Goal: Task Accomplishment & Management: Complete application form

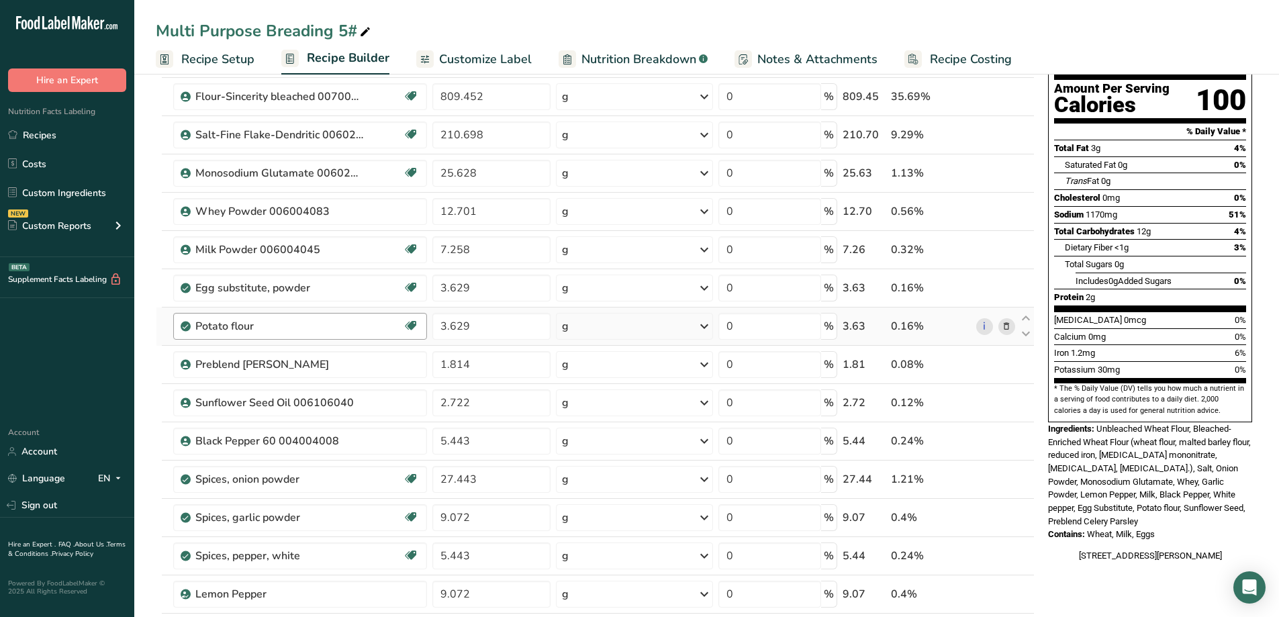
scroll to position [201, 0]
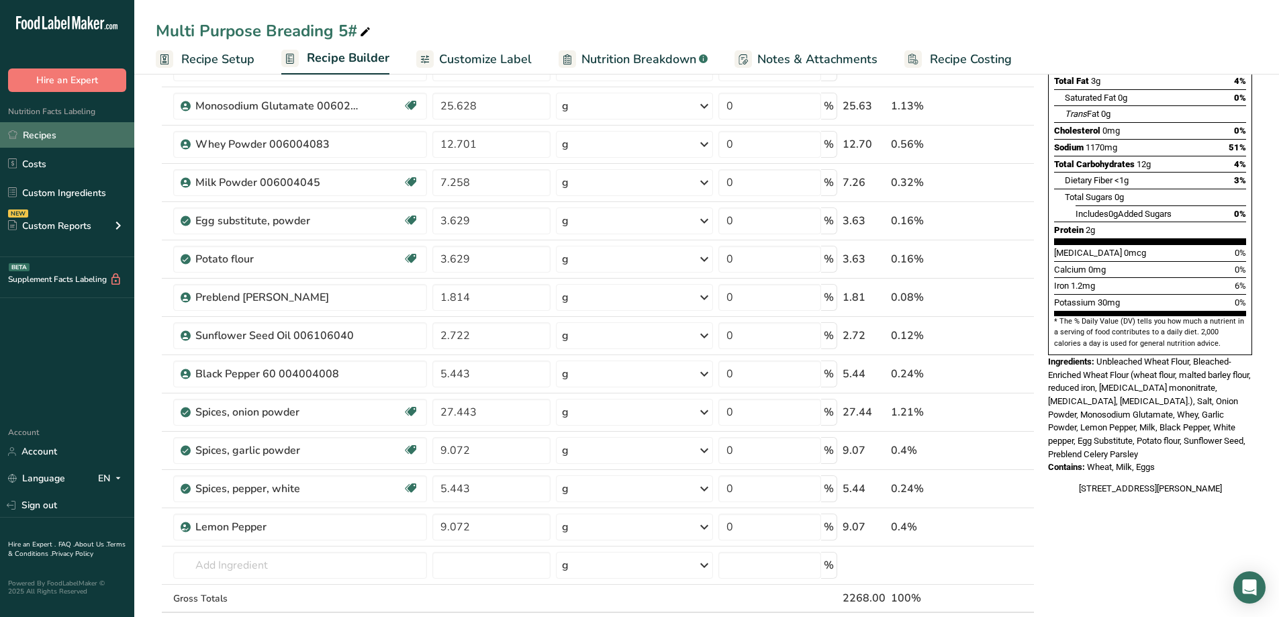
click at [58, 142] on link "Recipes" at bounding box center [67, 135] width 134 height 26
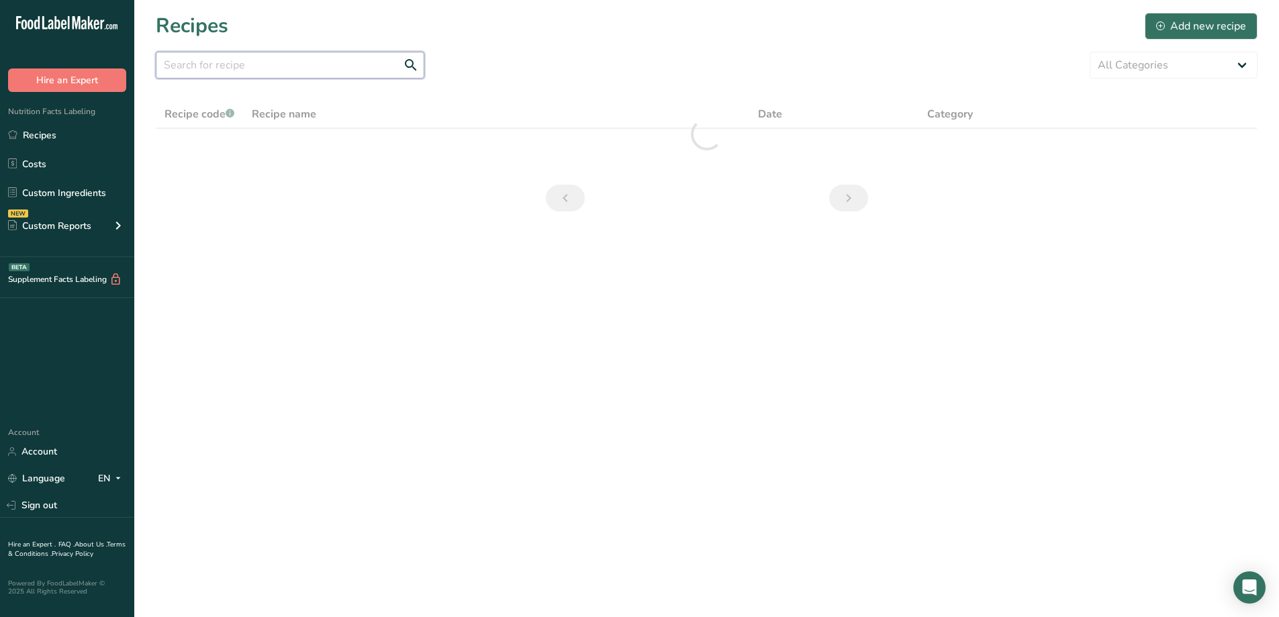
click at [343, 72] on input "text" at bounding box center [290, 65] width 268 height 27
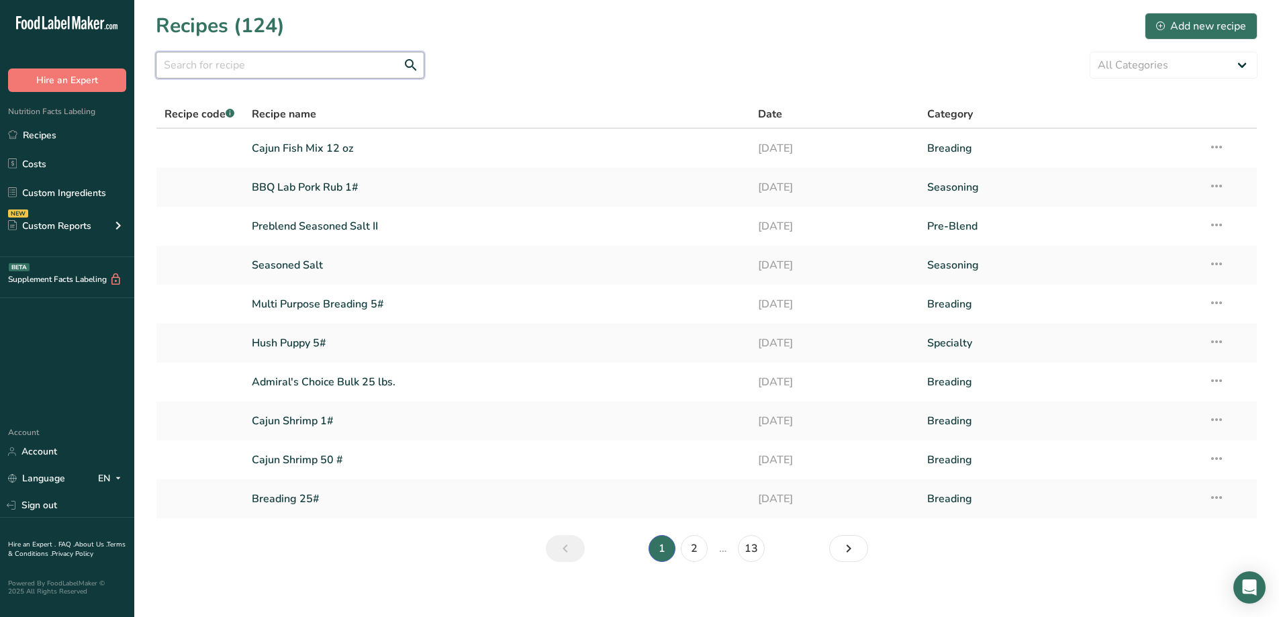
click at [235, 73] on input "text" at bounding box center [290, 65] width 268 height 27
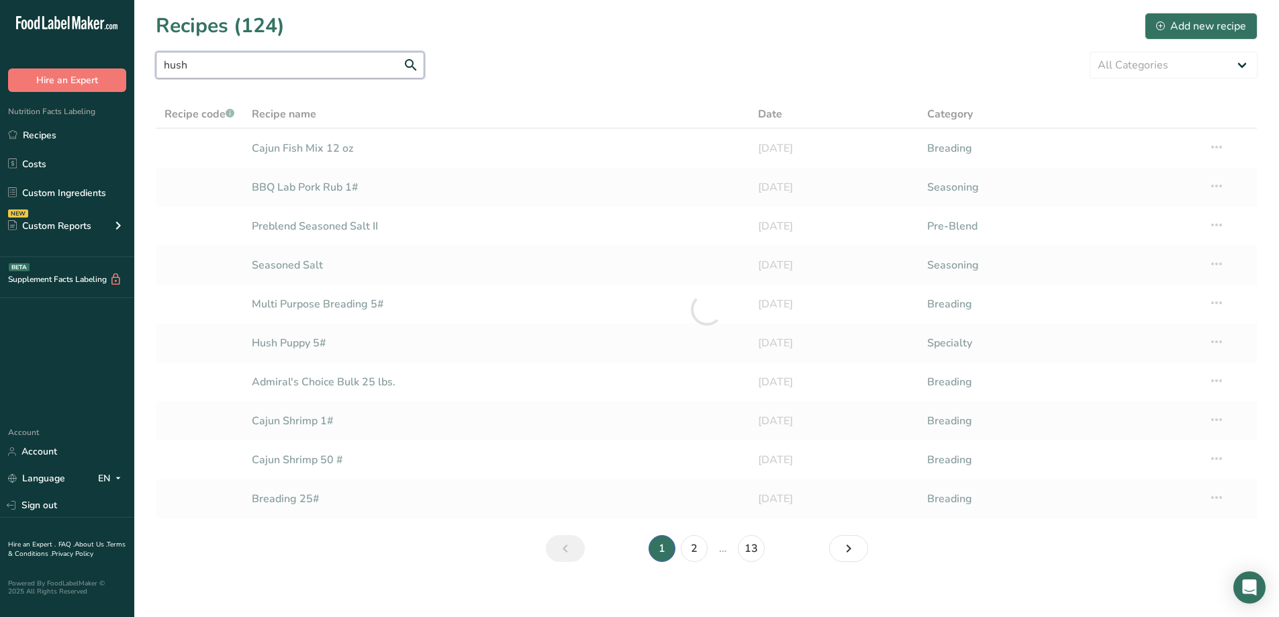
type input "hush"
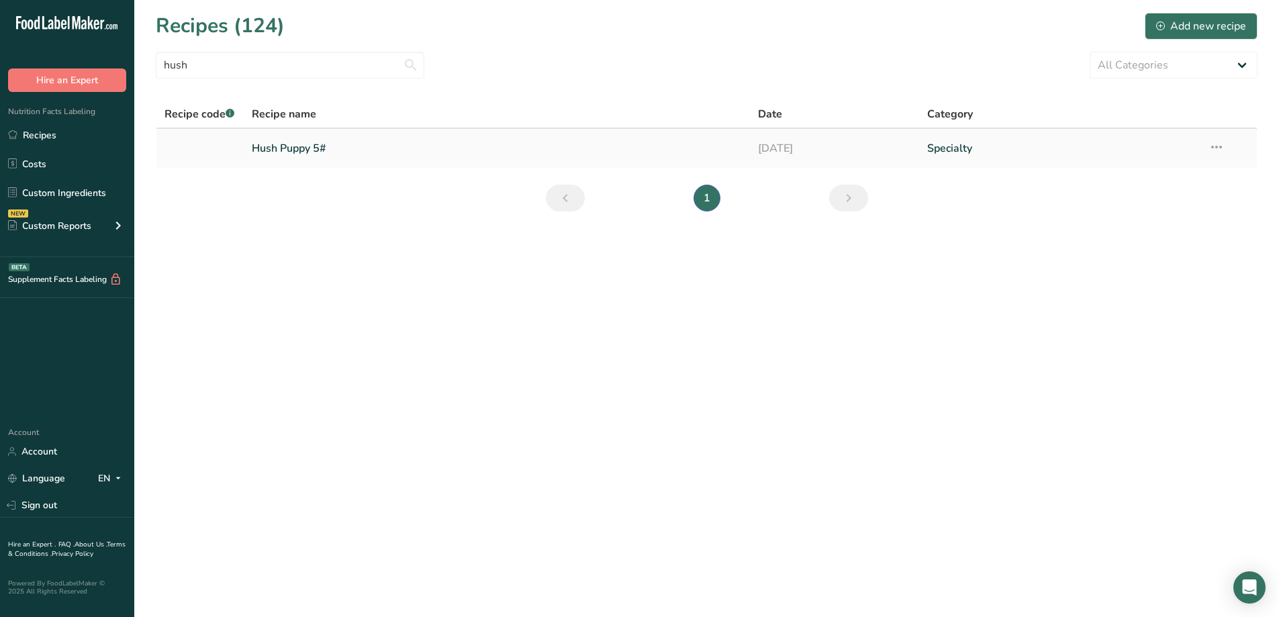
click at [328, 146] on link "Hush Puppy 5#" at bounding box center [497, 148] width 491 height 28
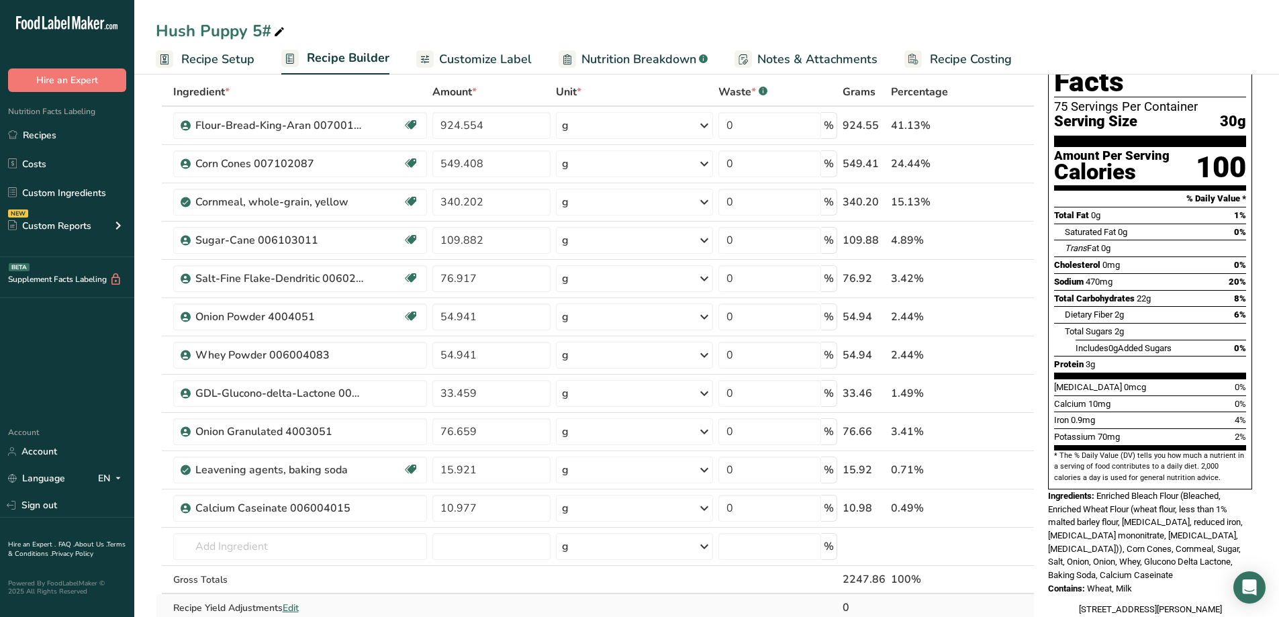
scroll to position [134, 0]
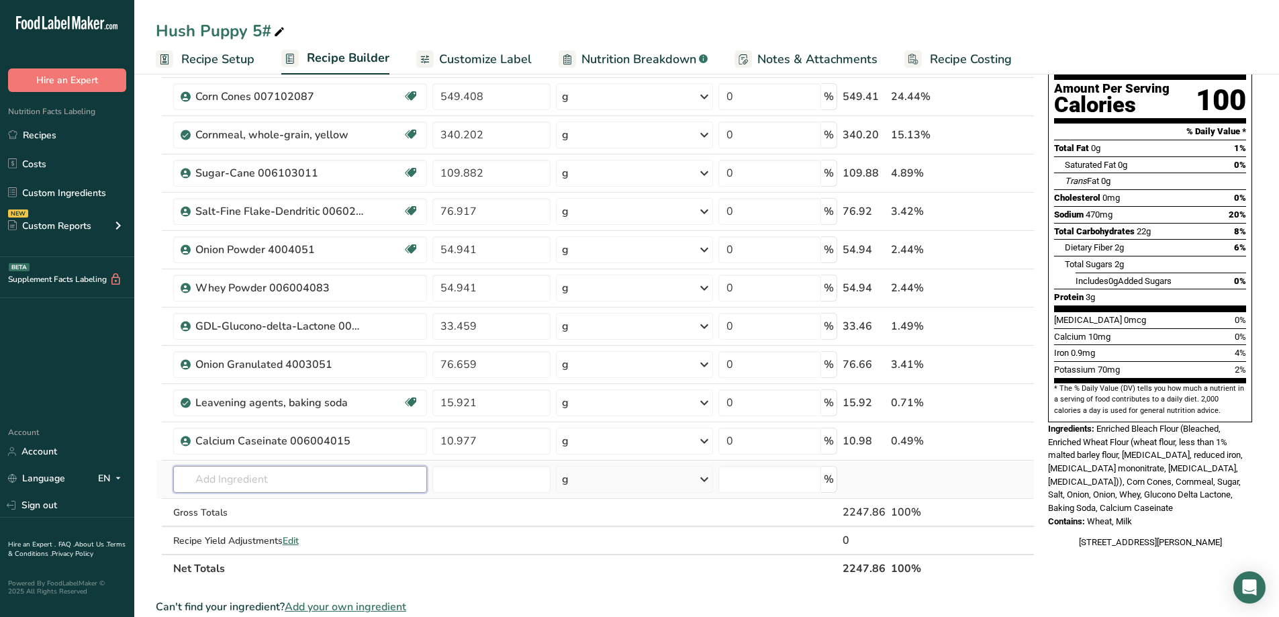
click at [316, 476] on input "text" at bounding box center [300, 479] width 254 height 27
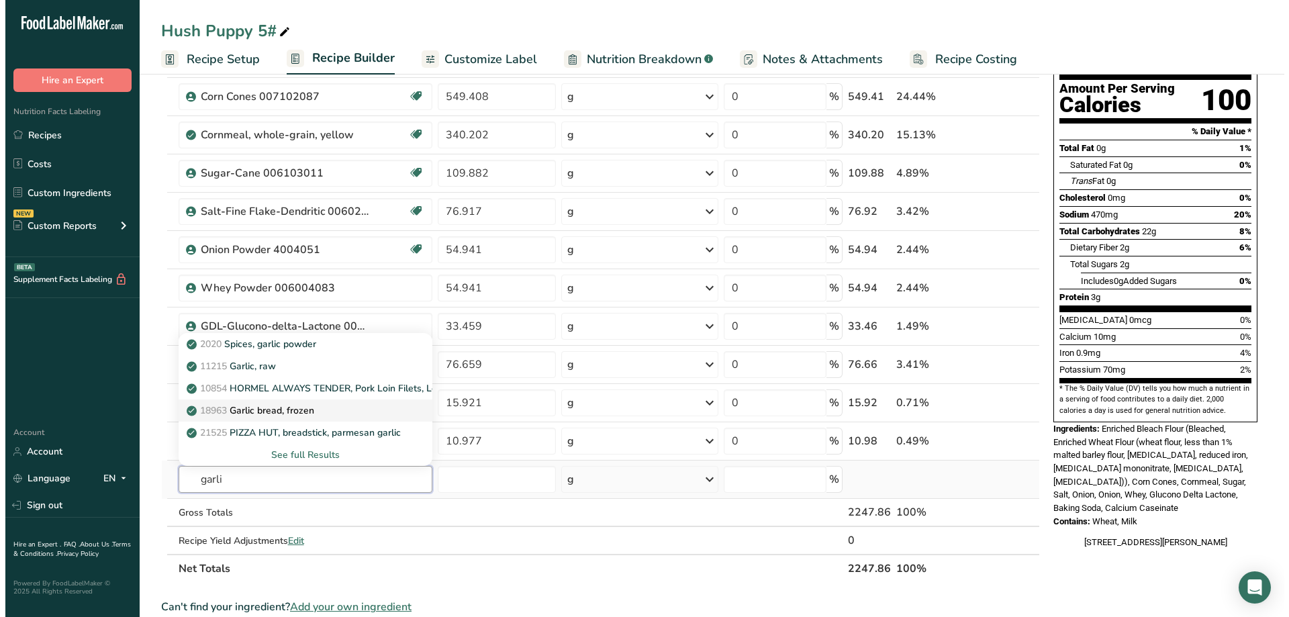
scroll to position [201, 0]
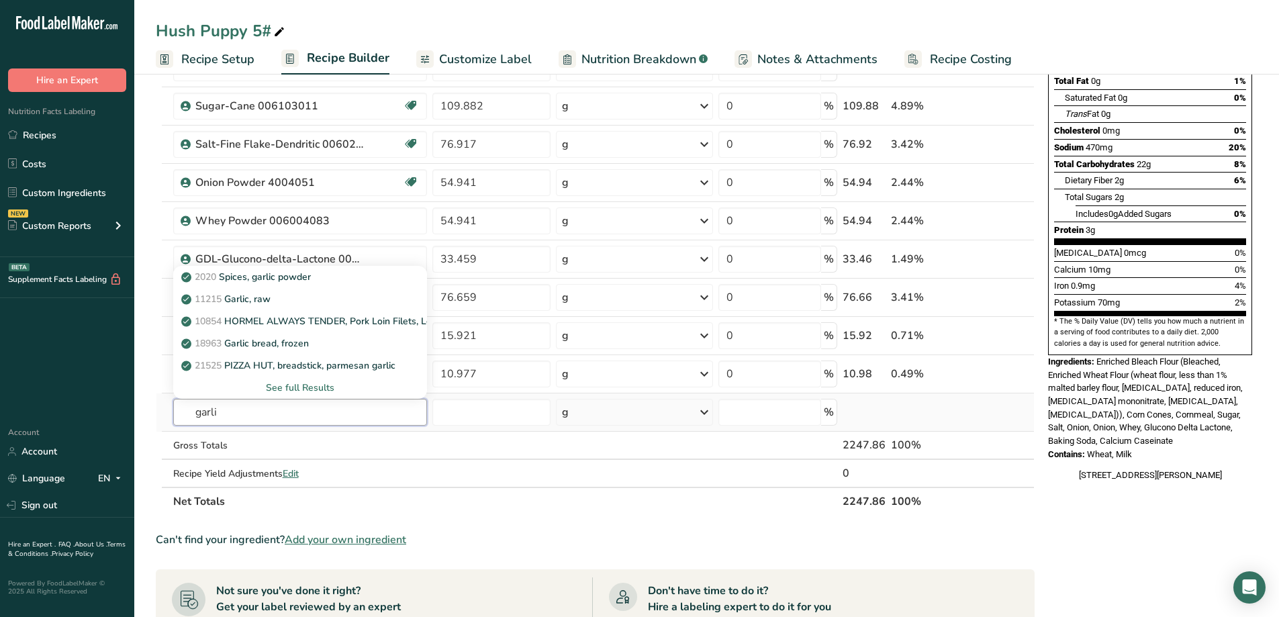
type input "garli"
click at [303, 389] on div "See full Results" at bounding box center [300, 388] width 232 height 14
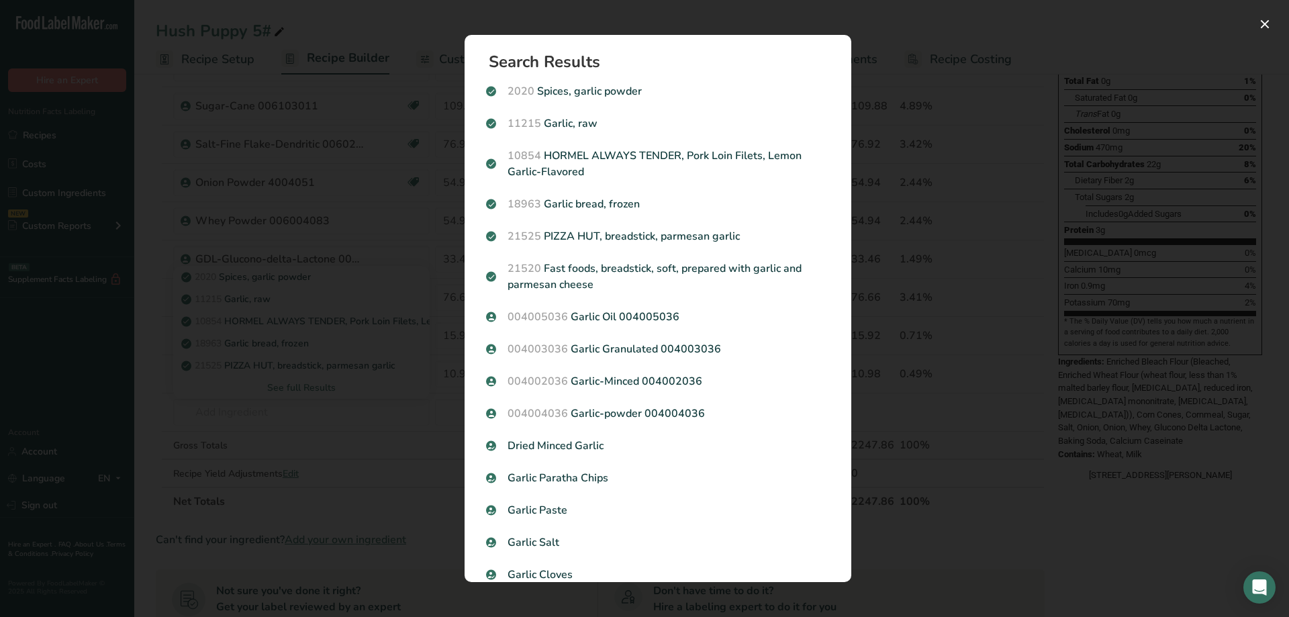
click at [653, 354] on p "004003036 [GEOGRAPHIC_DATA] Granulated 004003036" at bounding box center [658, 349] width 344 height 16
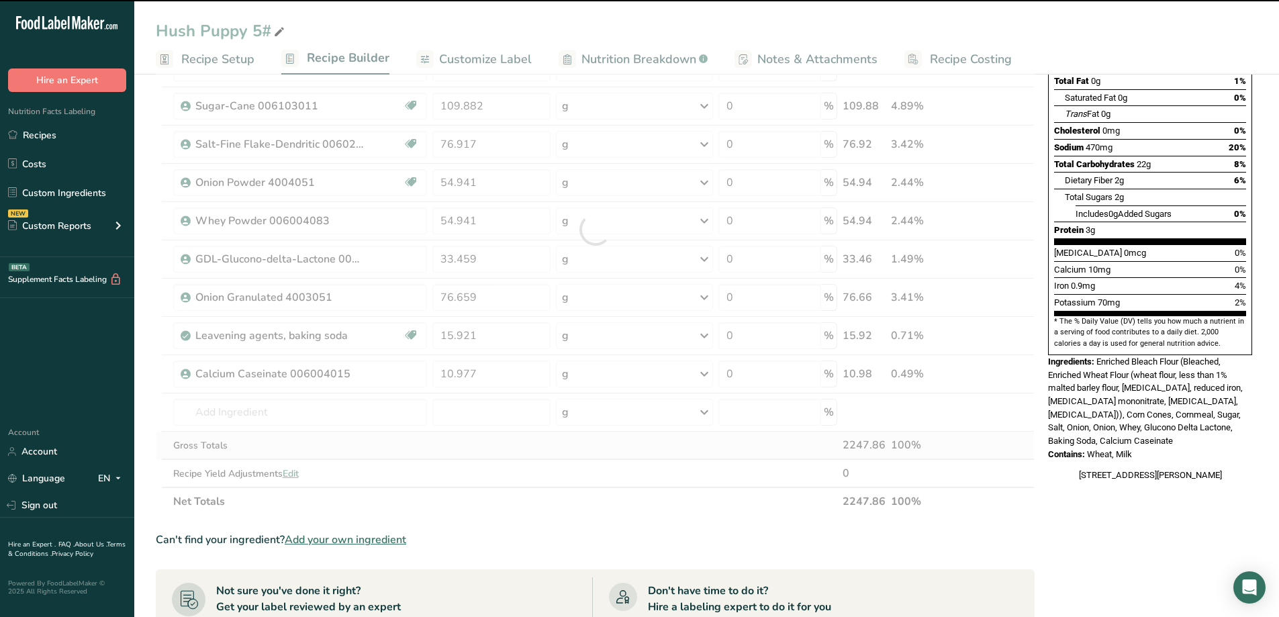
type input "0"
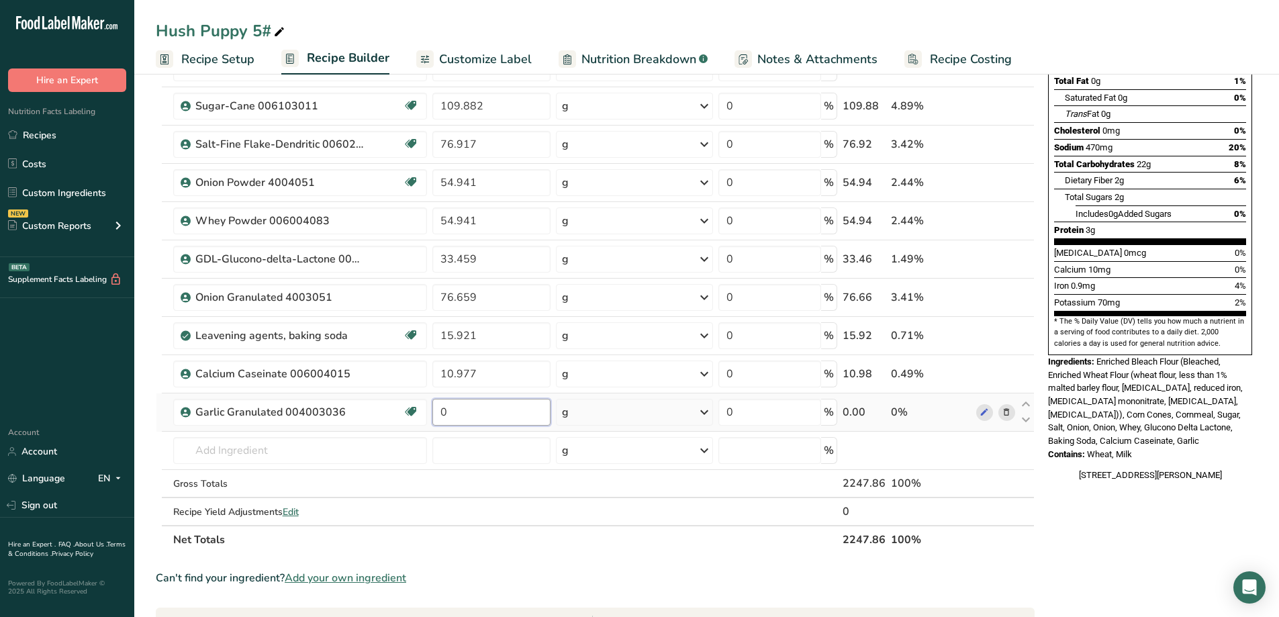
click at [464, 411] on input "0" at bounding box center [491, 412] width 119 height 27
type input "4.536"
click at [336, 458] on div "Ingredient * Amount * Unit * Waste * .a-a{fill:#347362;}.b-a{fill:#fff;} Grams …" at bounding box center [595, 249] width 879 height 610
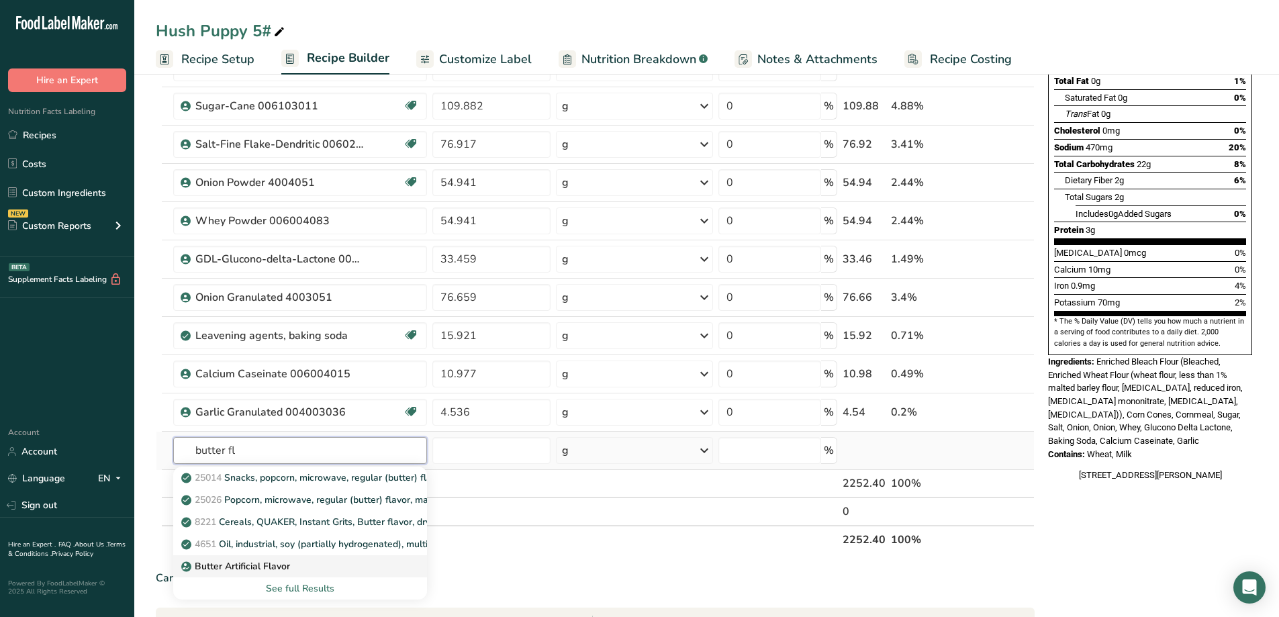
type input "butter fl"
click at [261, 565] on p "Butter Artificial Flavor" at bounding box center [237, 566] width 106 height 14
type input "Butter Artificial Flavor"
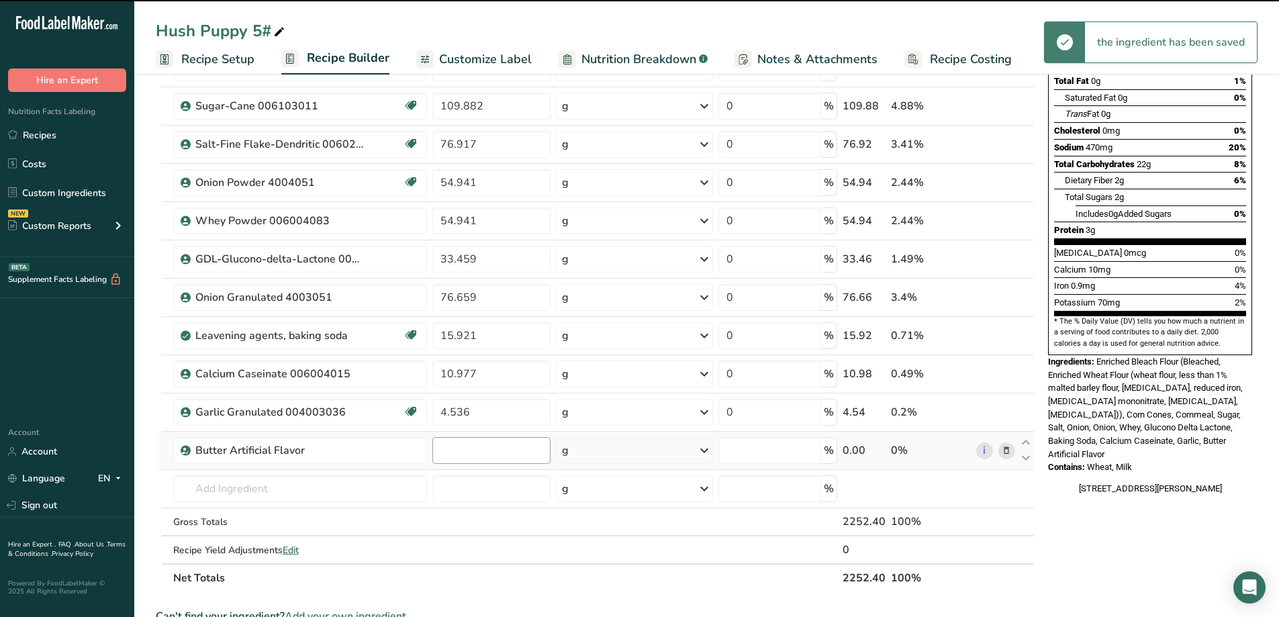
type input "0"
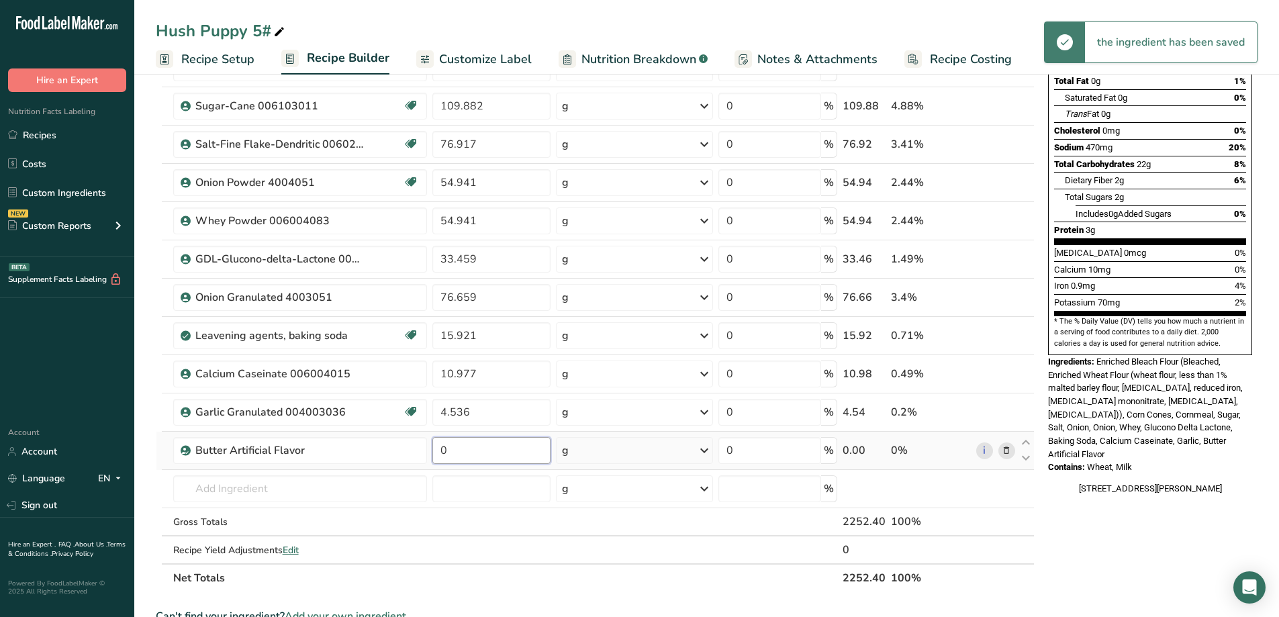
drag, startPoint x: 487, startPoint y: 456, endPoint x: 479, endPoint y: 458, distance: 7.7
click at [479, 458] on input "0" at bounding box center [491, 450] width 119 height 27
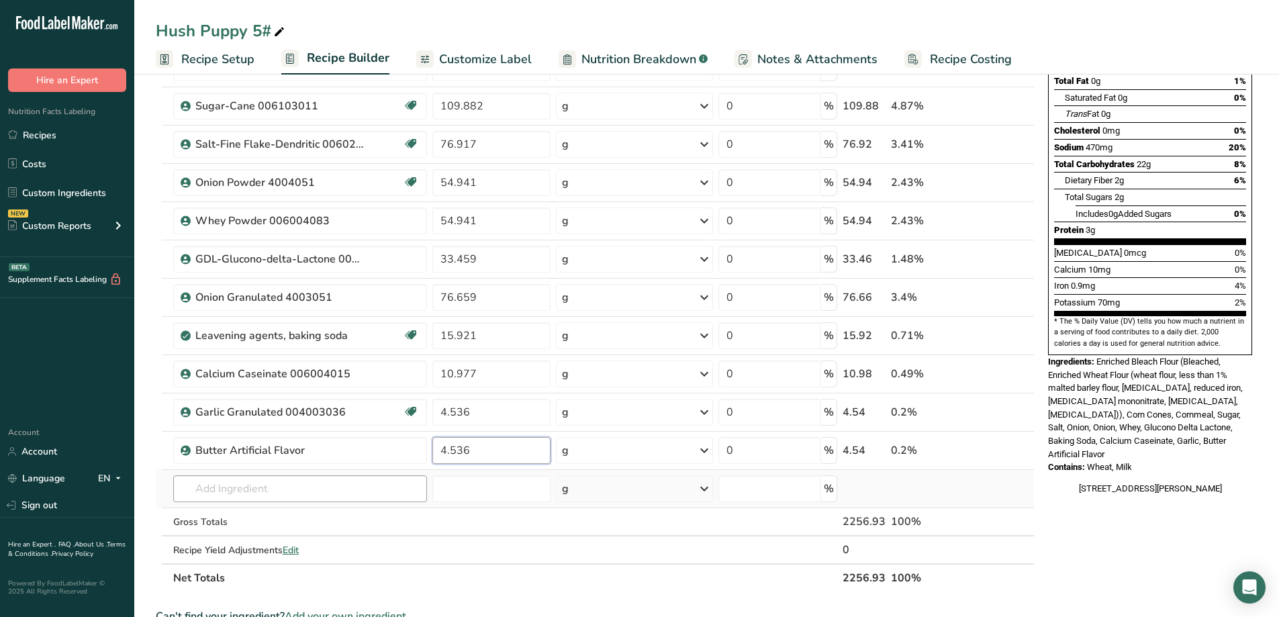
type input "4.536"
click at [349, 482] on div "Ingredient * Amount * Unit * Waste * .a-a{fill:#347362;}.b-a{fill:#fff;} Grams …" at bounding box center [595, 268] width 879 height 648
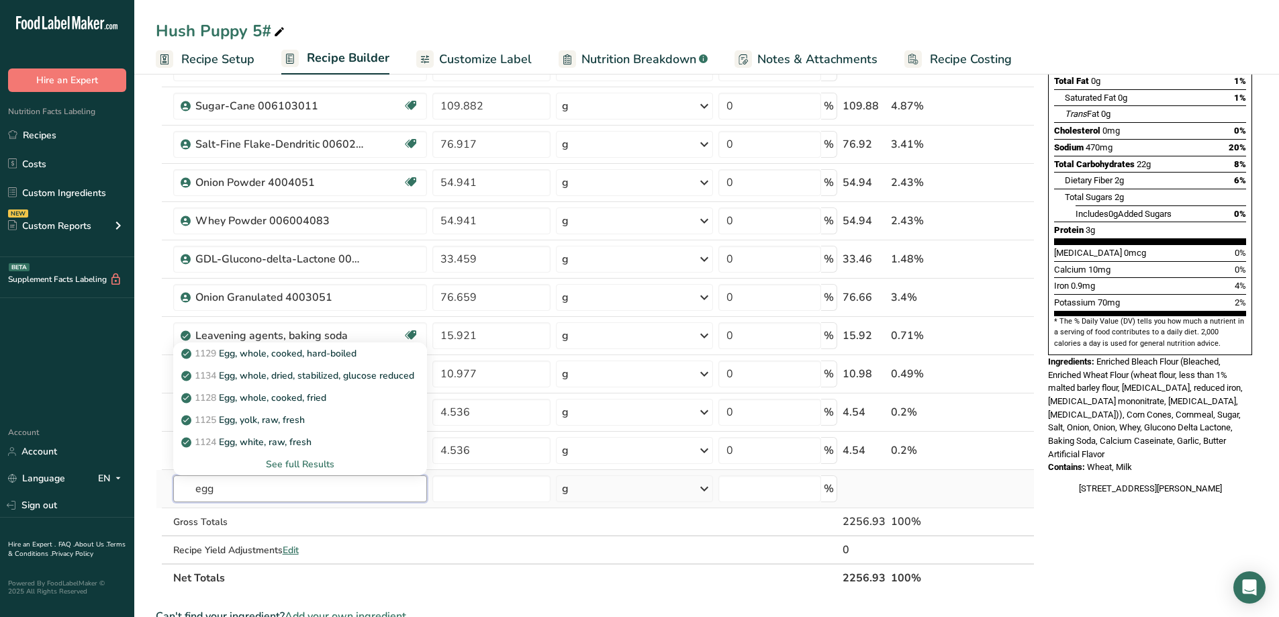
type input "egg"
click at [297, 468] on div "See full Results" at bounding box center [300, 464] width 232 height 14
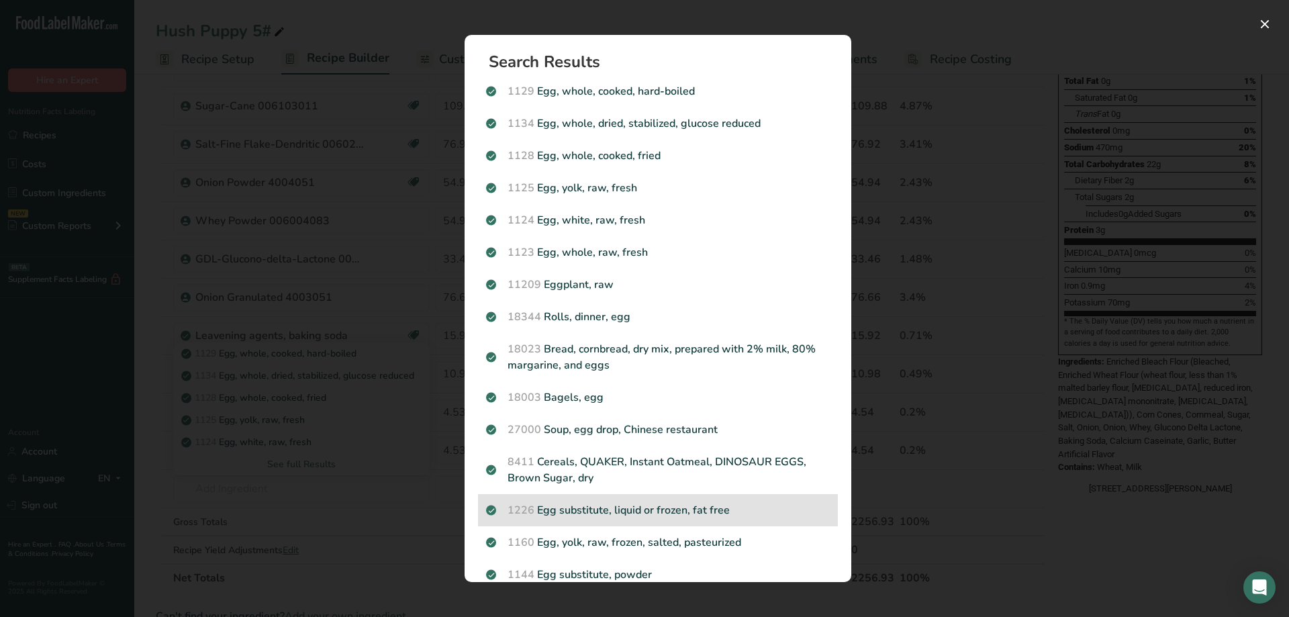
scroll to position [67, 0]
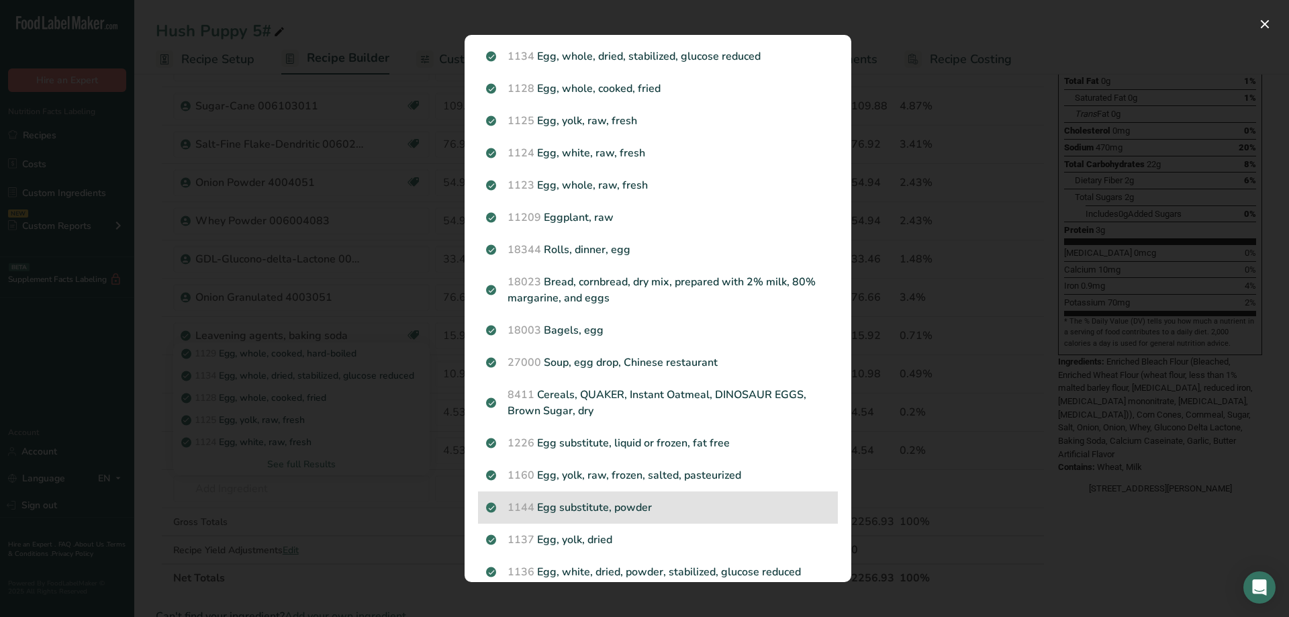
click at [703, 519] on div "1144 Egg substitute, powder" at bounding box center [658, 507] width 360 height 32
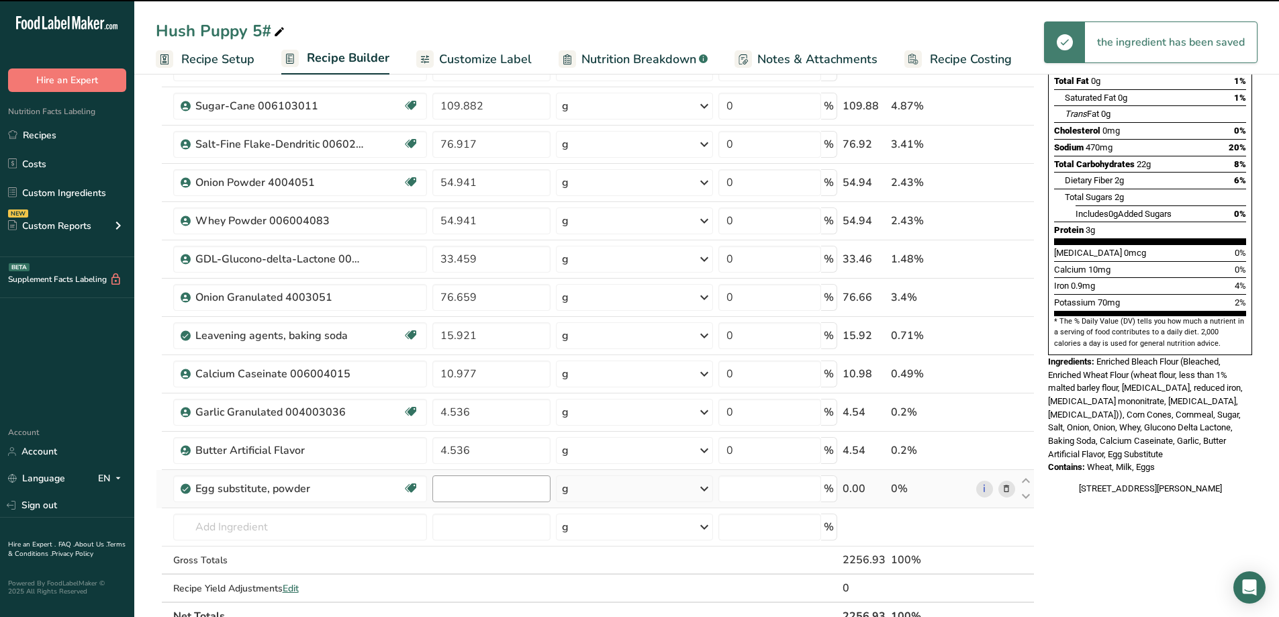
type input "0"
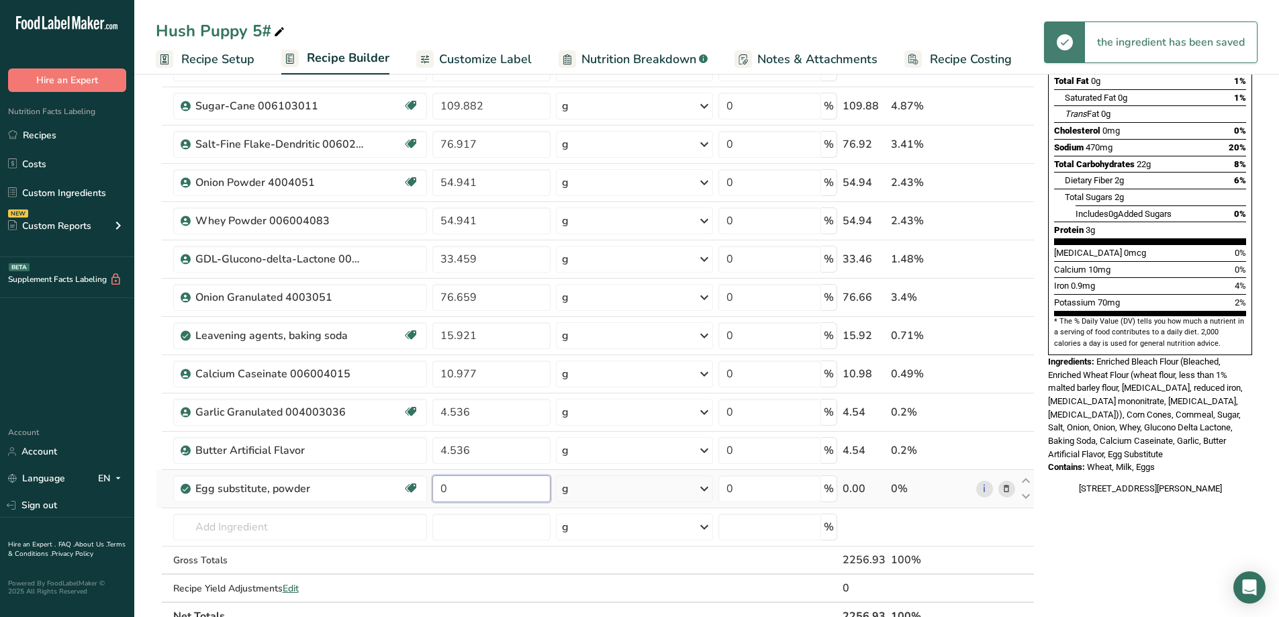
drag, startPoint x: 471, startPoint y: 492, endPoint x: 428, endPoint y: 501, distance: 43.8
click at [432, 500] on input "0" at bounding box center [491, 488] width 119 height 27
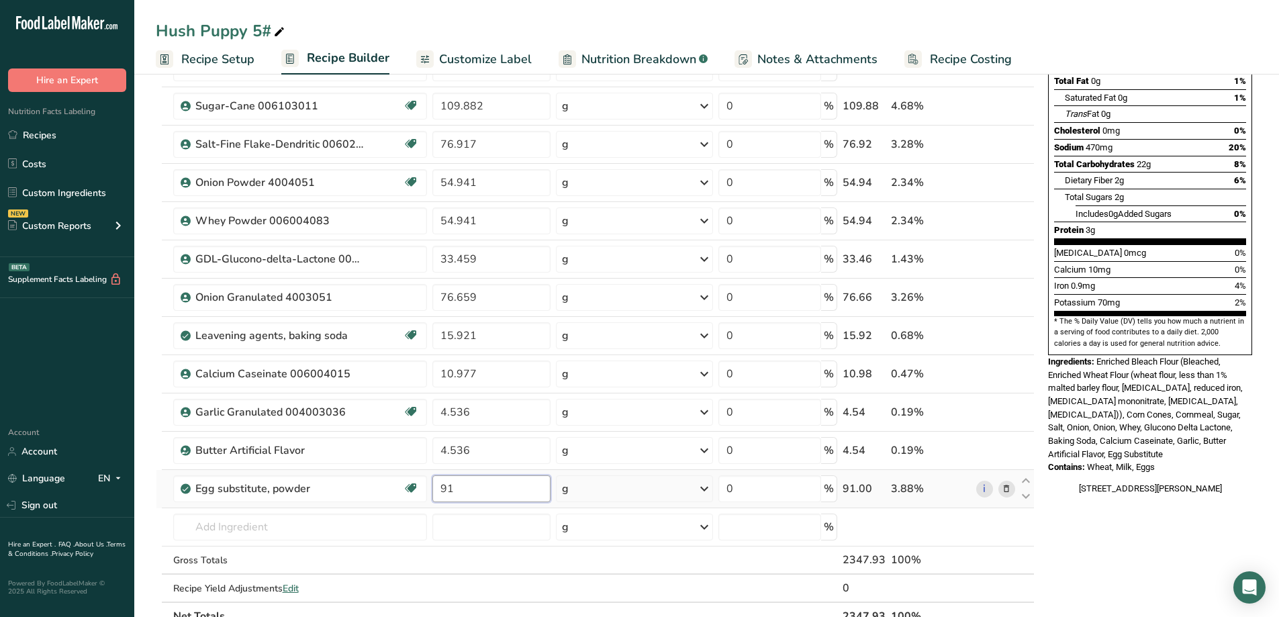
click at [444, 495] on input "91" at bounding box center [491, 488] width 119 height 27
click at [440, 491] on input "91" at bounding box center [491, 488] width 119 height 27
type input "0.091"
click at [1088, 579] on div "Nutrition Facts 75 Servings Per Container Serving Size 30g Amount Per Serving C…" at bounding box center [1149, 497] width 215 height 1215
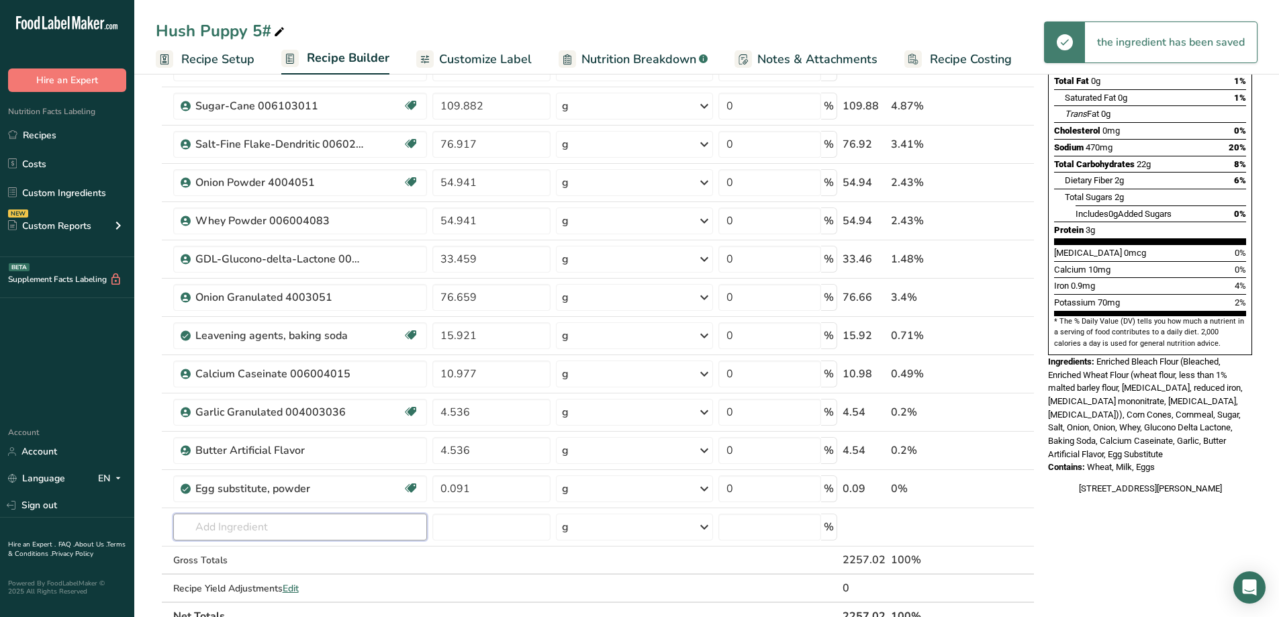
click at [279, 526] on input "text" at bounding box center [300, 526] width 254 height 27
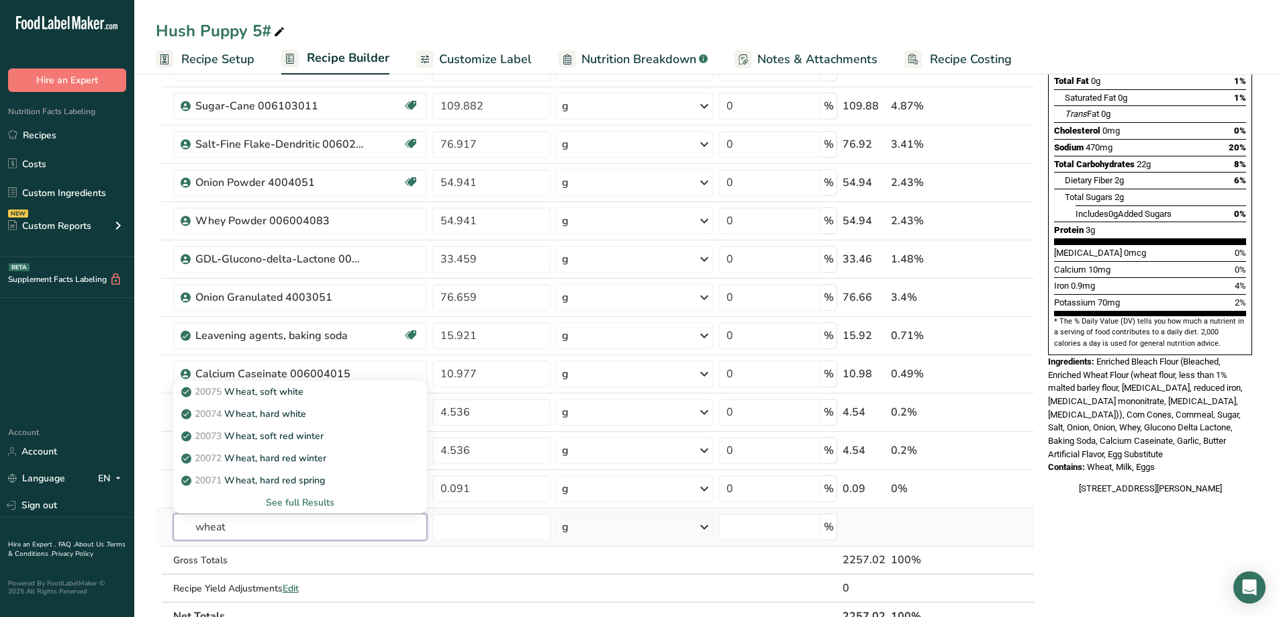
type input "wheat"
click at [296, 501] on div "See full Results" at bounding box center [300, 502] width 232 height 14
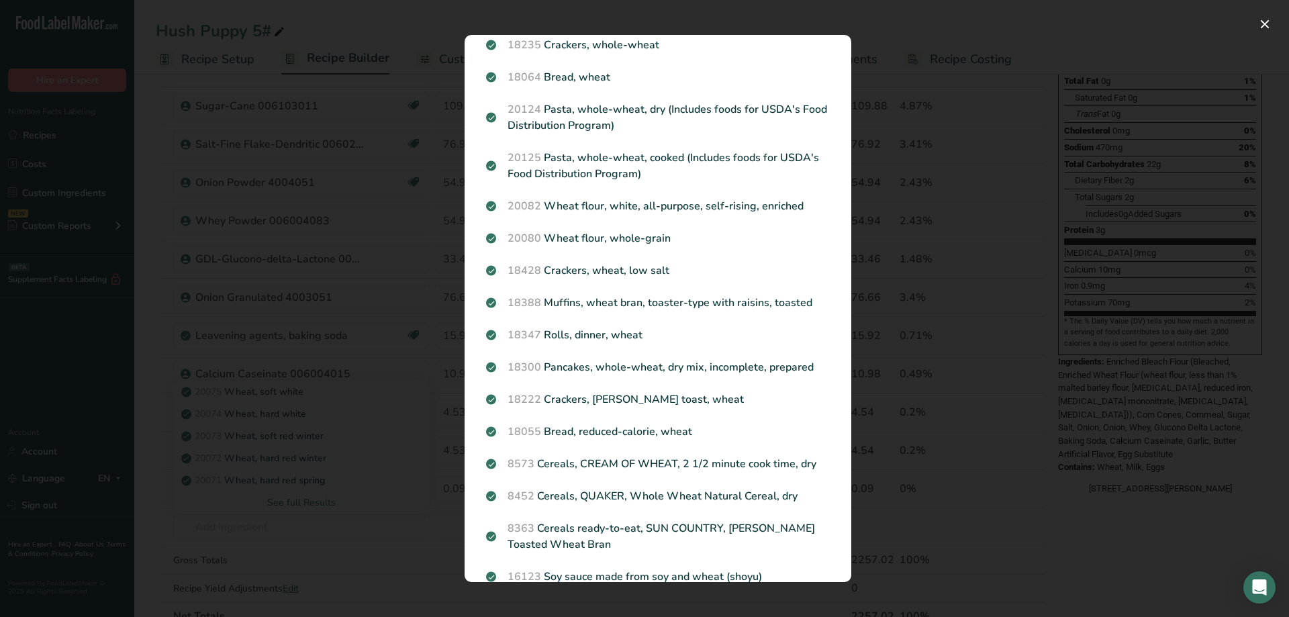
scroll to position [0, 0]
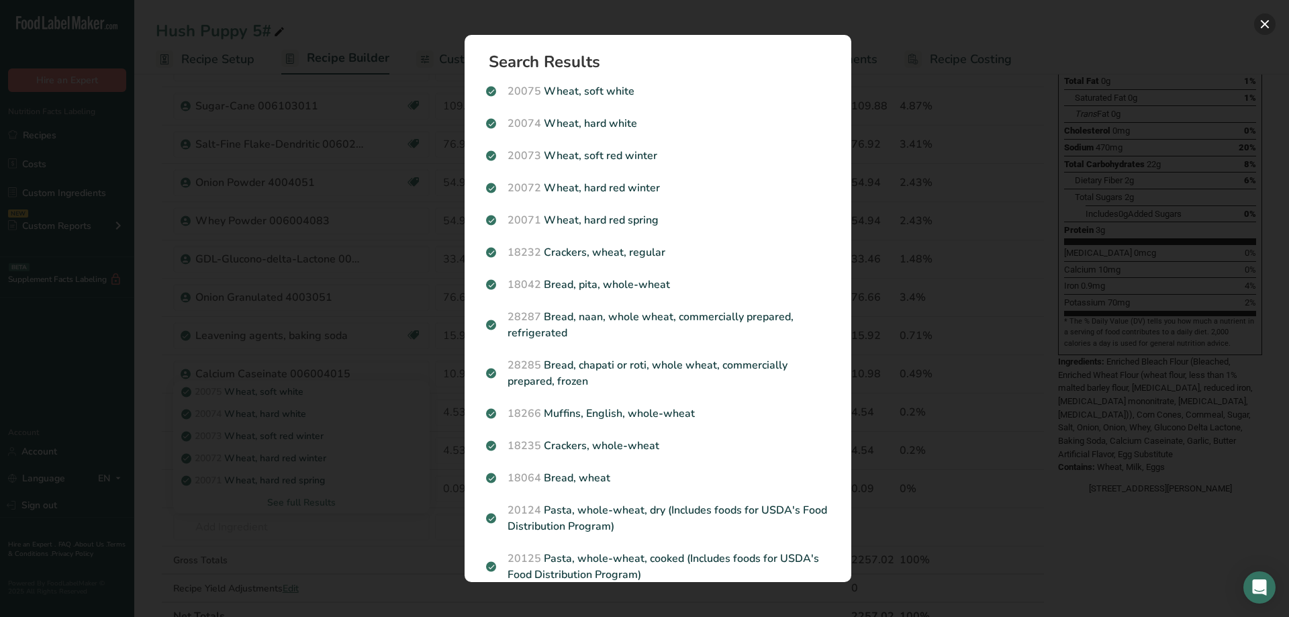
click at [1267, 26] on button "Search results modal" at bounding box center [1264, 23] width 21 height 21
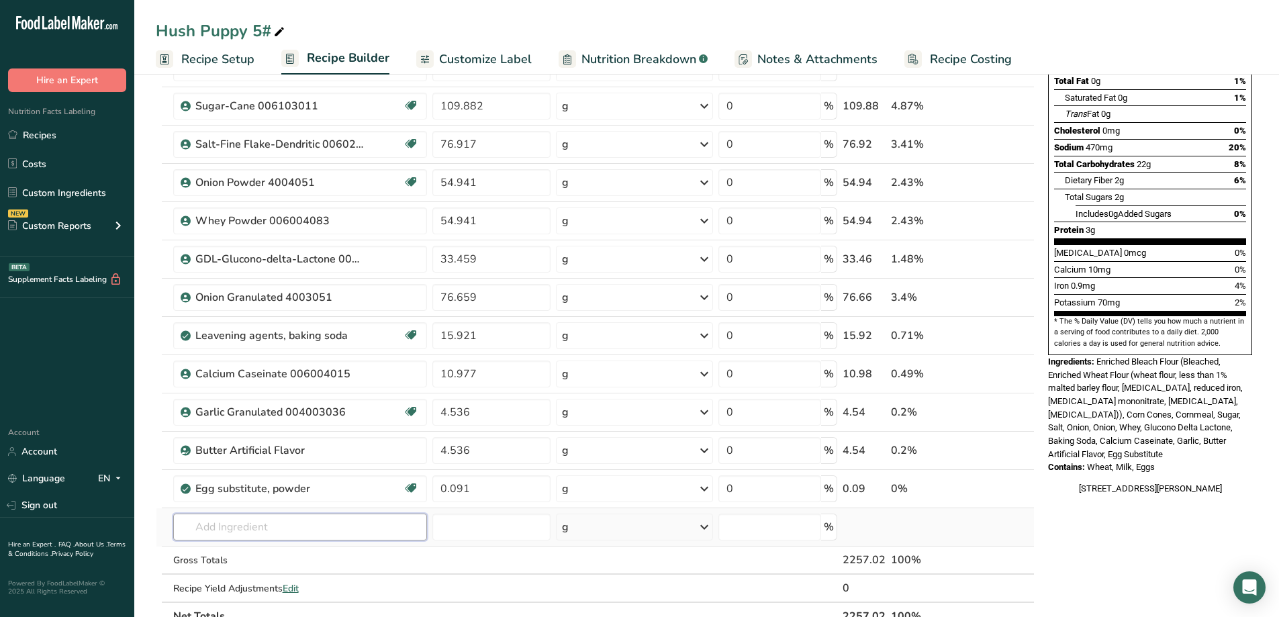
click at [297, 525] on input "text" at bounding box center [300, 526] width 254 height 27
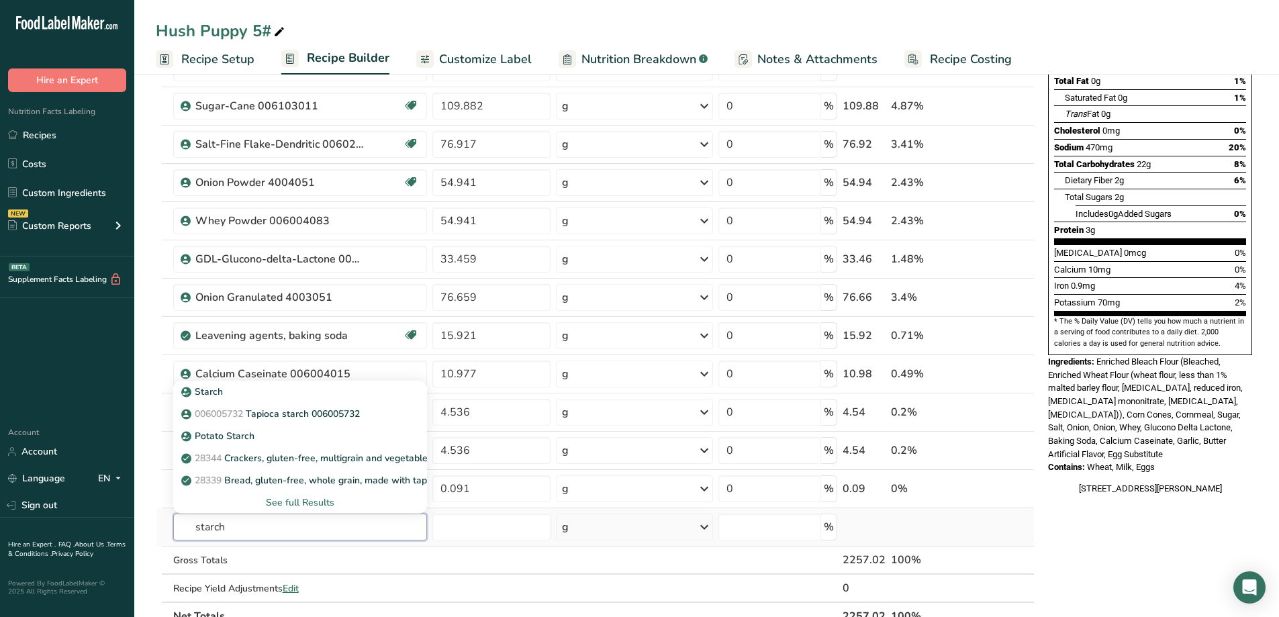
type input "starch"
click at [310, 501] on div "See full Results" at bounding box center [300, 502] width 232 height 14
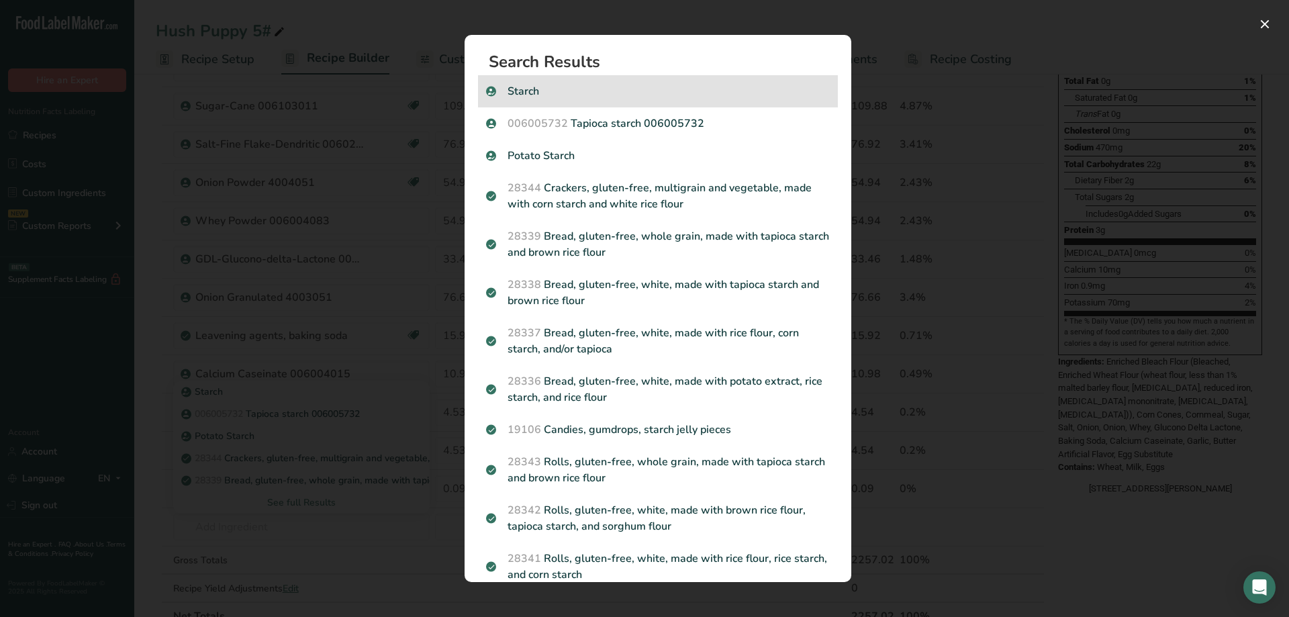
click at [544, 83] on p "Starch" at bounding box center [658, 91] width 344 height 16
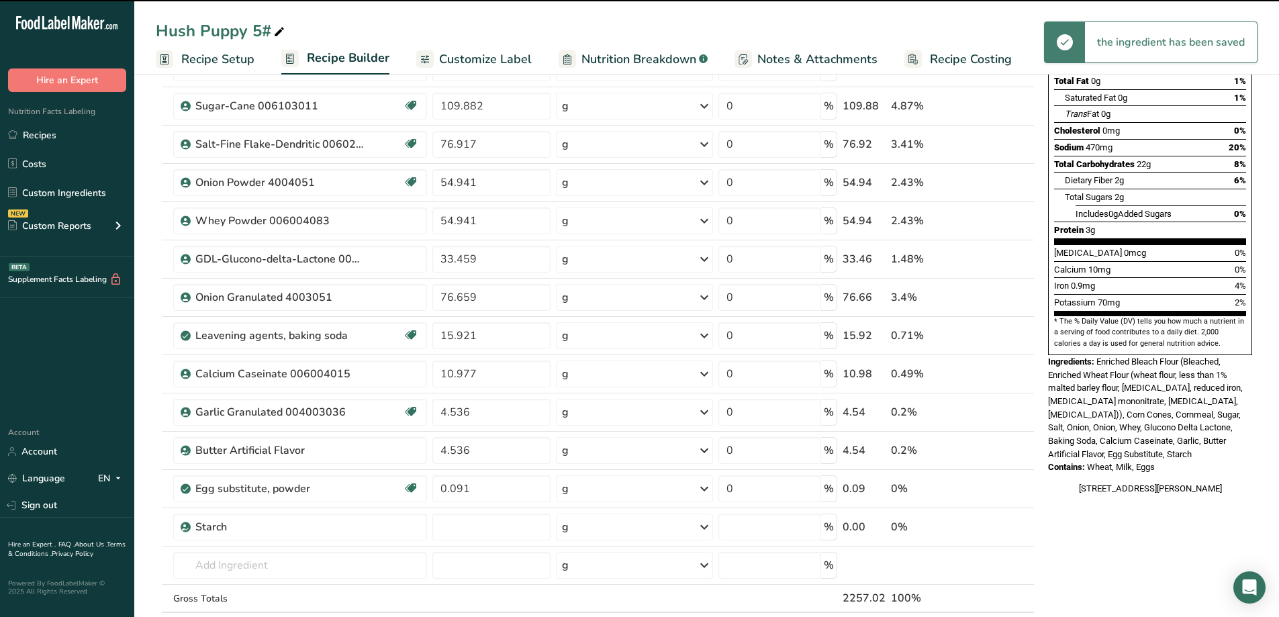
type input "0"
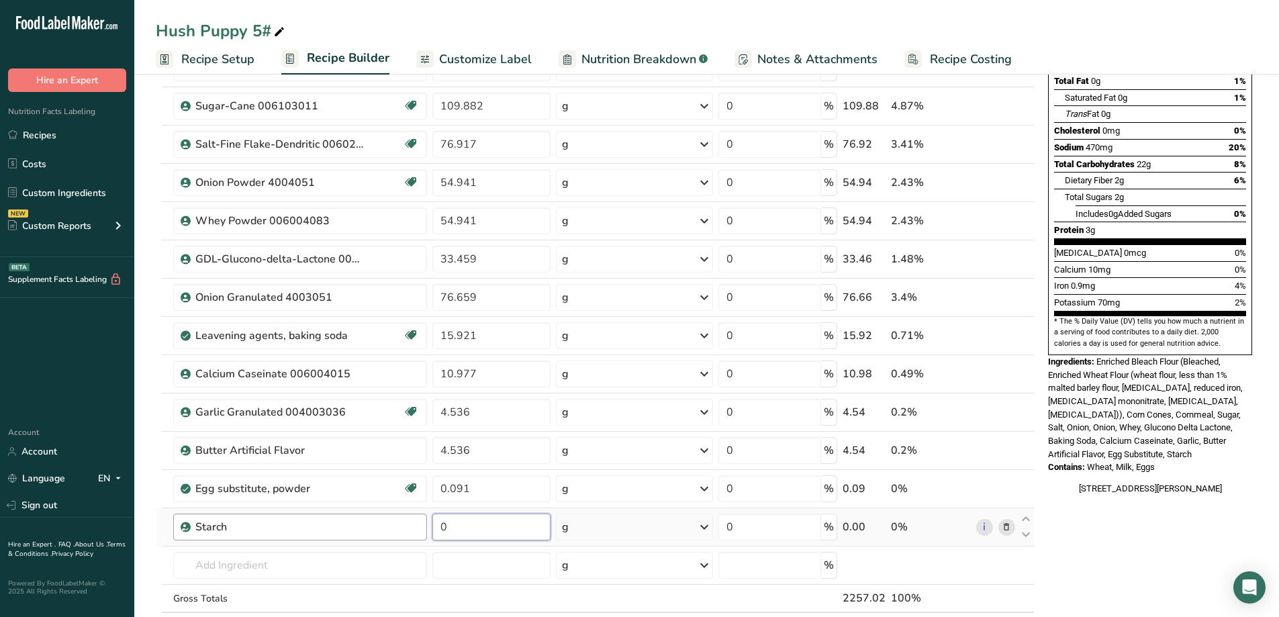
drag, startPoint x: 480, startPoint y: 530, endPoint x: 421, endPoint y: 535, distance: 59.2
click at [421, 535] on tr "Starch 0 g Weight Units g kg mg See more Volume Units l Volume units require a …" at bounding box center [594, 527] width 877 height 38
type input "10.977"
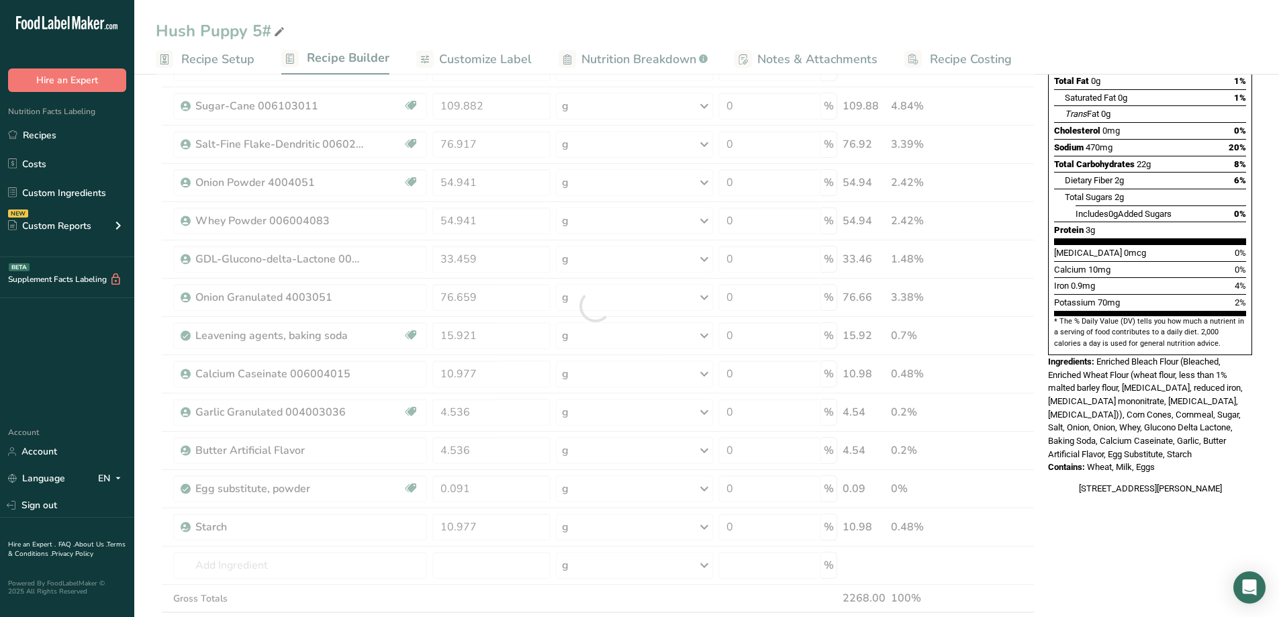
click at [1127, 550] on div "Nutrition Facts 75 Servings Per Container Serving Size 30g Amount Per Serving C…" at bounding box center [1149, 517] width 215 height 1254
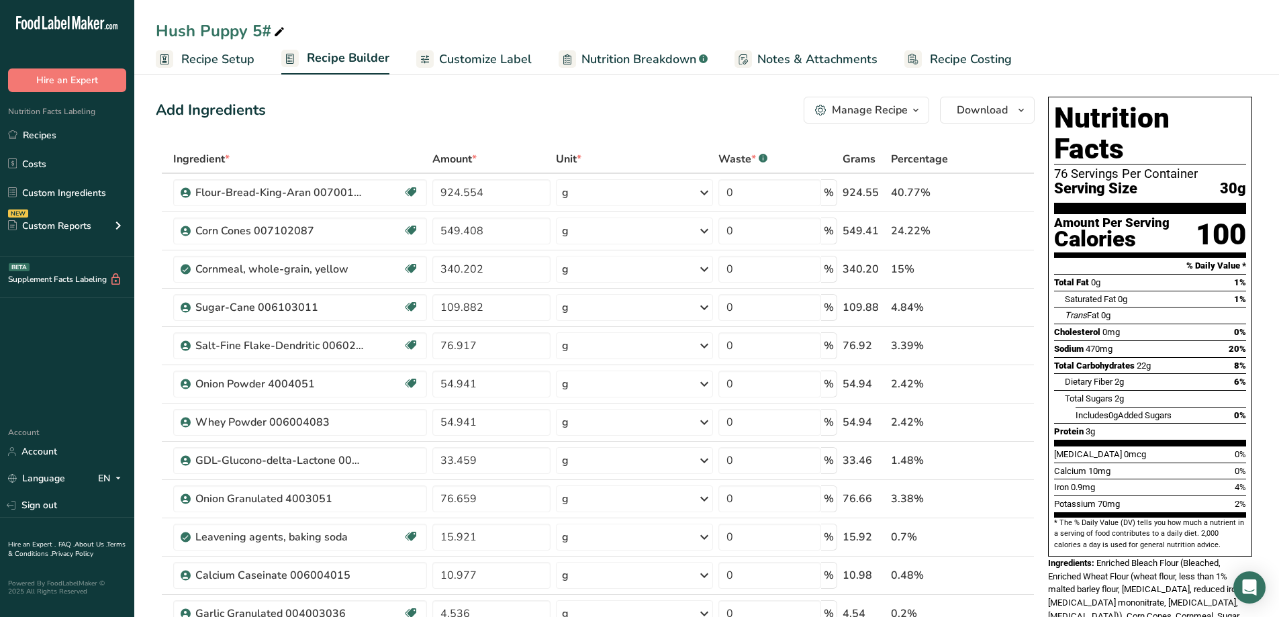
click at [489, 54] on span "Customize Label" at bounding box center [485, 59] width 93 height 18
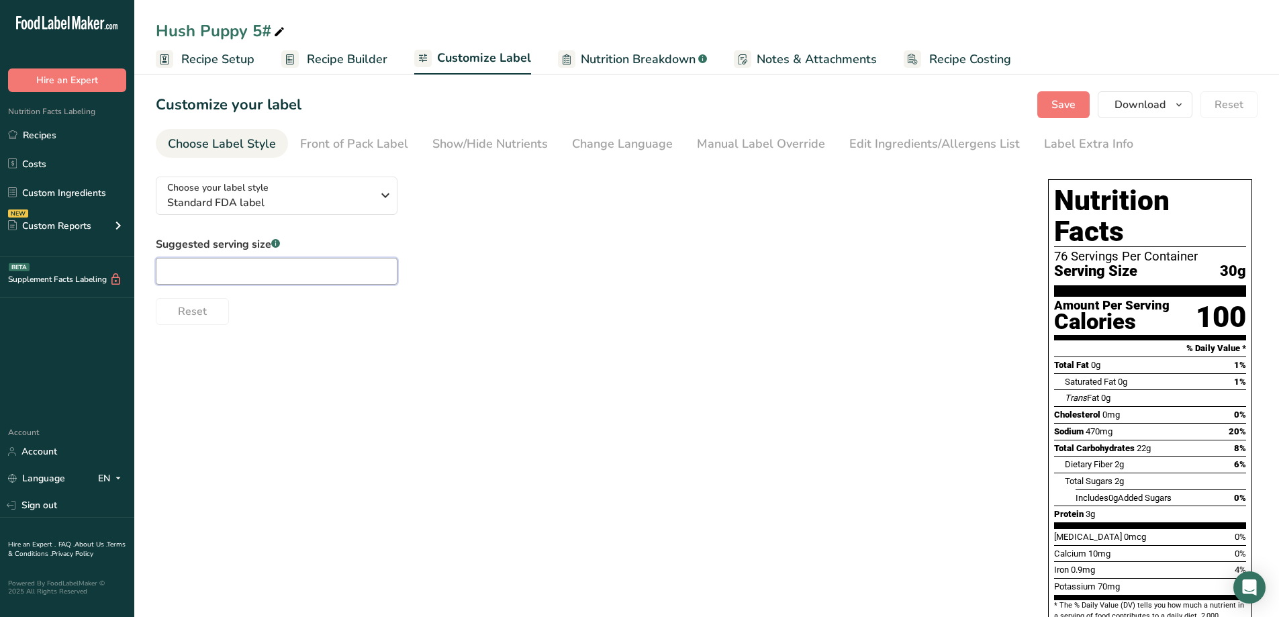
click at [279, 268] on input "text" at bounding box center [277, 271] width 242 height 27
click at [208, 266] on input "text" at bounding box center [277, 271] width 242 height 27
type input "1/4 cup"
click at [648, 377] on div "Choose your label style Standard FDA label USA (FDA) Standard FDA label Tabular…" at bounding box center [706, 479] width 1101 height 627
click at [231, 64] on span "Recipe Setup" at bounding box center [217, 59] width 73 height 18
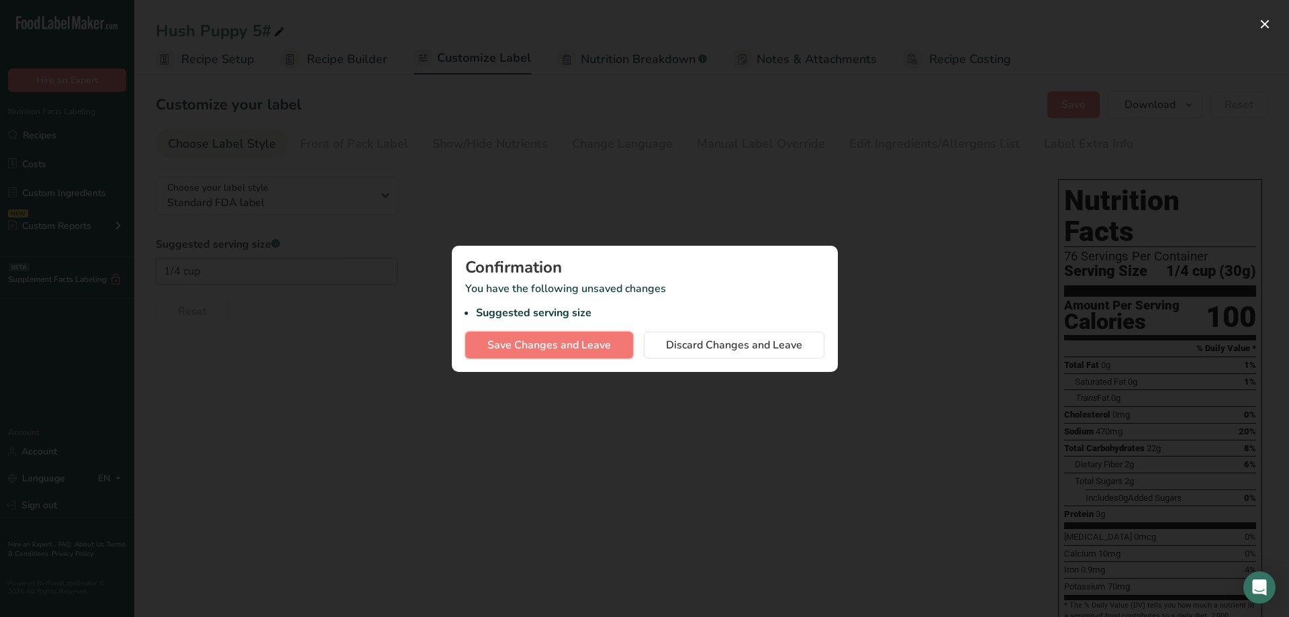
drag, startPoint x: 597, startPoint y: 346, endPoint x: 611, endPoint y: 356, distance: 17.3
click at [597, 346] on span "Save Changes and Leave" at bounding box center [548, 345] width 123 height 16
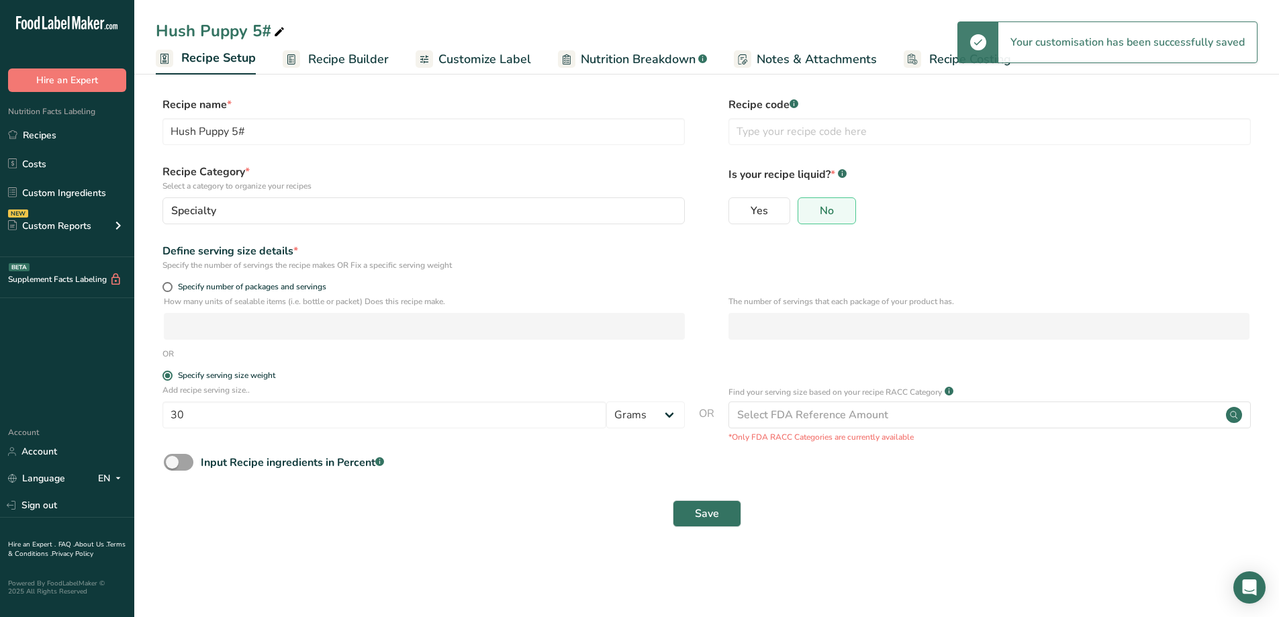
click at [344, 73] on link "Recipe Builder" at bounding box center [336, 59] width 106 height 30
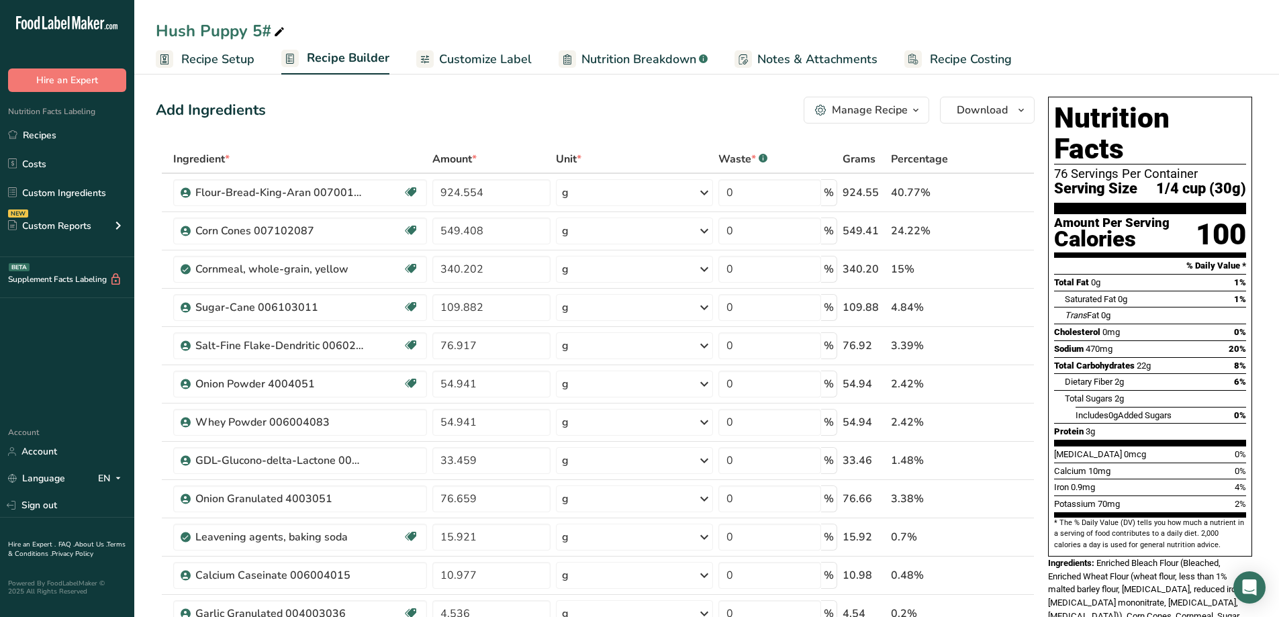
drag, startPoint x: 1041, startPoint y: 97, endPoint x: 1184, endPoint y: 325, distance: 269.3
drag, startPoint x: 1244, startPoint y: 440, endPoint x: 1241, endPoint y: 433, distance: 7.2
click at [1242, 466] on span "0%" at bounding box center [1239, 471] width 11 height 10
drag, startPoint x: 1263, startPoint y: 513, endPoint x: 1269, endPoint y: 528, distance: 15.3
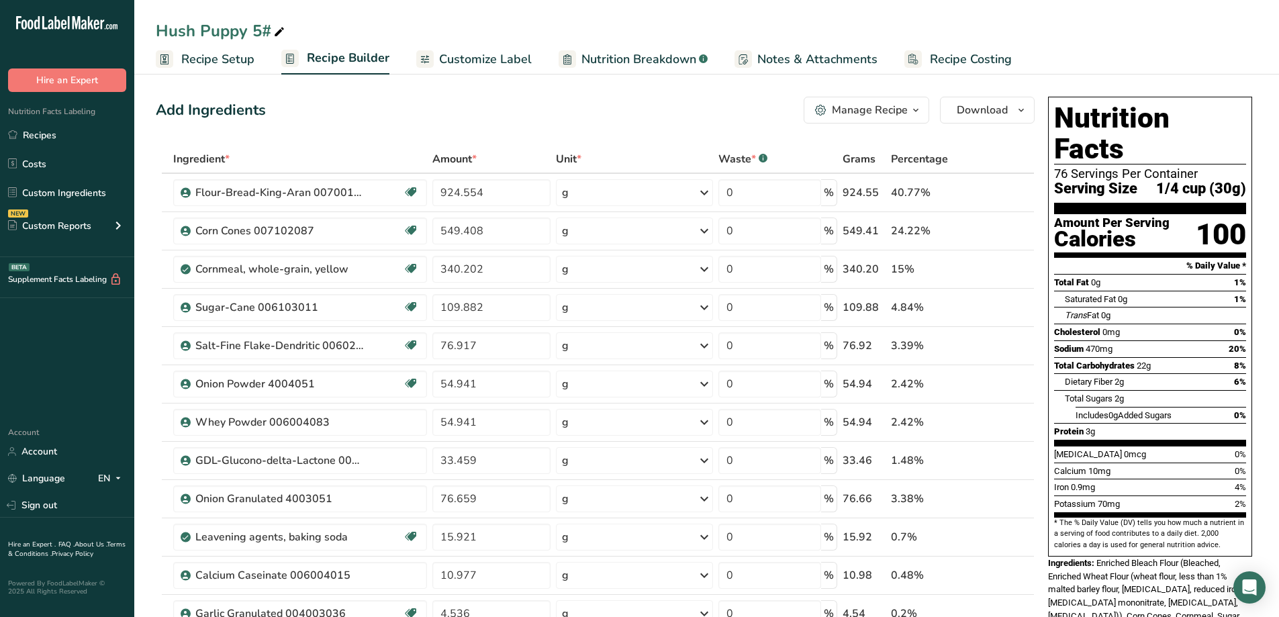
drag, startPoint x: 1259, startPoint y: 523, endPoint x: 1049, endPoint y: 97, distance: 475.7
click at [43, 138] on link "Recipes" at bounding box center [67, 135] width 134 height 26
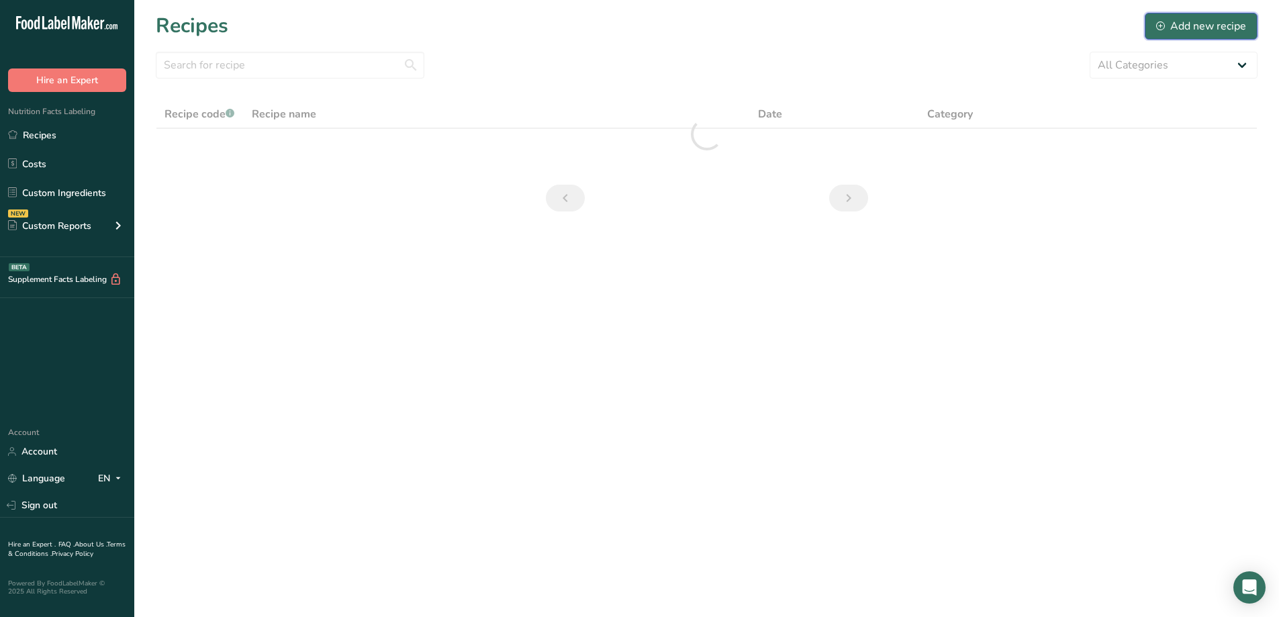
click at [1194, 35] on button "Add new recipe" at bounding box center [1200, 26] width 113 height 27
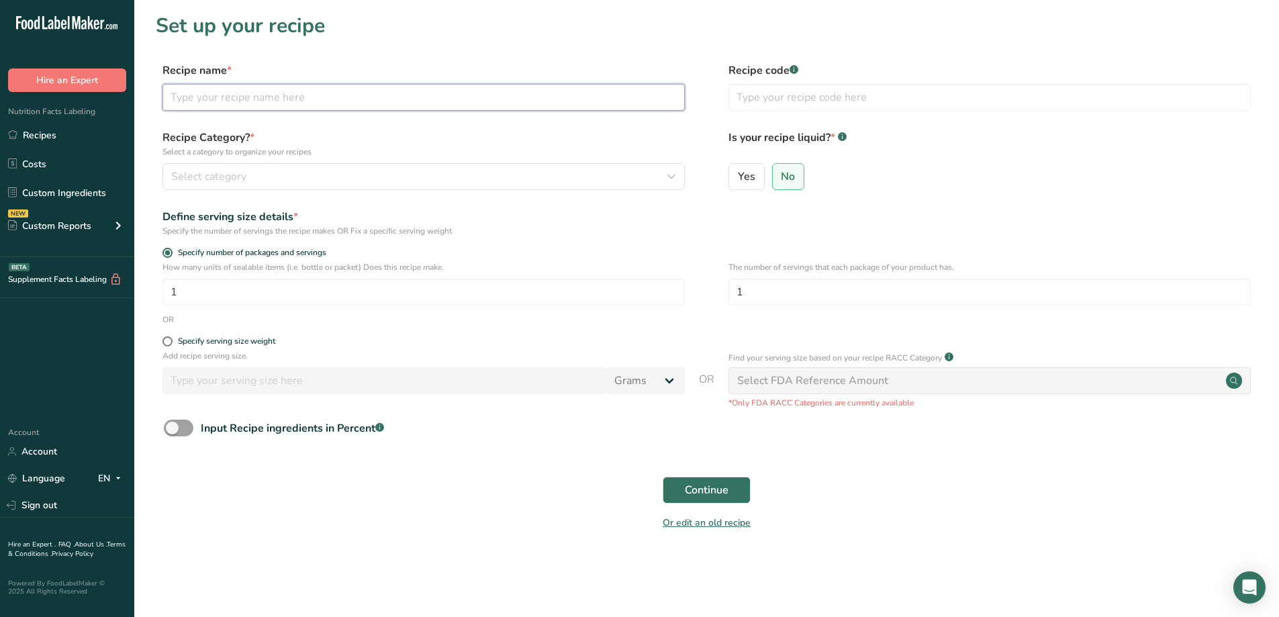
click at [390, 97] on input "text" at bounding box center [423, 97] width 522 height 27
type input "Hush Puppy 12 oz"
click at [662, 477] on button "Continue" at bounding box center [706, 490] width 88 height 27
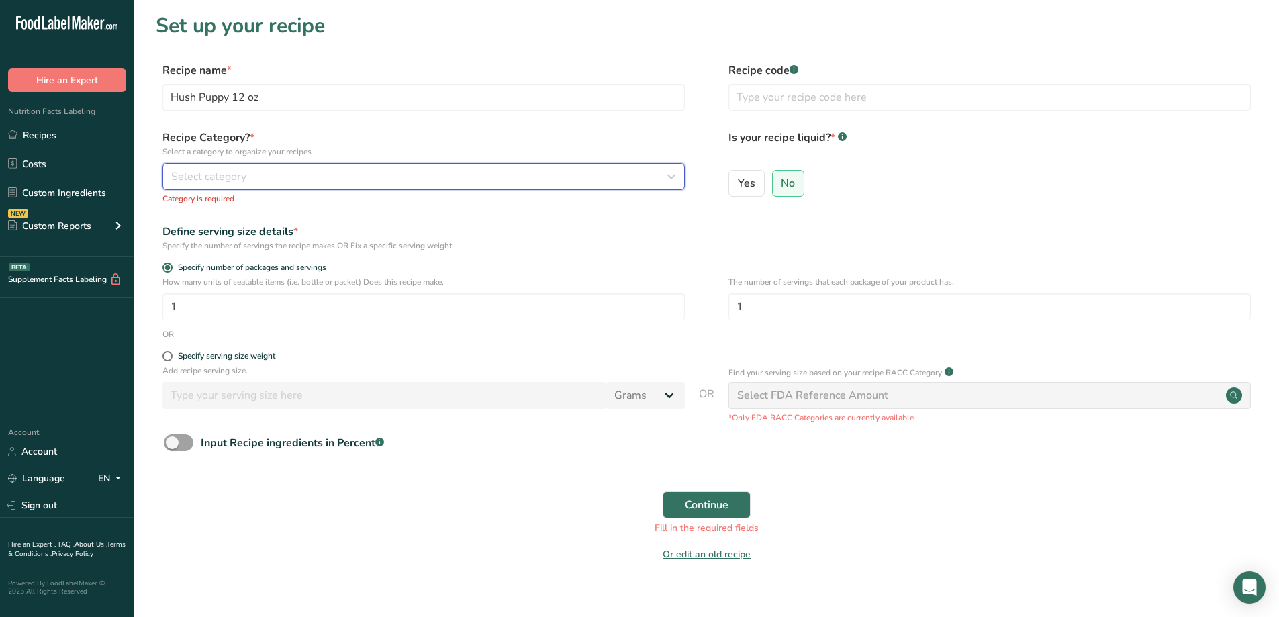
click at [358, 171] on div "Select category" at bounding box center [419, 176] width 497 height 16
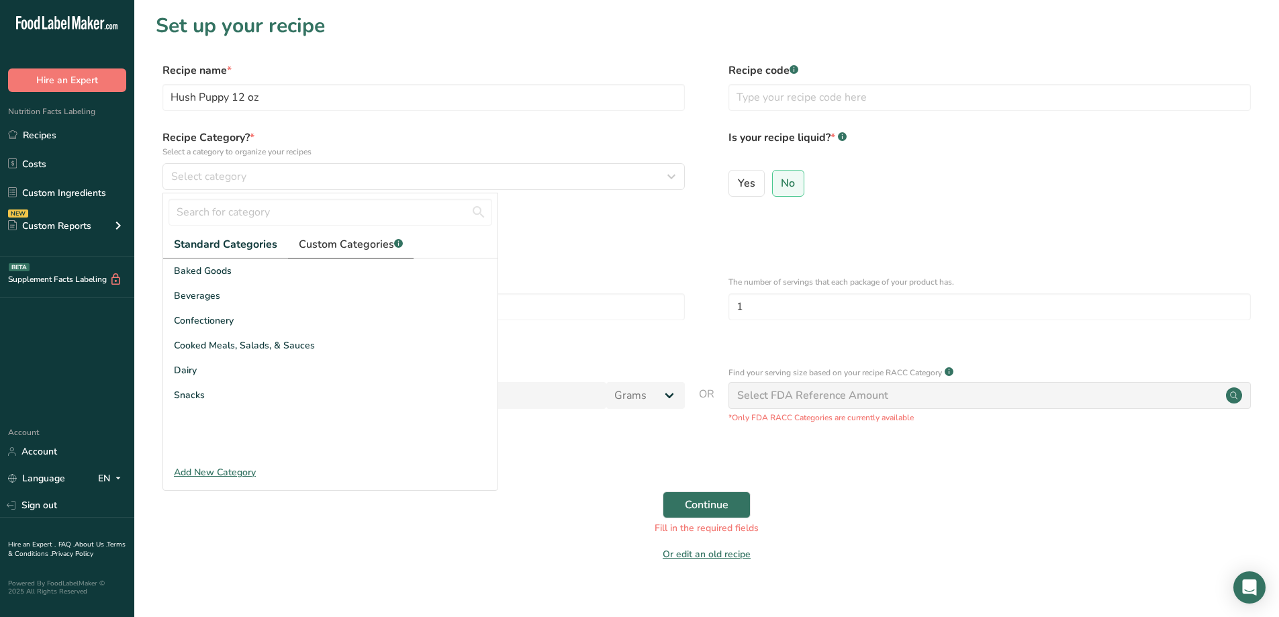
click at [332, 239] on span "Custom Categories .a-a{fill:#347362;}.b-a{fill:#fff;}" at bounding box center [351, 244] width 104 height 16
drag, startPoint x: 239, startPoint y: 273, endPoint x: 446, endPoint y: 160, distance: 236.4
click at [447, 160] on div "Recipe Category? * Select a category to organize your recipes Select category S…" at bounding box center [423, 167] width 522 height 75
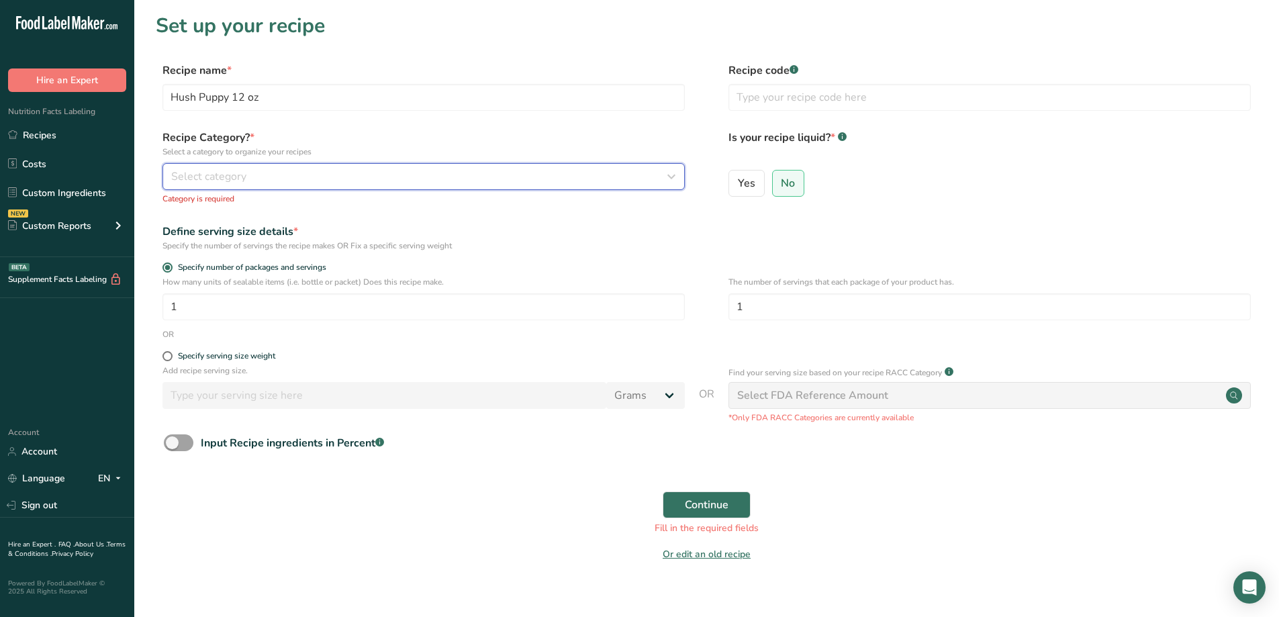
click at [264, 185] on button "Select category" at bounding box center [423, 176] width 522 height 27
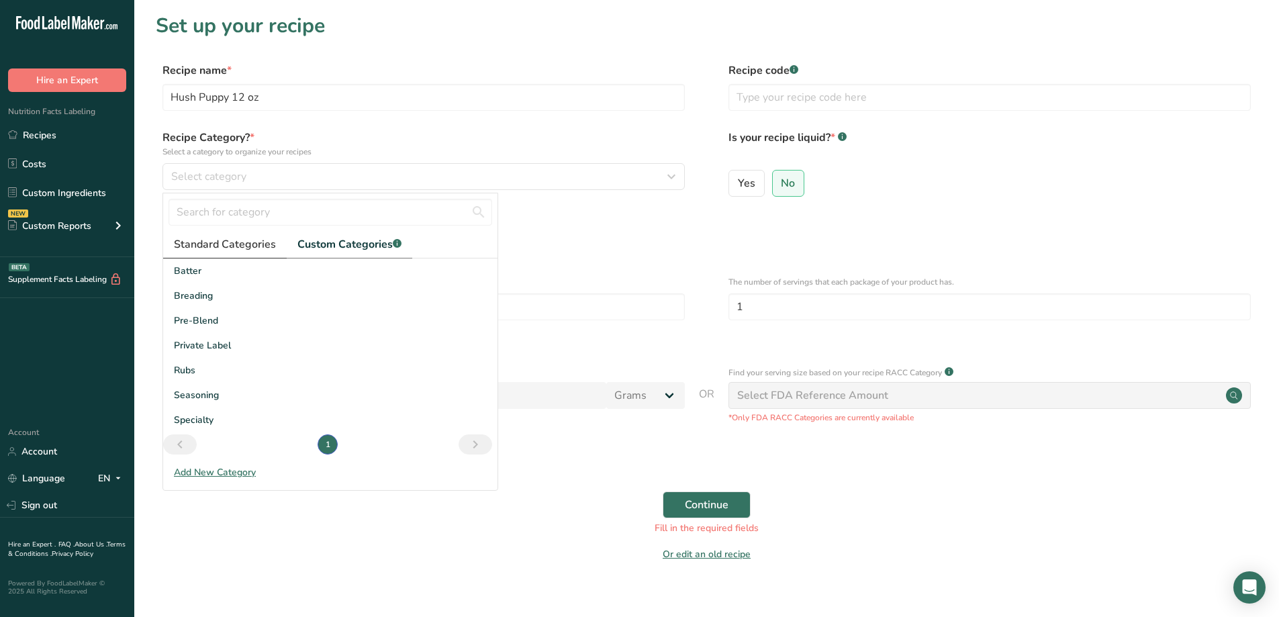
click at [222, 243] on span "Standard Categories" at bounding box center [225, 244] width 102 height 16
click at [336, 240] on span "Custom Categories .a-a{fill:#347362;}.b-a{fill:#fff;}" at bounding box center [351, 244] width 104 height 16
click at [196, 273] on span "Batter" at bounding box center [188, 271] width 28 height 14
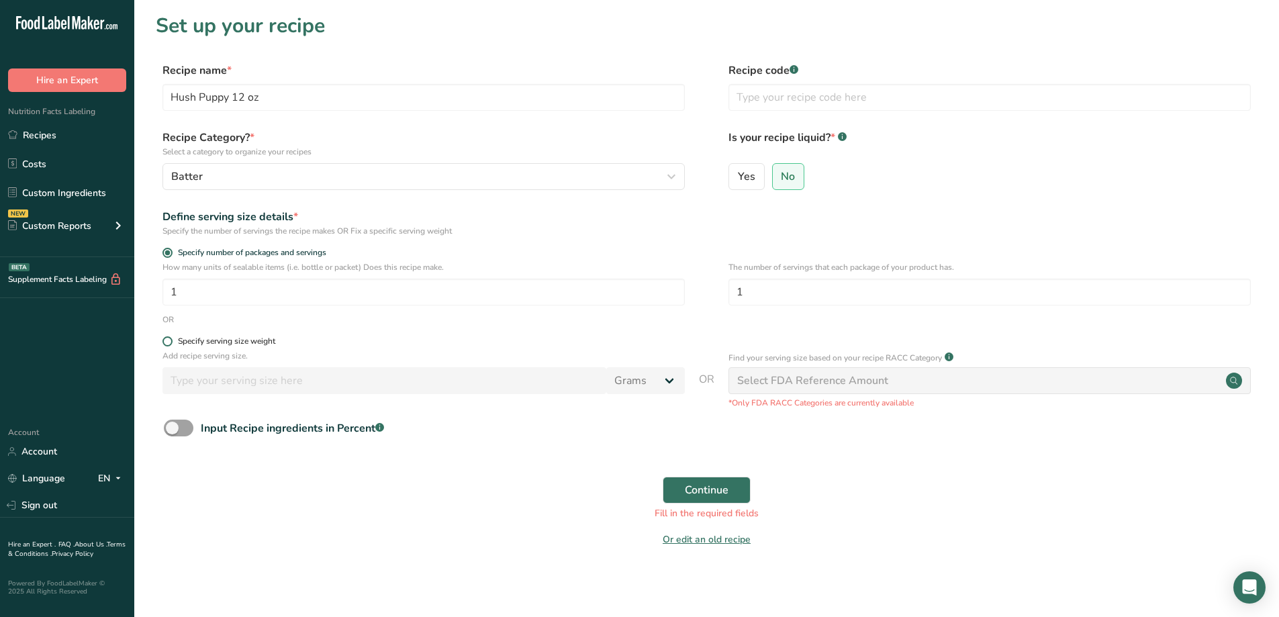
click at [166, 340] on span at bounding box center [167, 341] width 10 height 10
click at [166, 340] on input "Specify serving size weight" at bounding box center [166, 341] width 9 height 9
radio input "true"
radio input "false"
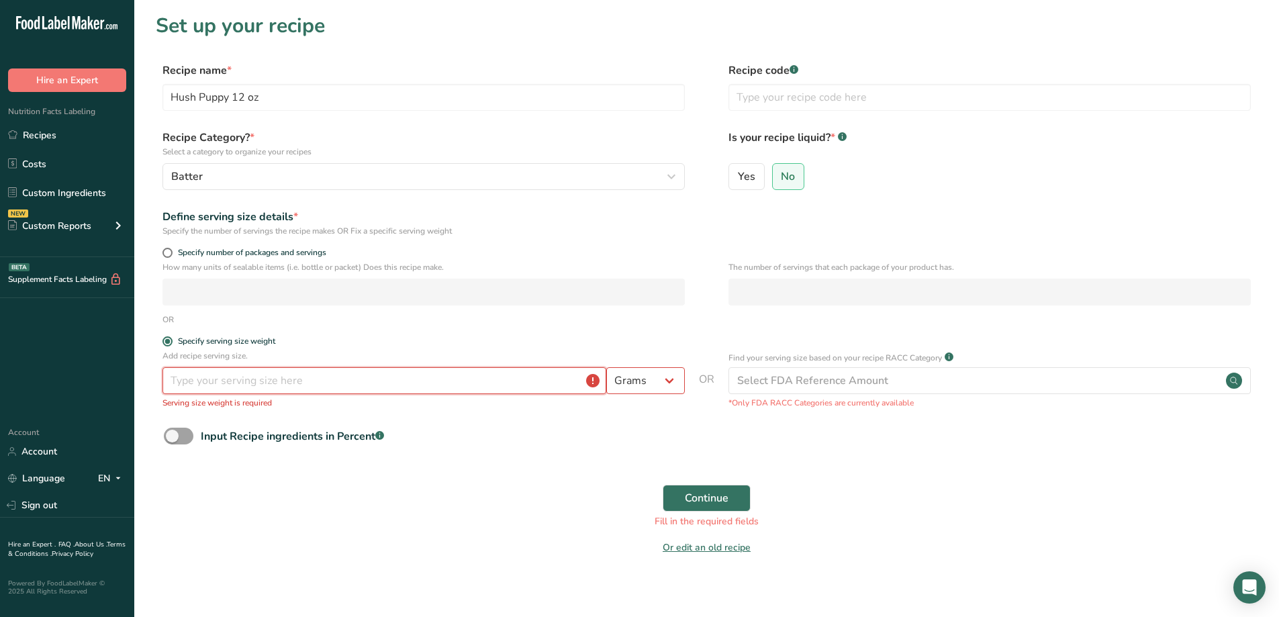
click at [195, 385] on input "number" at bounding box center [384, 380] width 444 height 27
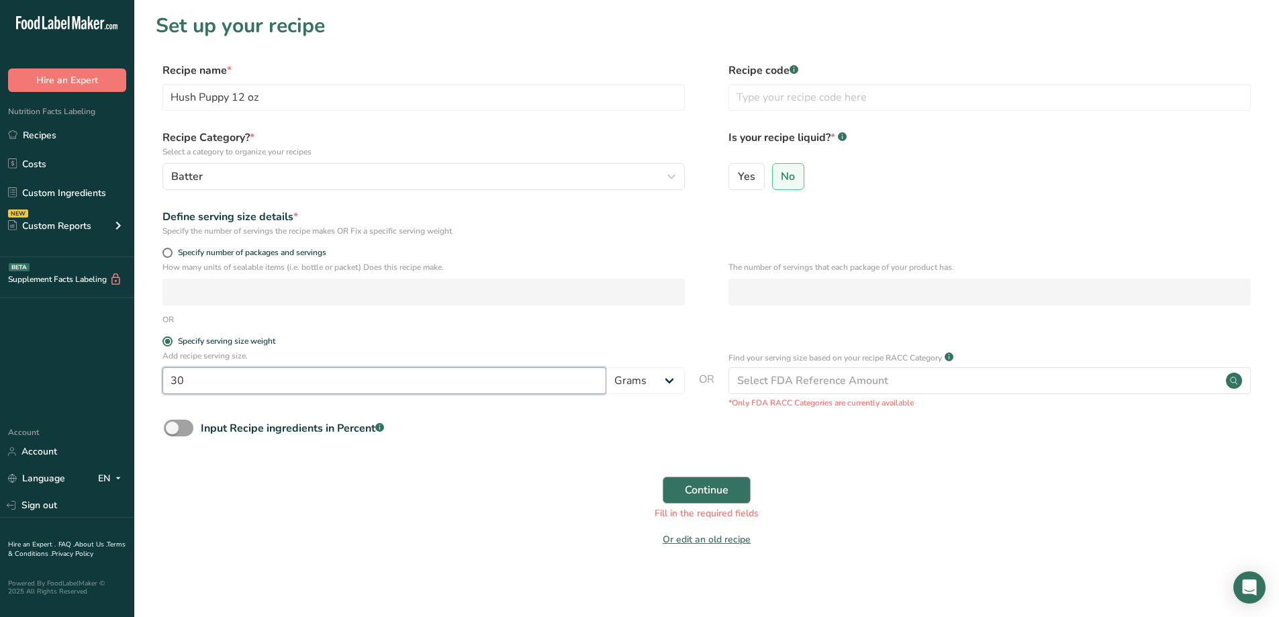
type input "30"
click at [719, 491] on span "Continue" at bounding box center [707, 490] width 44 height 16
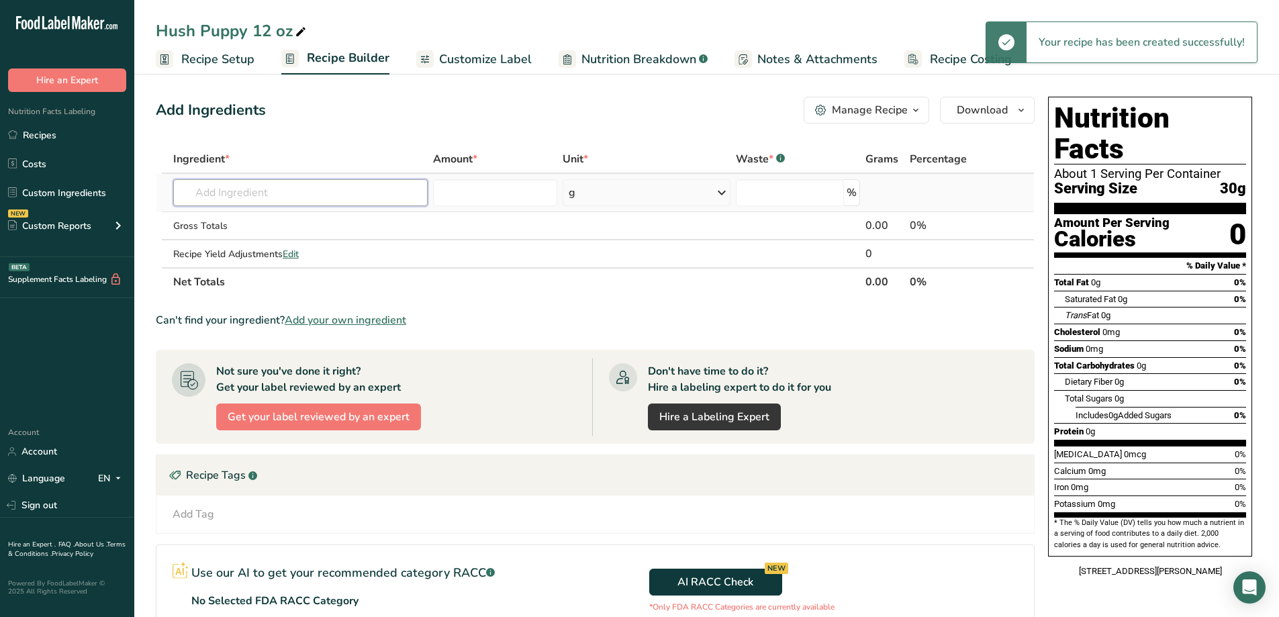
click at [302, 200] on input "text" at bounding box center [300, 192] width 254 height 27
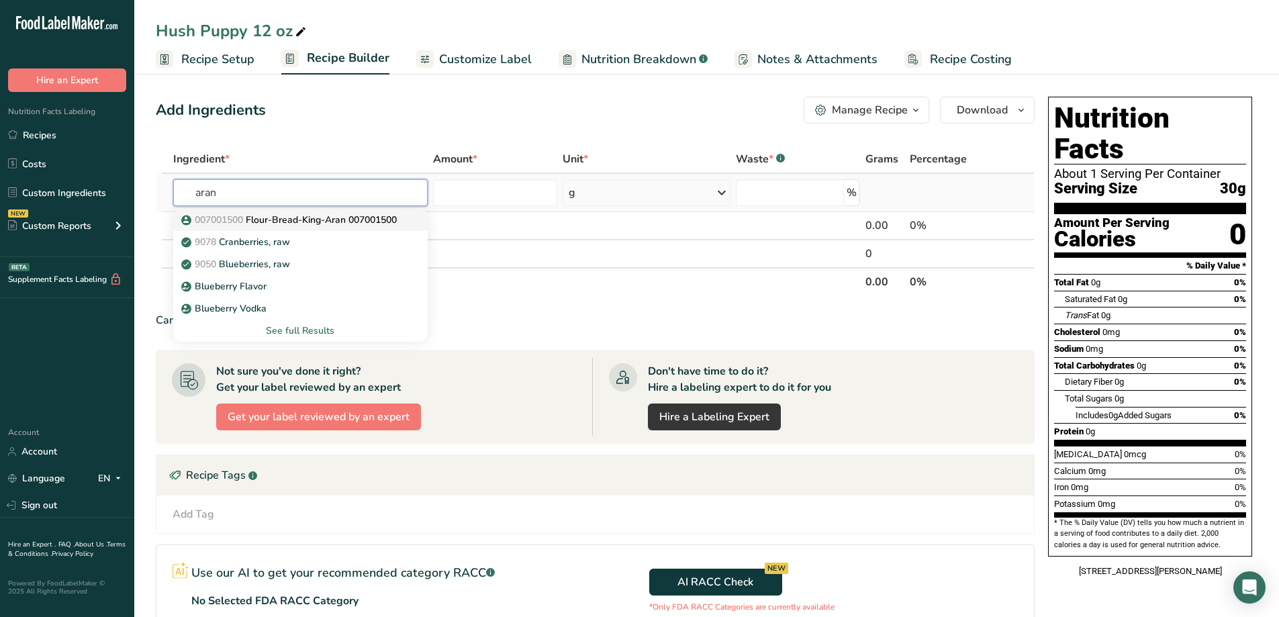
type input "aran"
click at [321, 219] on p "007001500 Flour-Bread-King-Aran 007001500" at bounding box center [290, 220] width 213 height 14
type input "Flour-Bread-King-Aran 007001500"
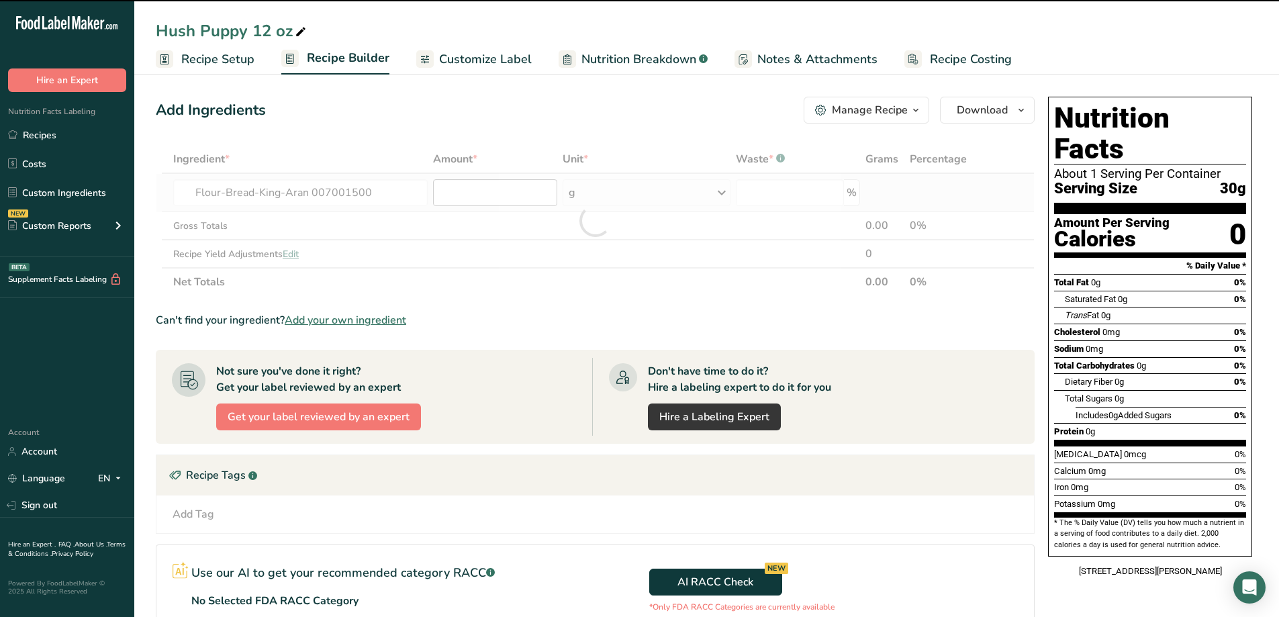
type input "0"
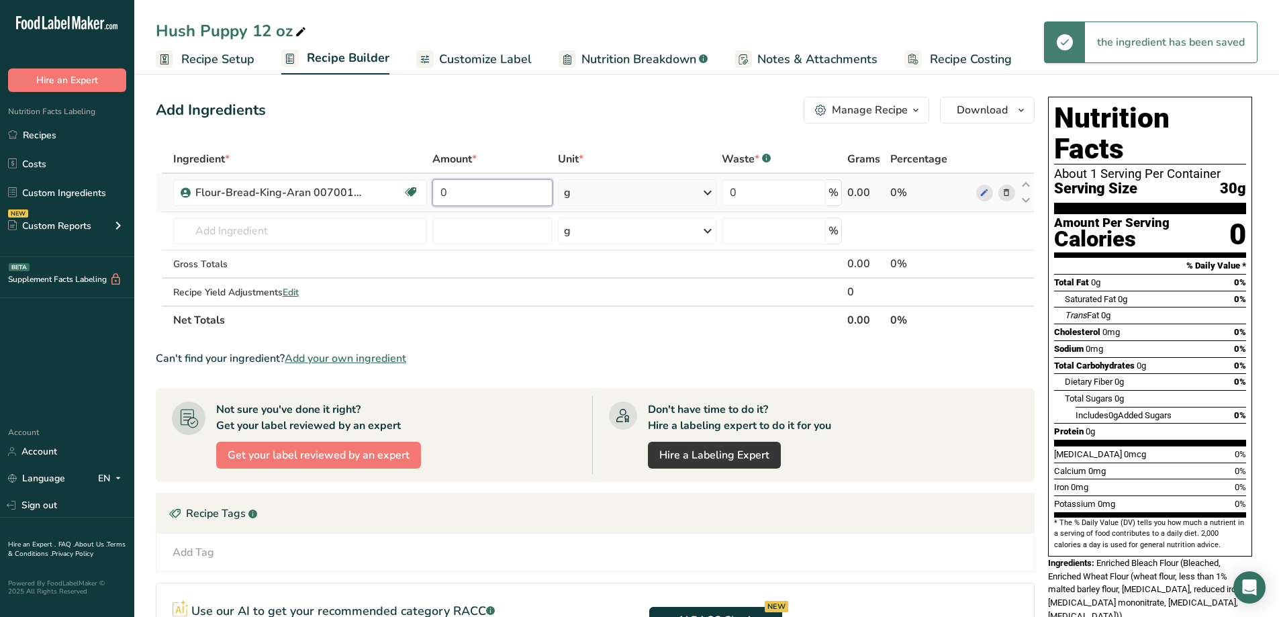
click at [487, 196] on input "0" at bounding box center [491, 192] width 119 height 27
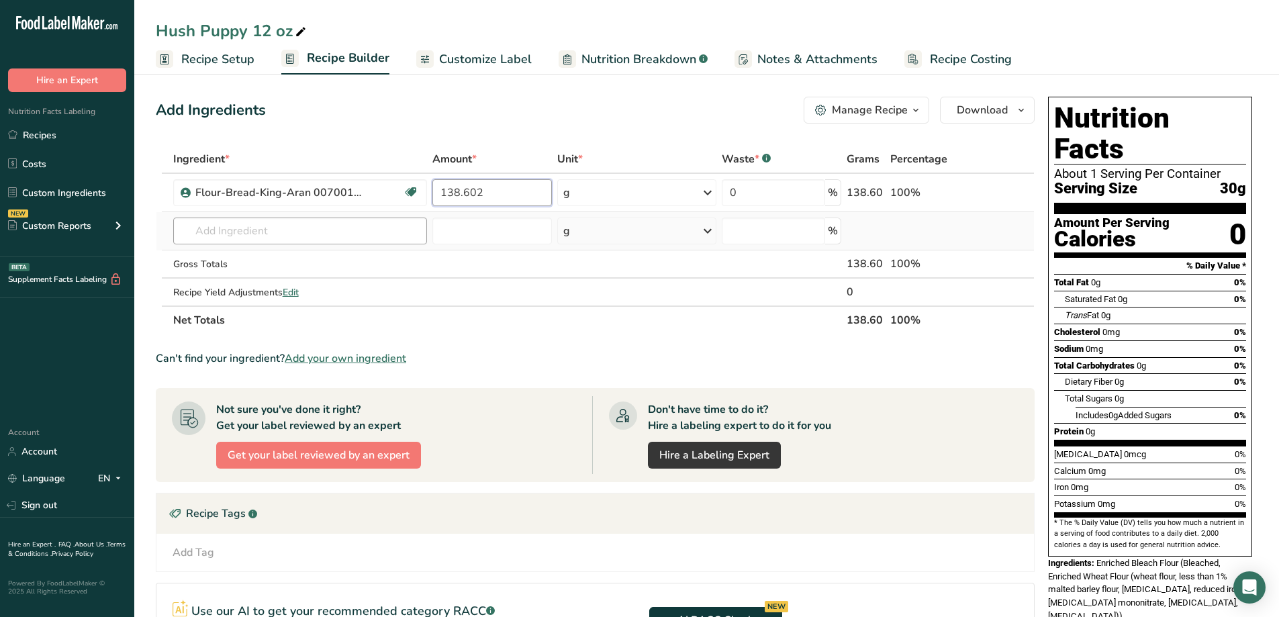
type input "138.602"
click at [232, 242] on div "Ingredient * Amount * Unit * Waste * .a-a{fill:#347362;}.b-a{fill:#fff;} Grams …" at bounding box center [595, 239] width 879 height 189
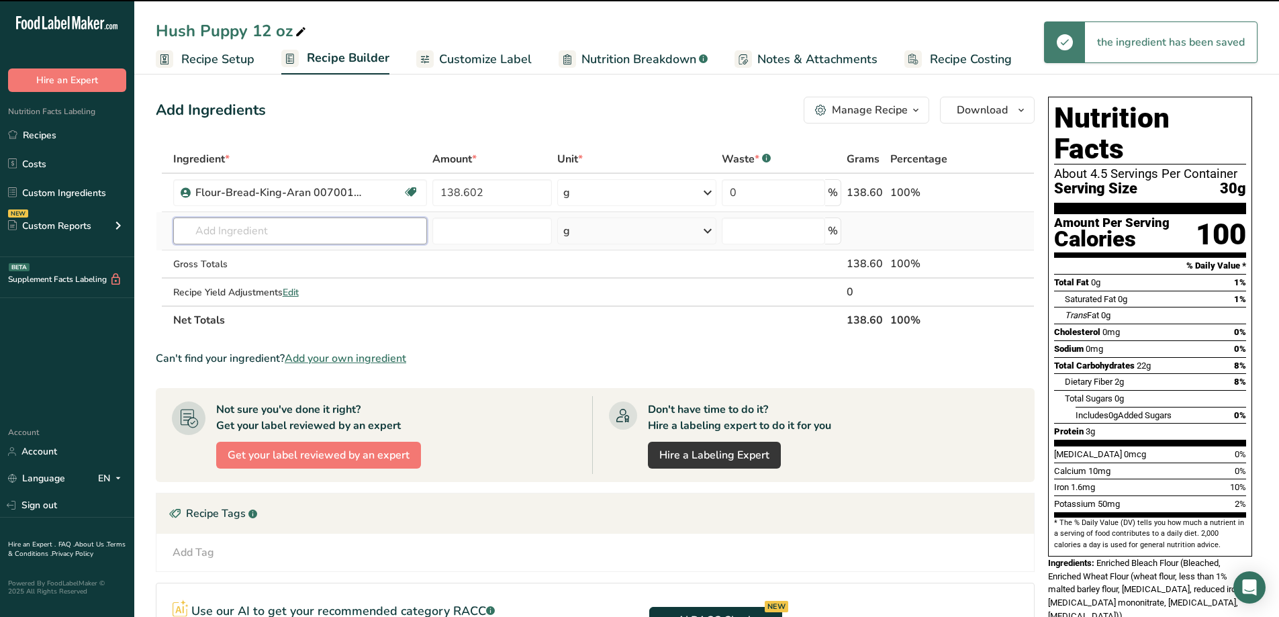
click at [239, 236] on input "text" at bounding box center [300, 230] width 254 height 27
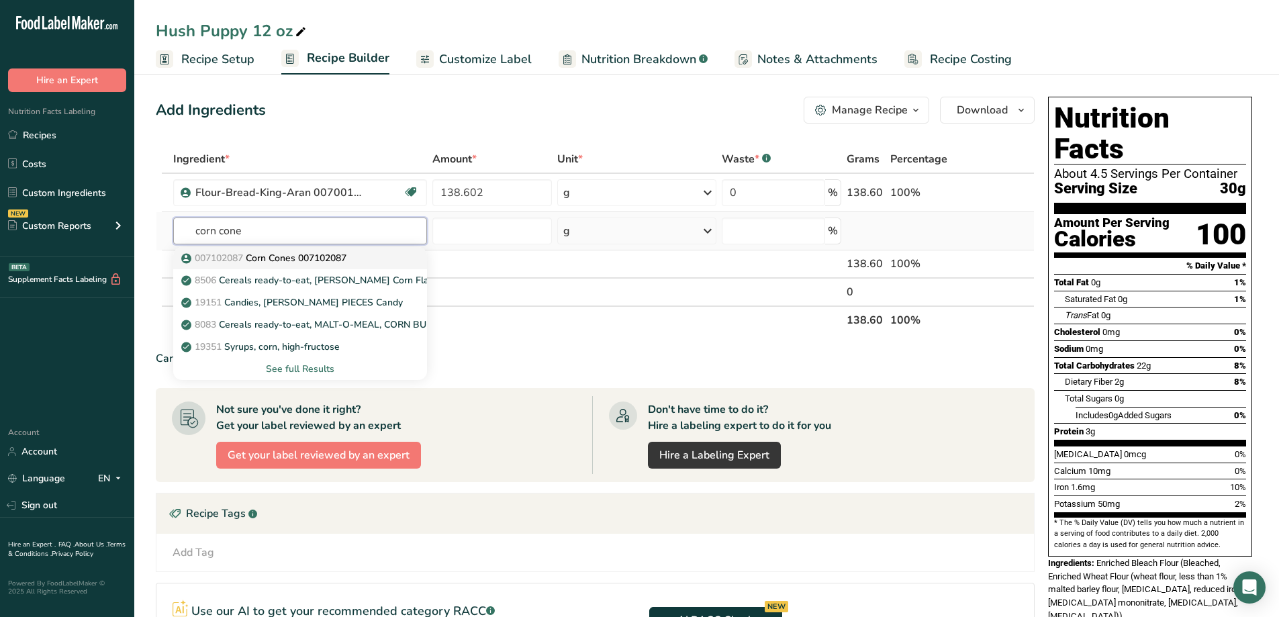
type input "corn cone"
click at [314, 262] on p "007102087 Corn Cones 007102087" at bounding box center [265, 258] width 162 height 14
type input "Corn Cones 007102087"
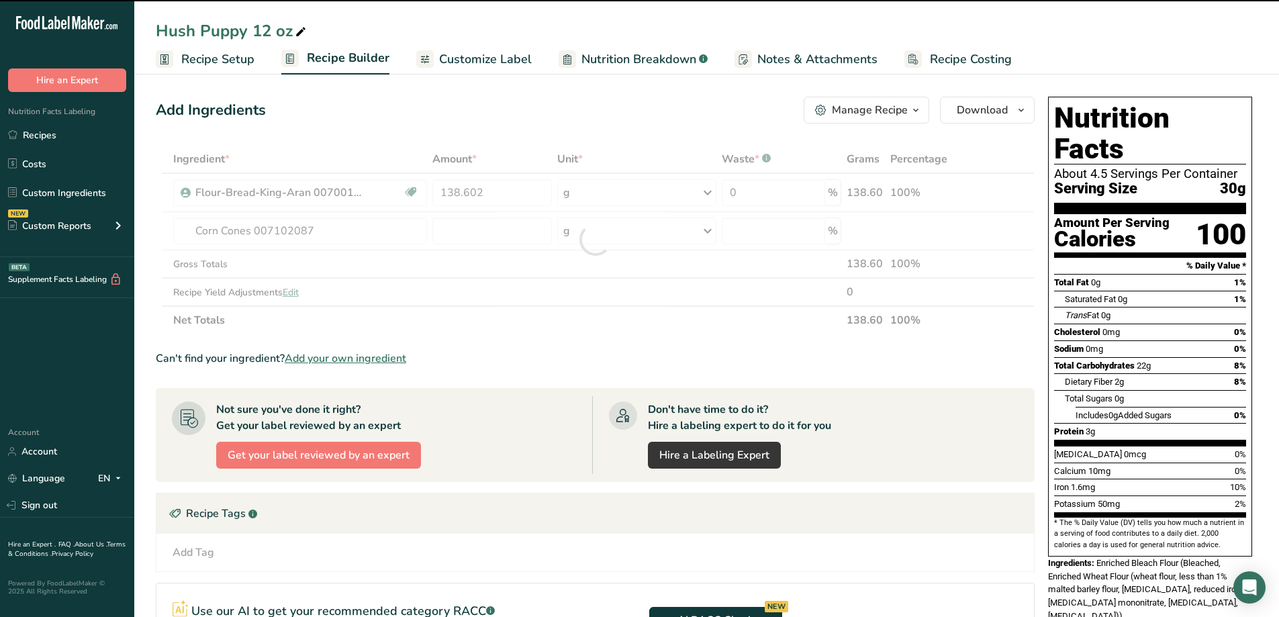
type input "0"
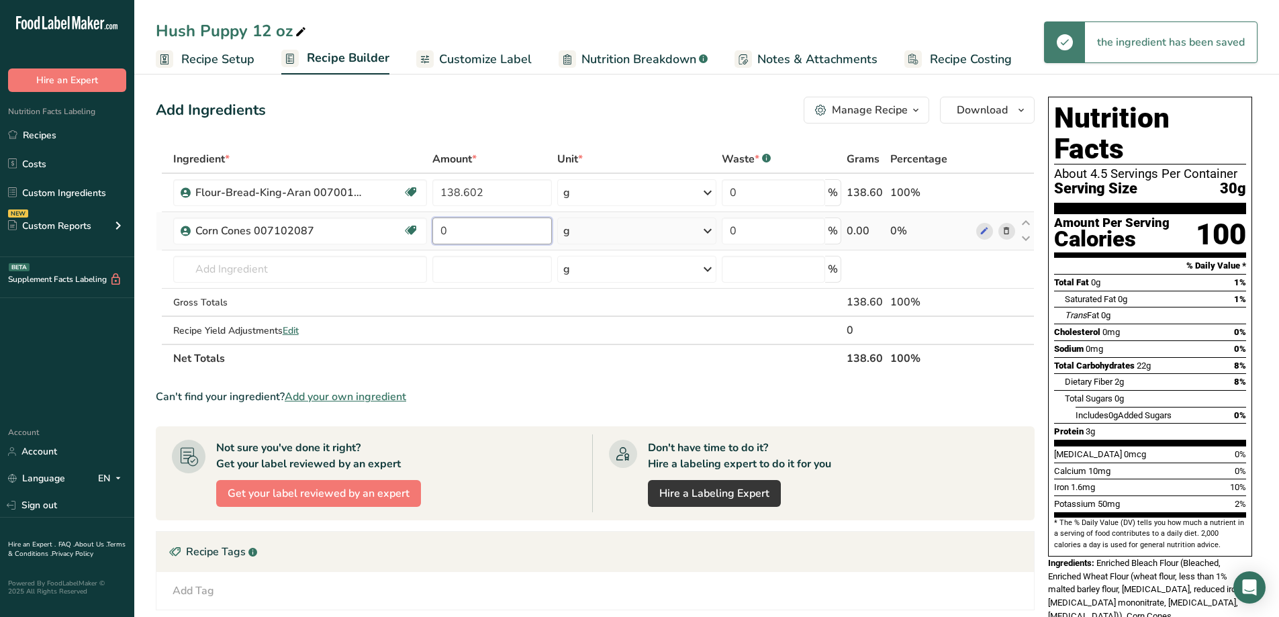
click at [470, 234] on input "0" at bounding box center [491, 230] width 119 height 27
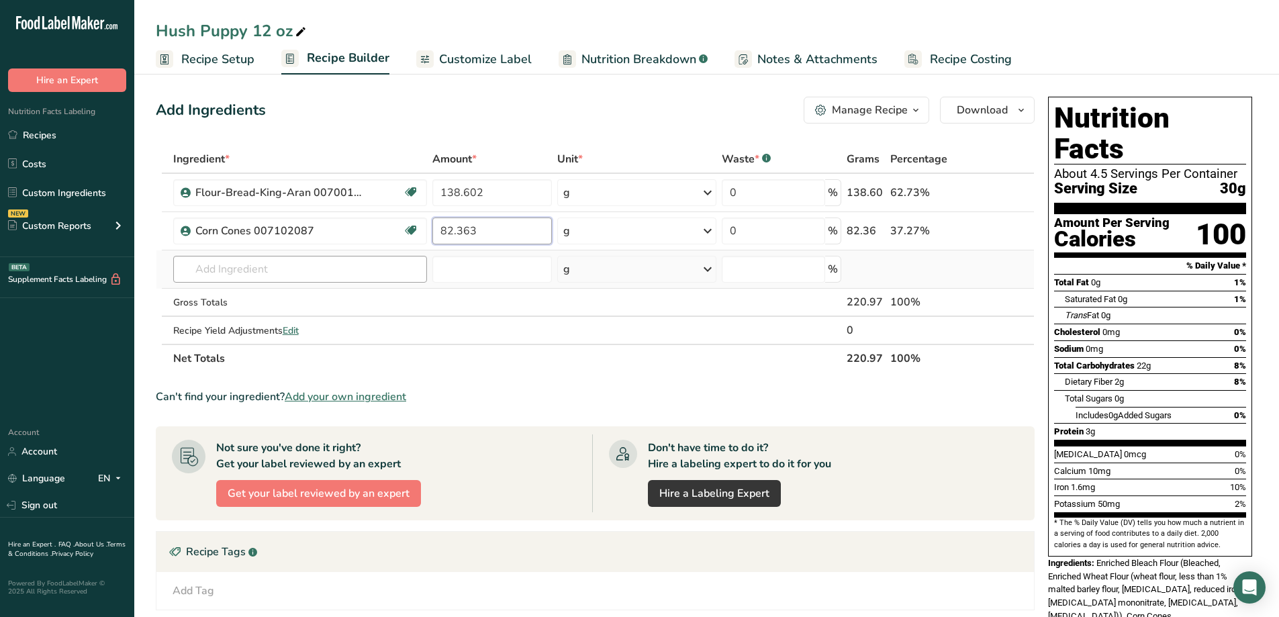
type input "82.363"
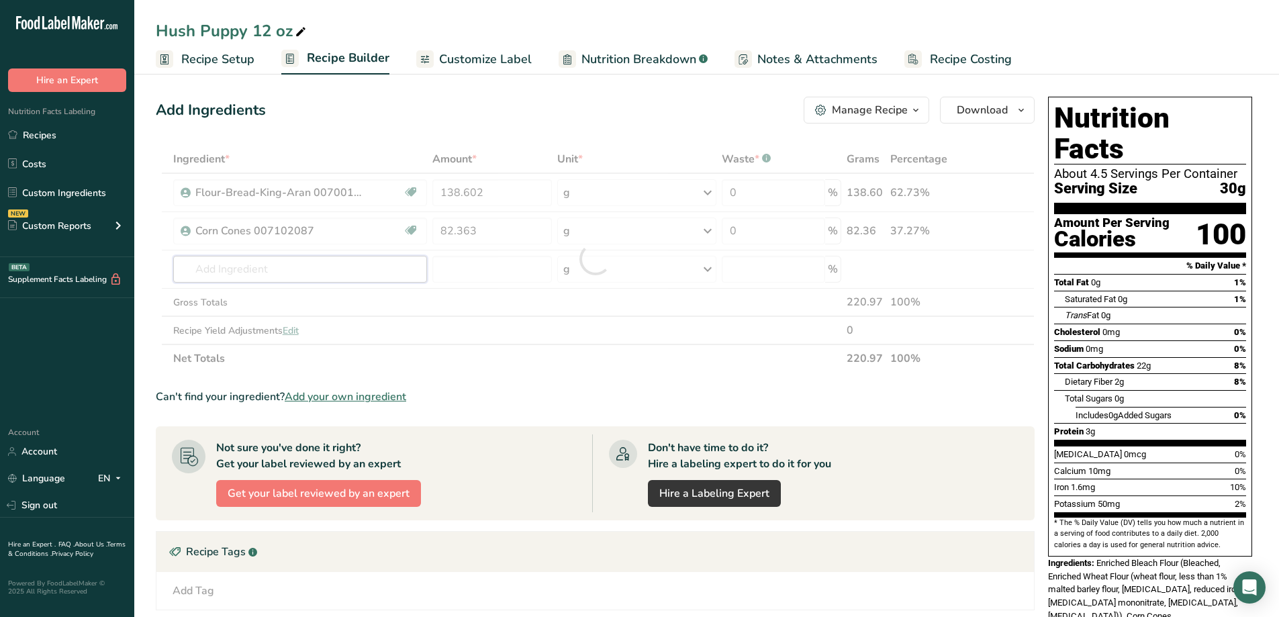
click at [298, 272] on div "Ingredient * Amount * Unit * Waste * .a-a{fill:#347362;}.b-a{fill:#fff;} Grams …" at bounding box center [595, 259] width 879 height 228
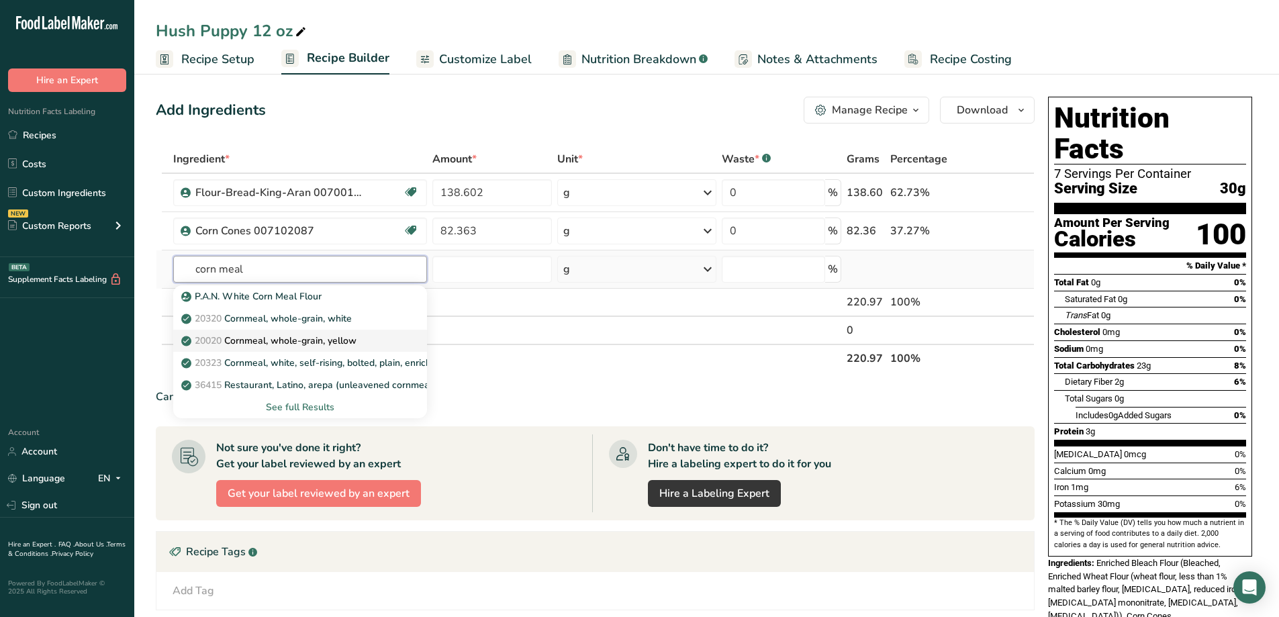
type input "corn meal"
click at [334, 336] on p "20020 Cornmeal, whole-grain, yellow" at bounding box center [270, 341] width 172 height 14
type input "Cornmeal, whole-grain, yellow"
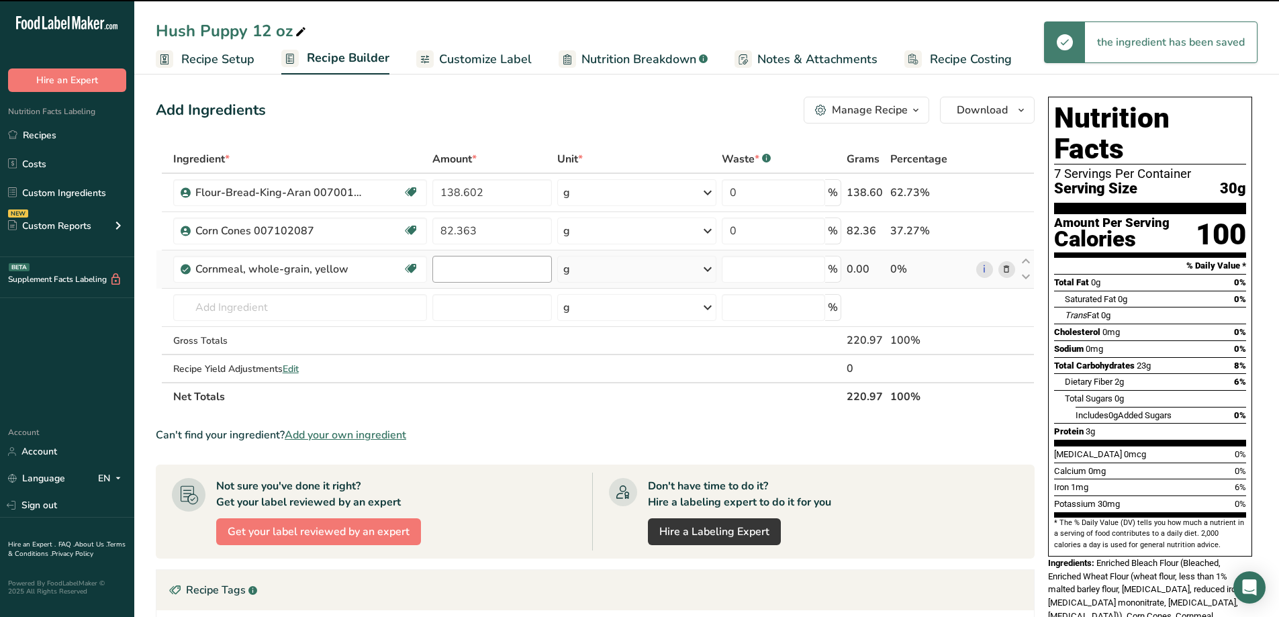
type input "0"
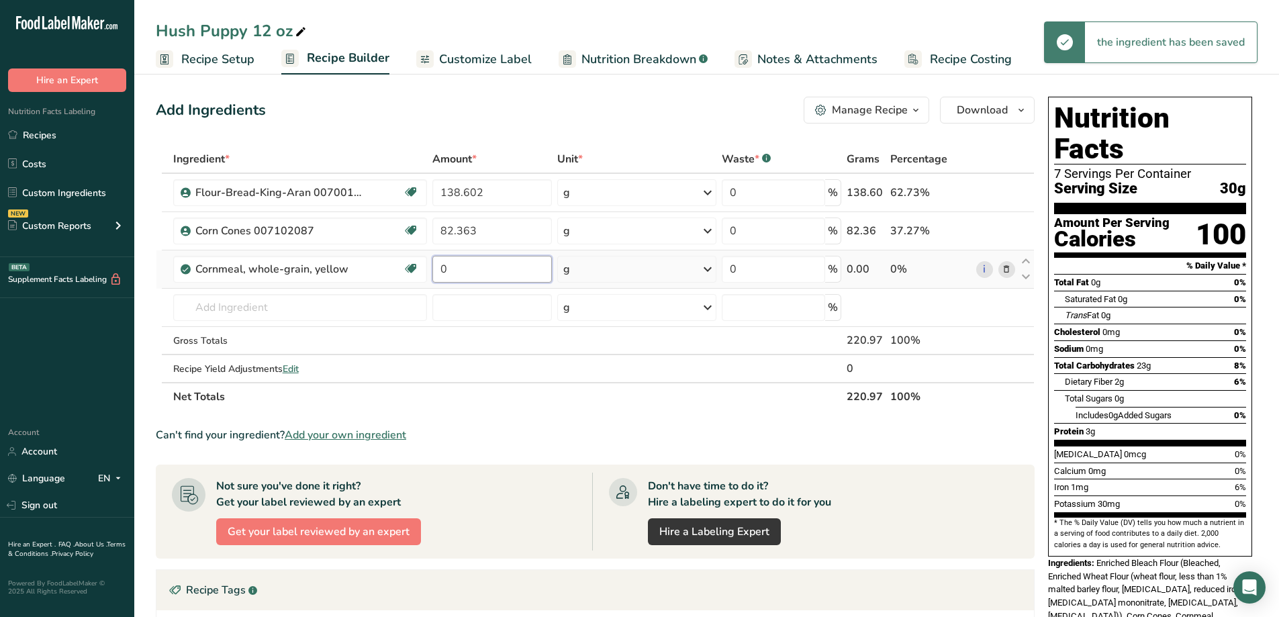
drag, startPoint x: 458, startPoint y: 272, endPoint x: 432, endPoint y: 281, distance: 27.8
click at [432, 281] on td "0" at bounding box center [492, 269] width 125 height 38
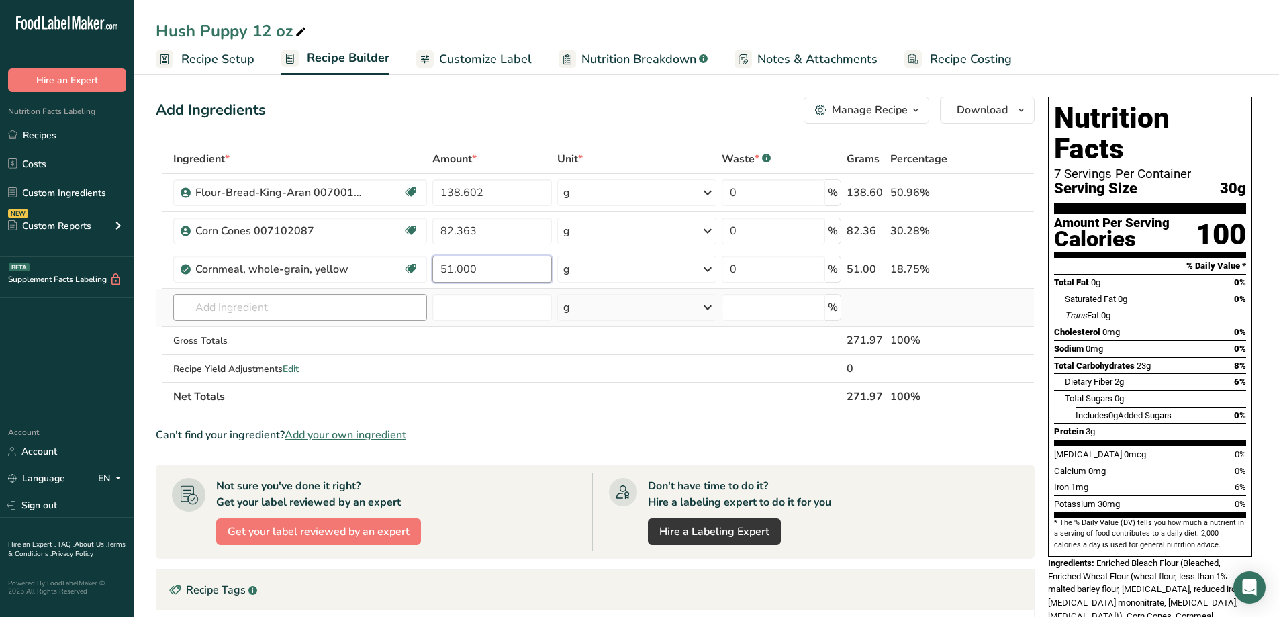
type input "51.000"
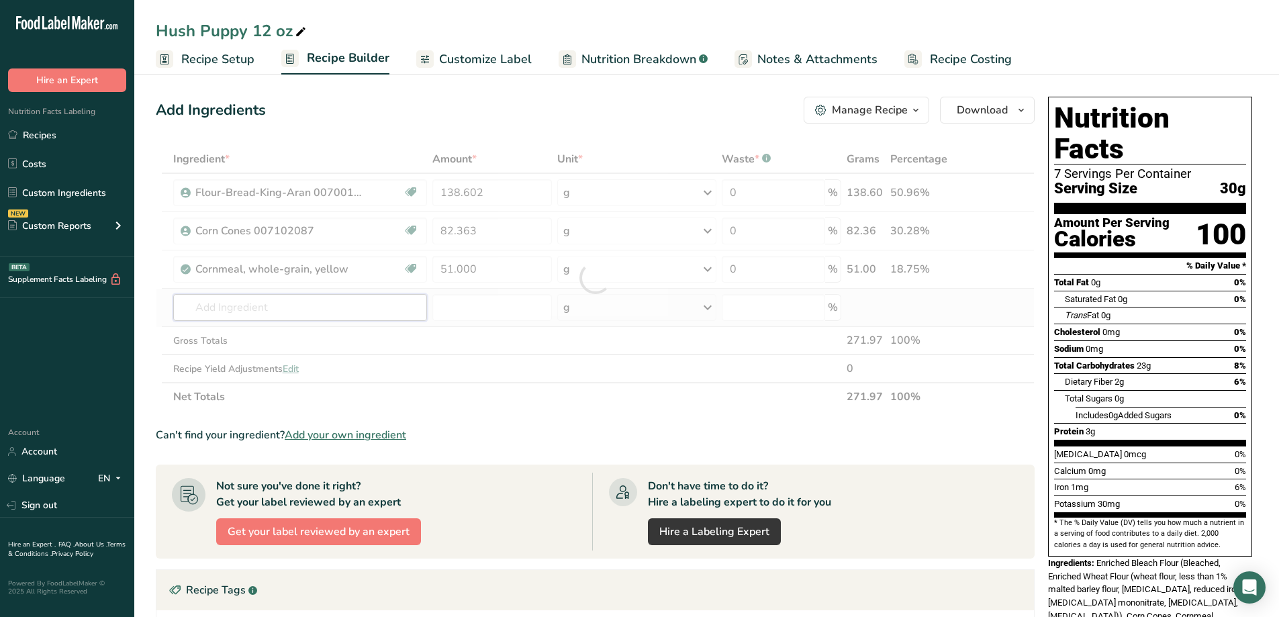
click at [383, 317] on div "Ingredient * Amount * Unit * Waste * .a-a{fill:#347362;}.b-a{fill:#fff;} Grams …" at bounding box center [595, 278] width 879 height 266
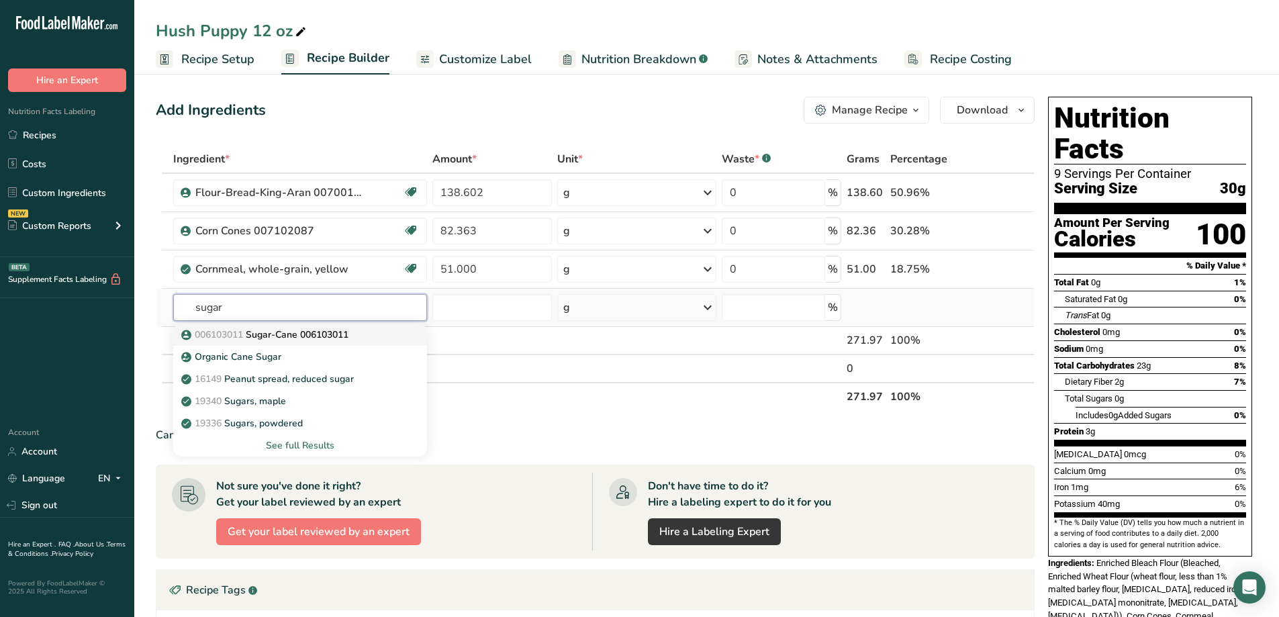
type input "sugar"
click at [290, 336] on p "006103011 Sugar-Cane 006103011" at bounding box center [266, 335] width 164 height 14
type input "Sugar-Cane 006103011"
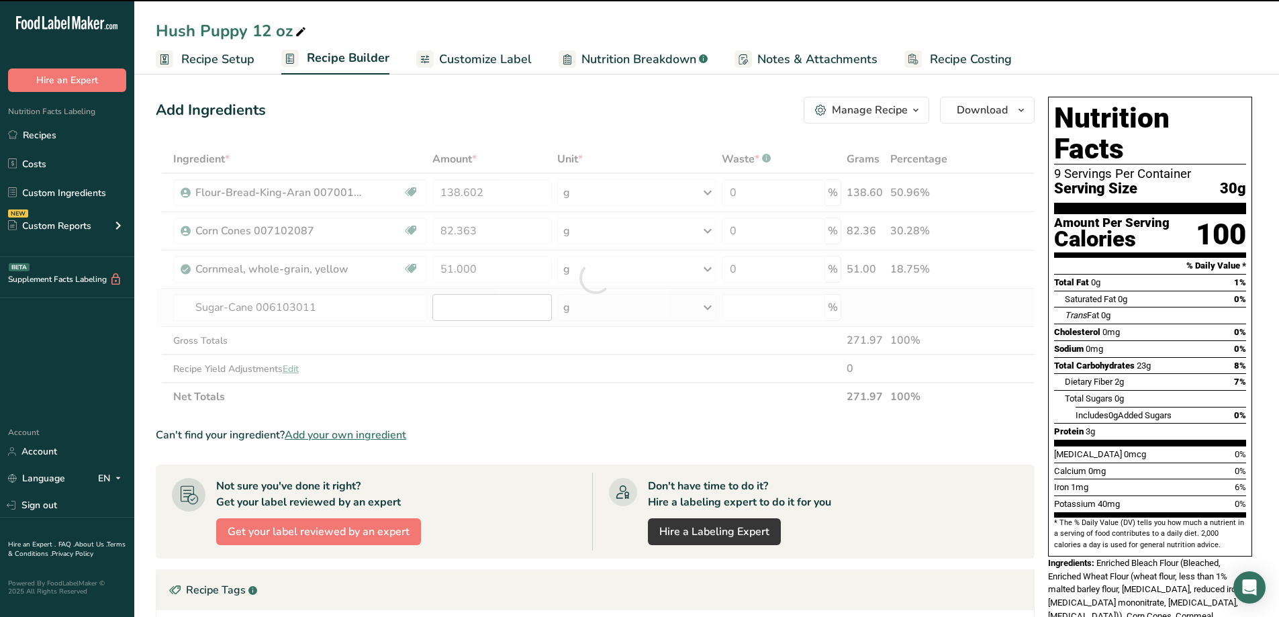
type input "0"
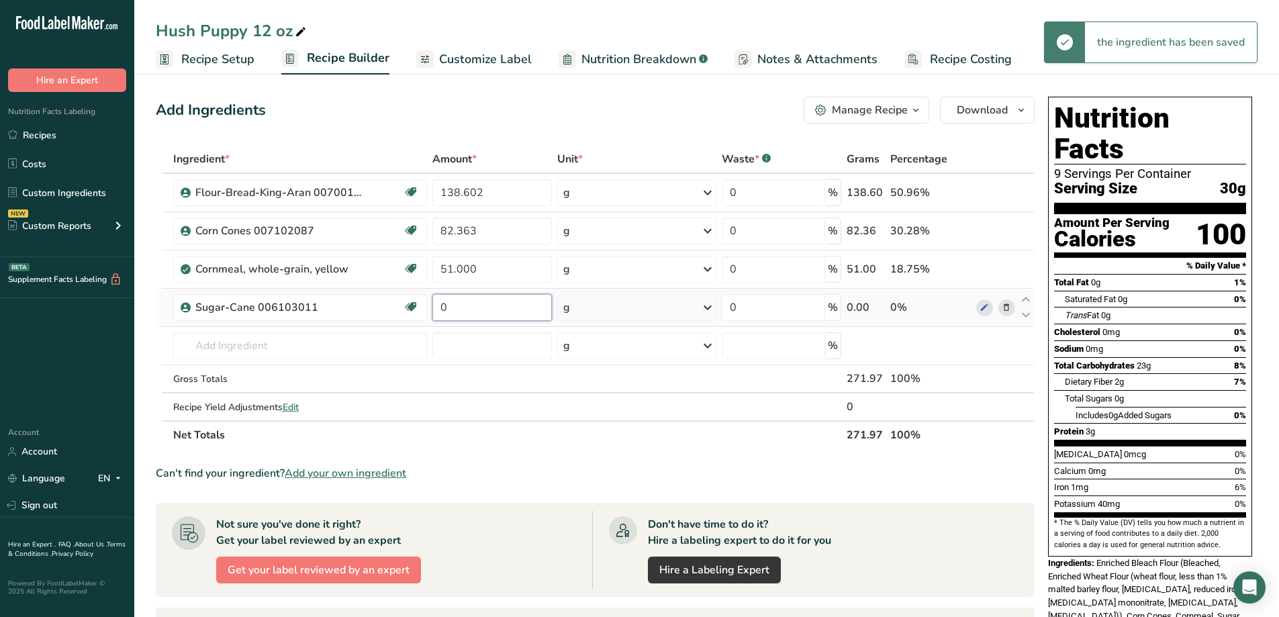
drag, startPoint x: 466, startPoint y: 307, endPoint x: 440, endPoint y: 317, distance: 28.7
click at [440, 317] on input "0" at bounding box center [491, 307] width 119 height 27
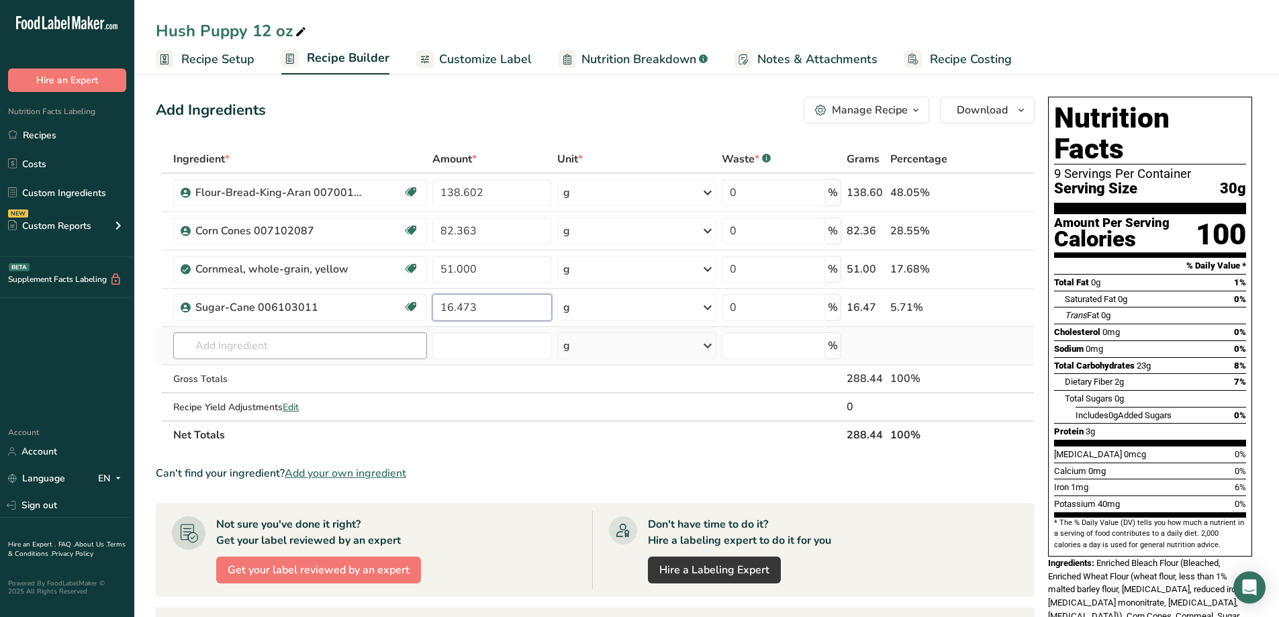
type input "16.473"
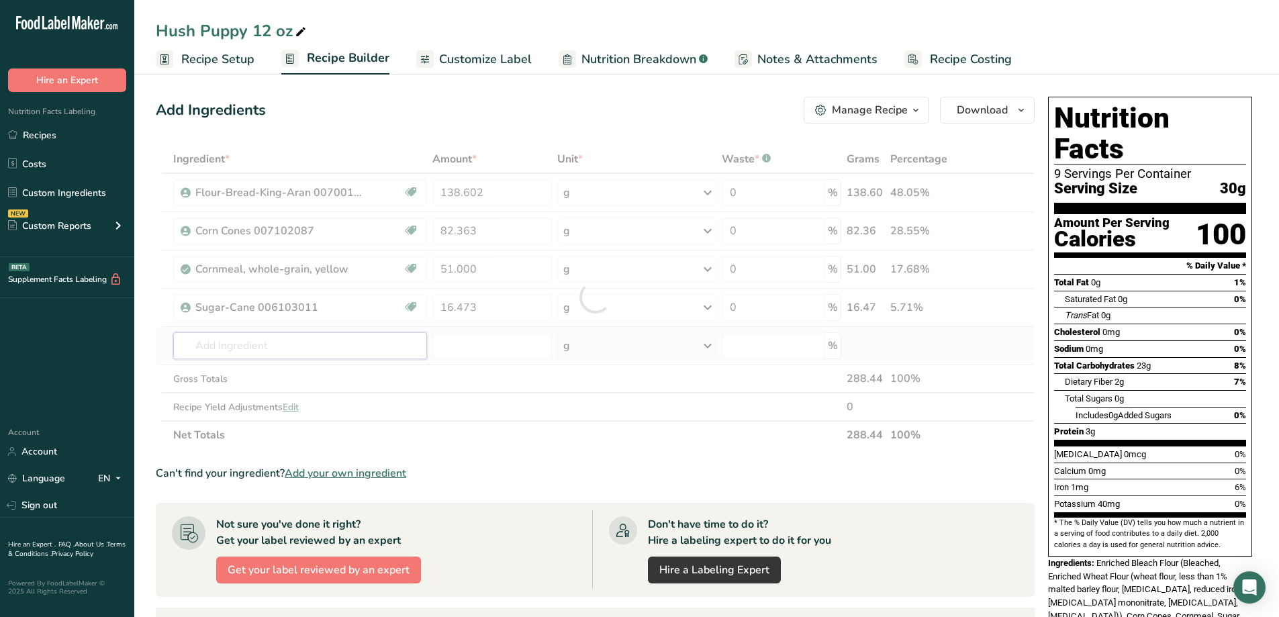
click at [277, 341] on div "Ingredient * Amount * Unit * Waste * .a-a{fill:#347362;}.b-a{fill:#fff;} Grams …" at bounding box center [595, 297] width 879 height 304
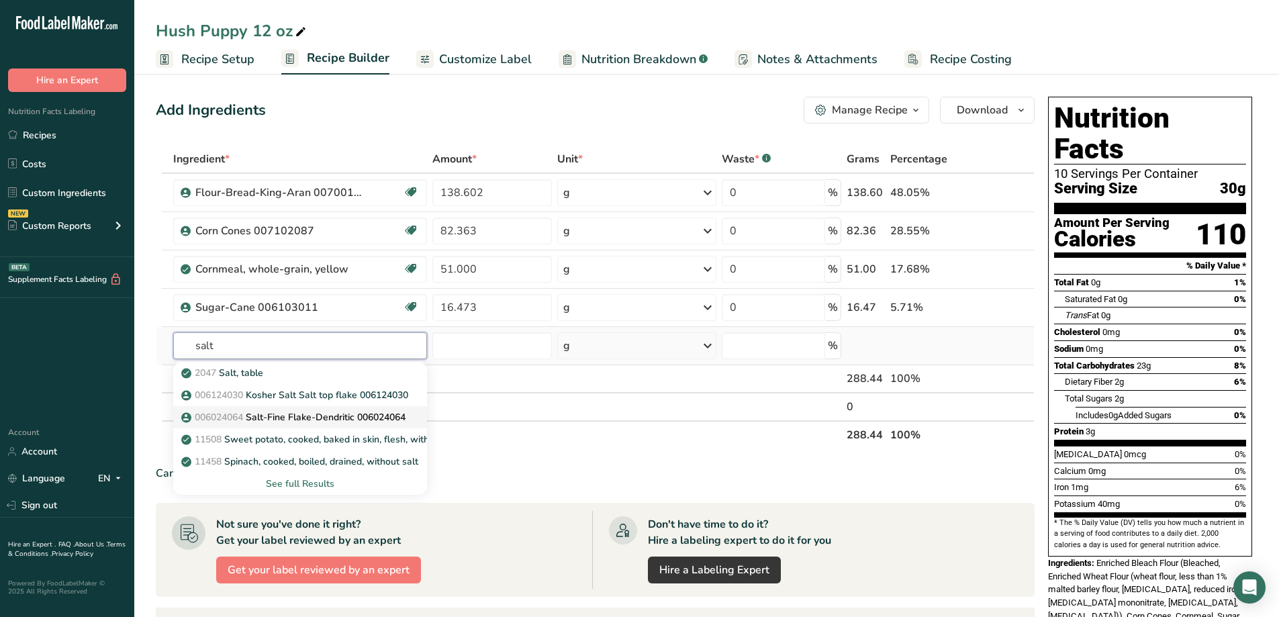
type input "salt"
click at [338, 410] on p "006024064 Salt-Fine Flake-Dendritic 006024064" at bounding box center [294, 417] width 221 height 14
type input "Salt-Fine Flake-Dendritic 006024064"
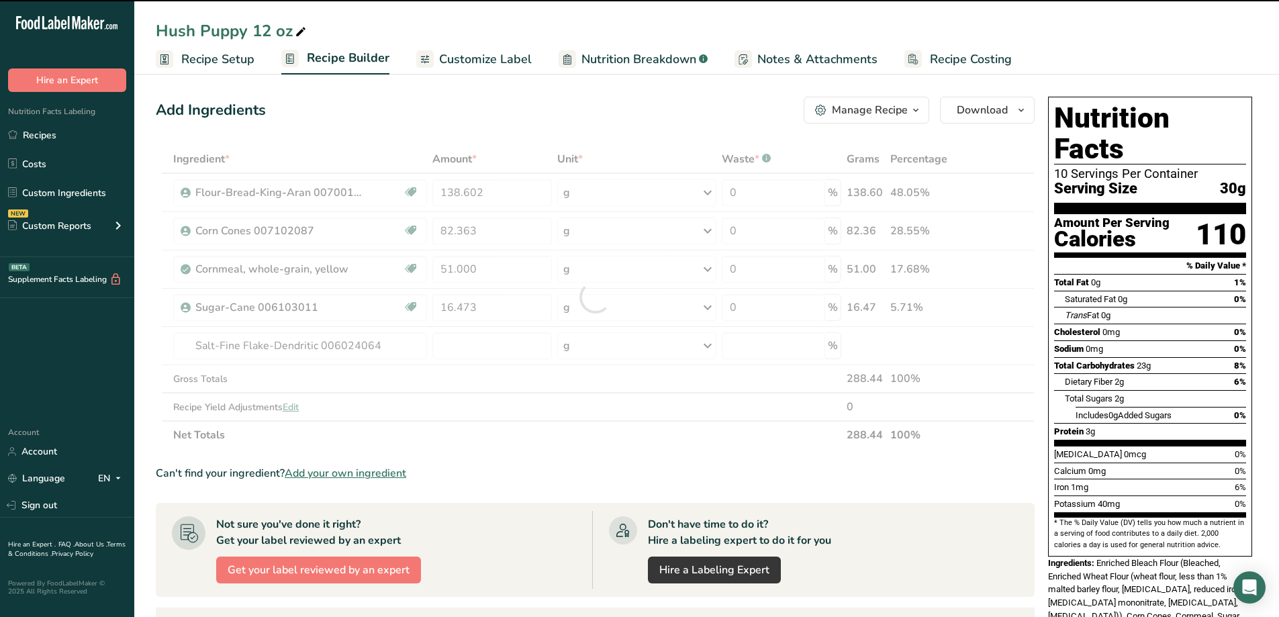
type input "0"
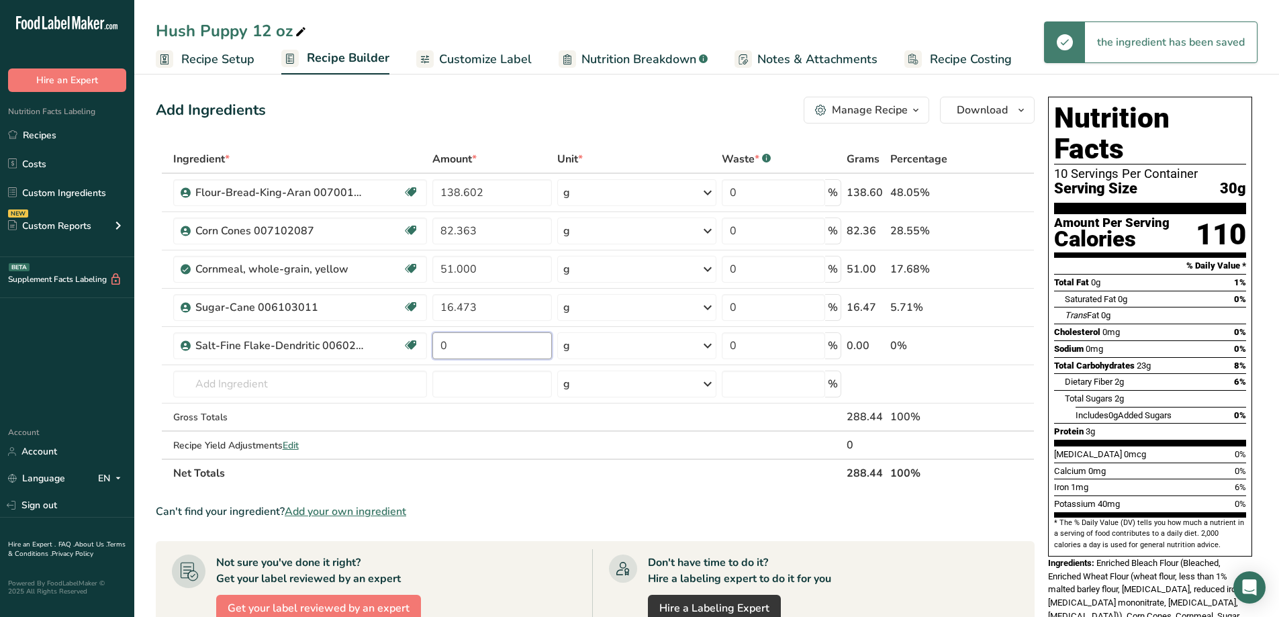
click at [487, 352] on input "0" at bounding box center [491, 345] width 119 height 27
drag, startPoint x: 462, startPoint y: 350, endPoint x: 436, endPoint y: 356, distance: 26.7
click at [436, 356] on input "0" at bounding box center [491, 345] width 119 height 27
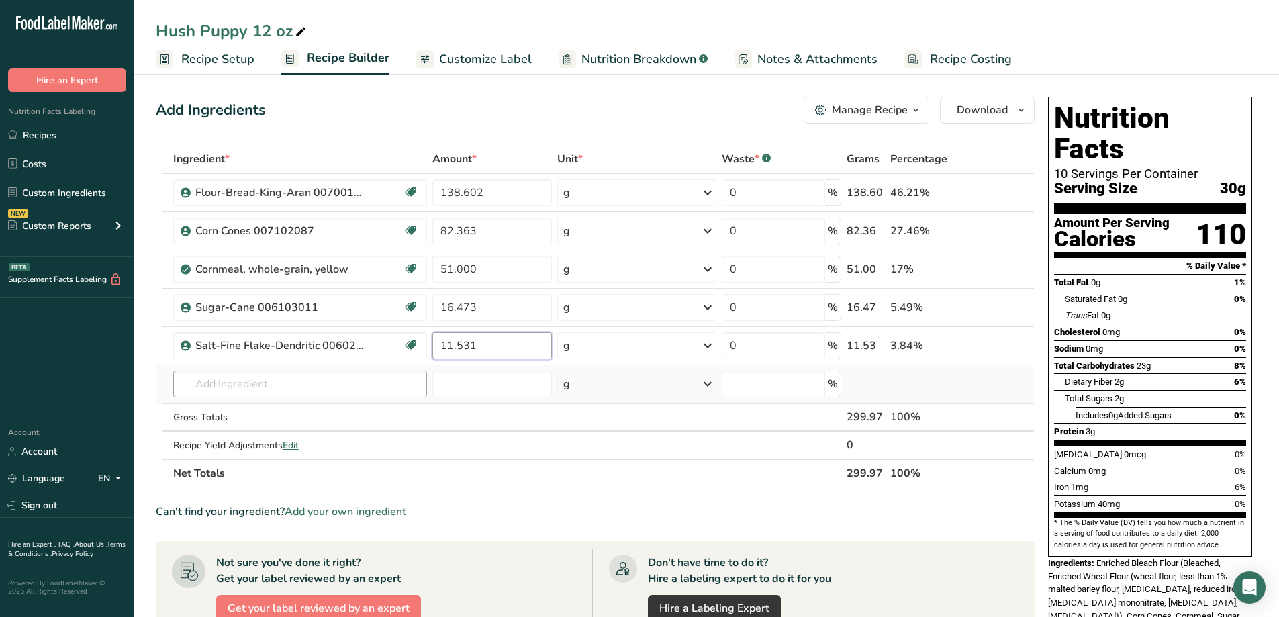
type input "11.531"
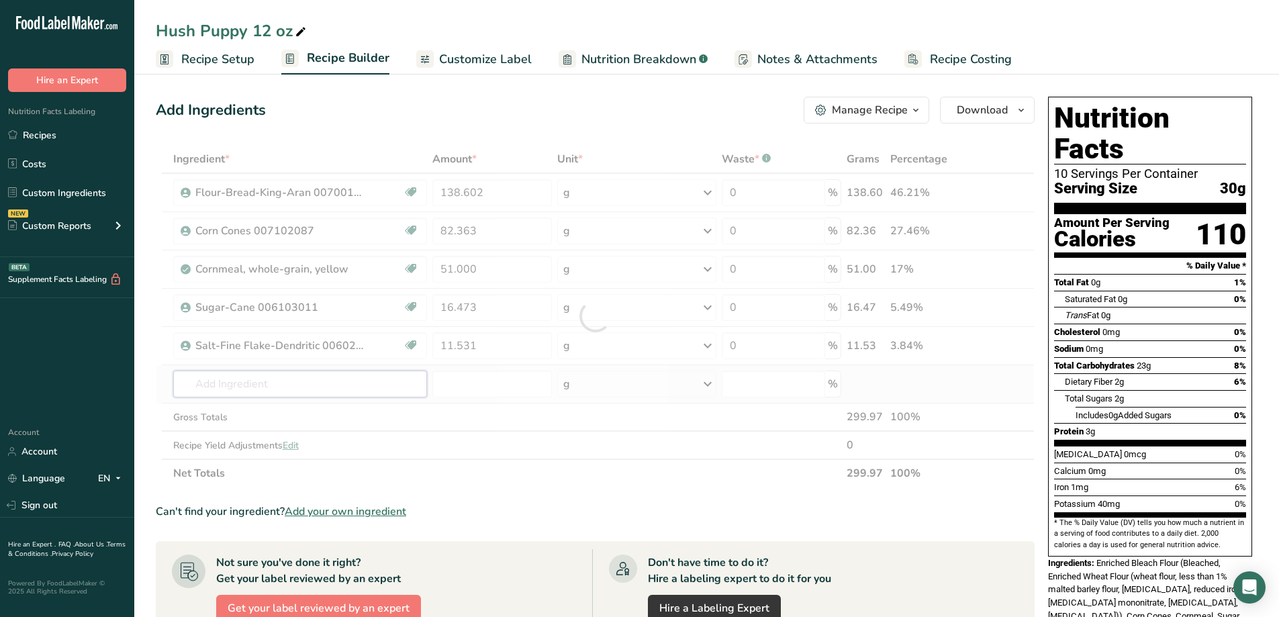
click at [254, 377] on div "Ingredient * Amount * Unit * Waste * .a-a{fill:#347362;}.b-a{fill:#fff;} Grams …" at bounding box center [595, 316] width 879 height 342
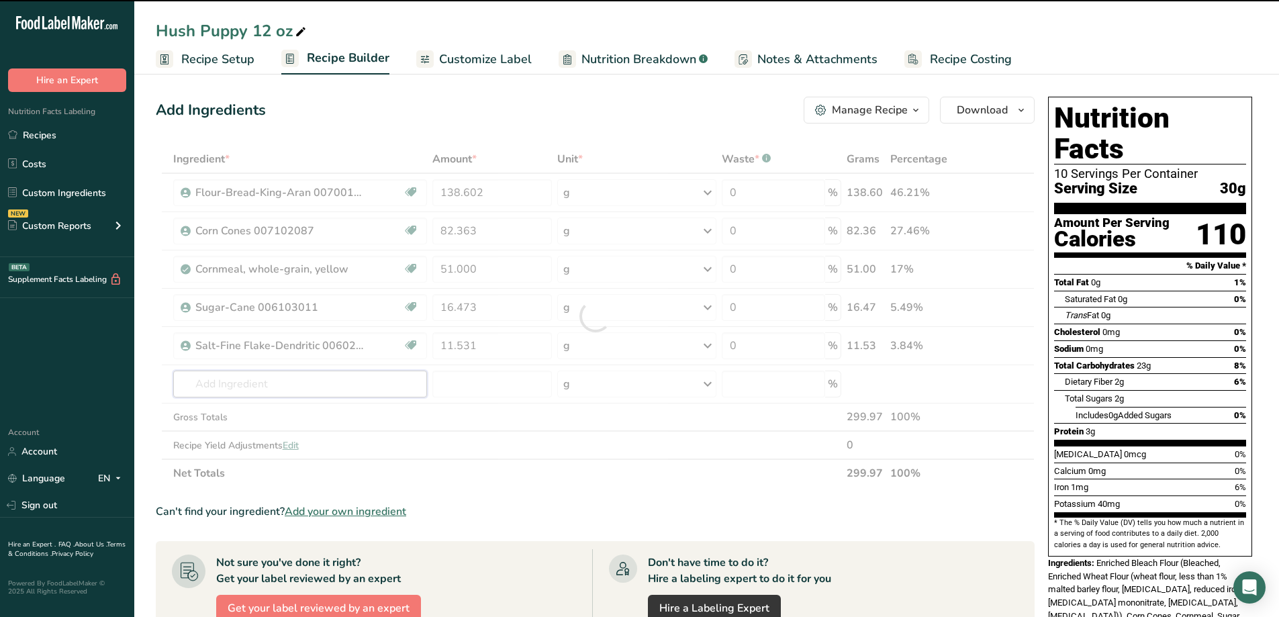
click at [248, 384] on input "text" at bounding box center [300, 383] width 254 height 27
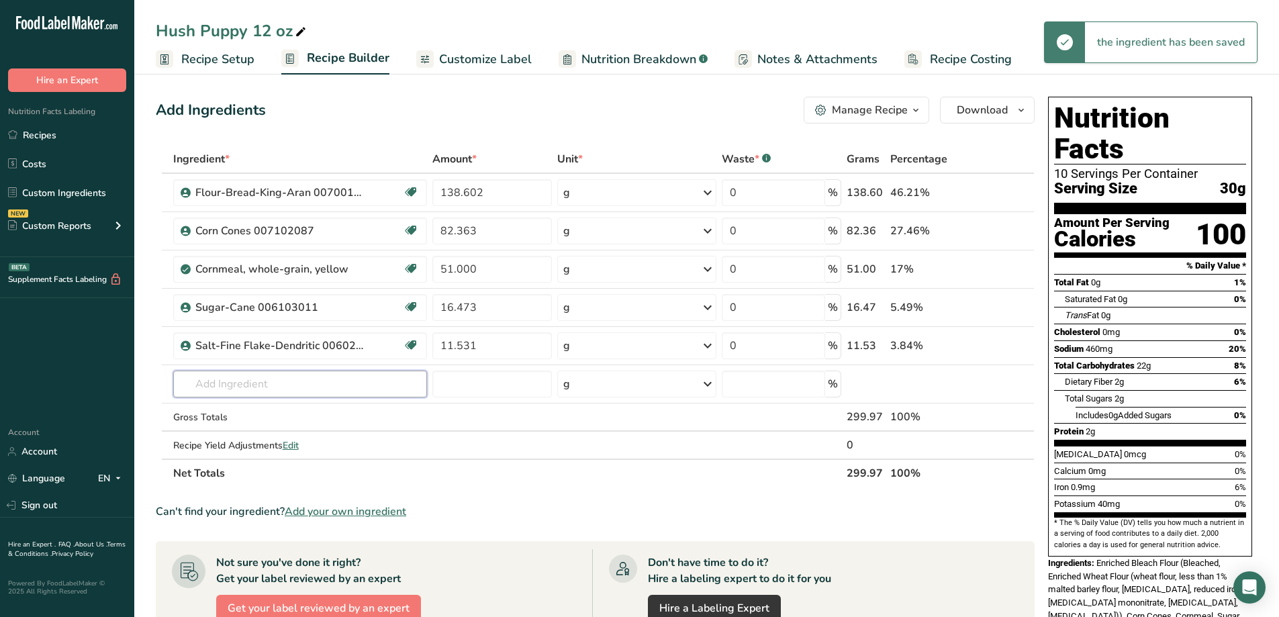
click at [248, 384] on input "text" at bounding box center [300, 383] width 254 height 27
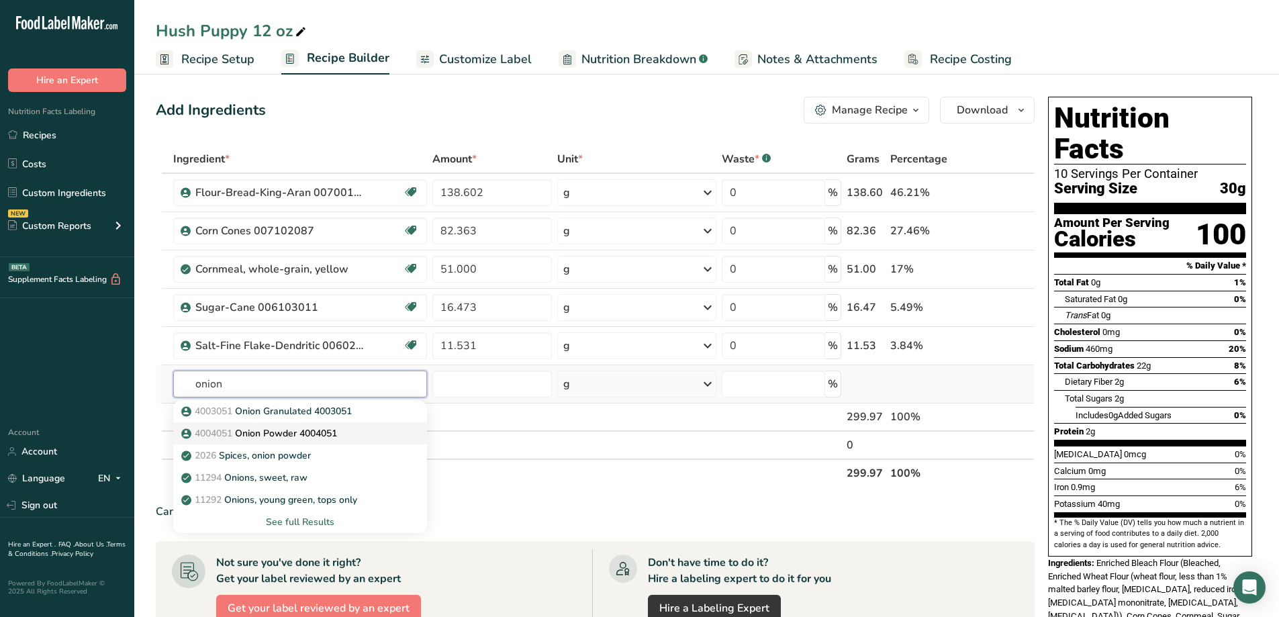
type input "onion"
click at [268, 436] on p "4004051 Onion Powder 4004051" at bounding box center [260, 433] width 153 height 14
type input "Onion Powder 4004051"
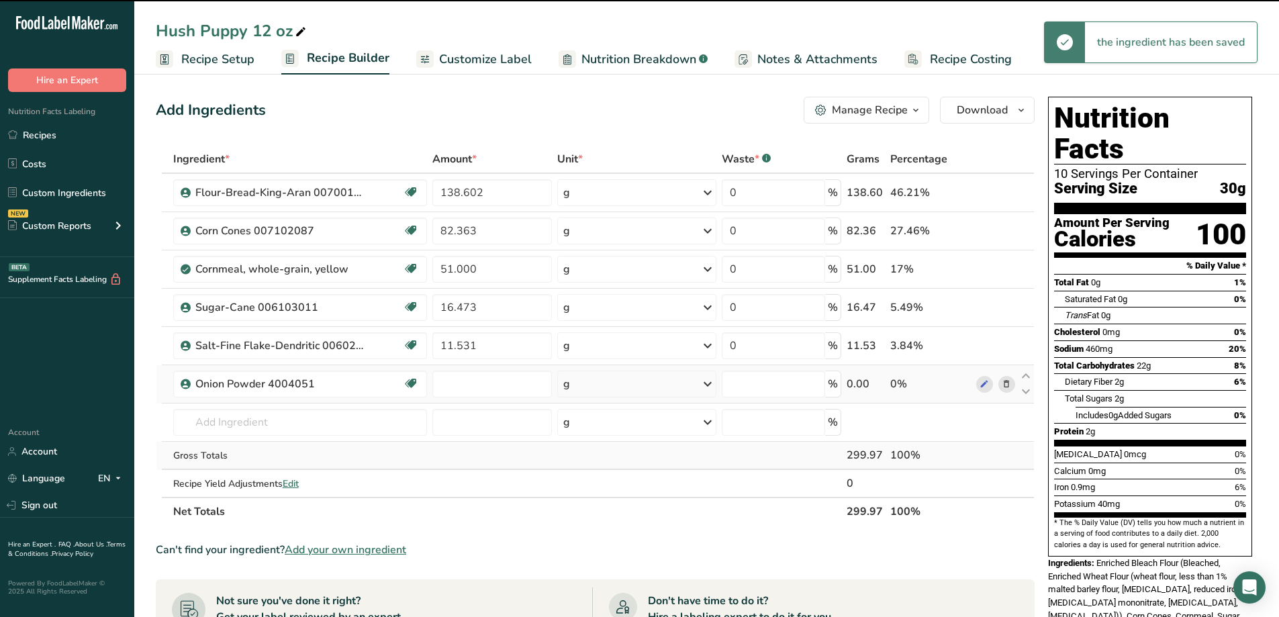
type input "0"
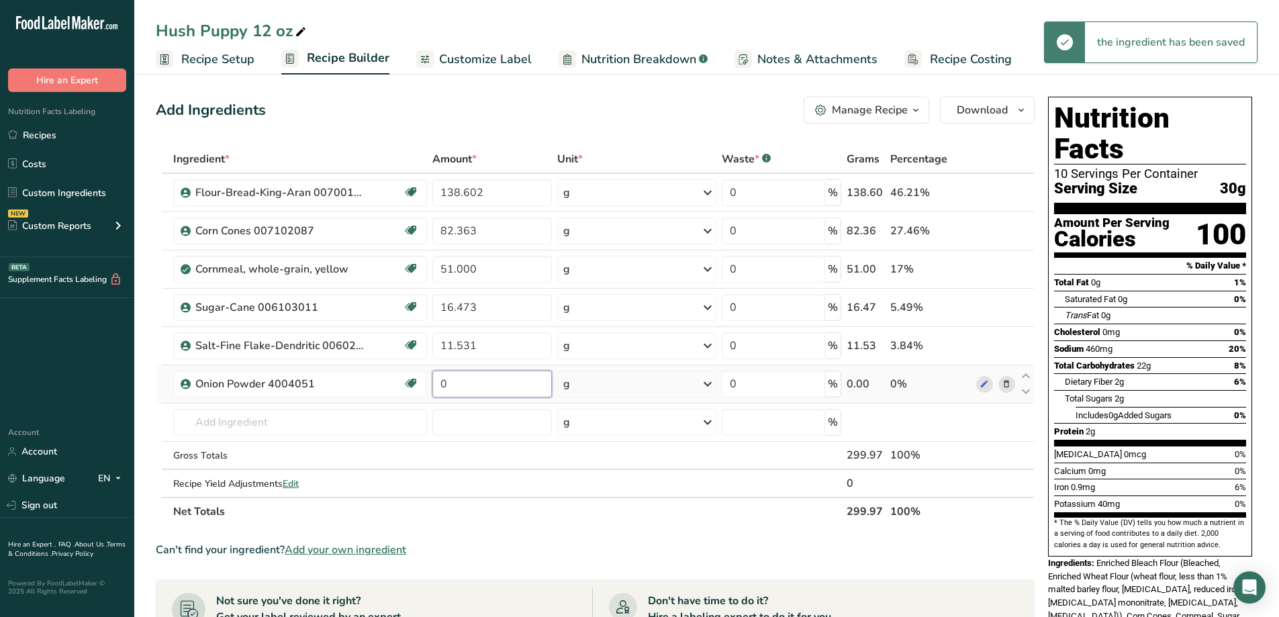
click at [475, 388] on input "0" at bounding box center [491, 383] width 119 height 27
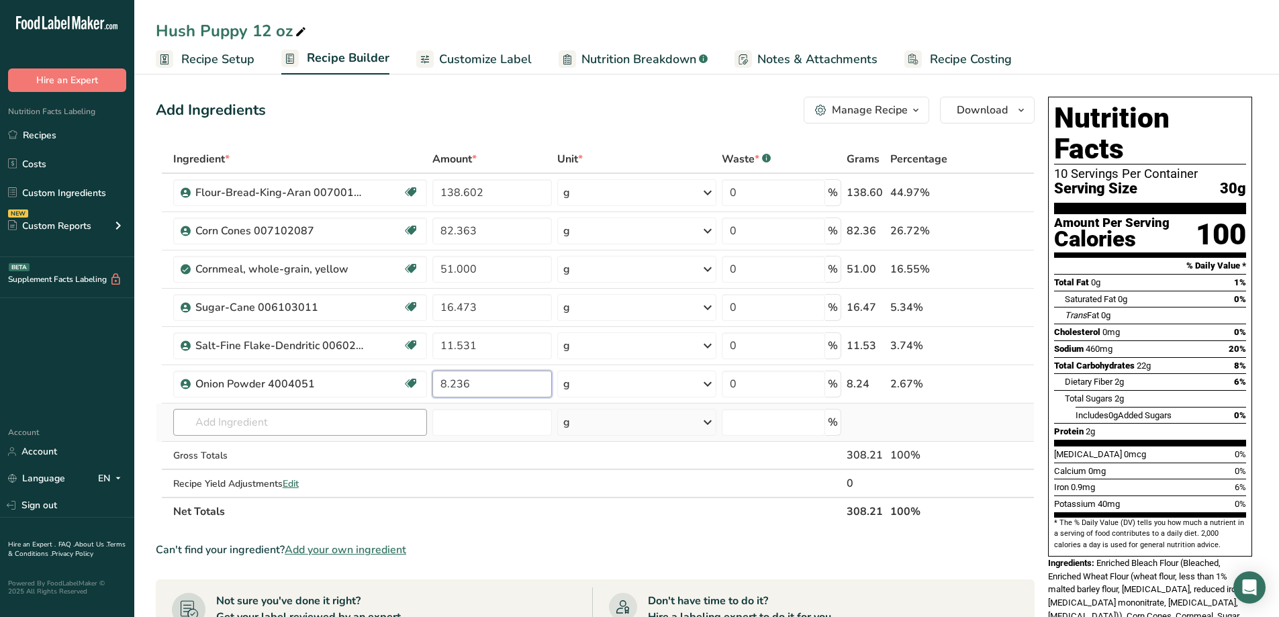
type input "8.236"
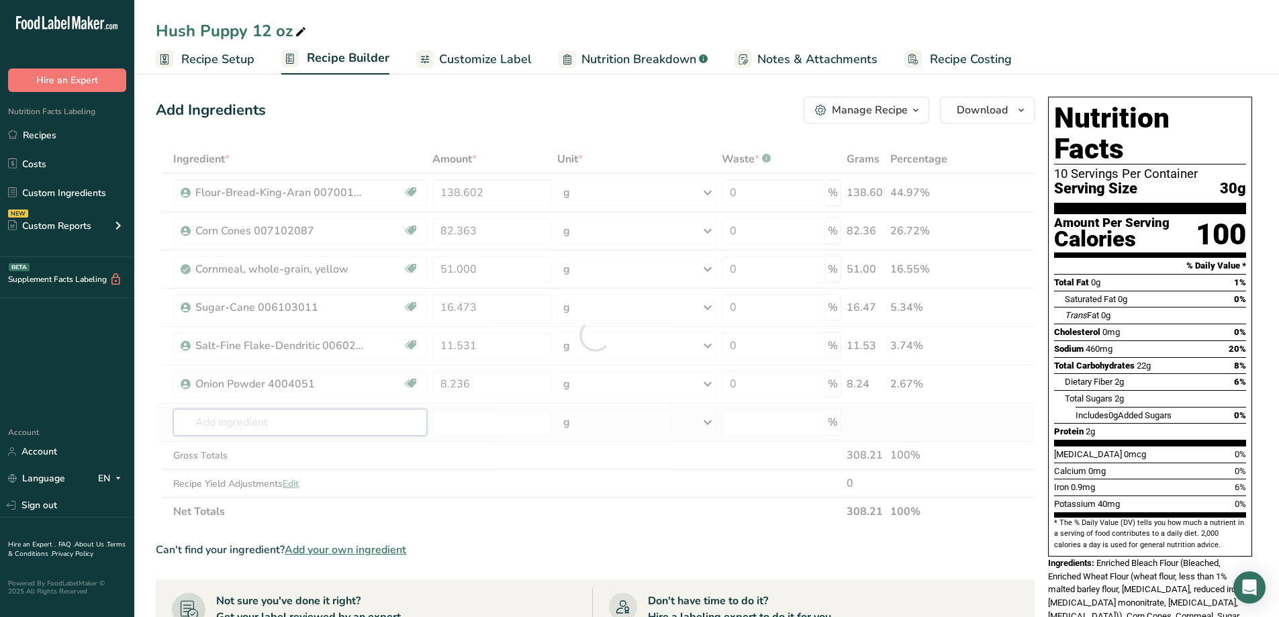
click at [388, 426] on div "Ingredient * Amount * Unit * Waste * .a-a{fill:#347362;}.b-a{fill:#fff;} Grams …" at bounding box center [595, 335] width 879 height 381
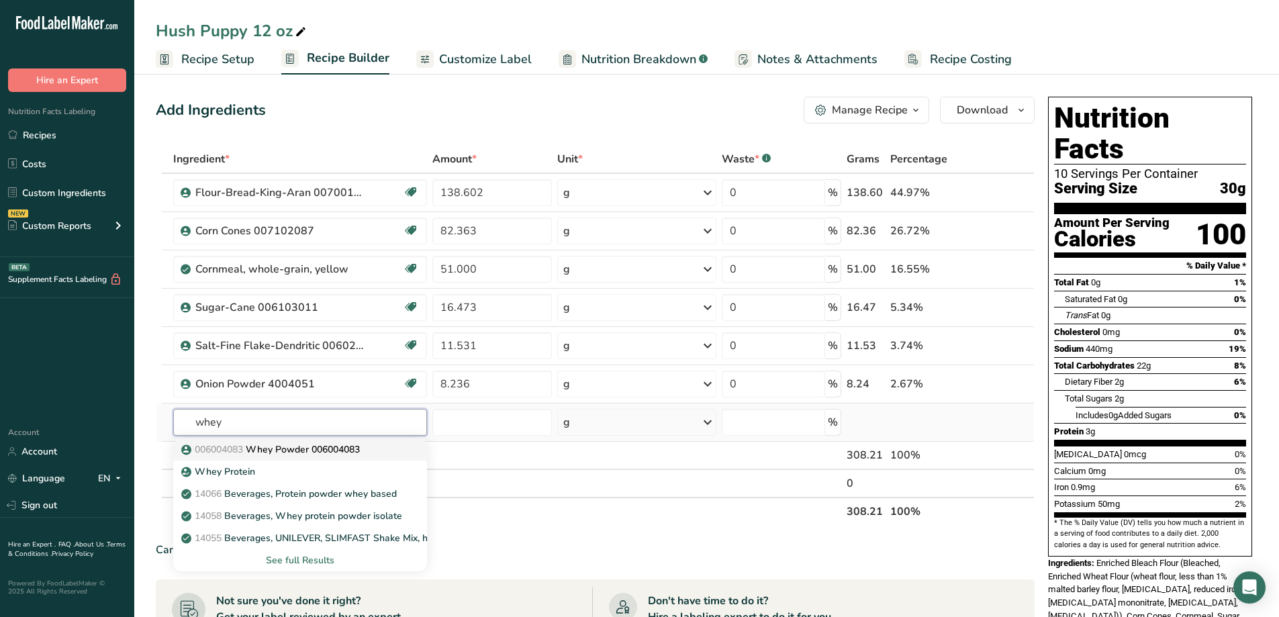
type input "whey"
click at [319, 444] on p "006004083 Whey Powder 006004083" at bounding box center [272, 449] width 176 height 14
type input "Whey Powder 006004083"
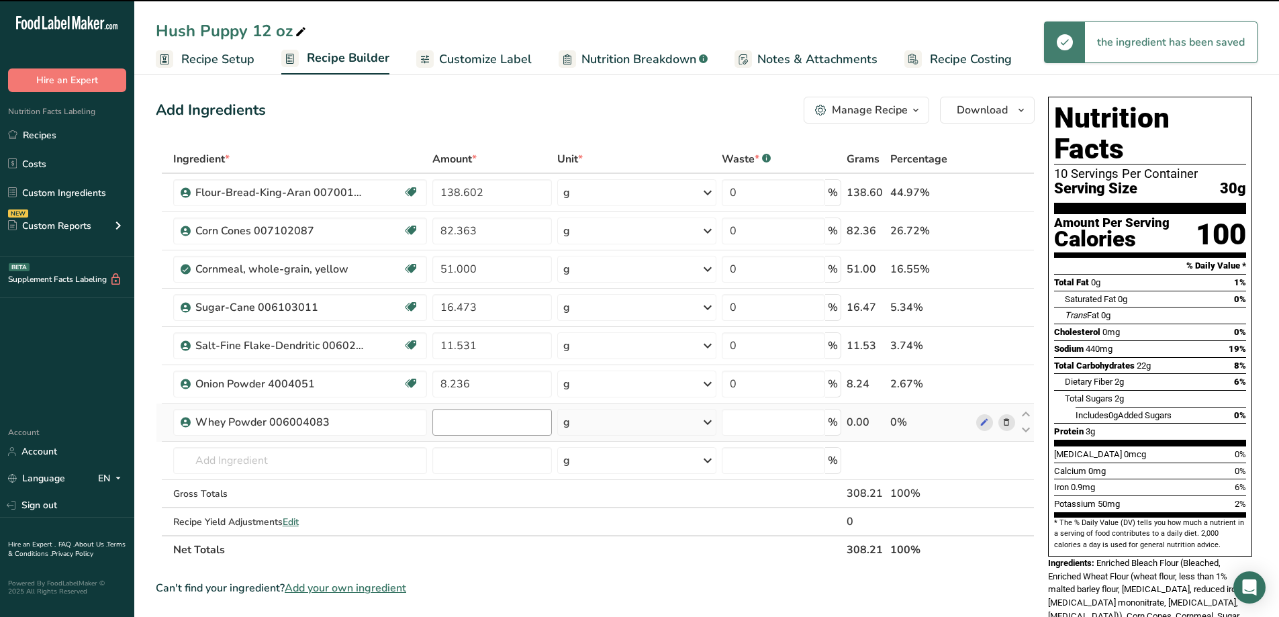
type input "0"
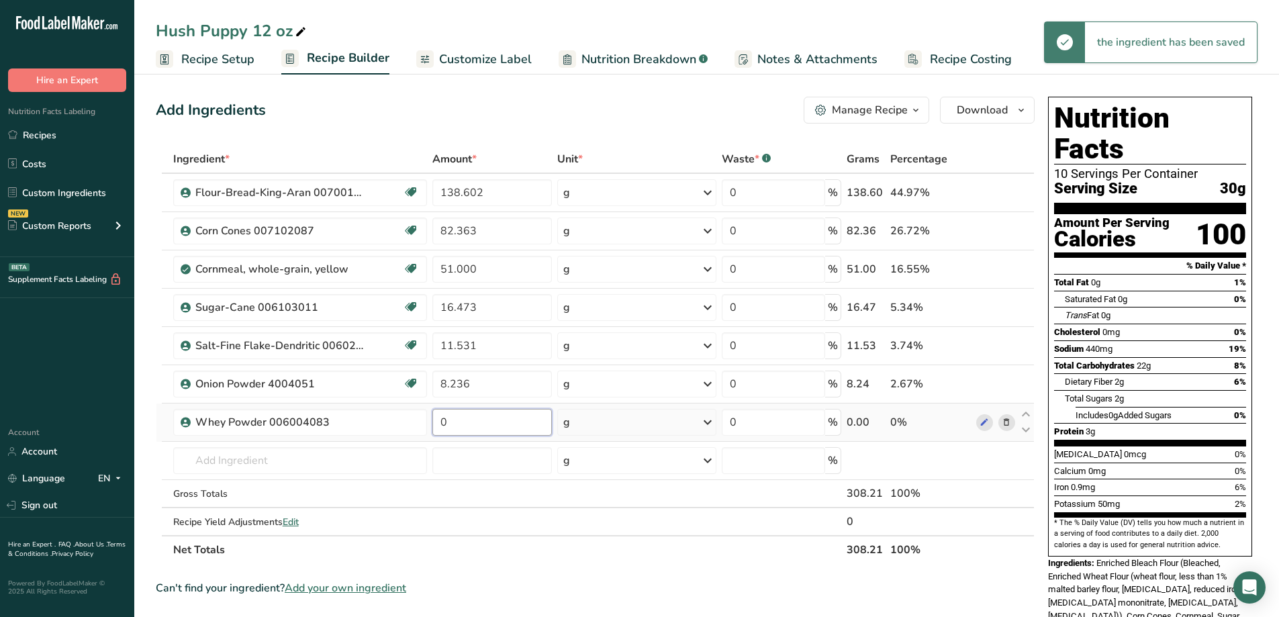
click at [451, 421] on input "0" at bounding box center [491, 422] width 119 height 27
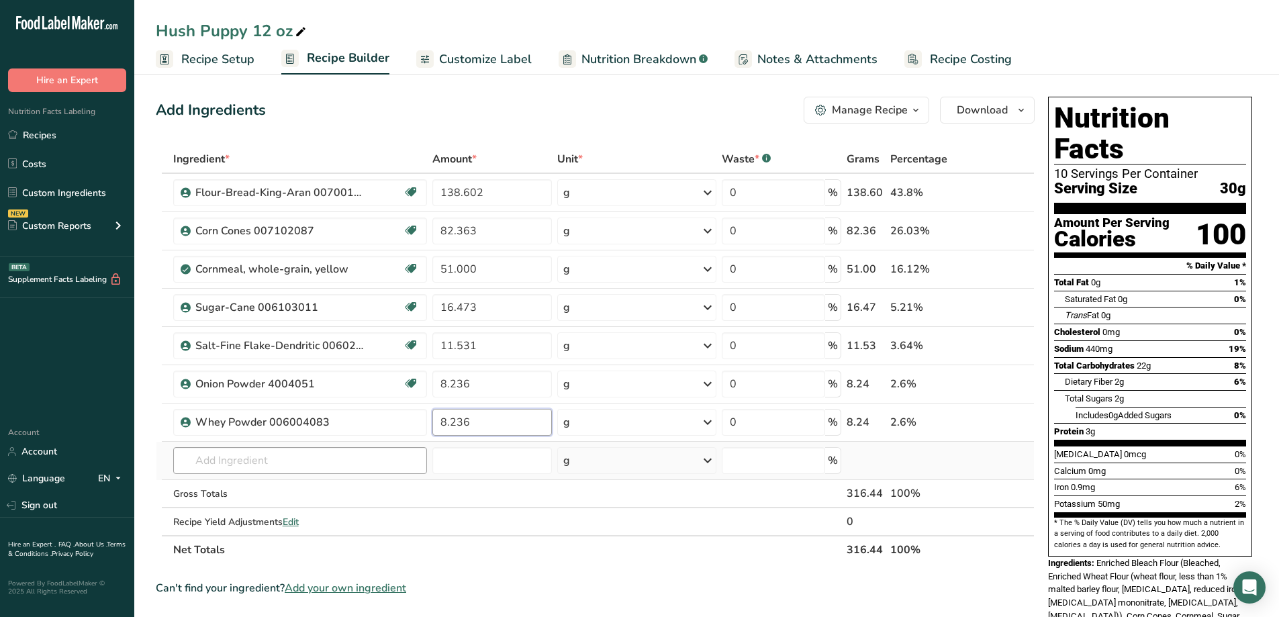
type input "8.236"
click at [297, 458] on div "Ingredient * Amount * Unit * Waste * .a-a{fill:#347362;}.b-a{fill:#fff;} Grams …" at bounding box center [595, 354] width 879 height 419
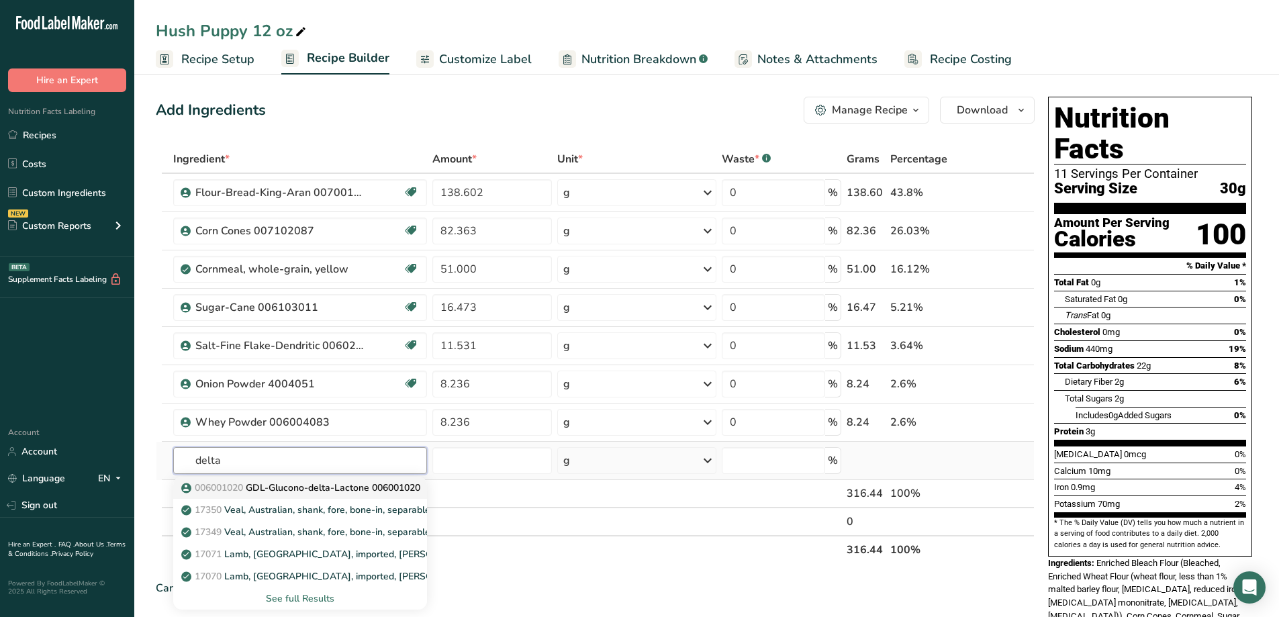
type input "delta"
click at [355, 489] on p "006001020 GDL-Glucono-delta-Lactone 006001020" at bounding box center [302, 488] width 236 height 14
type input "GDL-Glucono-delta-Lactone 006001020"
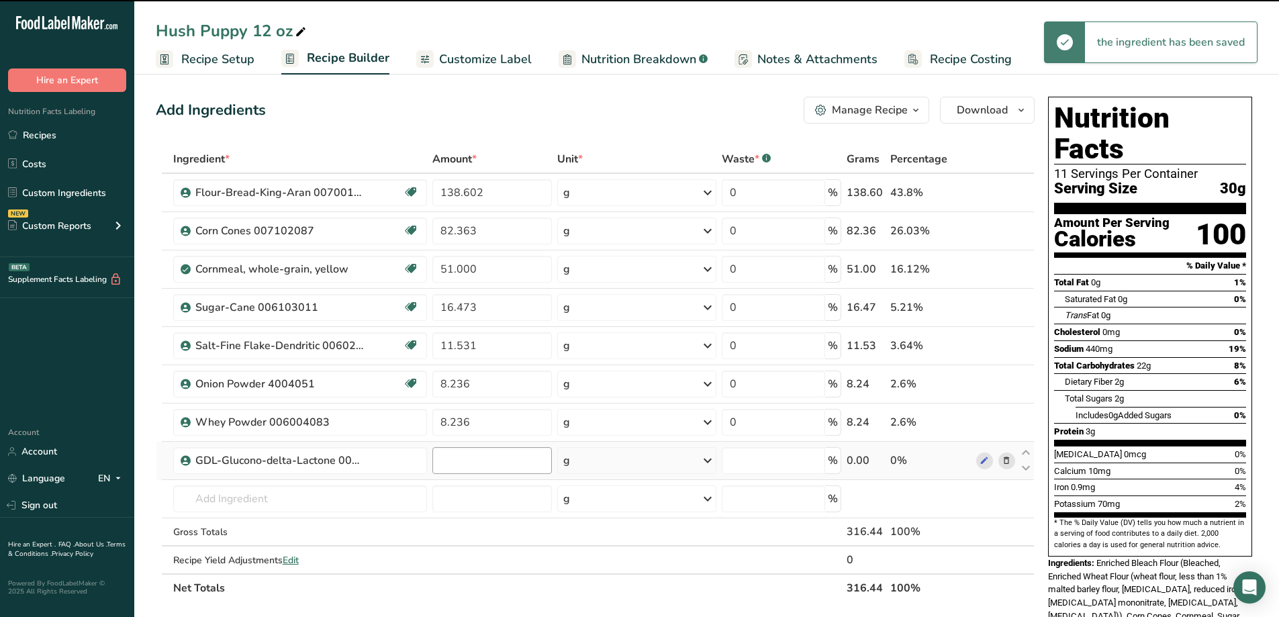
type input "0"
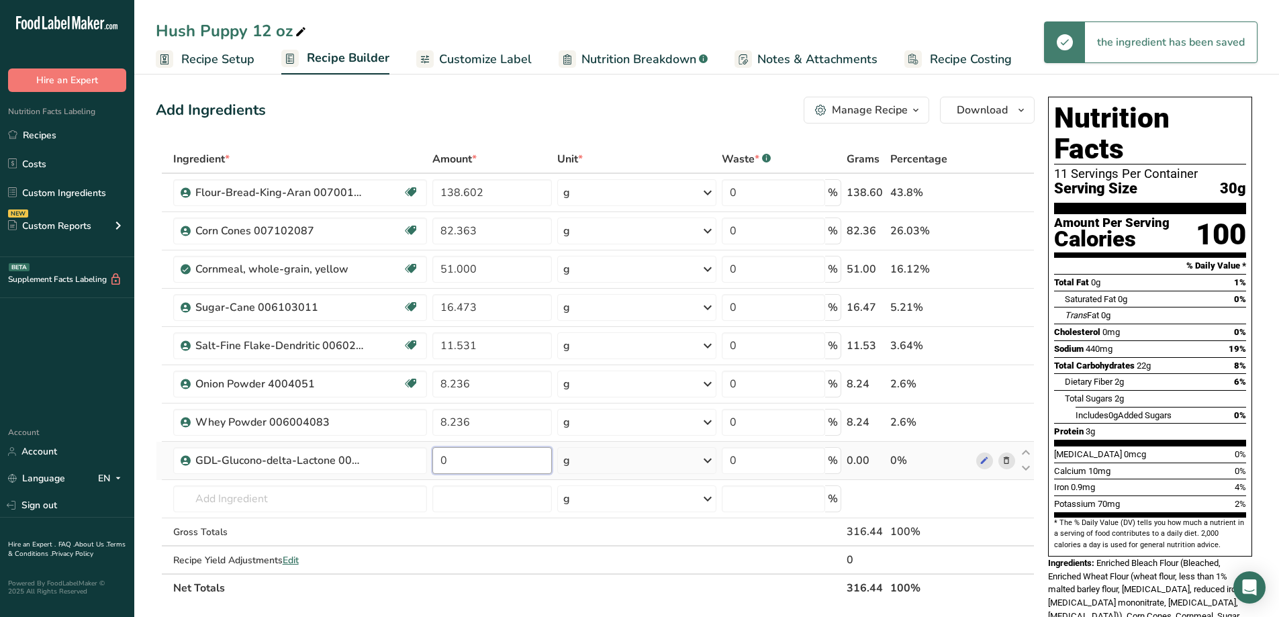
drag, startPoint x: 455, startPoint y: 460, endPoint x: 437, endPoint y: 466, distance: 18.9
click at [438, 466] on input "0" at bounding box center [491, 460] width 119 height 27
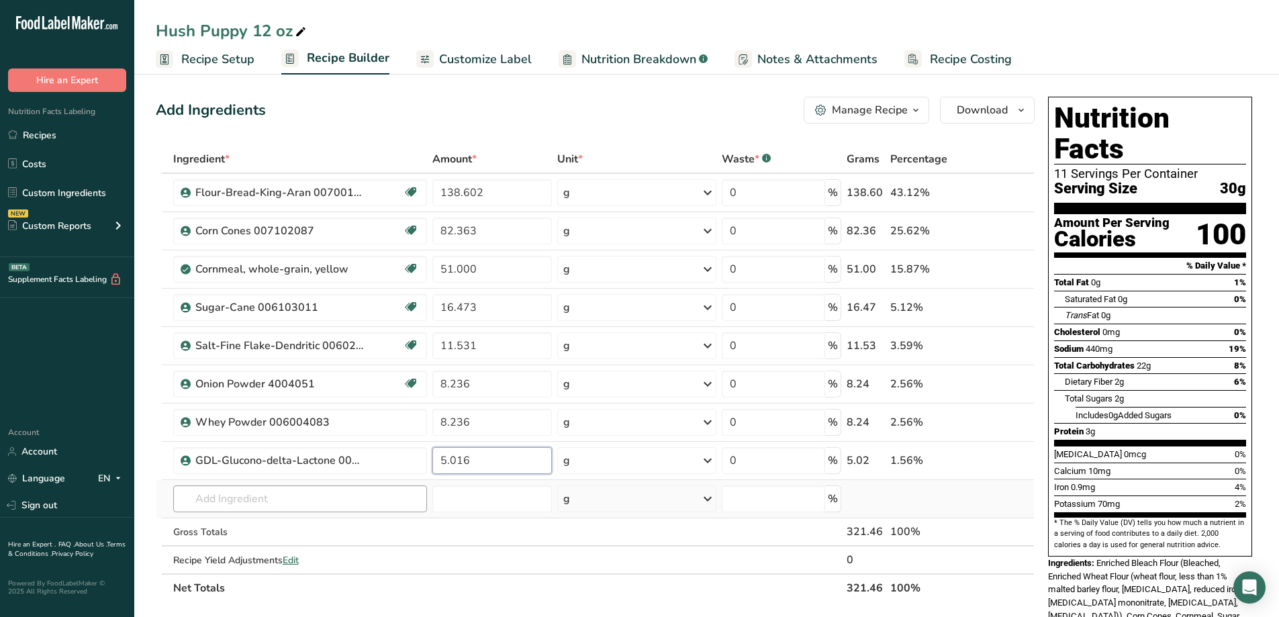
type input "5.016"
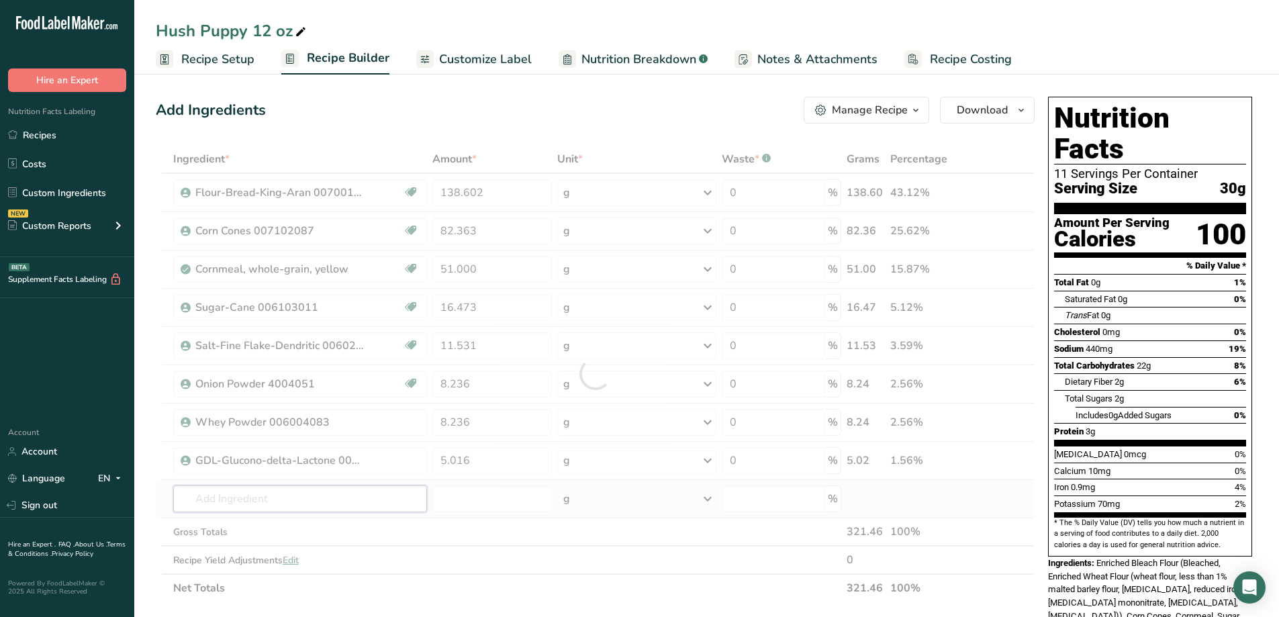
click at [352, 500] on div "Ingredient * Amount * Unit * Waste * .a-a{fill:#347362;}.b-a{fill:#fff;} Grams …" at bounding box center [595, 373] width 879 height 457
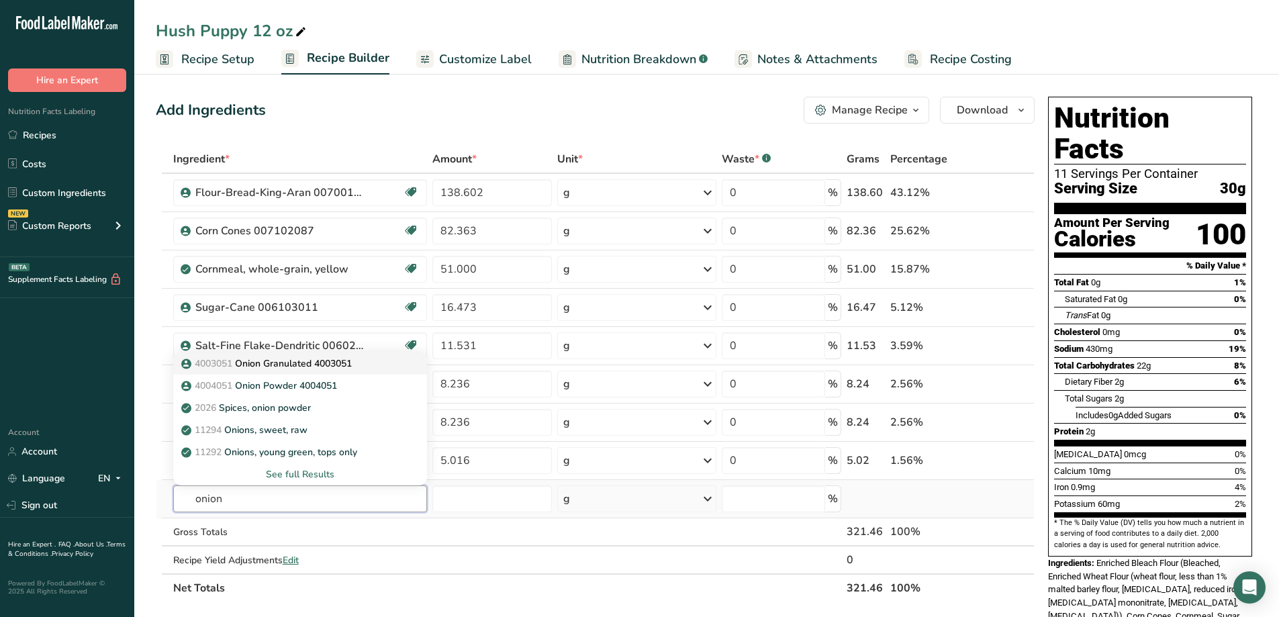
type input "onion"
click at [317, 360] on p "4003051 Onion Granulated 4003051" at bounding box center [268, 363] width 168 height 14
type input "Onion Granulated 4003051"
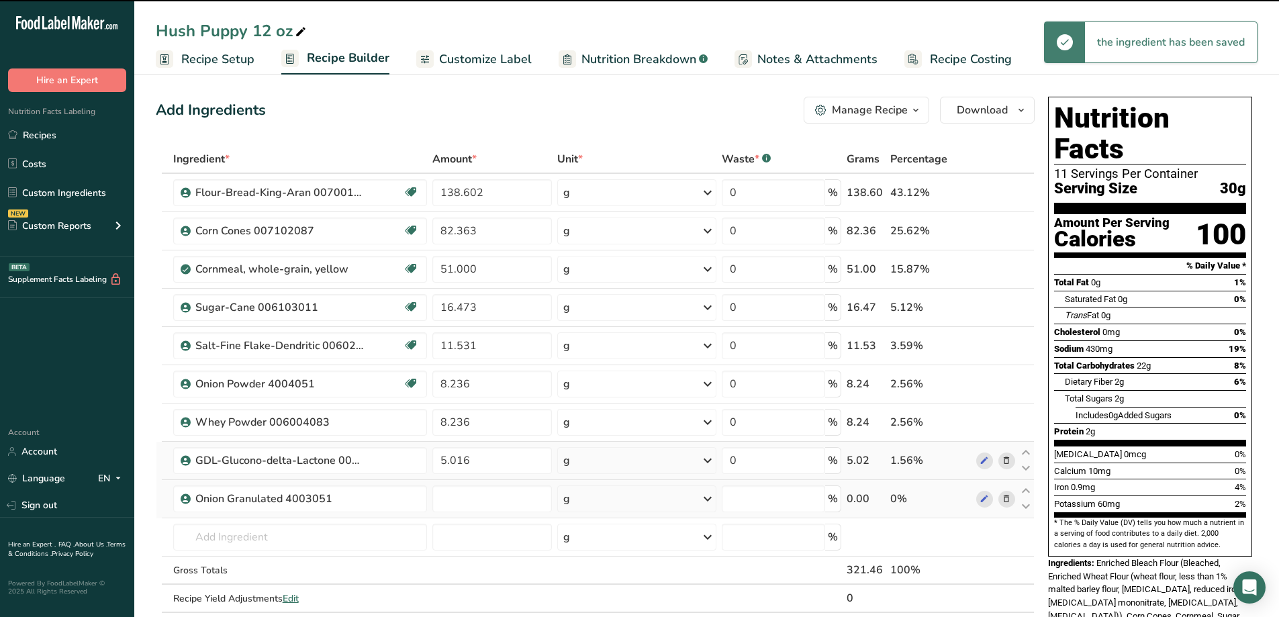
type input "0"
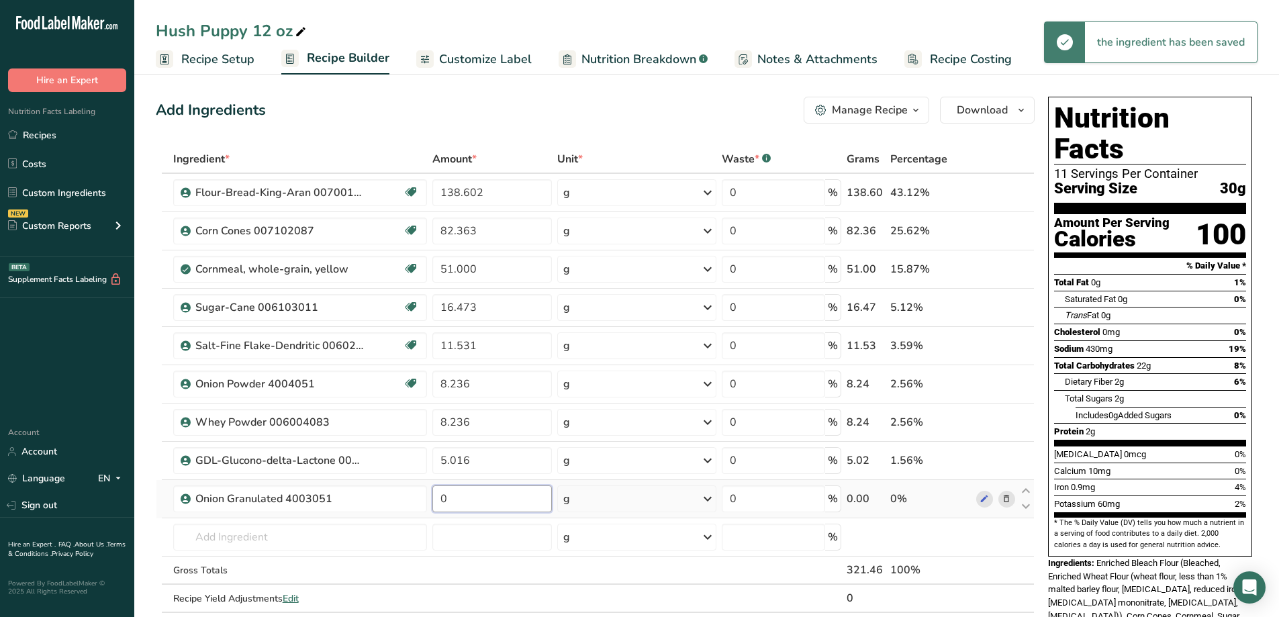
drag, startPoint x: 458, startPoint y: 501, endPoint x: 434, endPoint y: 513, distance: 27.0
click at [434, 513] on td "0" at bounding box center [492, 499] width 125 height 38
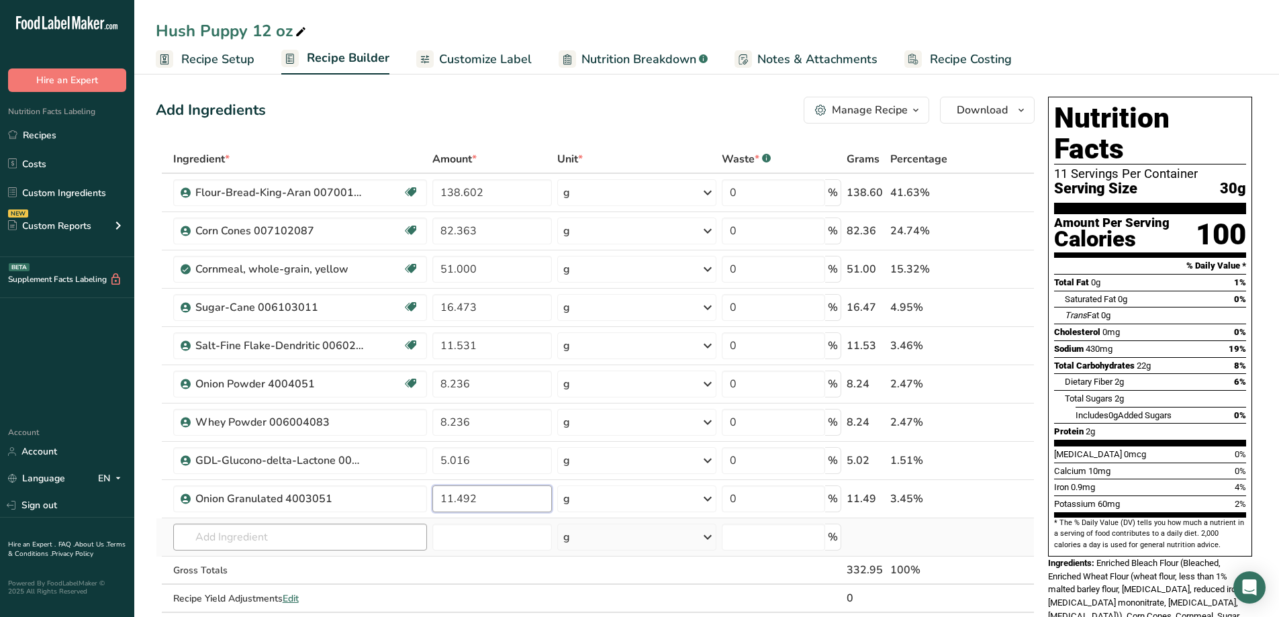
type input "11.492"
click at [249, 537] on div "Ingredient * Amount * Unit * Waste * .a-a{fill:#347362;}.b-a{fill:#fff;} Grams …" at bounding box center [595, 392] width 879 height 495
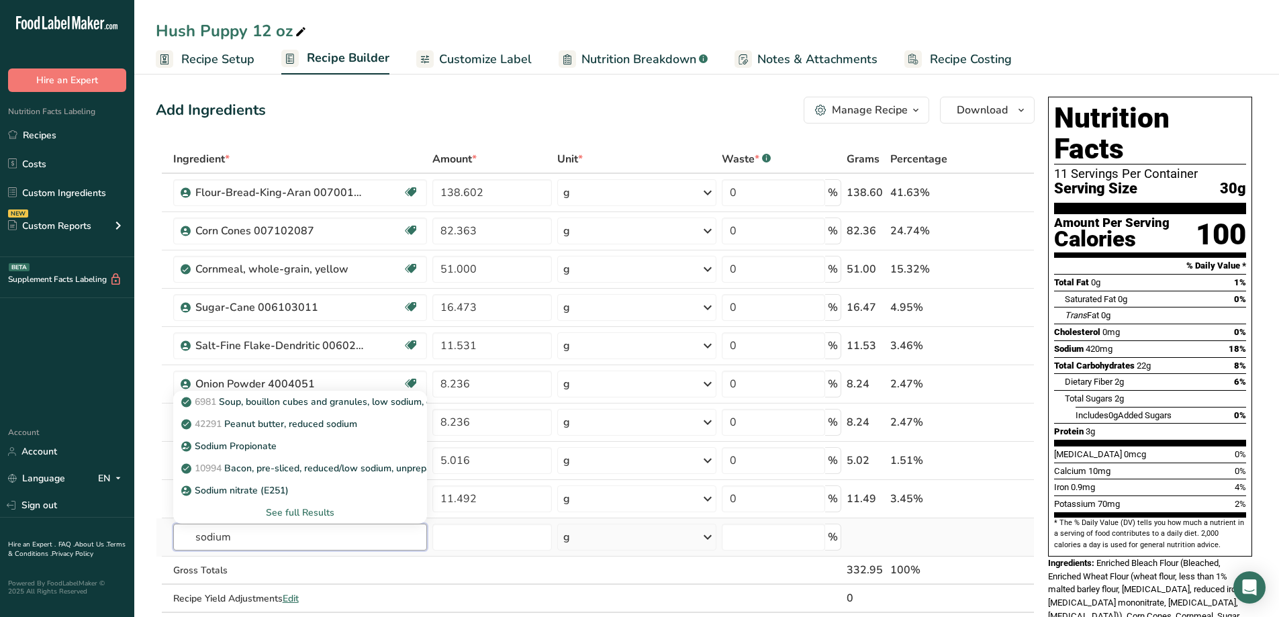
type input "sodium"
click at [301, 515] on div "See full Results" at bounding box center [300, 512] width 233 height 14
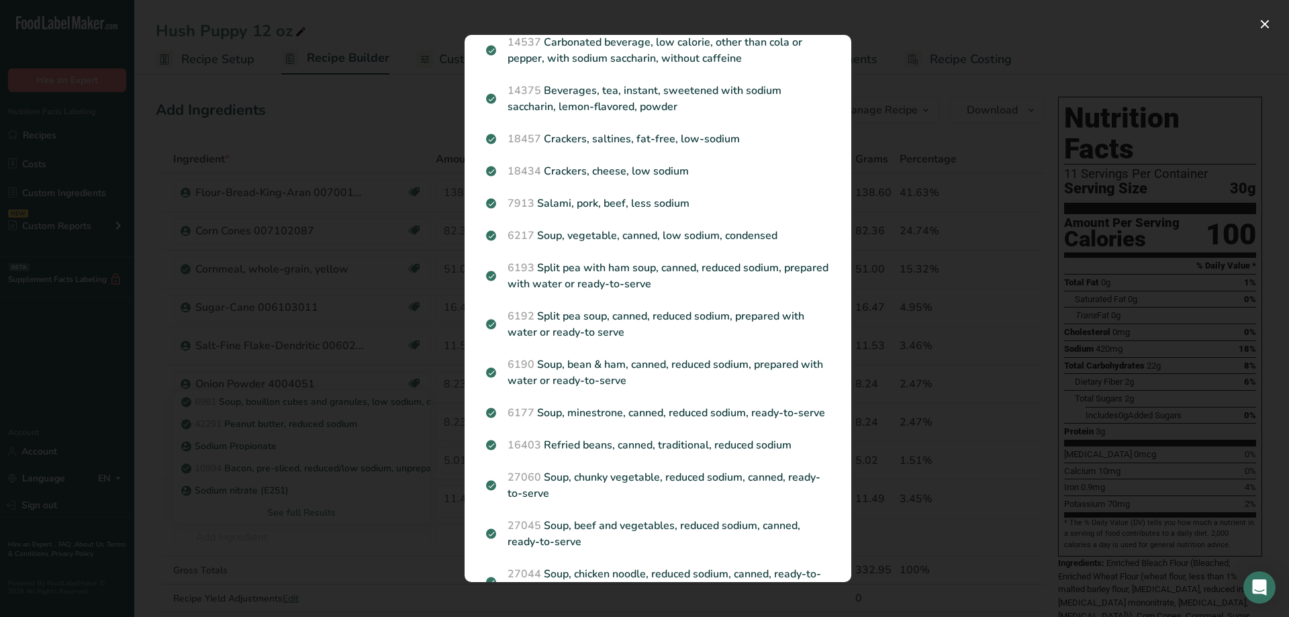
scroll to position [162, 0]
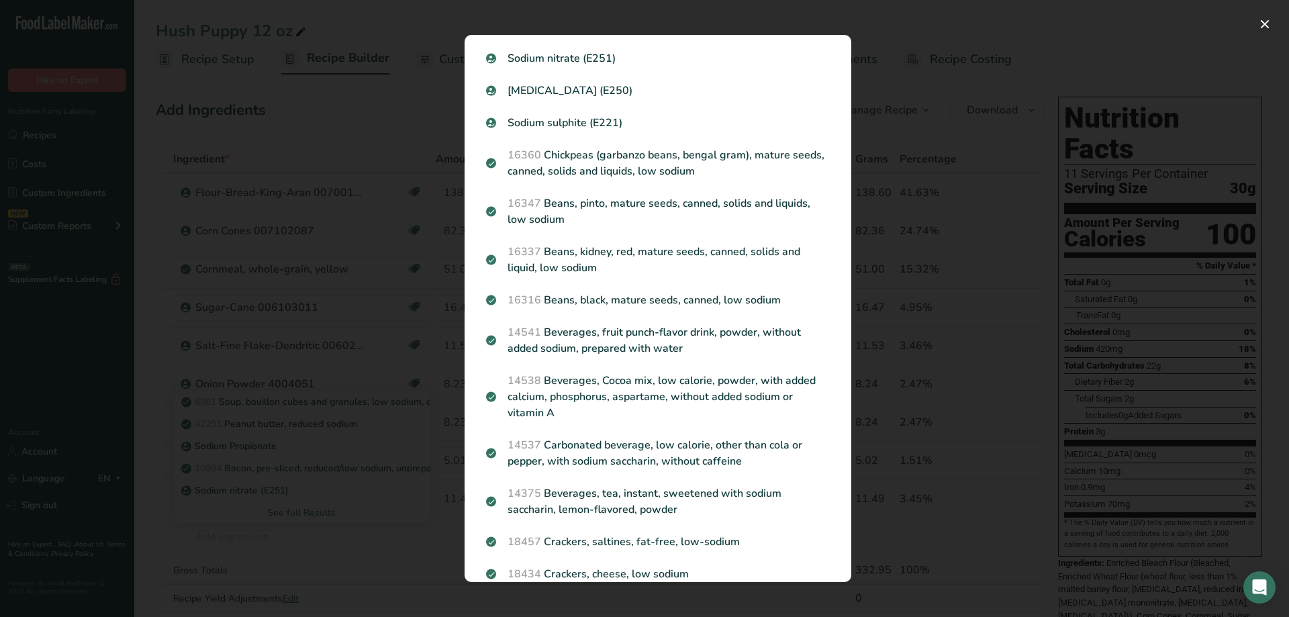
click at [350, 174] on div "Search results modal" at bounding box center [644, 308] width 1289 height 617
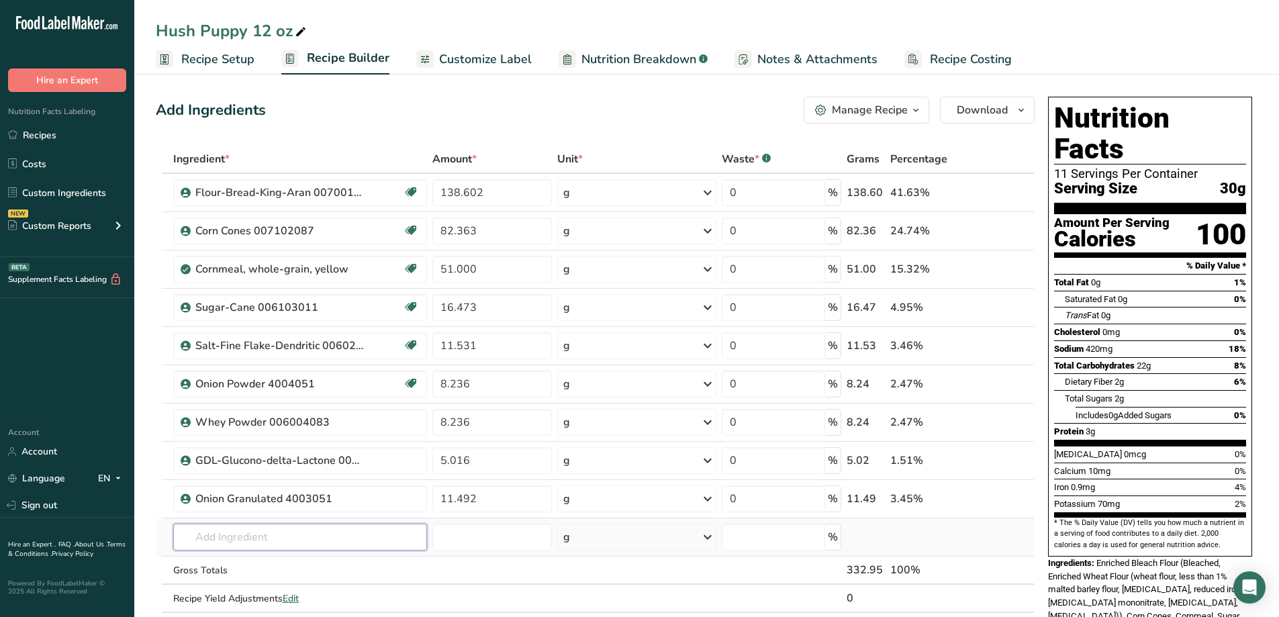
drag, startPoint x: 240, startPoint y: 541, endPoint x: 233, endPoint y: 519, distance: 22.5
click at [238, 541] on input "text" at bounding box center [300, 536] width 254 height 27
type input "sodium bi"
click at [338, 483] on link "006001010 [MEDICAL_DATA] 006001010" at bounding box center [300, 490] width 254 height 22
type input "[MEDICAL_DATA] 006001010"
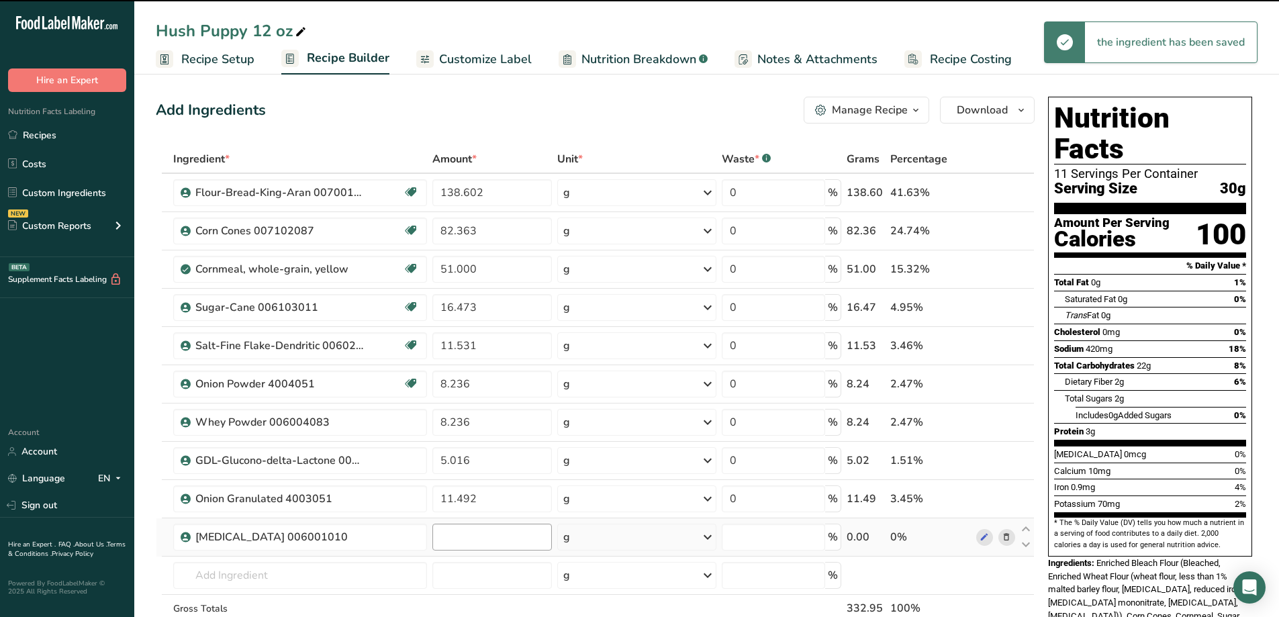
type input "0"
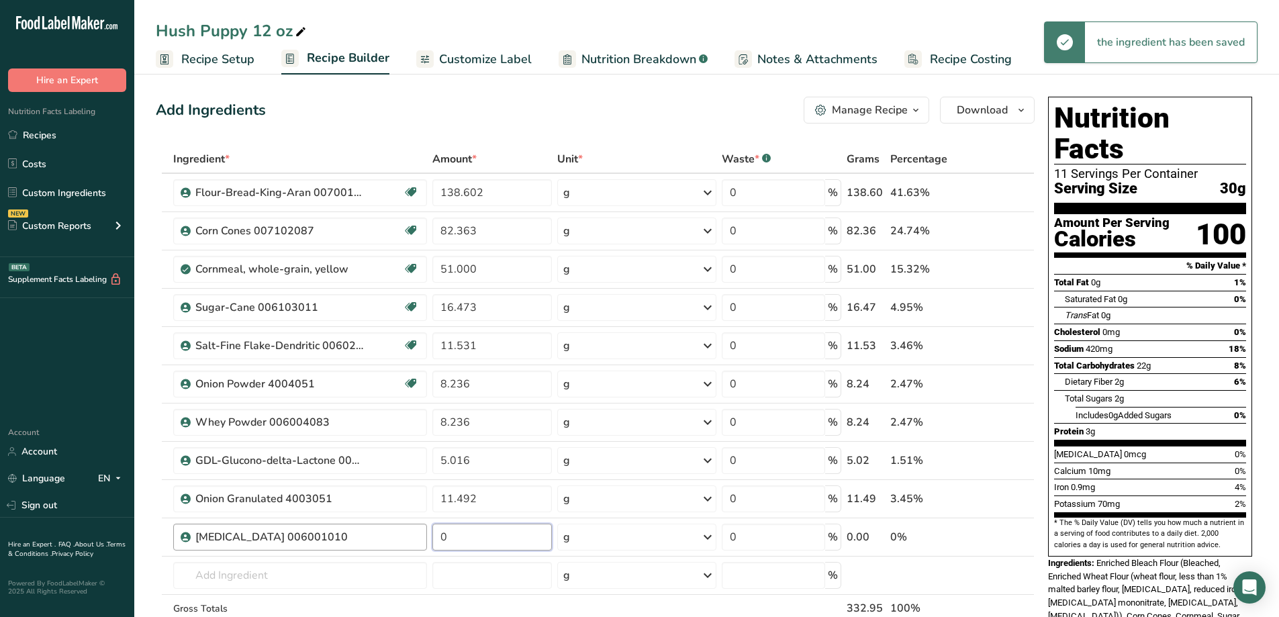
drag, startPoint x: 486, startPoint y: 541, endPoint x: 424, endPoint y: 547, distance: 62.0
click at [424, 547] on tr "[MEDICAL_DATA] 006001010 0 g Weight Units g kg mg See more Volume Units l Volum…" at bounding box center [594, 537] width 877 height 38
click at [468, 539] on input "0" at bounding box center [491, 536] width 119 height 27
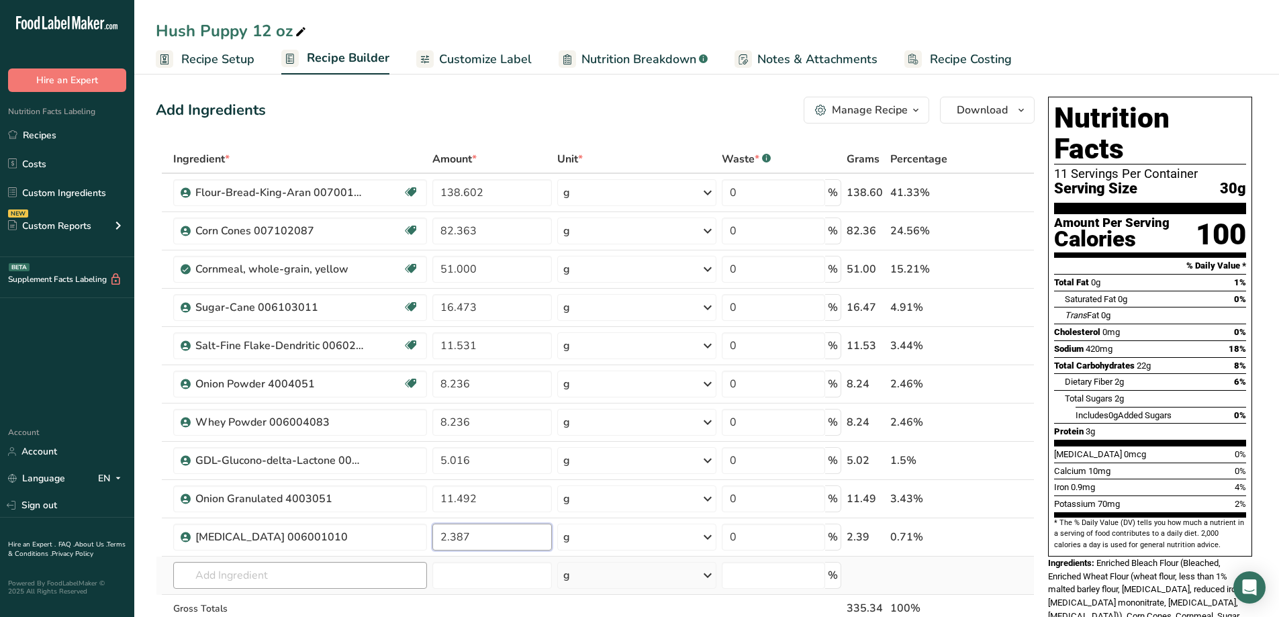
type input "2.387"
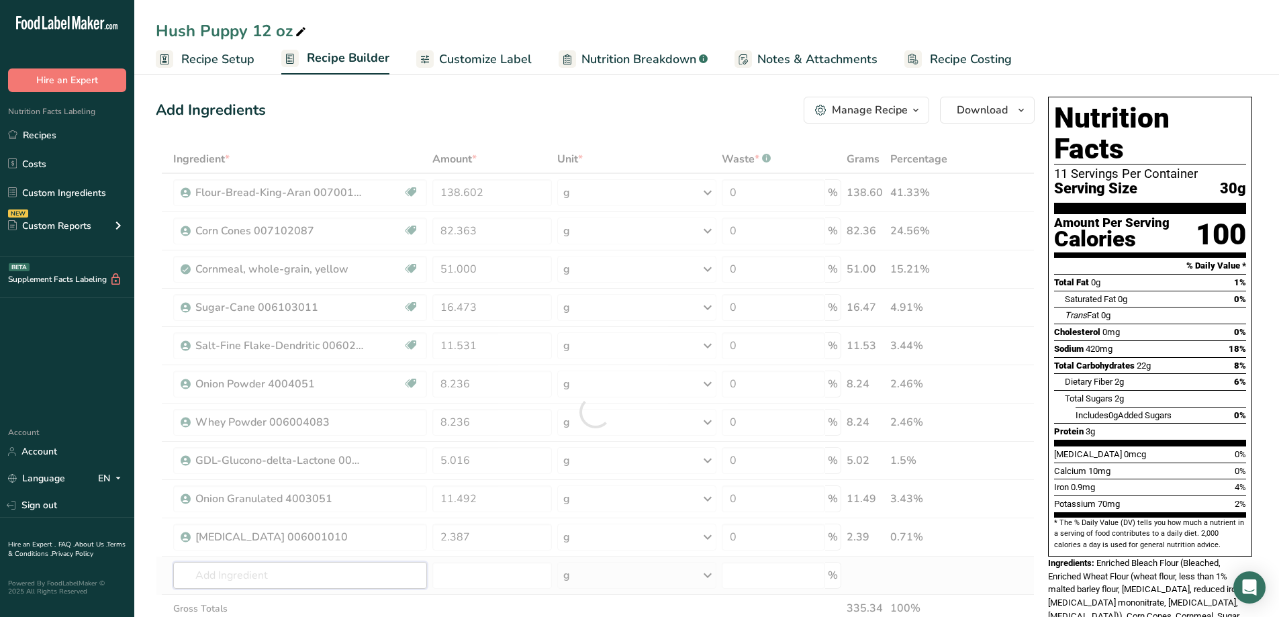
click at [312, 570] on div "Ingredient * Amount * Unit * Waste * .a-a{fill:#347362;}.b-a{fill:#fff;} Grams …" at bounding box center [595, 412] width 879 height 534
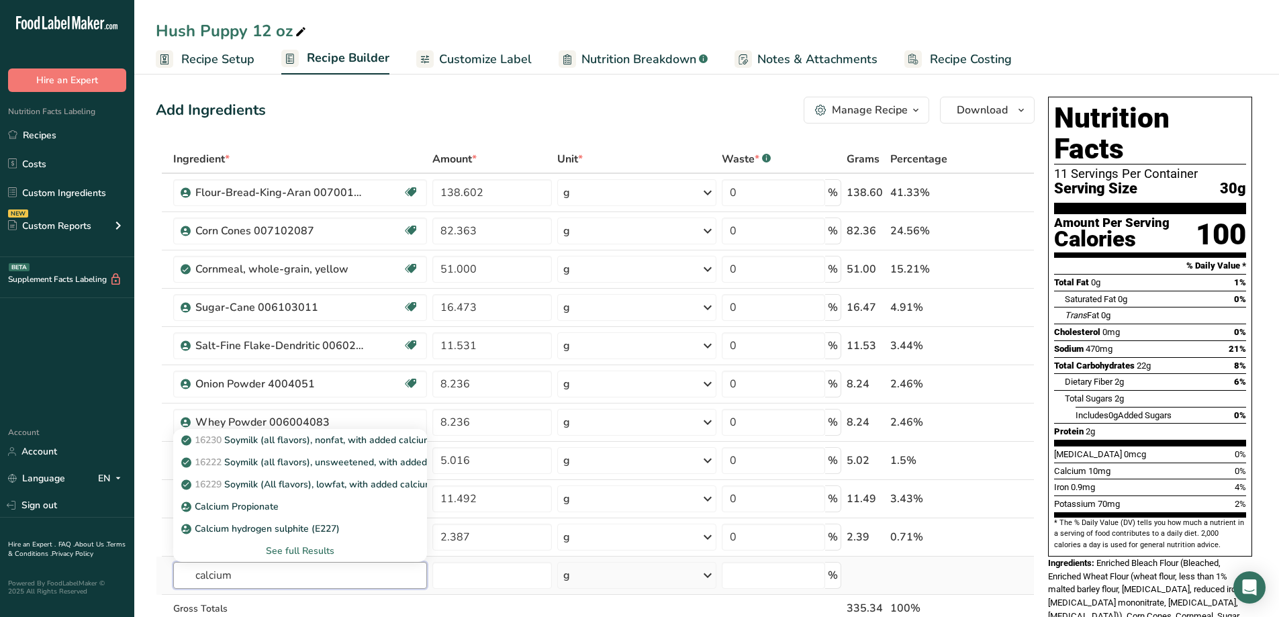
type input "calcium"
click at [324, 548] on div "See full Results" at bounding box center [300, 551] width 233 height 14
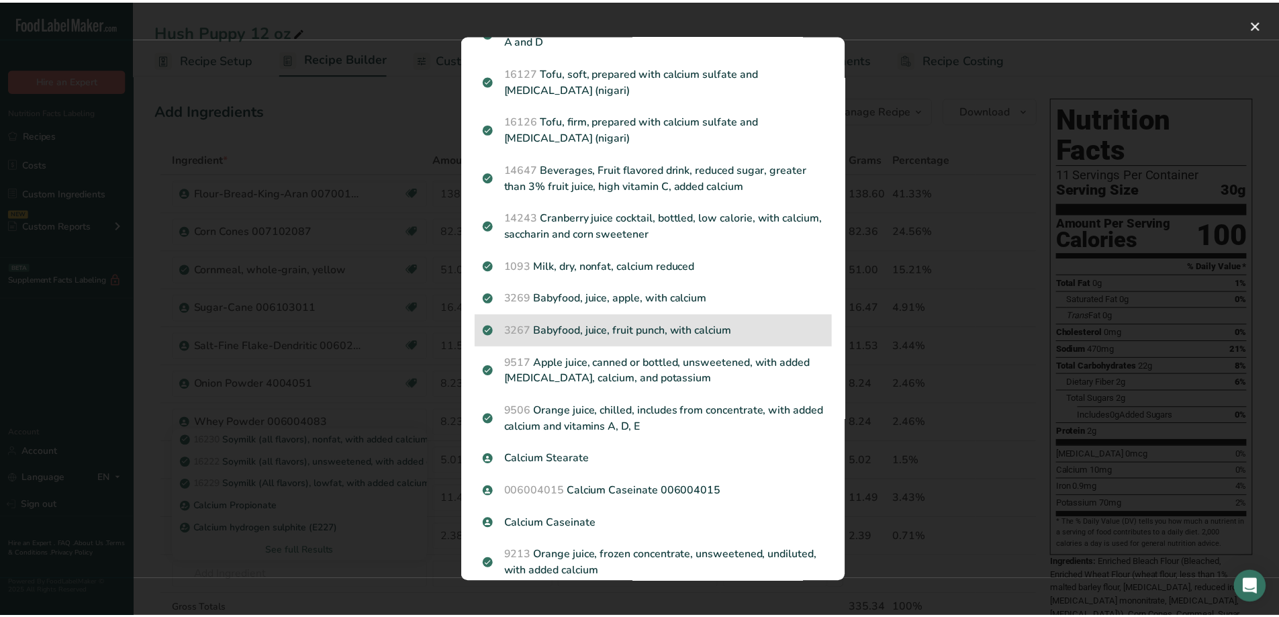
scroll to position [1713, 0]
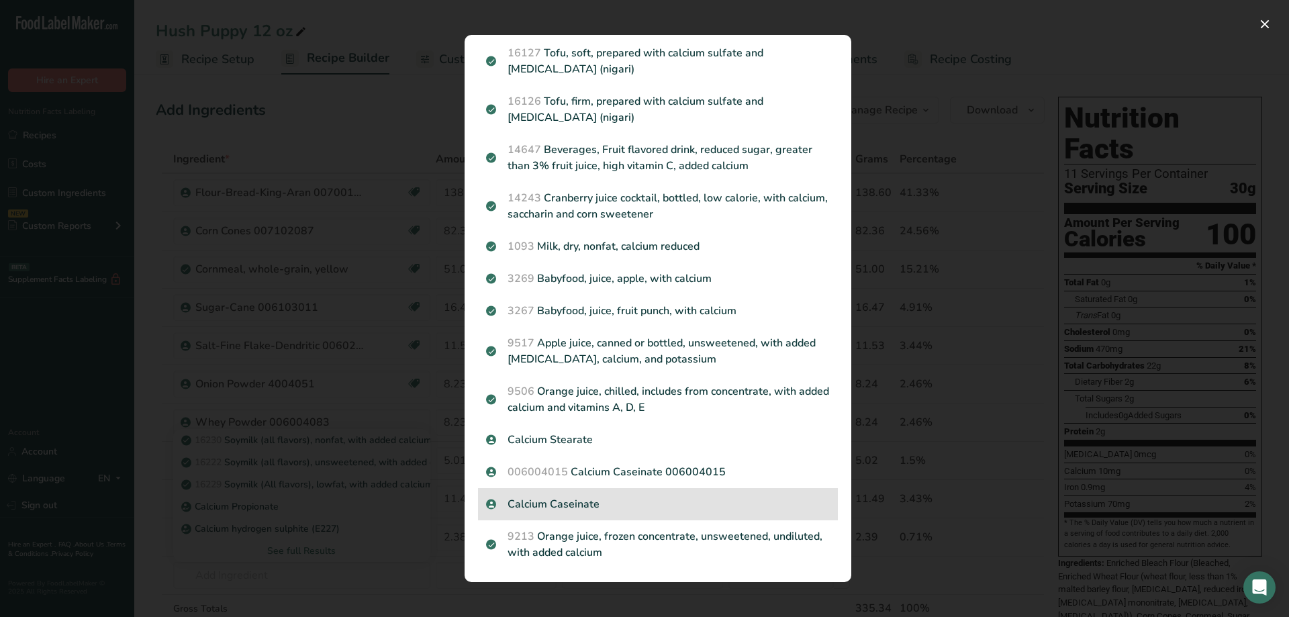
click at [593, 509] on p "Calcium Caseinate" at bounding box center [658, 504] width 344 height 16
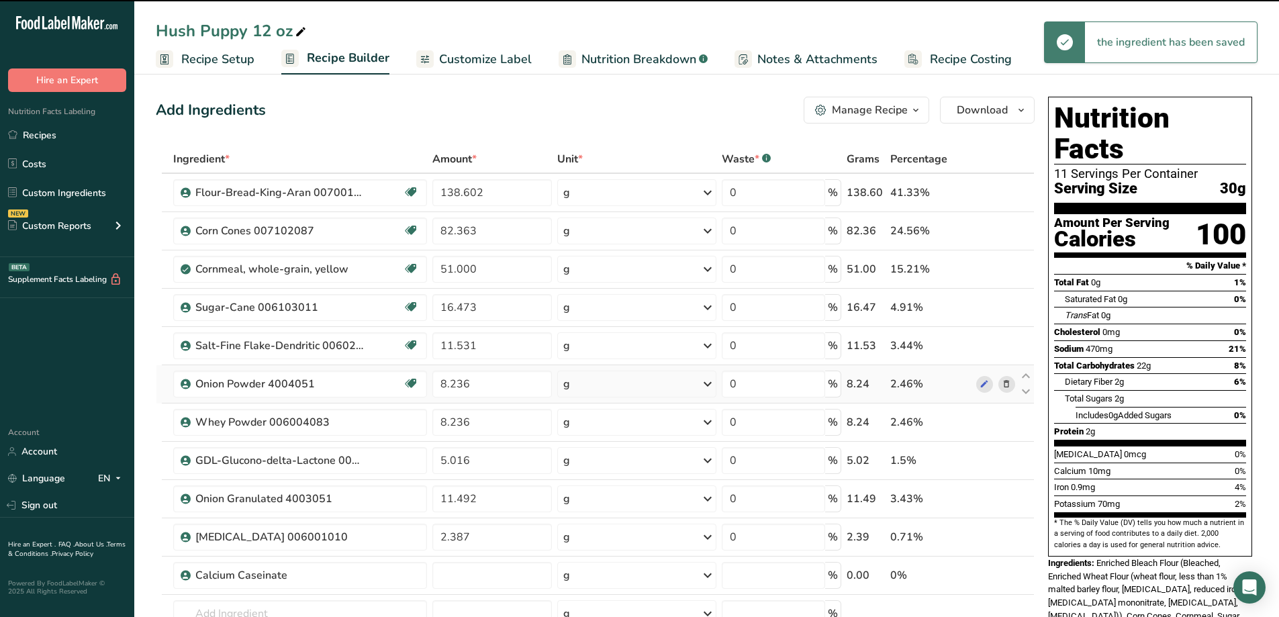
type input "0"
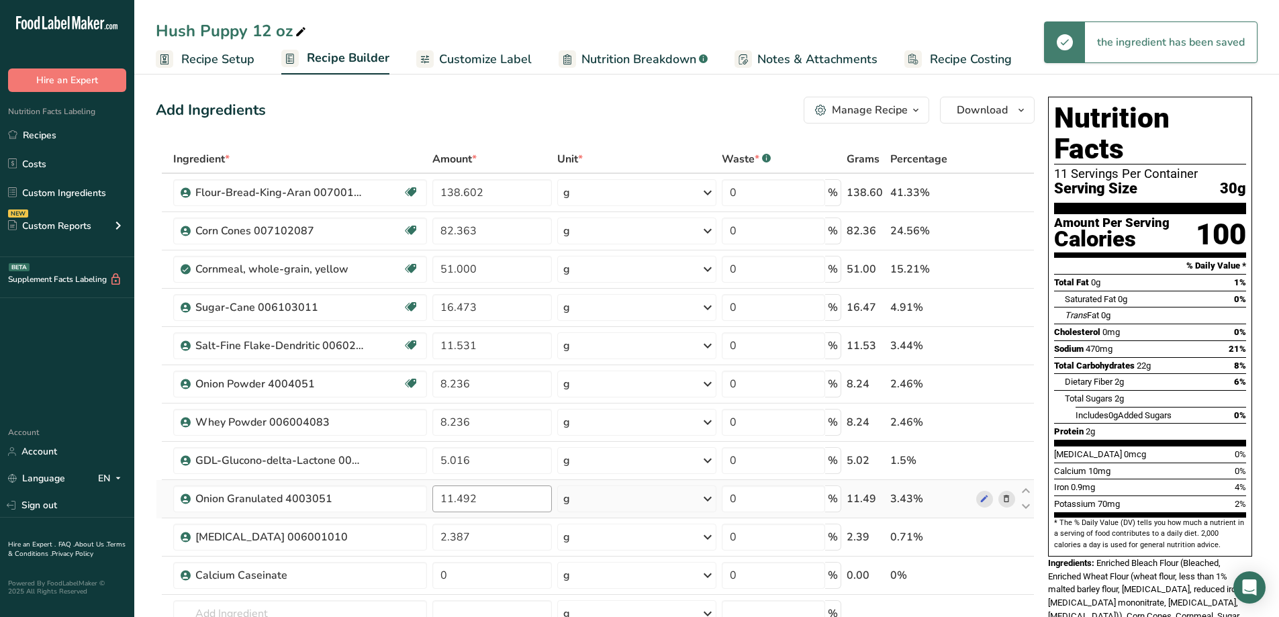
scroll to position [67, 0]
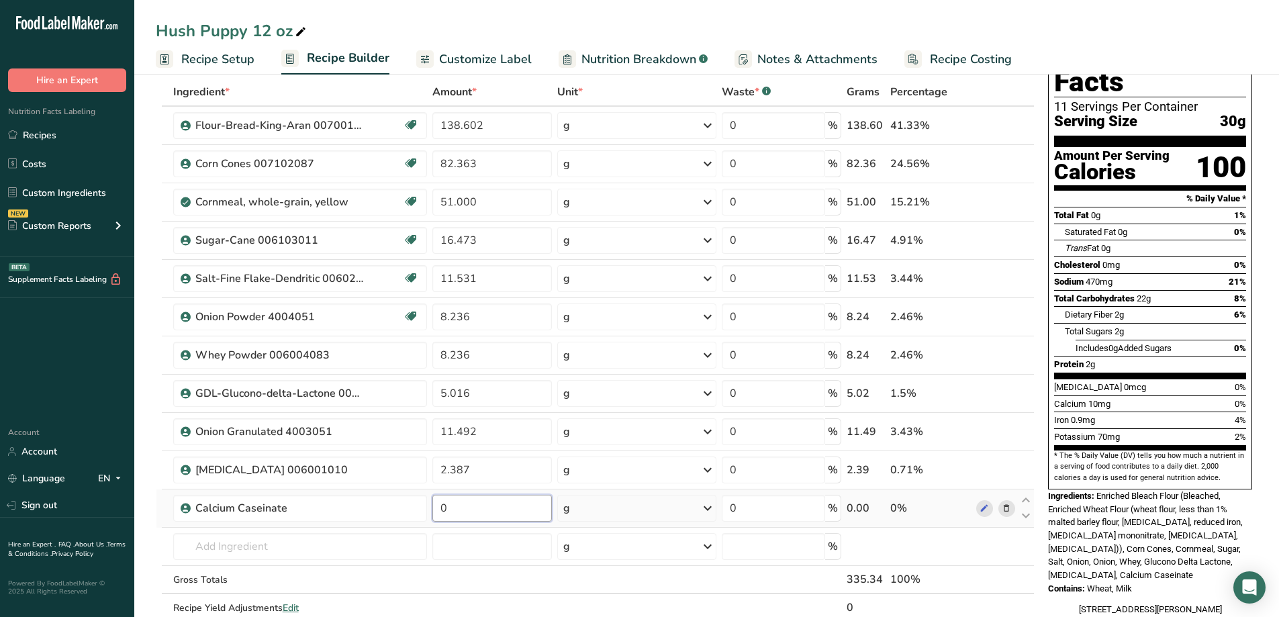
drag, startPoint x: 471, startPoint y: 511, endPoint x: 442, endPoint y: 518, distance: 29.8
click at [442, 518] on input "0" at bounding box center [491, 508] width 119 height 27
type input "1.646"
click at [379, 542] on div "Ingredient * Amount * Unit * Waste * .a-a{fill:#347362;}.b-a{fill:#fff;} Grams …" at bounding box center [595, 364] width 879 height 572
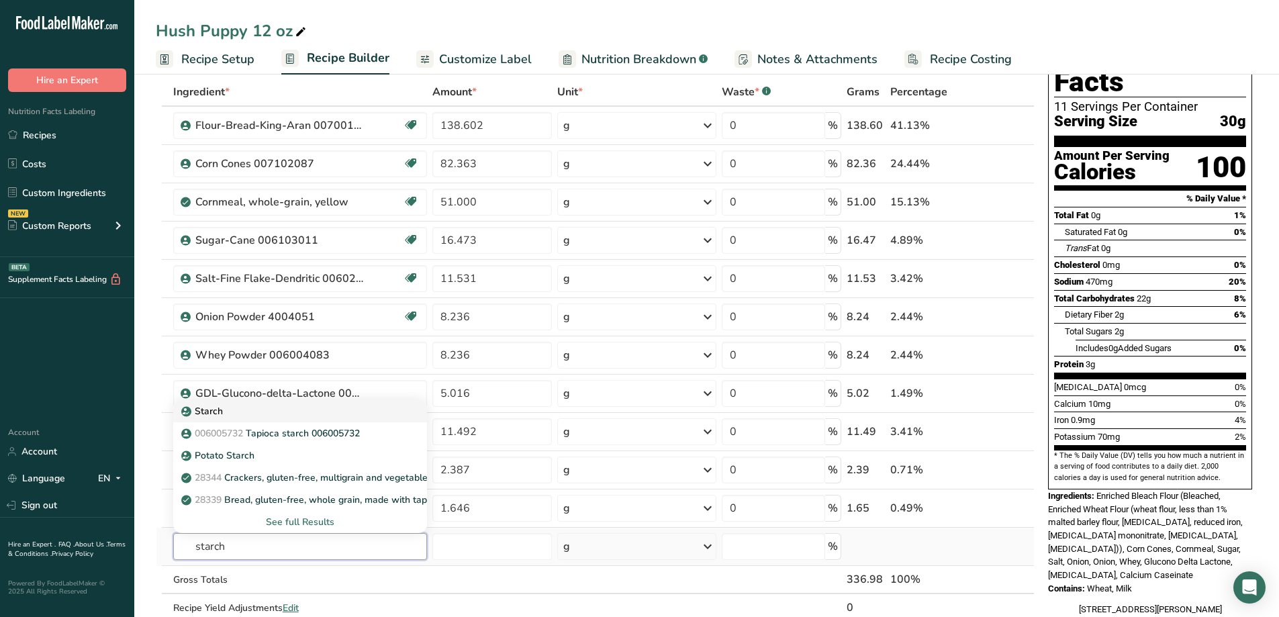
type input "starch"
click at [239, 419] on link "Starch" at bounding box center [300, 411] width 254 height 22
type input "Starch"
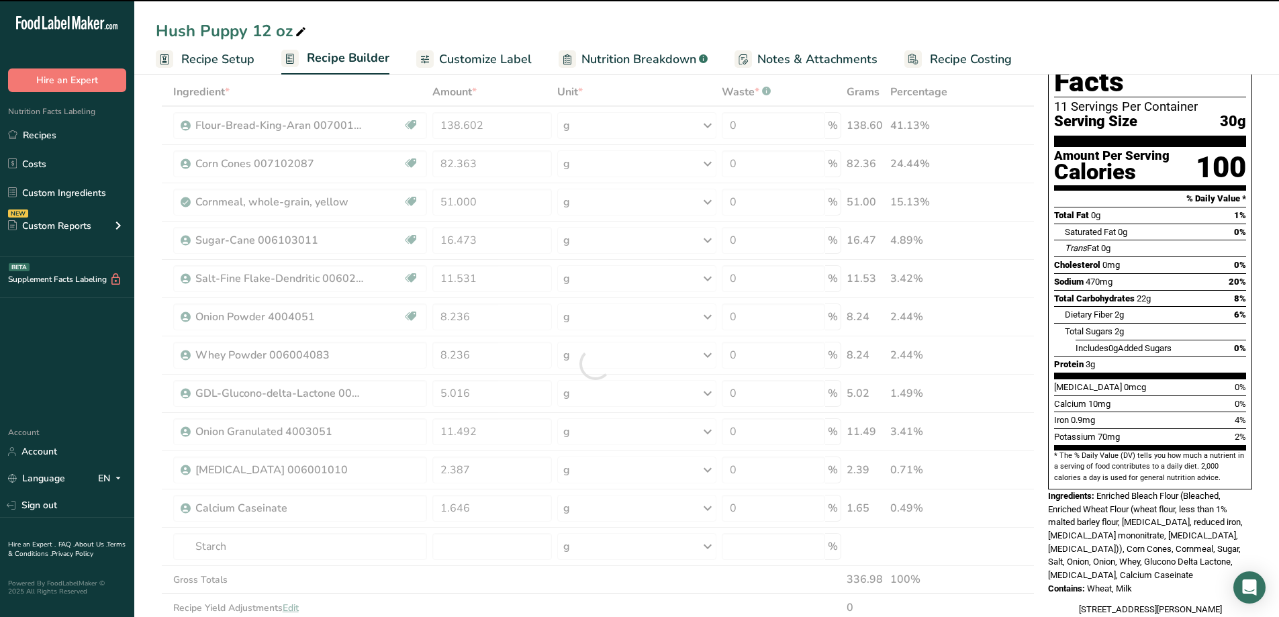
type input "0"
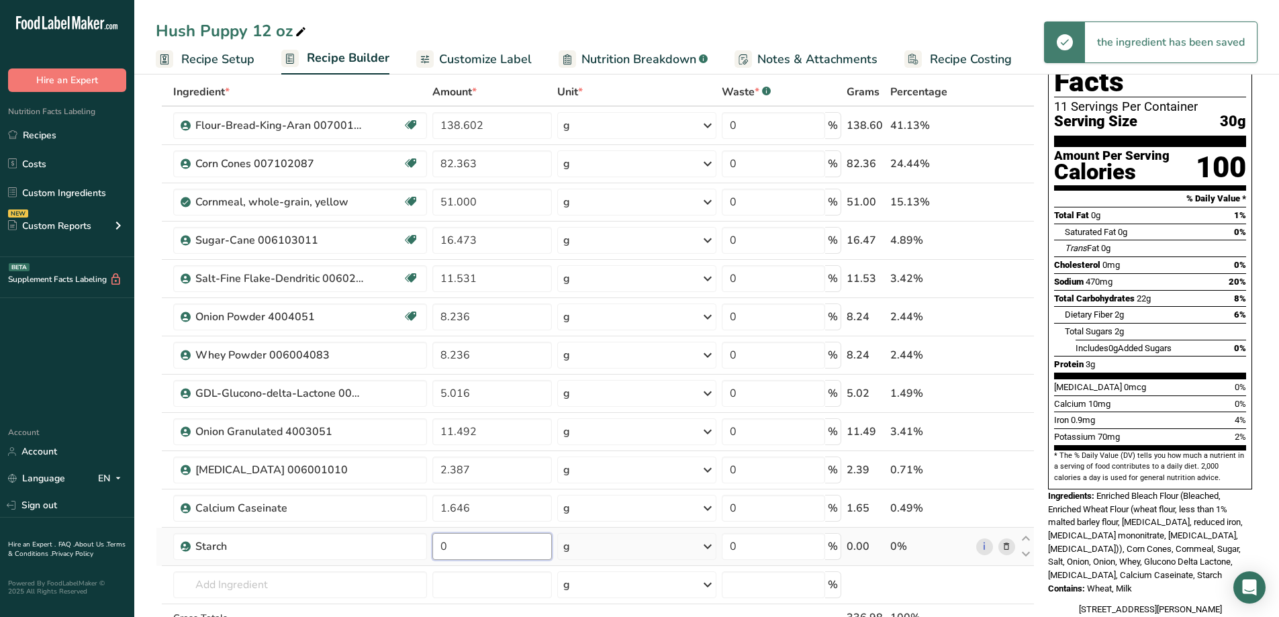
click at [446, 547] on input "0" at bounding box center [491, 546] width 119 height 27
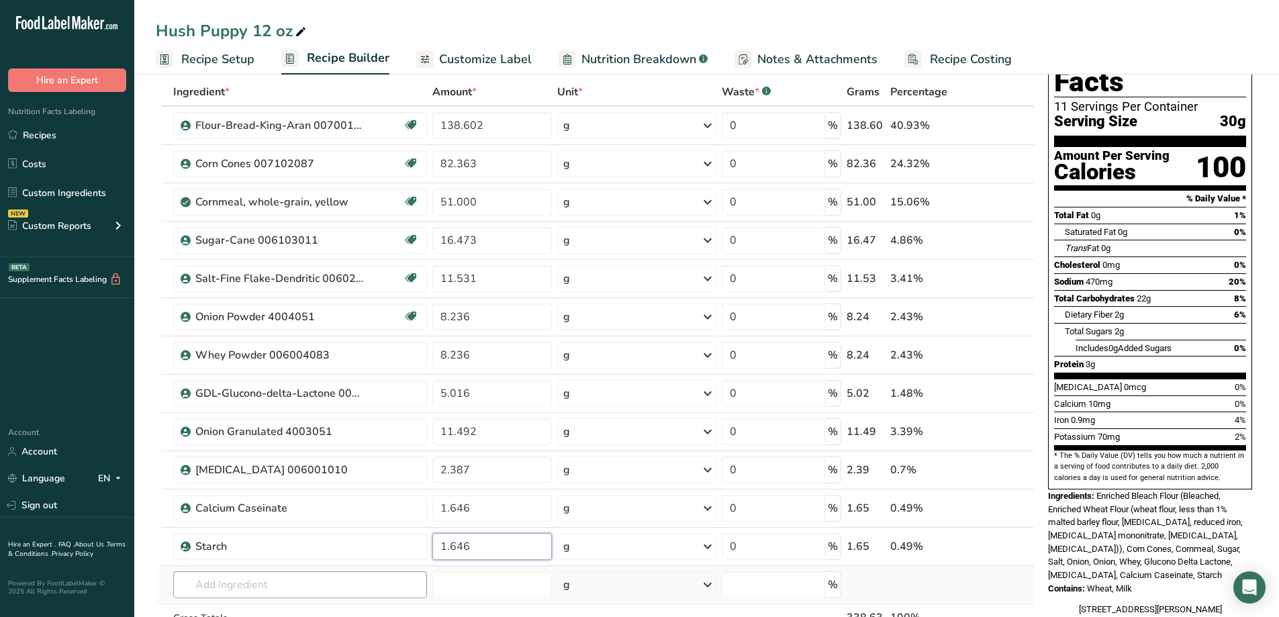
type input "1.646"
click at [281, 595] on div "Ingredient * Amount * Unit * Waste * .a-a{fill:#347362;}.b-a{fill:#fff;} Grams …" at bounding box center [595, 383] width 879 height 610
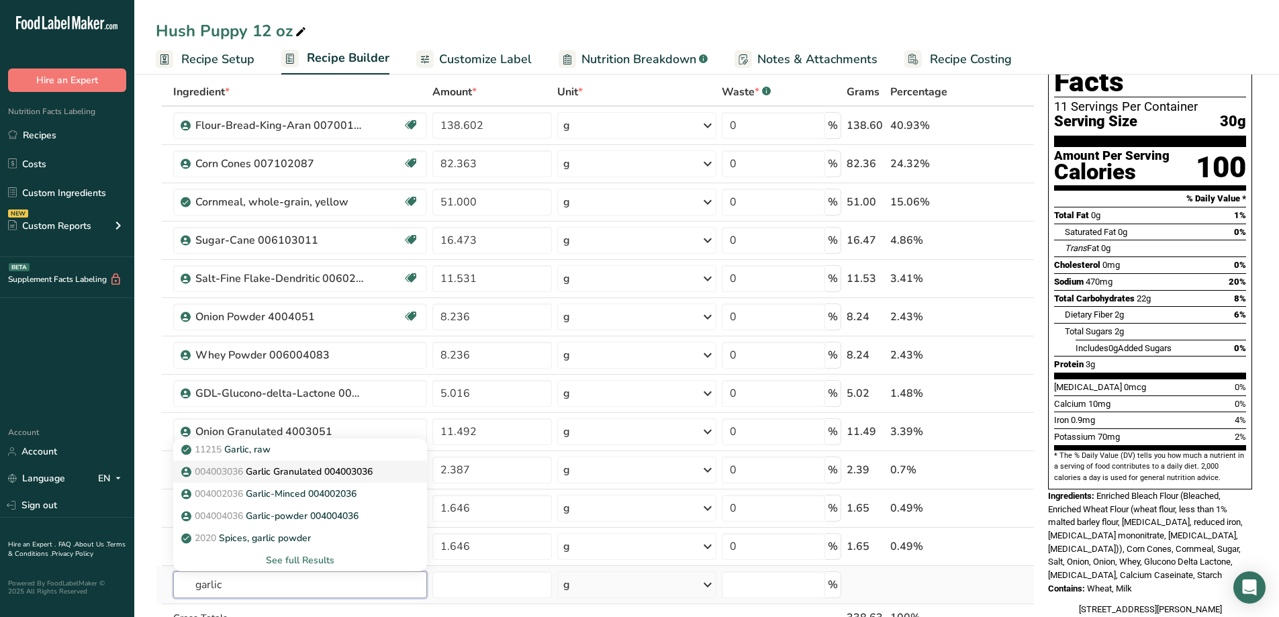
type input "garlic"
click at [309, 475] on p "004003036 [GEOGRAPHIC_DATA] Granulated 004003036" at bounding box center [278, 471] width 189 height 14
type input "Garlic Granulated 004003036"
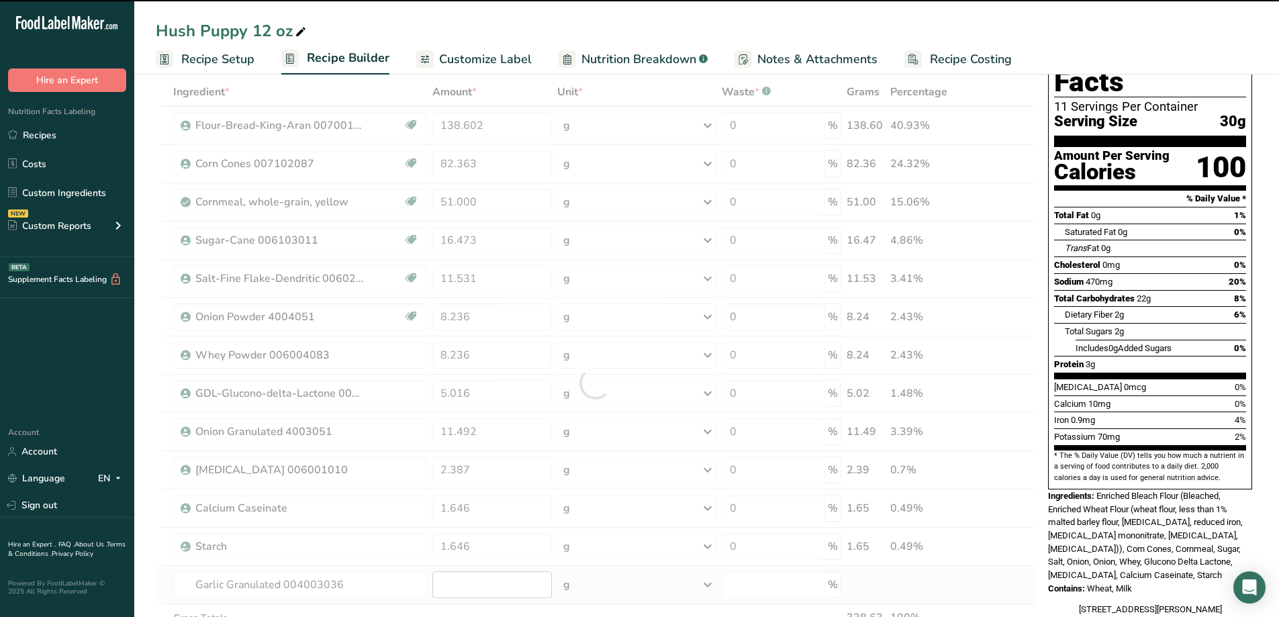
type input "0"
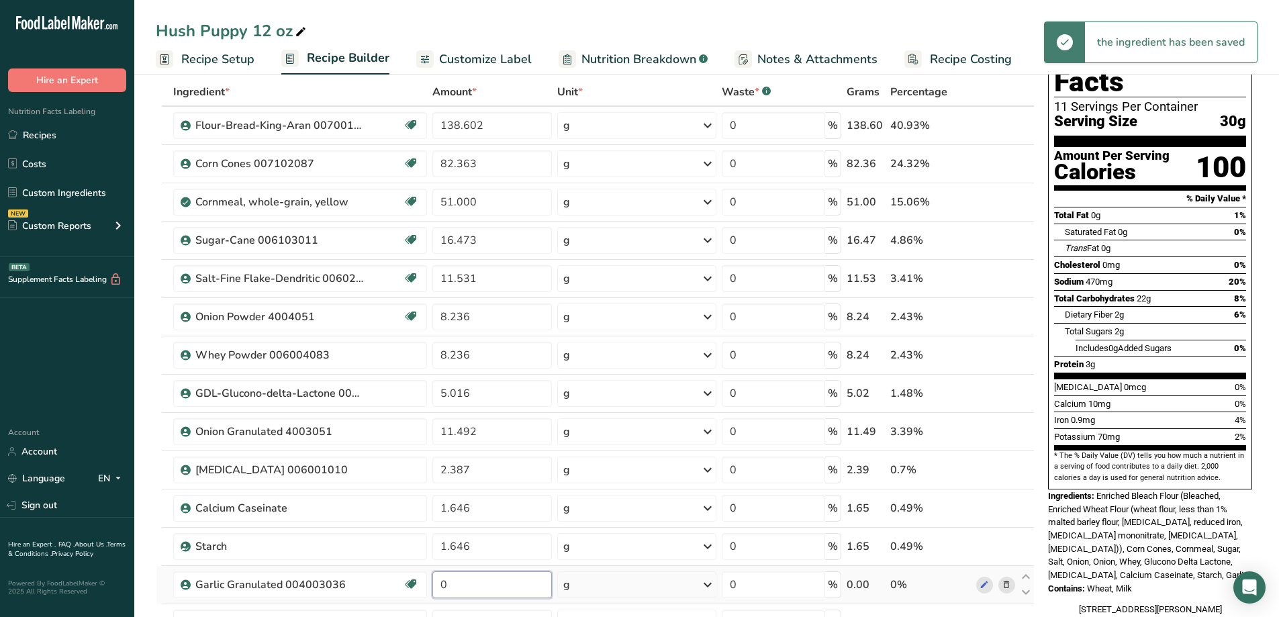
drag, startPoint x: 475, startPoint y: 589, endPoint x: 451, endPoint y: 589, distance: 24.2
click at [451, 589] on input "0" at bounding box center [491, 584] width 119 height 27
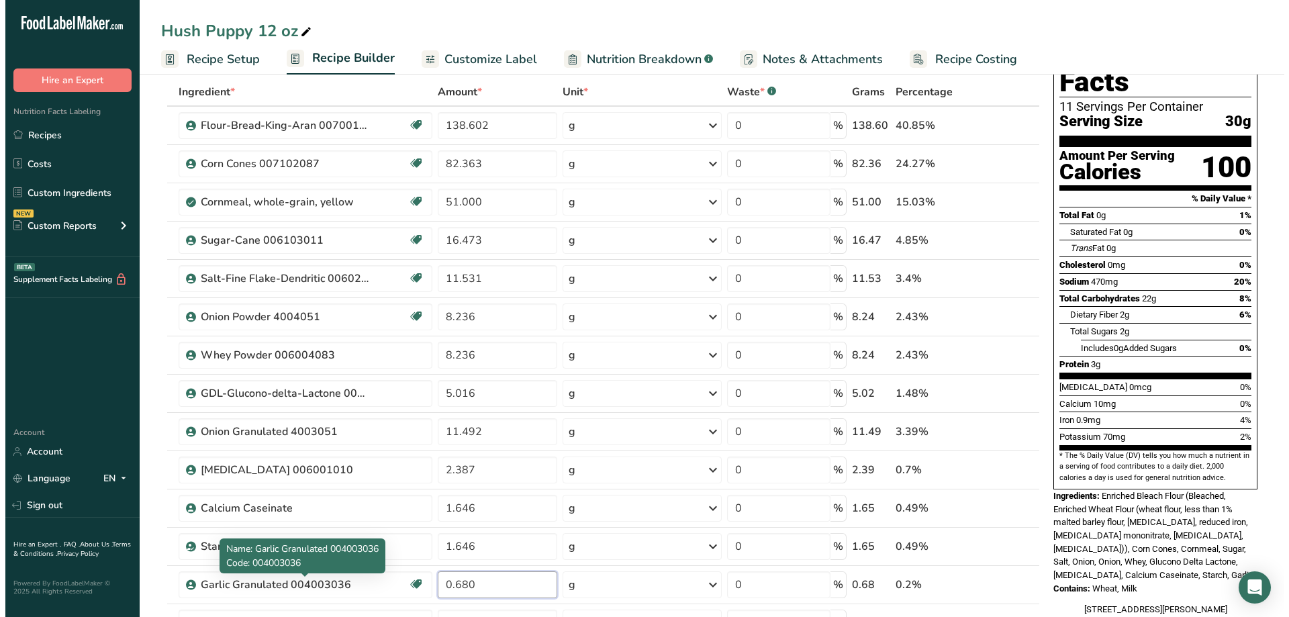
scroll to position [201, 0]
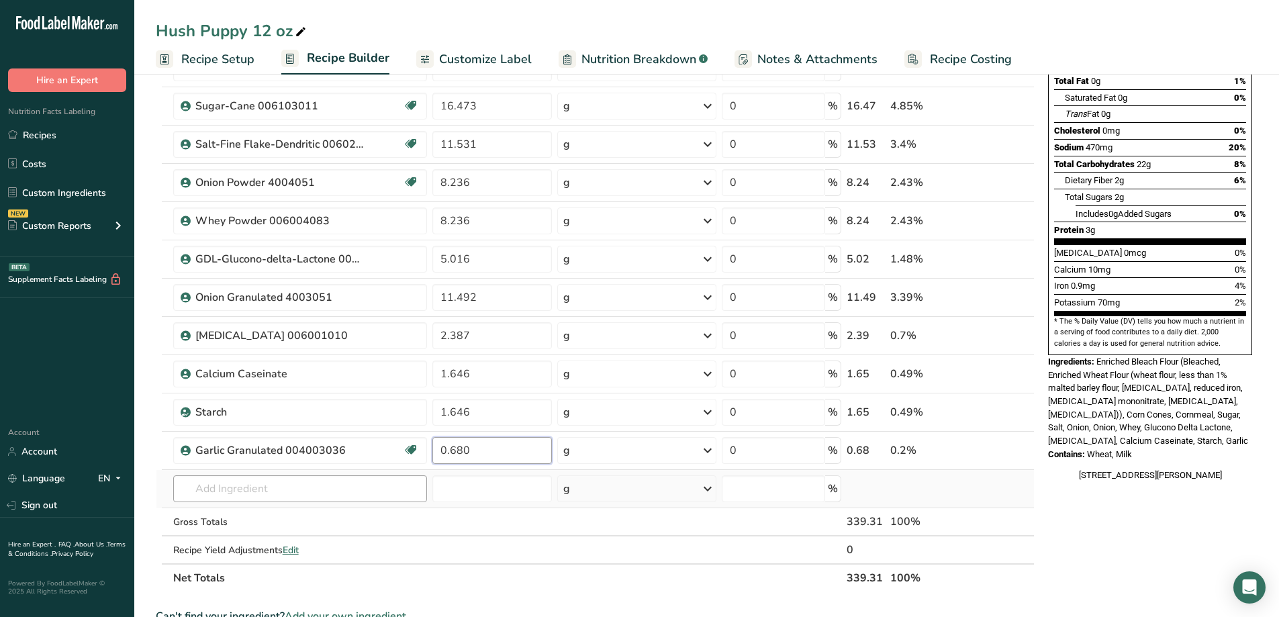
type input "0.680"
click at [260, 481] on div "Ingredient * Amount * Unit * Waste * .a-a{fill:#347362;}.b-a{fill:#fff;} Grams …" at bounding box center [595, 268] width 879 height 648
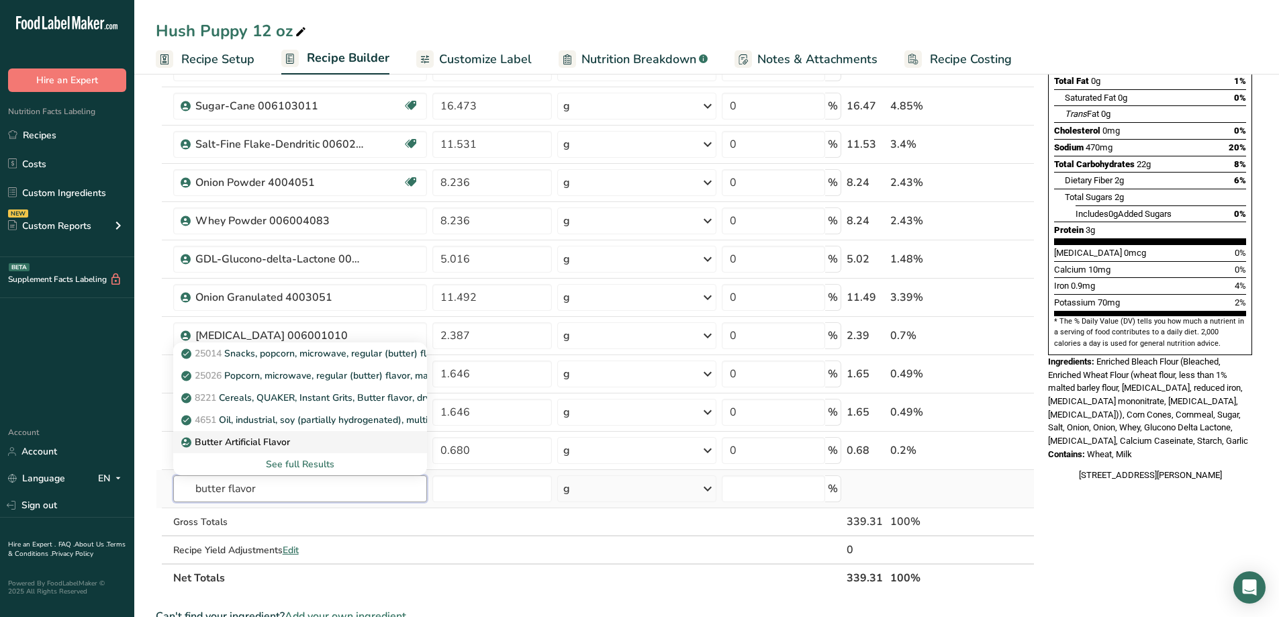
type input "butter flavor"
click at [256, 445] on p "Butter Artificial Flavor" at bounding box center [237, 442] width 106 height 14
type input "Butter Artificial Flavor"
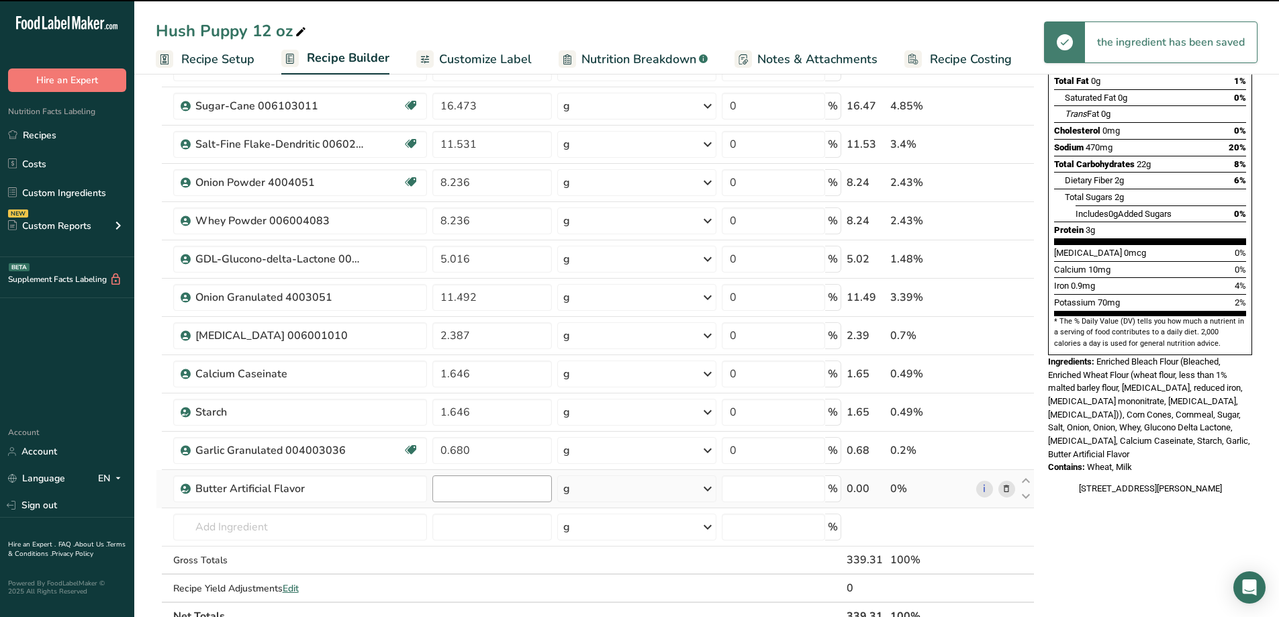
type input "0"
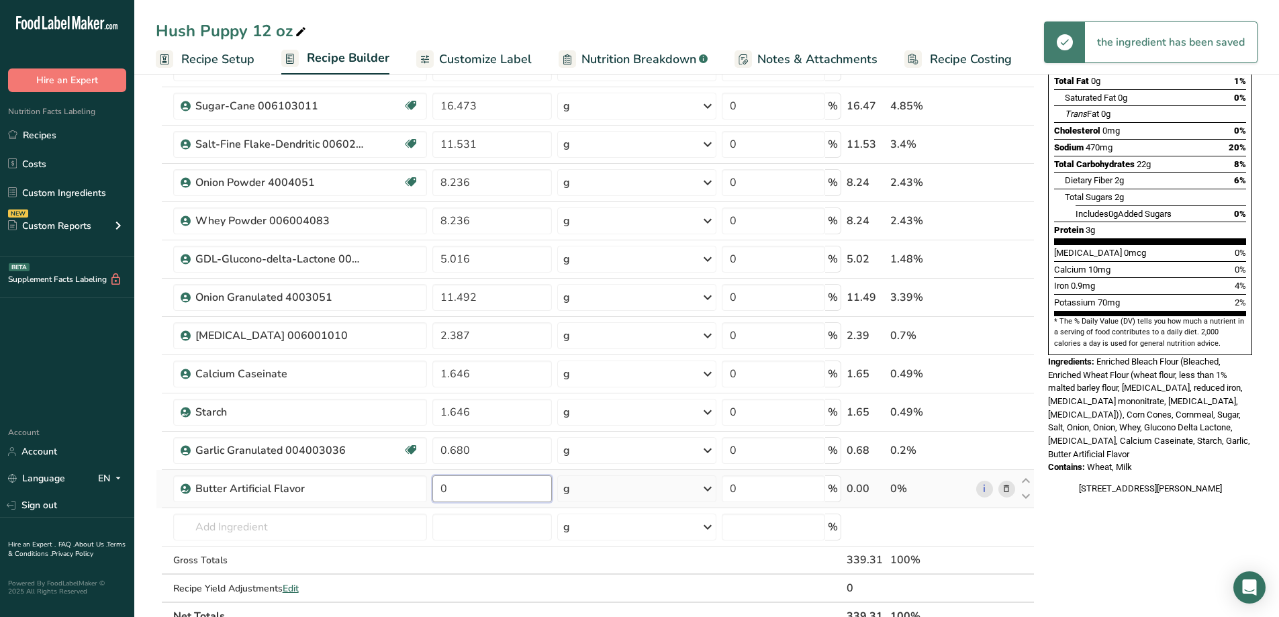
click at [463, 489] on input "0" at bounding box center [491, 488] width 119 height 27
click at [464, 489] on input "0" at bounding box center [491, 488] width 119 height 27
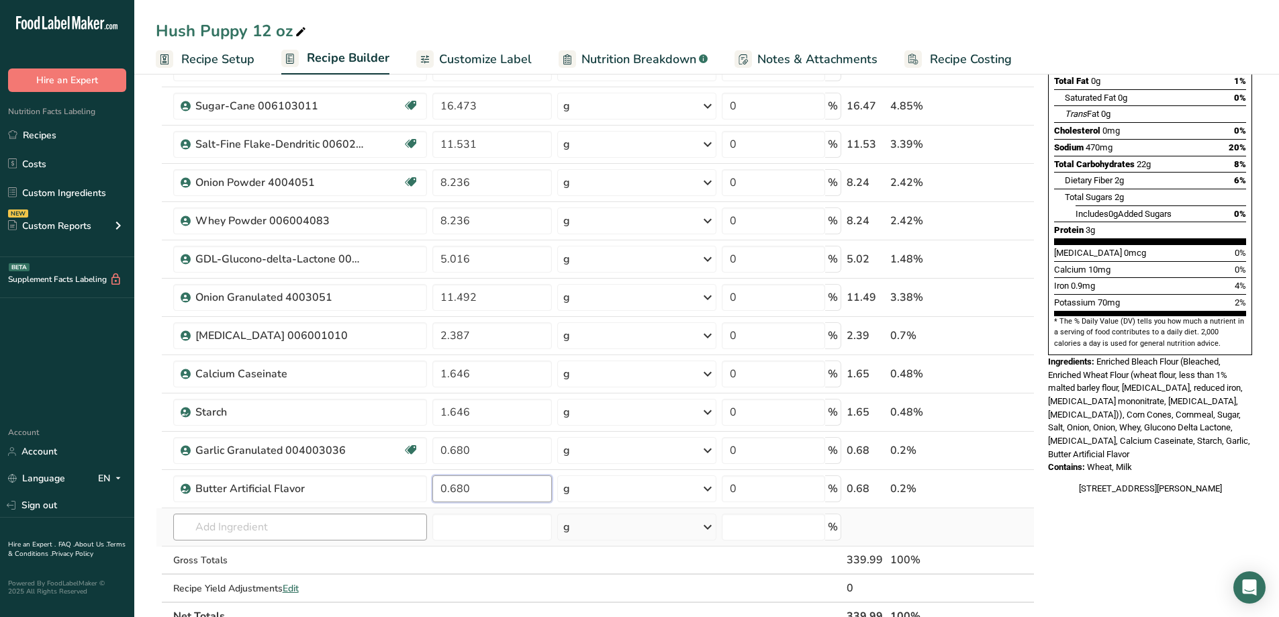
type input "0.680"
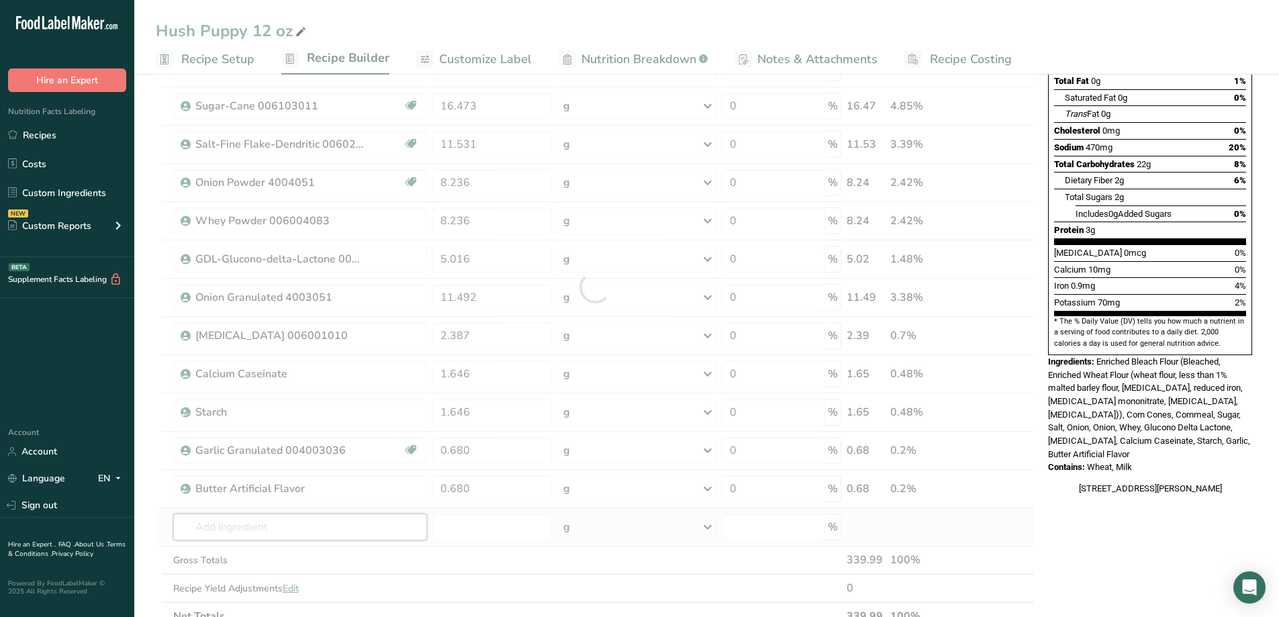
click at [309, 527] on div "Ingredient * Amount * Unit * Waste * .a-a{fill:#347362;}.b-a{fill:#fff;} Grams …" at bounding box center [595, 287] width 879 height 687
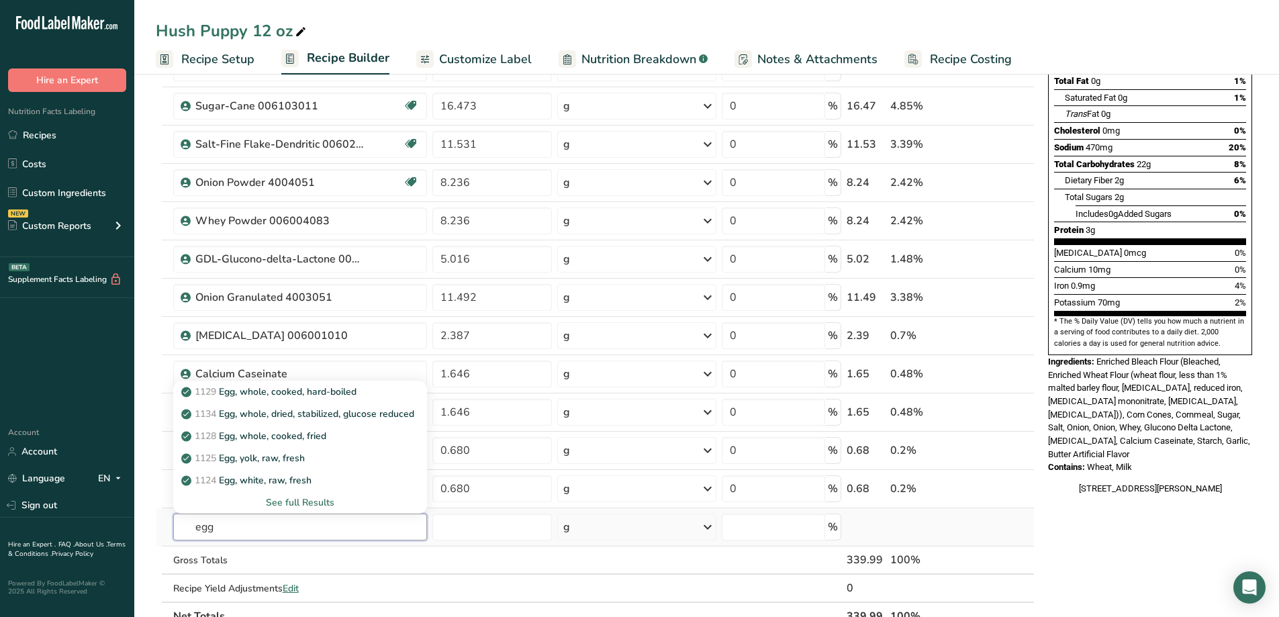
type input "egg"
click at [311, 506] on div "See full Results" at bounding box center [300, 502] width 233 height 14
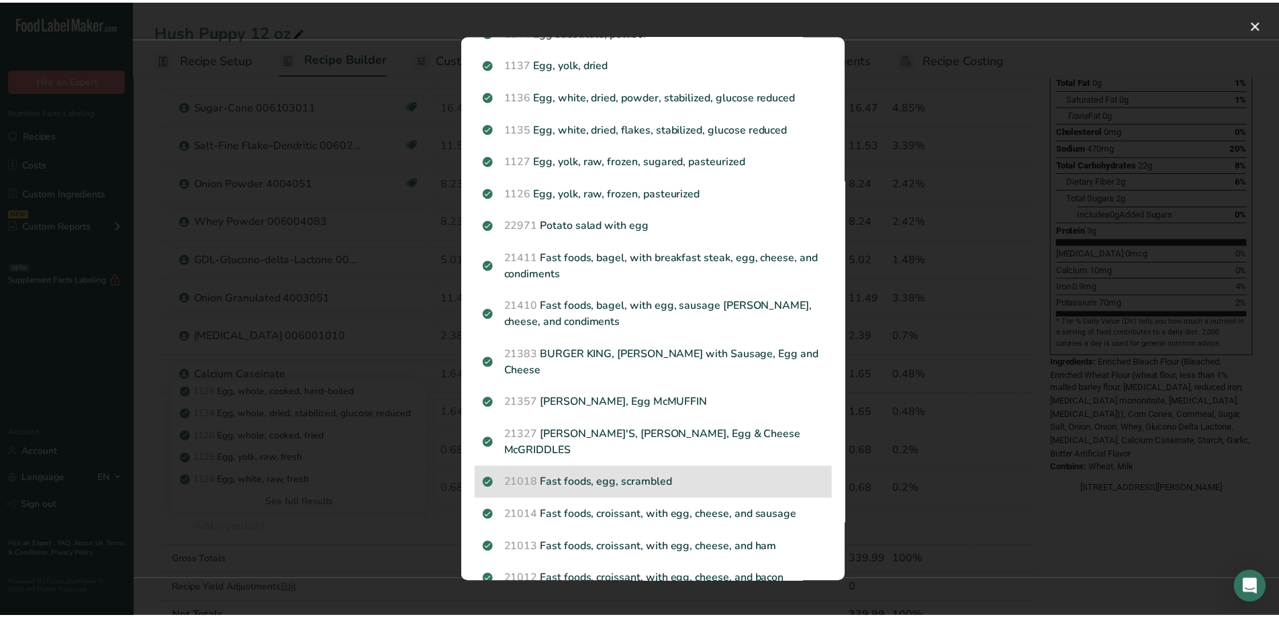
scroll to position [409, 0]
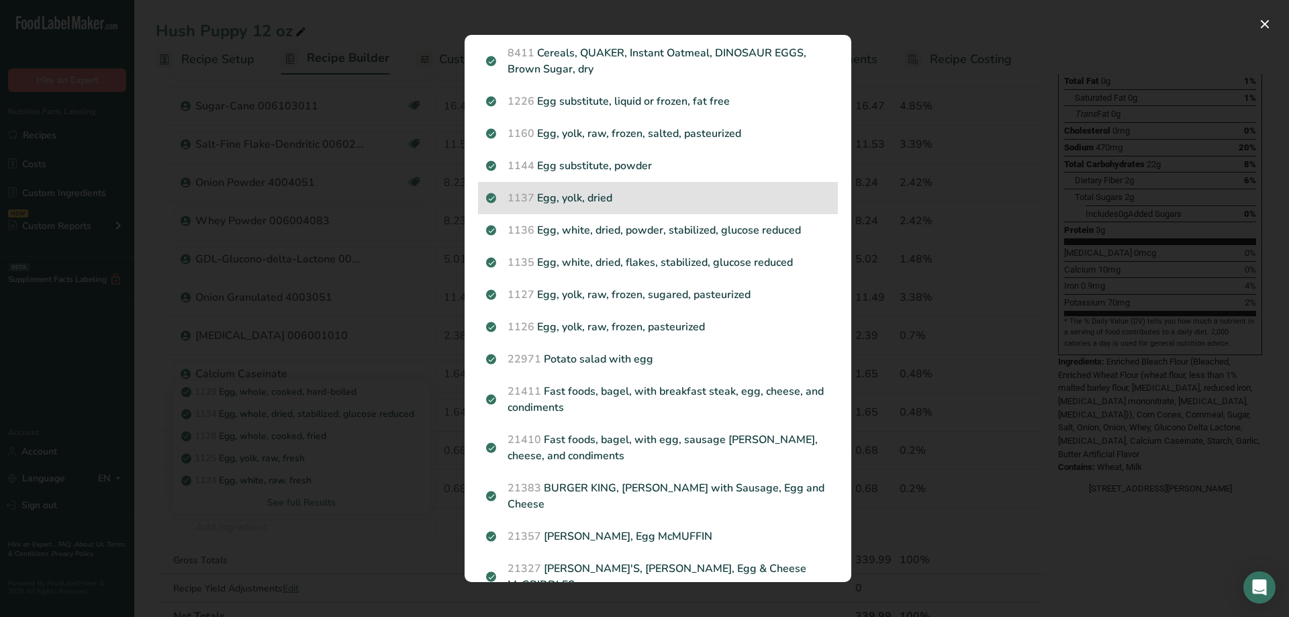
click at [584, 193] on p "1137 Egg, yolk, dried" at bounding box center [658, 198] width 344 height 16
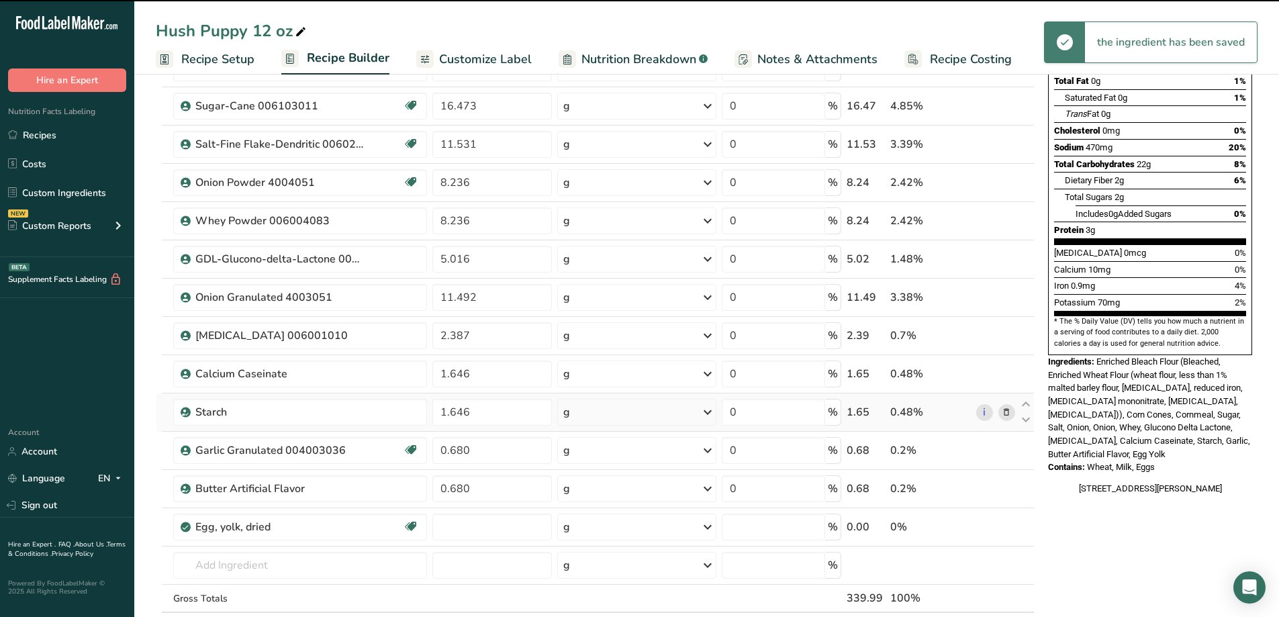
type input "0"
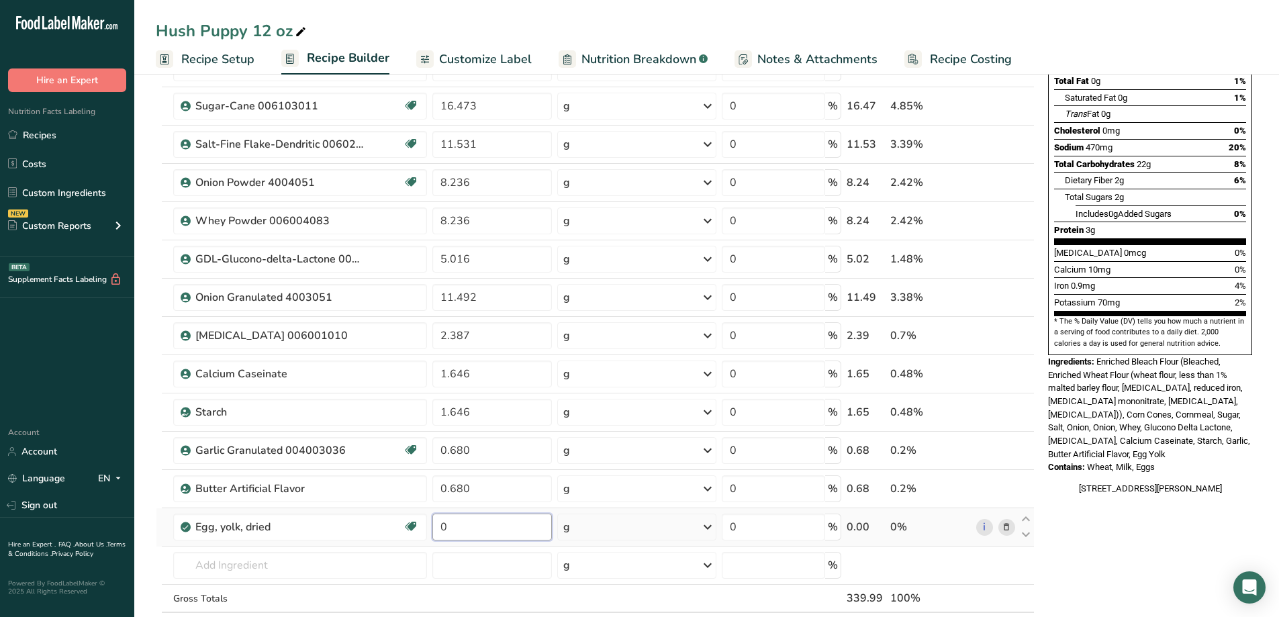
drag, startPoint x: 450, startPoint y: 529, endPoint x: 433, endPoint y: 532, distance: 17.8
click at [433, 531] on input "0" at bounding box center [491, 526] width 119 height 27
type input "1"
type input "0.014"
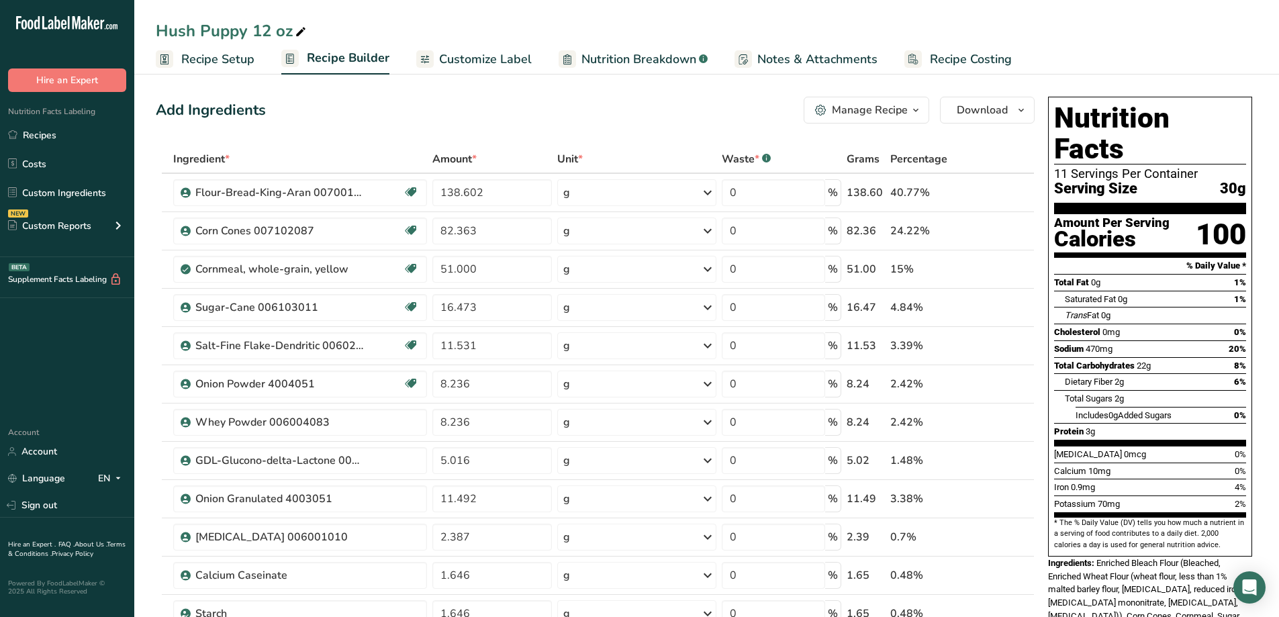
scroll to position [268, 0]
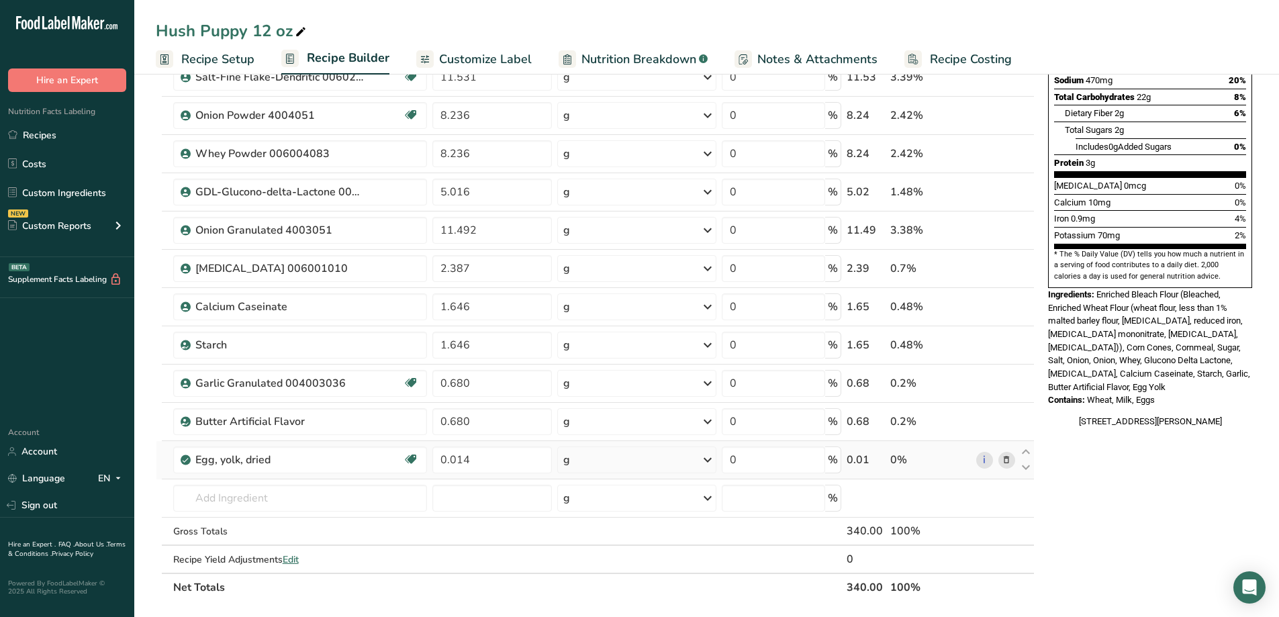
click at [1006, 460] on div "Ingredient * Amount * Unit * Waste * .a-a{fill:#347362;}.b-a{fill:#fff;} Grams …" at bounding box center [595, 239] width 879 height 725
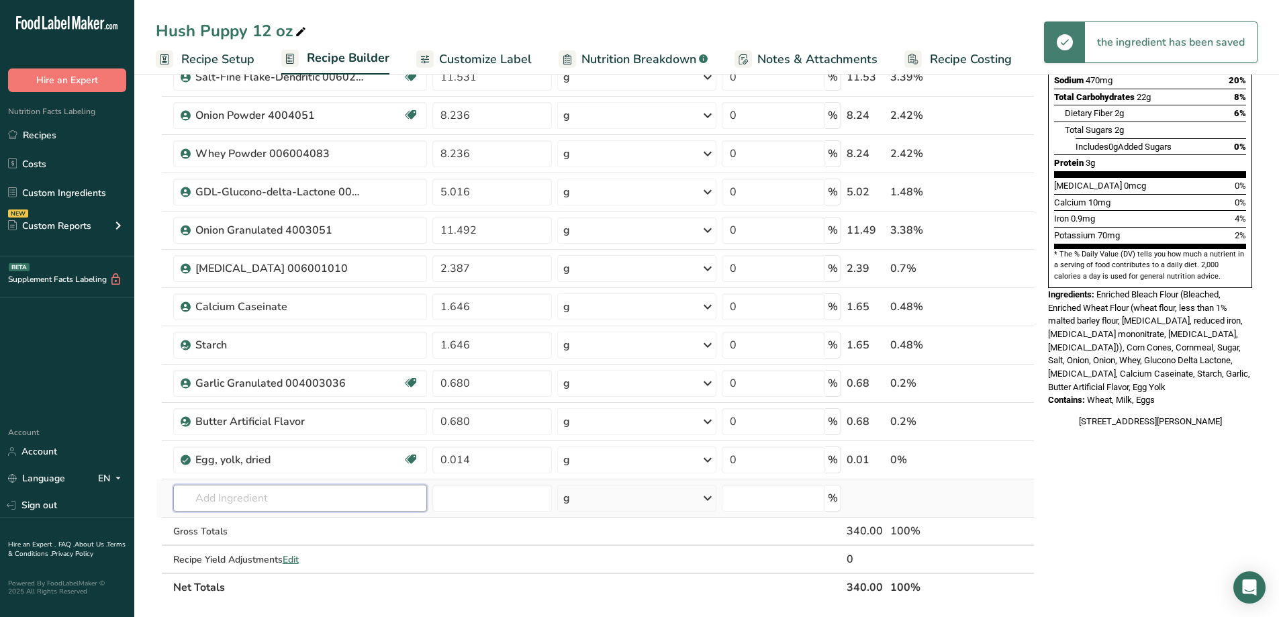
click at [241, 501] on input "text" at bounding box center [300, 498] width 254 height 27
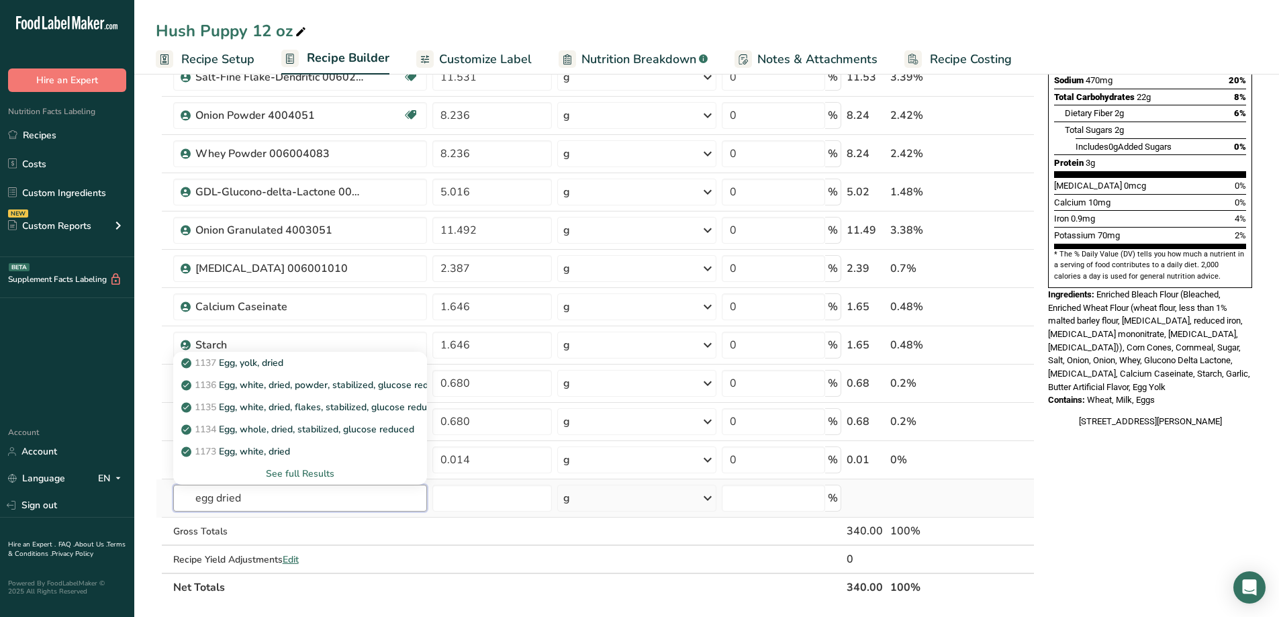
type input "egg dried"
click at [311, 471] on div "See full Results" at bounding box center [300, 473] width 233 height 14
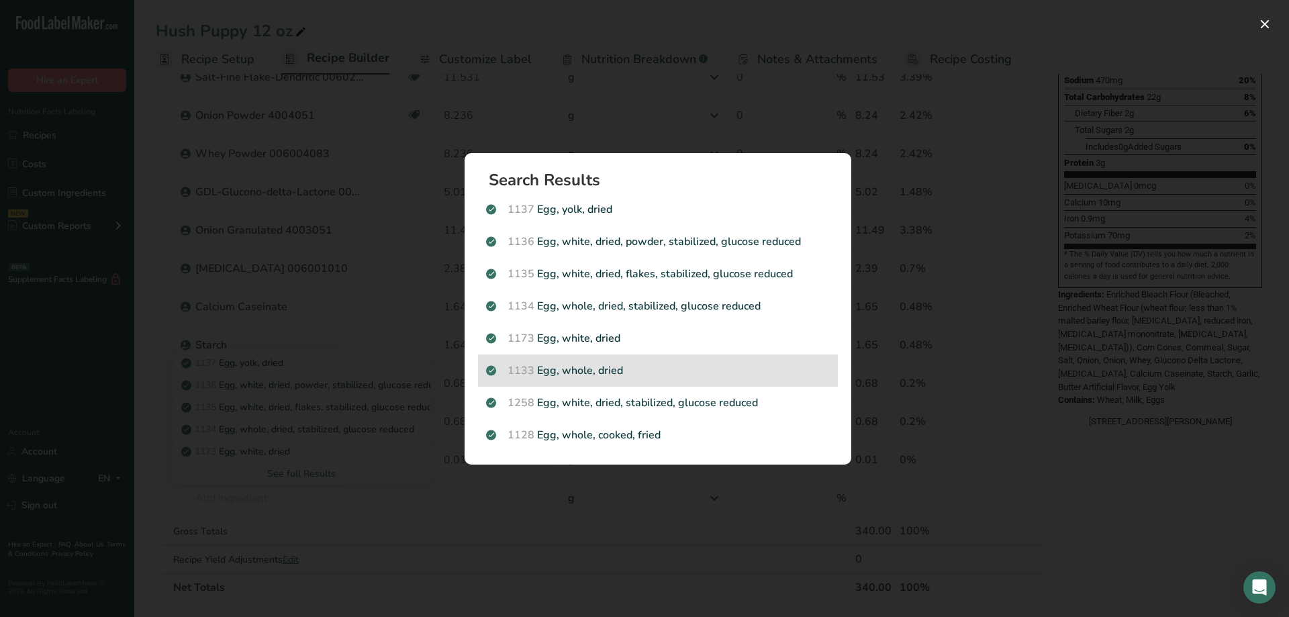
click at [578, 369] on p "1133 Egg, whole, dried" at bounding box center [658, 370] width 344 height 16
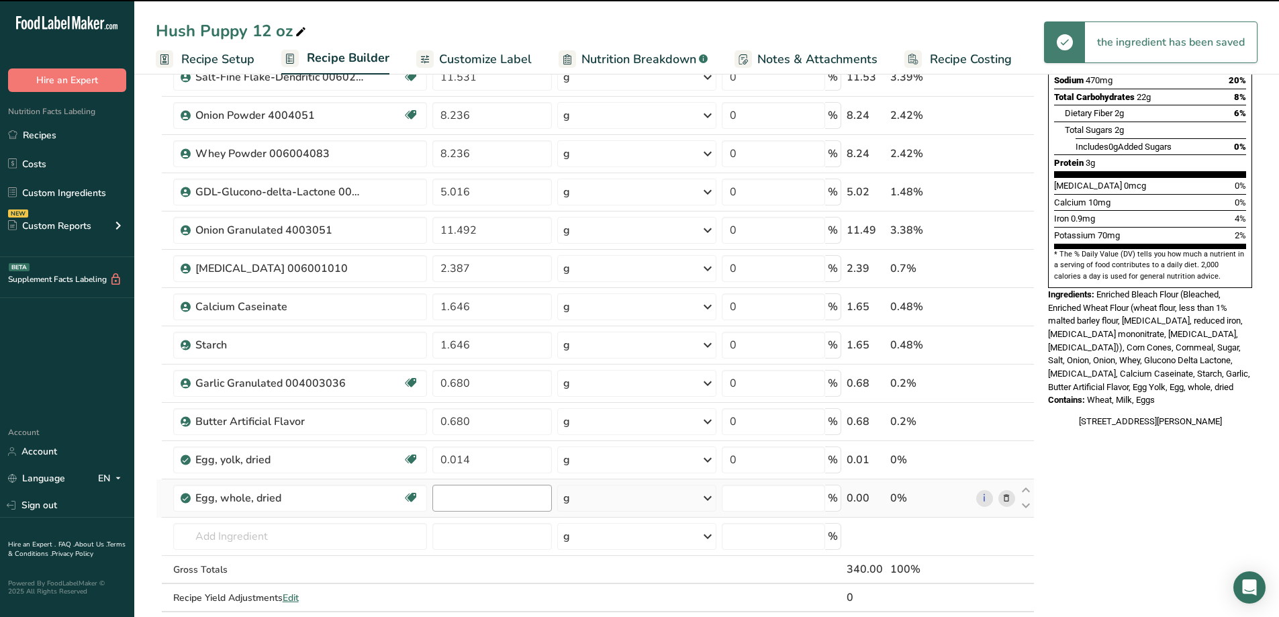
type input "0"
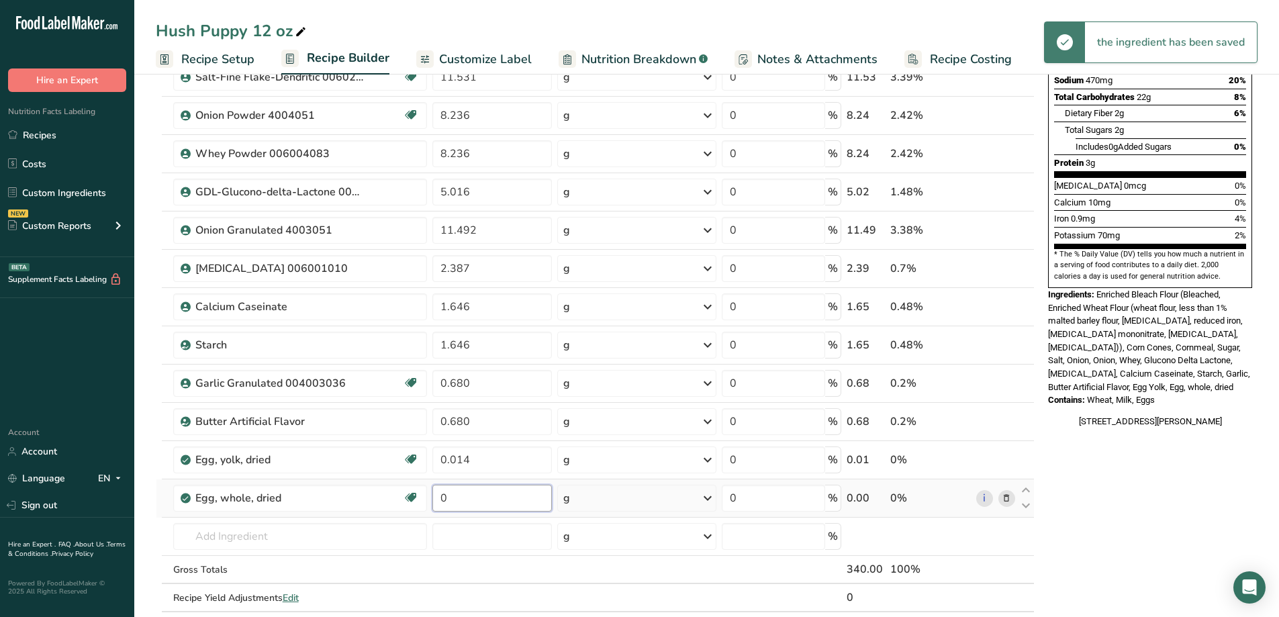
drag, startPoint x: 456, startPoint y: 499, endPoint x: 434, endPoint y: 509, distance: 24.3
click at [438, 507] on input "0" at bounding box center [491, 498] width 119 height 27
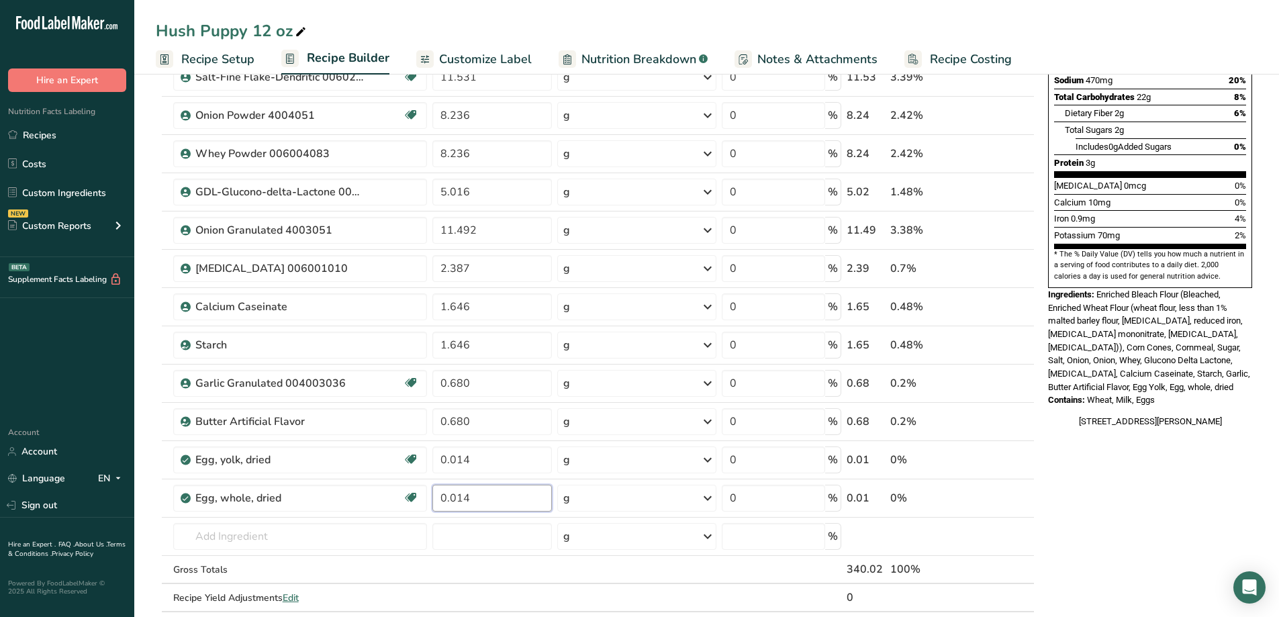
type input "0.014"
click at [1039, 554] on div "Add Ingredients Manage Recipe Delete Recipe Duplicate Recipe Scale Recipe Save …" at bounding box center [599, 469] width 887 height 1292
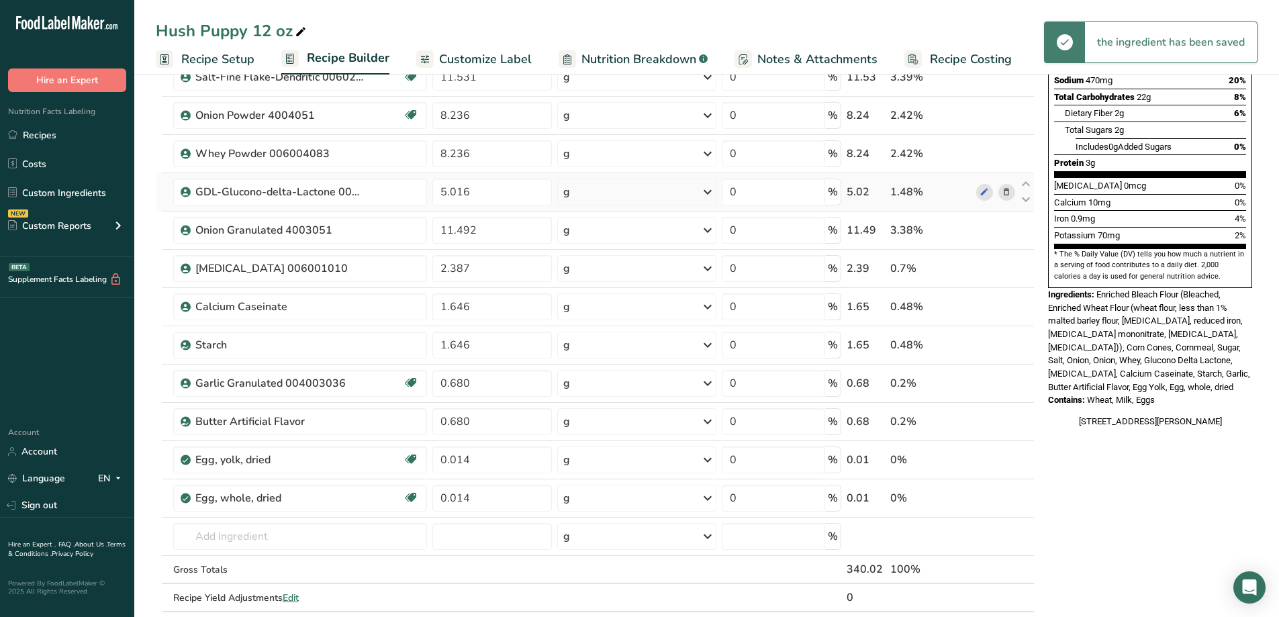
scroll to position [0, 0]
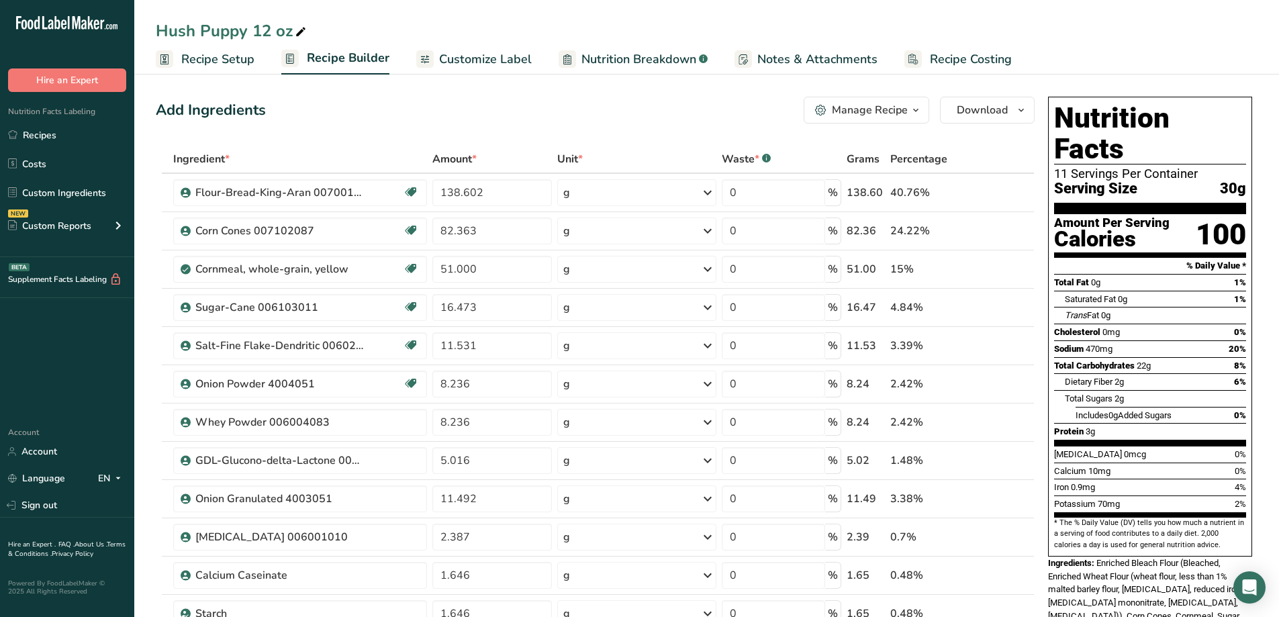
drag, startPoint x: 39, startPoint y: 129, endPoint x: 54, endPoint y: 121, distance: 16.8
click at [39, 128] on link "Recipes" at bounding box center [67, 135] width 134 height 26
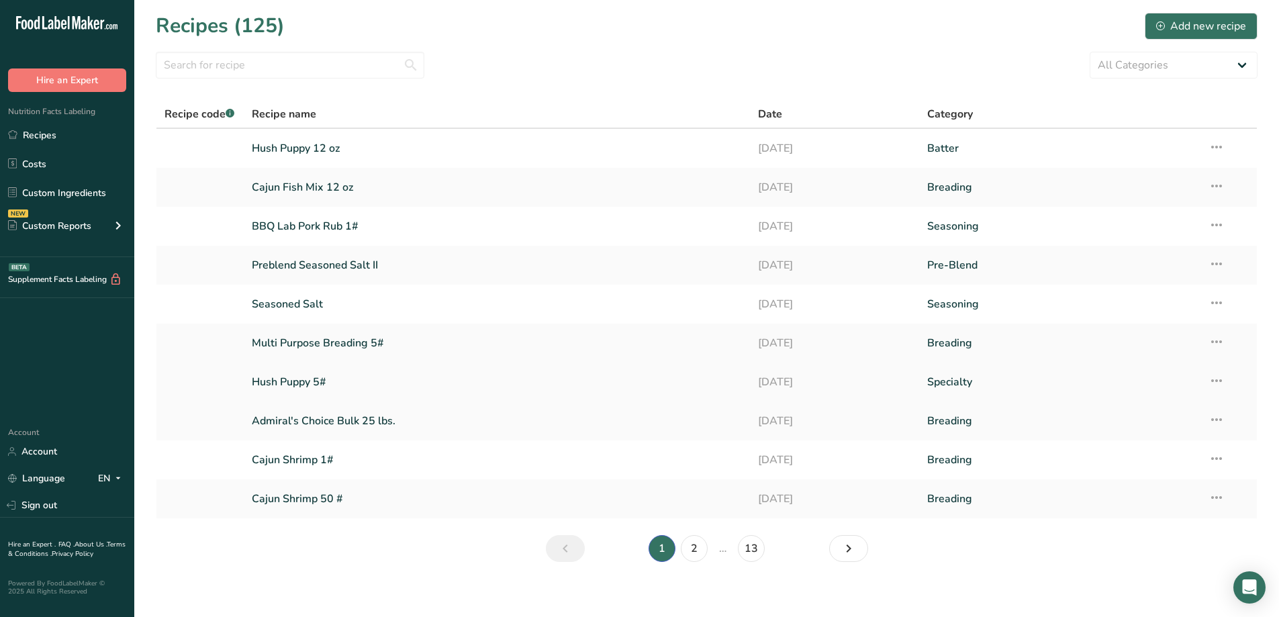
click at [311, 385] on link "Hush Puppy 5#" at bounding box center [497, 382] width 491 height 28
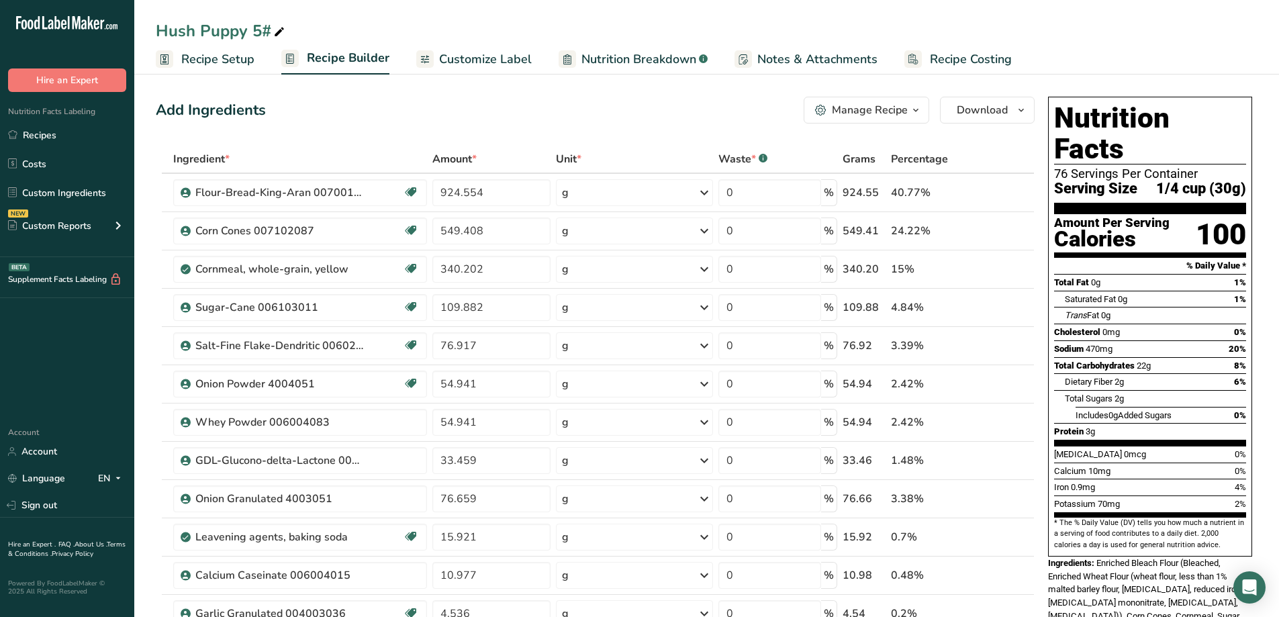
scroll to position [403, 0]
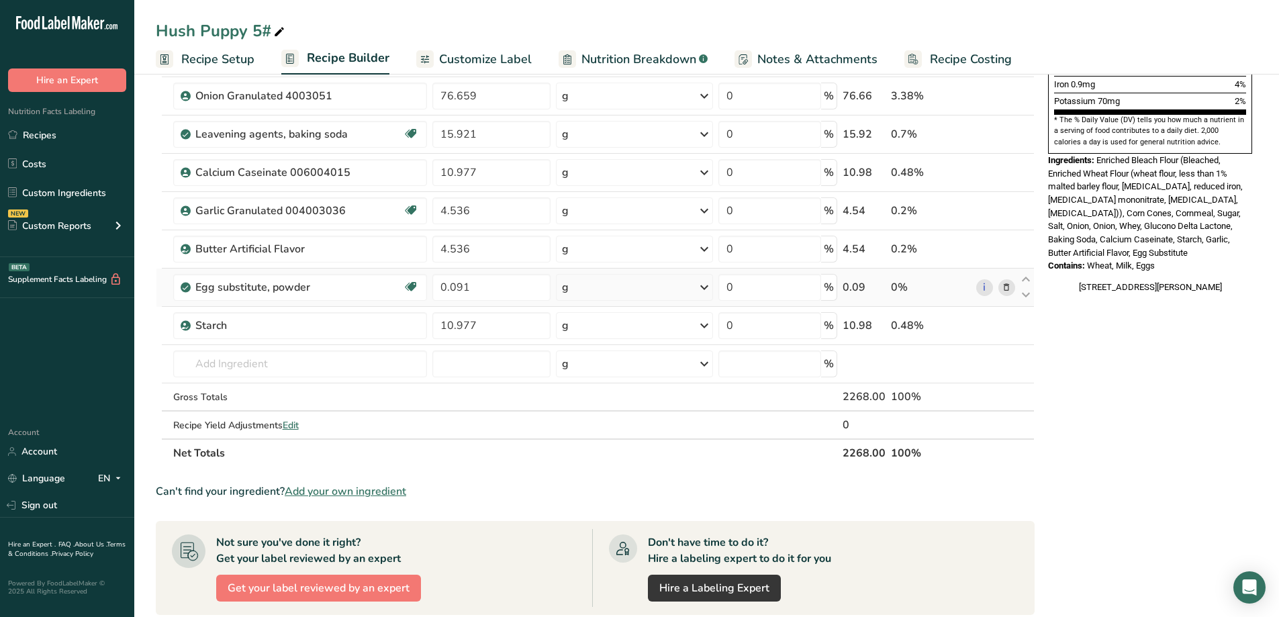
click at [1009, 288] on icon at bounding box center [1005, 288] width 9 height 14
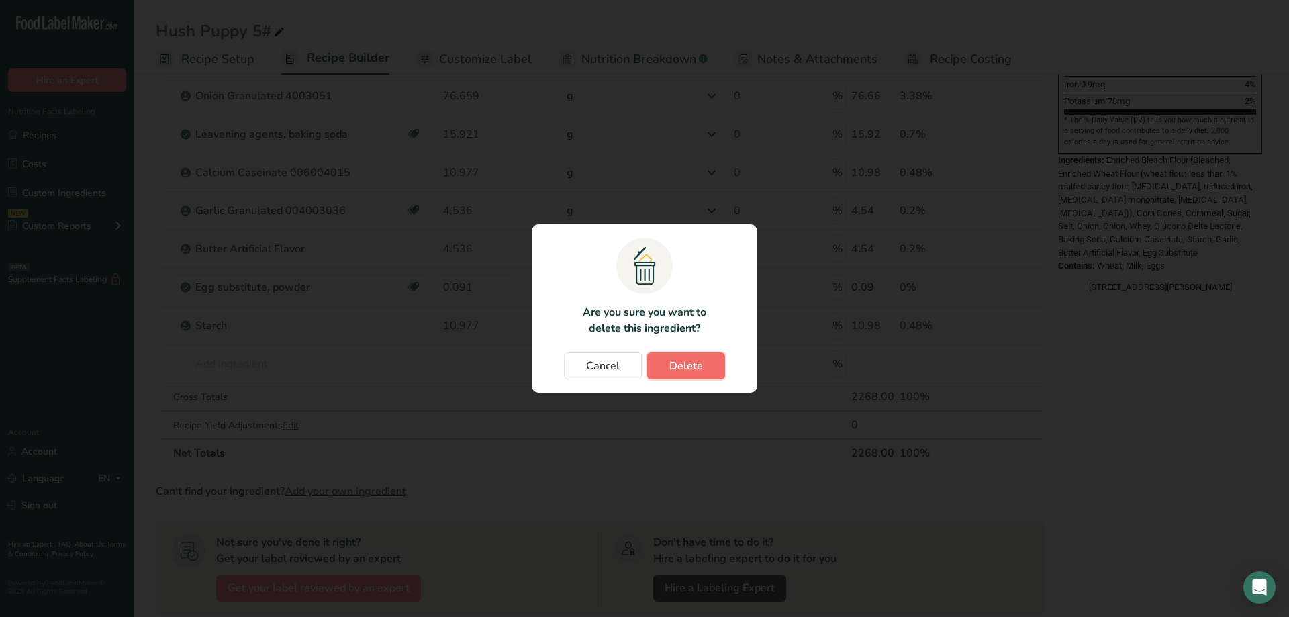
click at [668, 363] on button "Delete" at bounding box center [686, 365] width 78 height 27
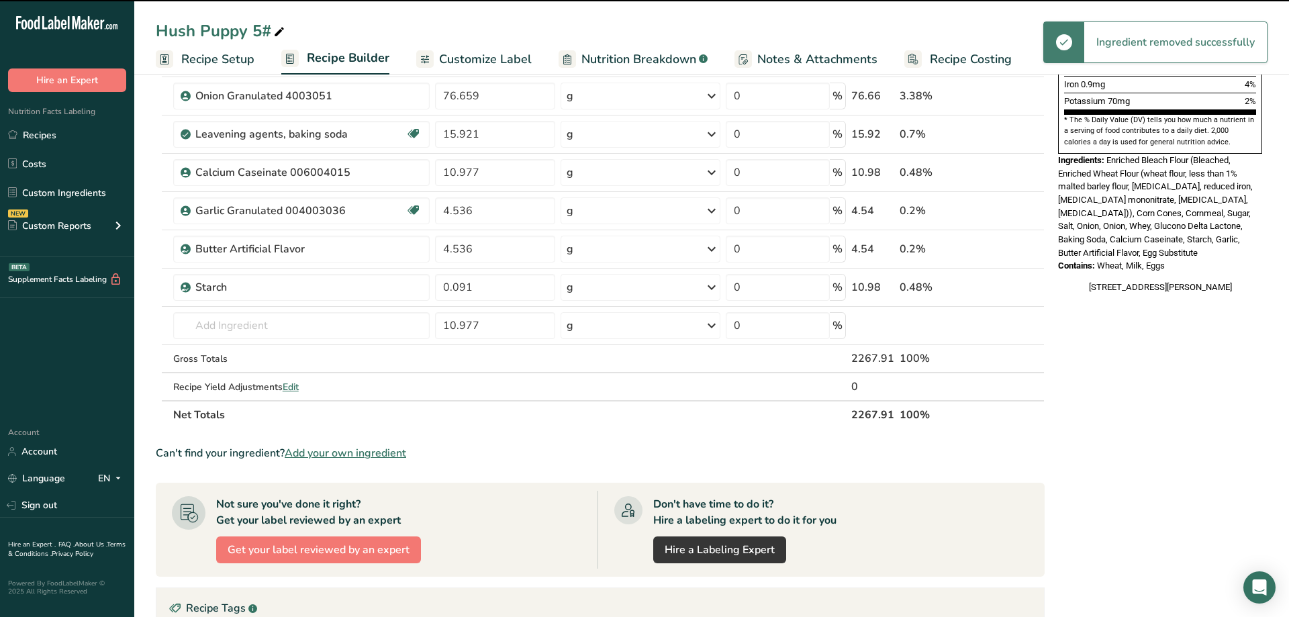
type input "10.977"
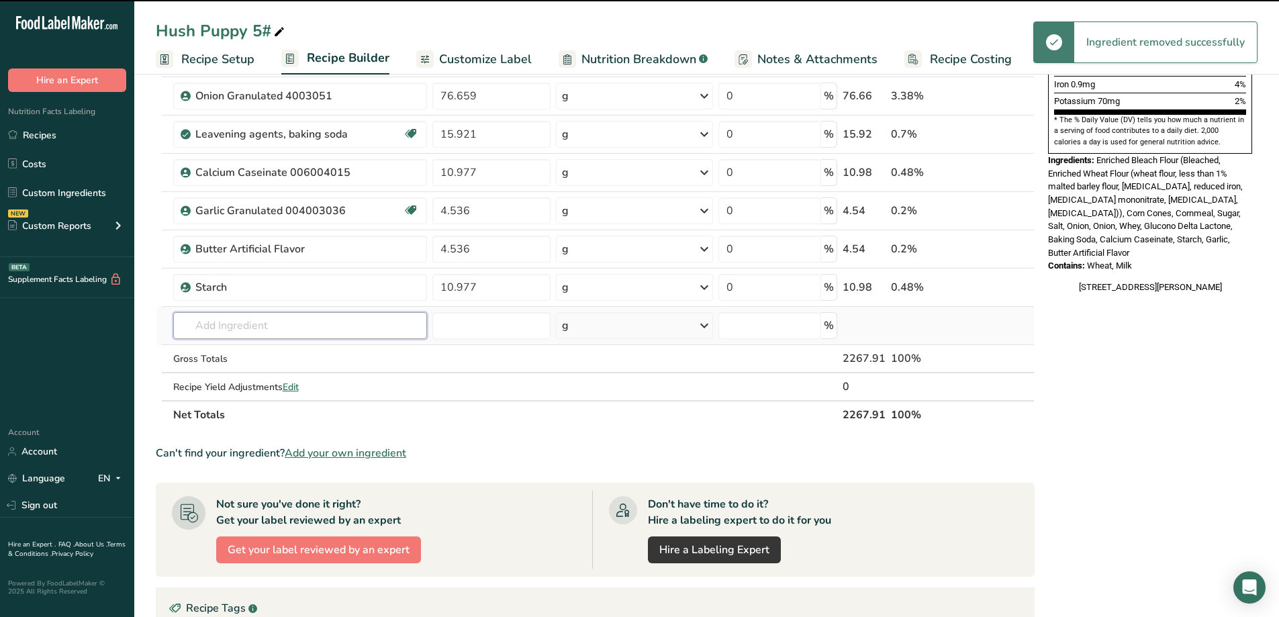
click at [307, 323] on input "text" at bounding box center [300, 325] width 254 height 27
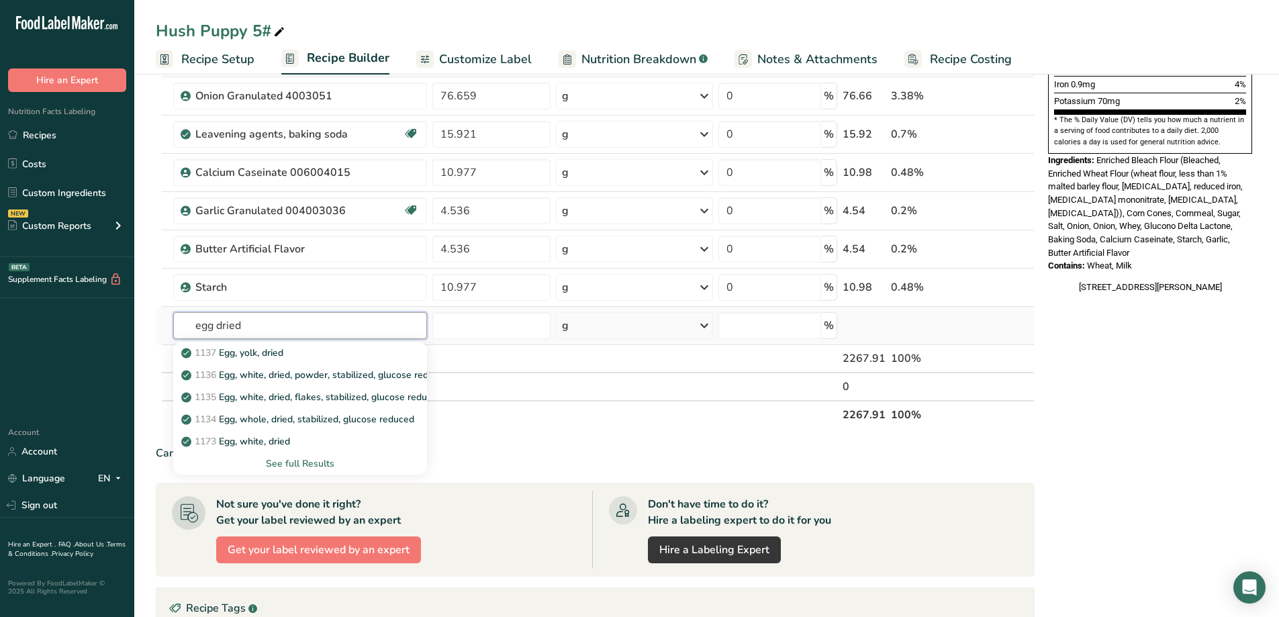
type input "egg dried"
click at [321, 462] on div "See full Results" at bounding box center [300, 463] width 232 height 14
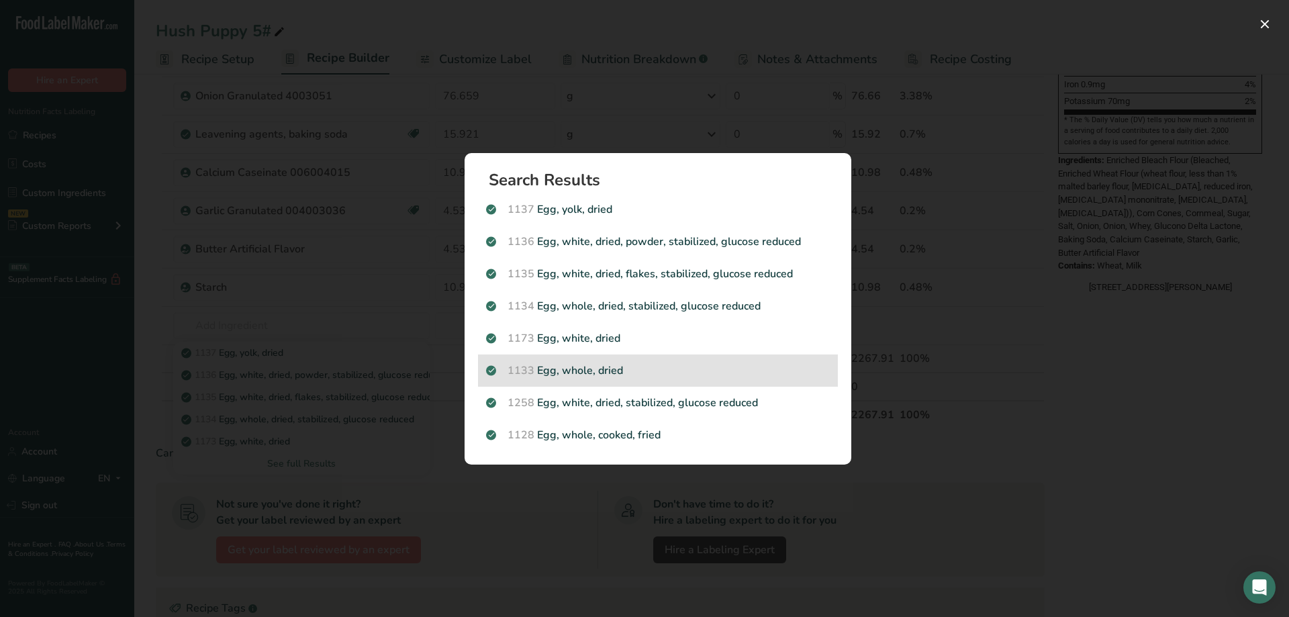
click at [614, 374] on p "1133 Egg, whole, dried" at bounding box center [658, 370] width 344 height 16
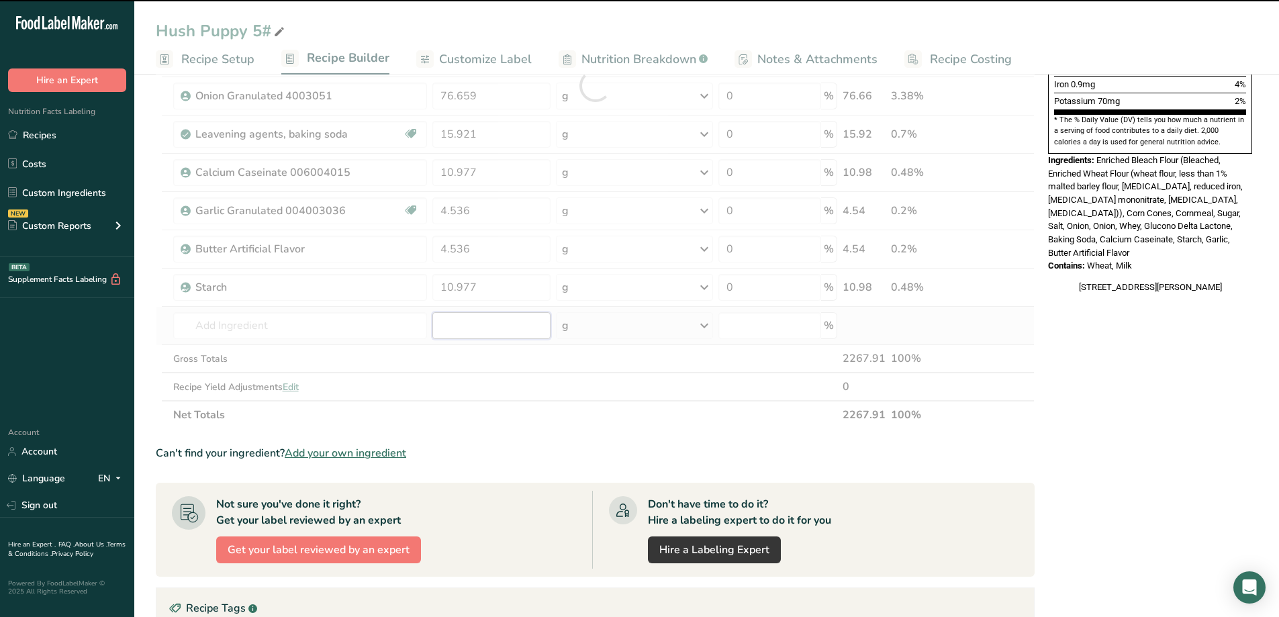
click at [483, 329] on input "number" at bounding box center [491, 325] width 119 height 27
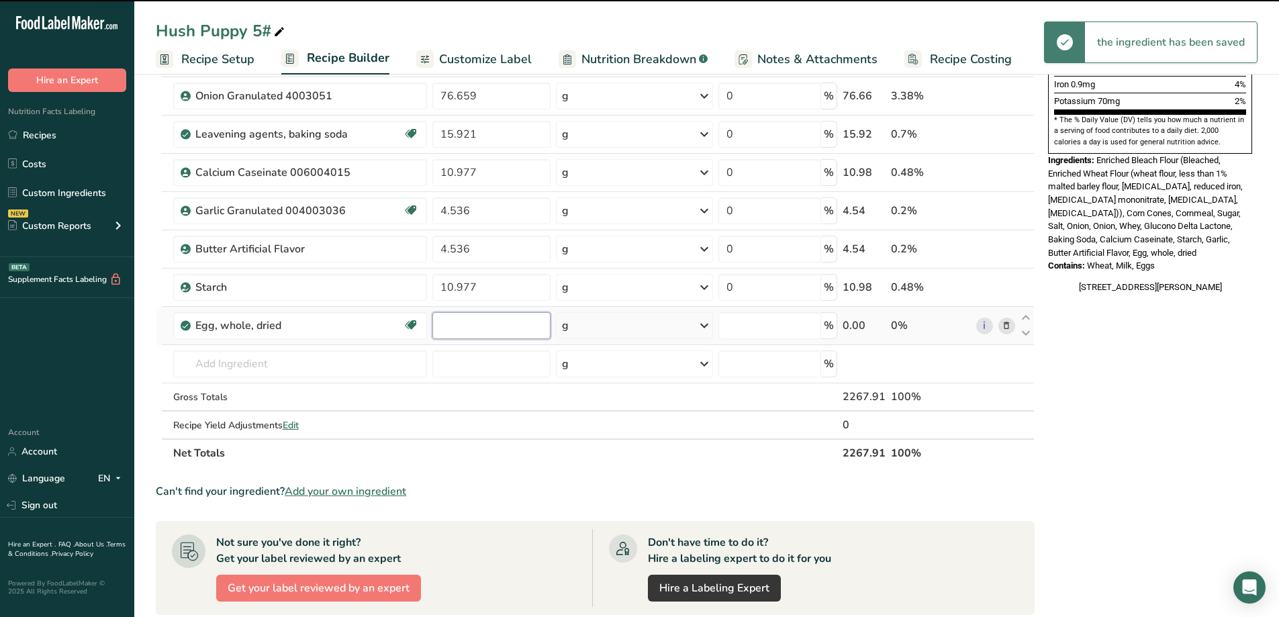
type input "0"
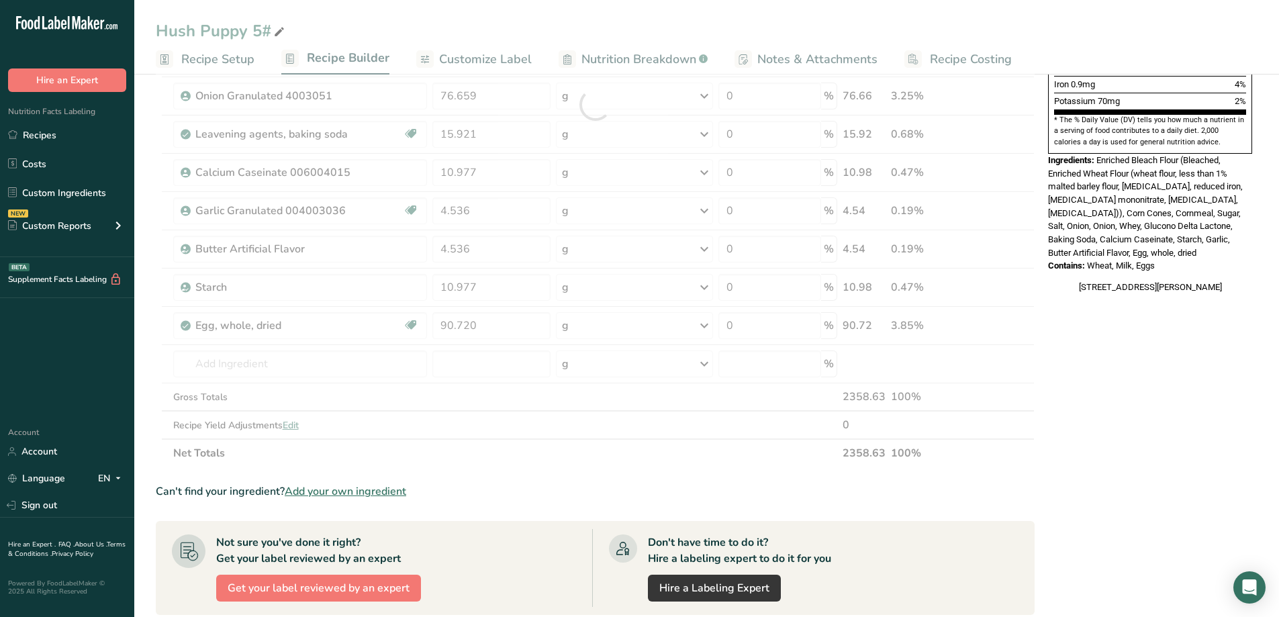
click at [1142, 492] on div "Nutrition Facts 76 Servings Per Container Serving Size 1/4 cup (30g) Amount Per…" at bounding box center [1149, 316] width 215 height 1254
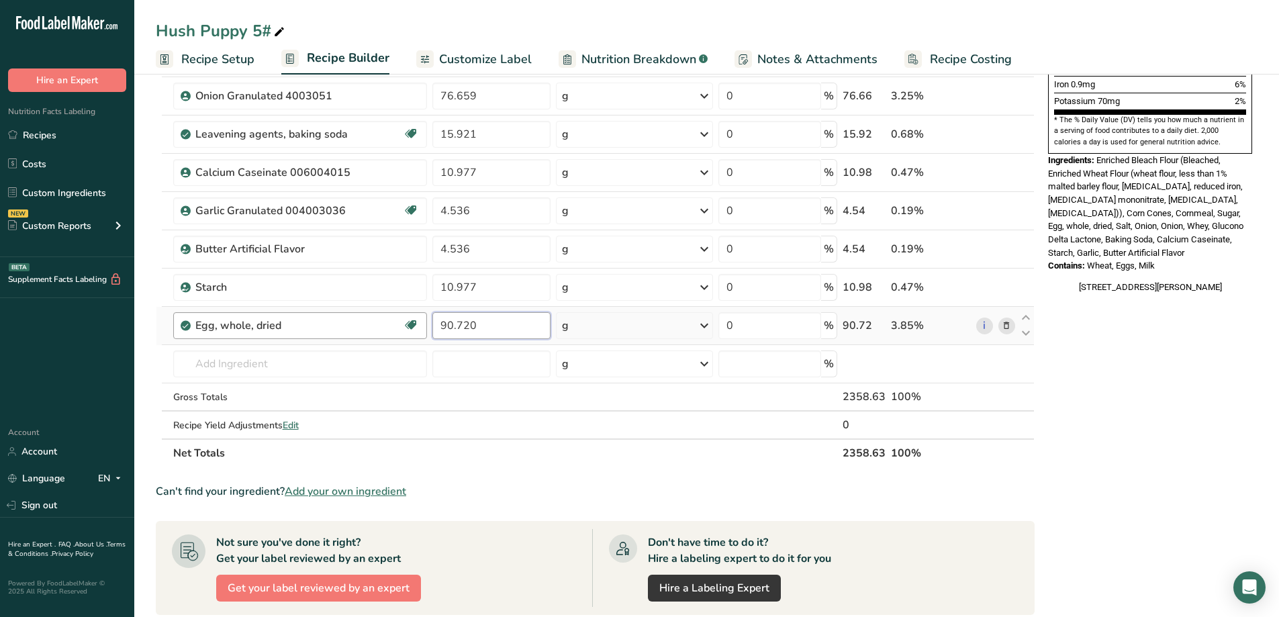
drag, startPoint x: 515, startPoint y: 327, endPoint x: 415, endPoint y: 336, distance: 100.4
click at [424, 330] on tr "Egg, whole, dried Dairy free Gluten free Vegetarian Soy free 90.720 g Portions …" at bounding box center [594, 326] width 877 height 38
type input "0.091"
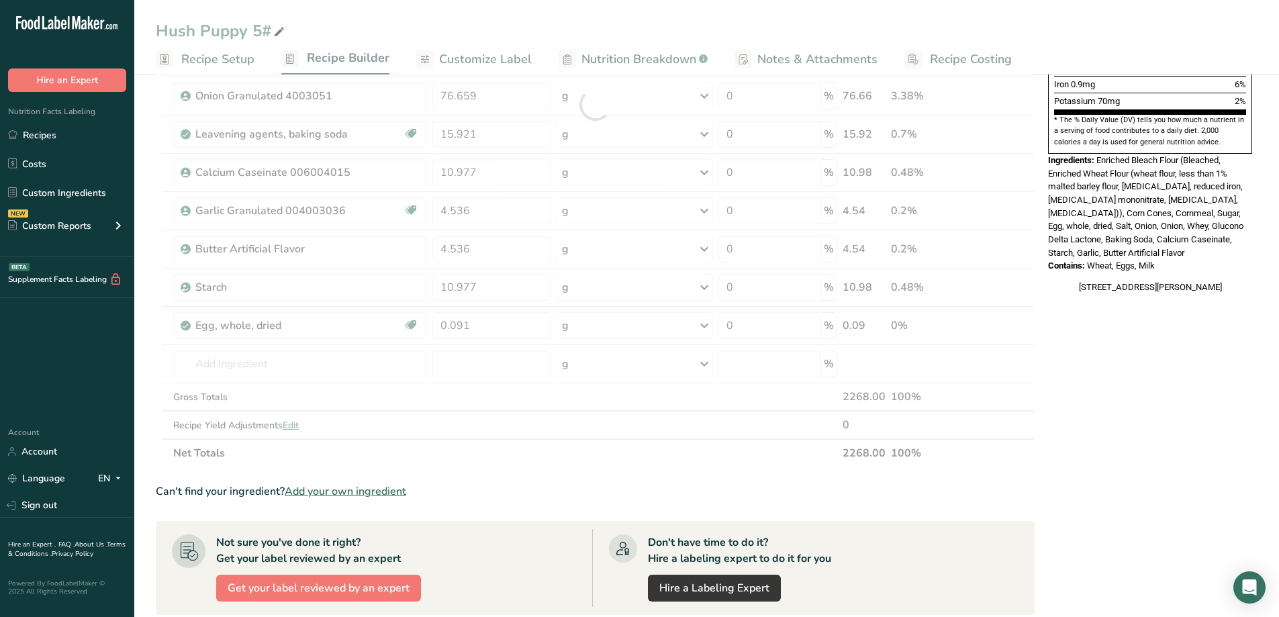
click at [760, 467] on section "Ingredient * Amount * Unit * Waste * .a-a{fill:#347362;}.b-a{fill:#fff;} Grams …" at bounding box center [595, 331] width 879 height 1179
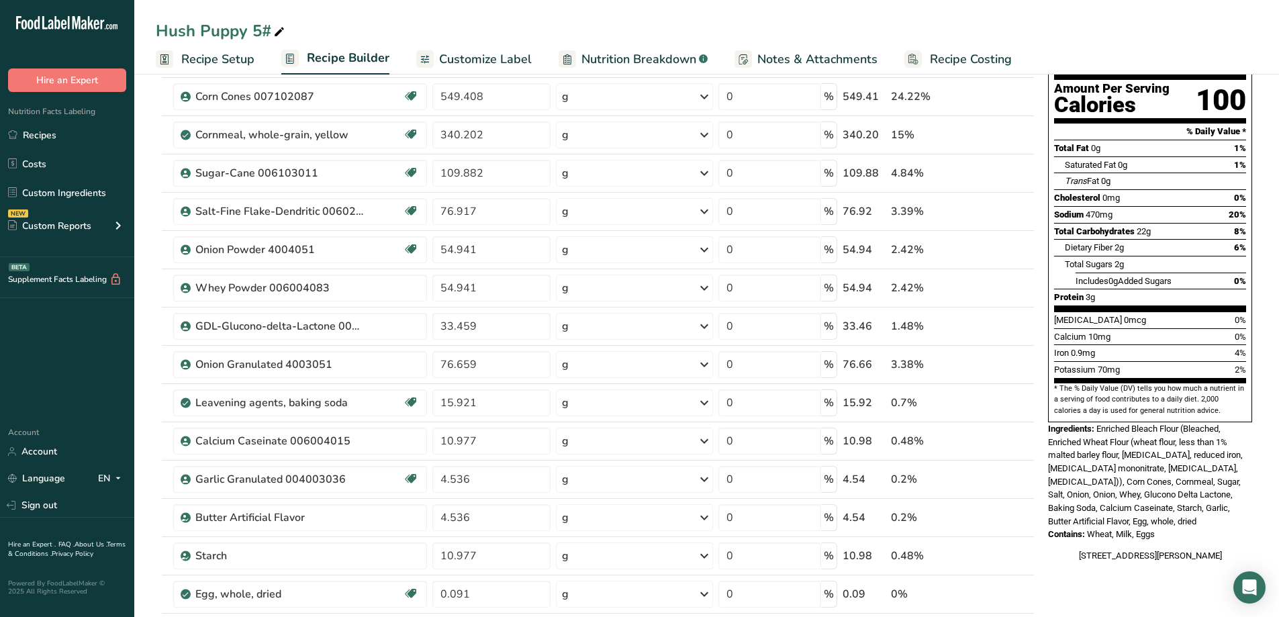
scroll to position [0, 0]
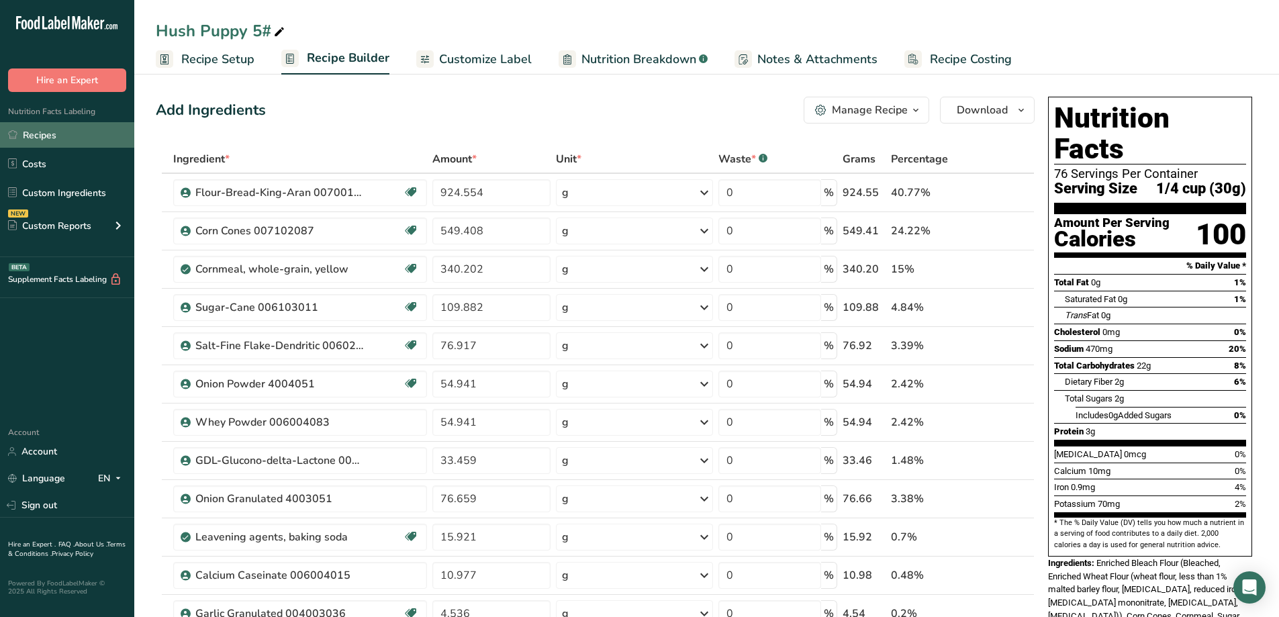
click at [47, 142] on link "Recipes" at bounding box center [67, 135] width 134 height 26
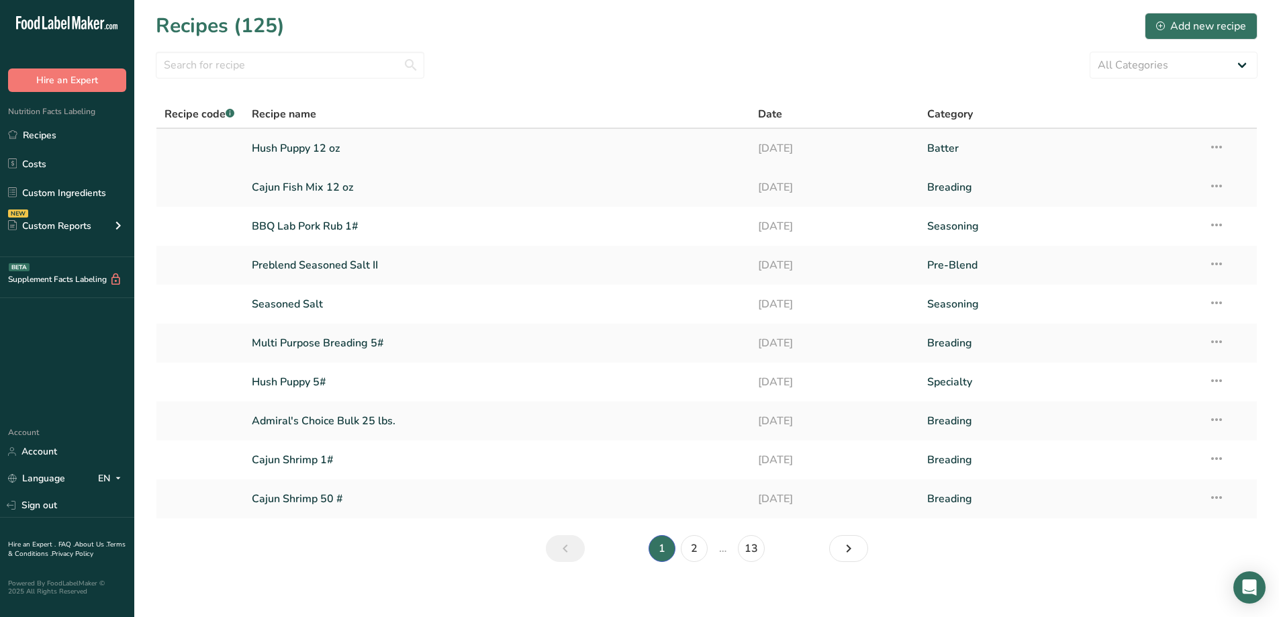
click at [319, 146] on link "Hush Puppy 12 oz" at bounding box center [497, 148] width 491 height 28
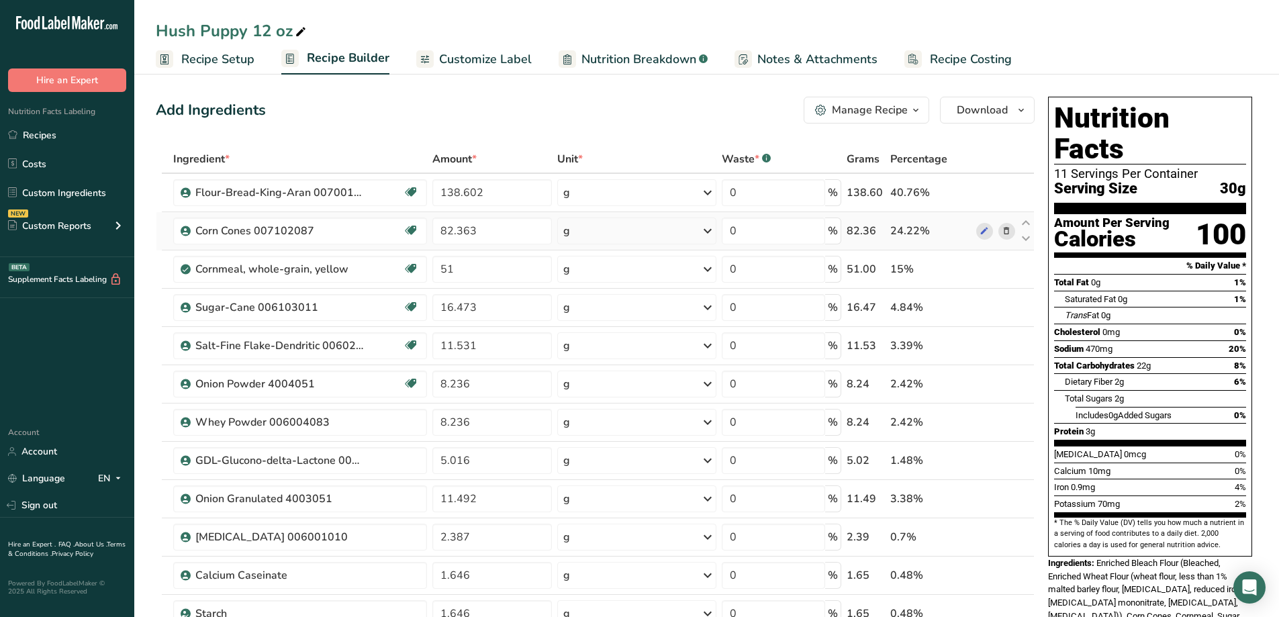
drag, startPoint x: 474, startPoint y: 63, endPoint x: 703, endPoint y: 244, distance: 291.9
click at [474, 64] on span "Customize Label" at bounding box center [485, 59] width 93 height 18
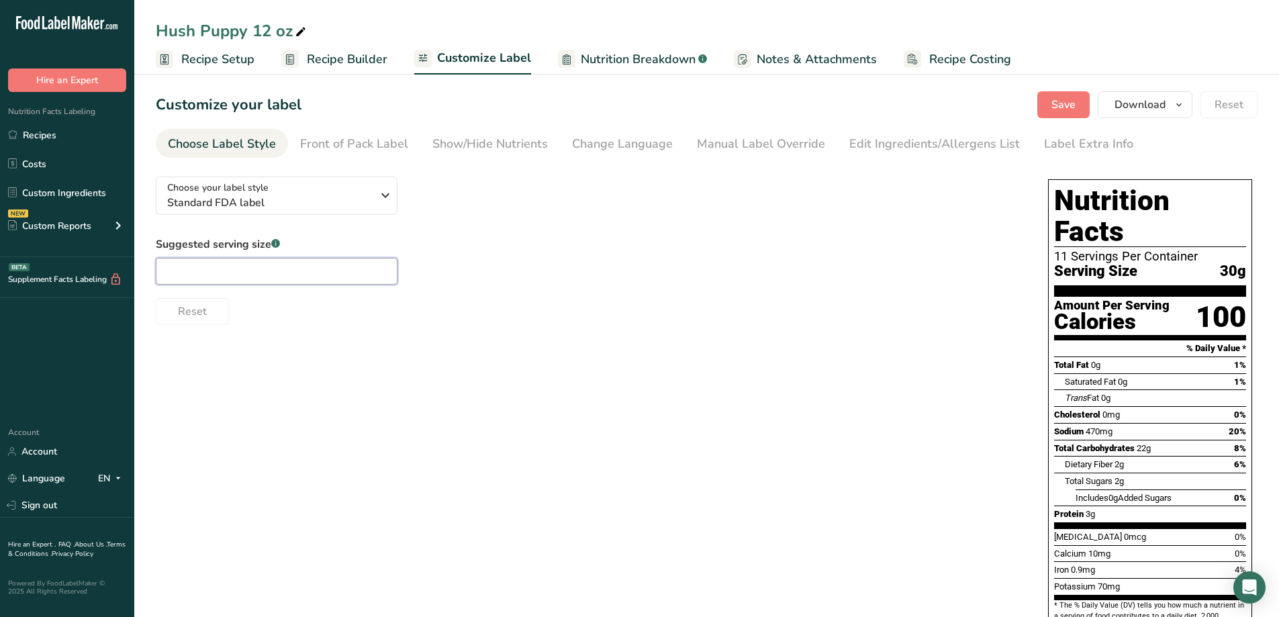
click at [256, 273] on input "text" at bounding box center [277, 271] width 242 height 27
type input "1/4 cup"
click at [402, 430] on div "Choose your label style Standard FDA label USA (FDA) Standard FDA label Tabular…" at bounding box center [706, 479] width 1101 height 627
click at [1063, 107] on span "Save" at bounding box center [1063, 105] width 24 height 16
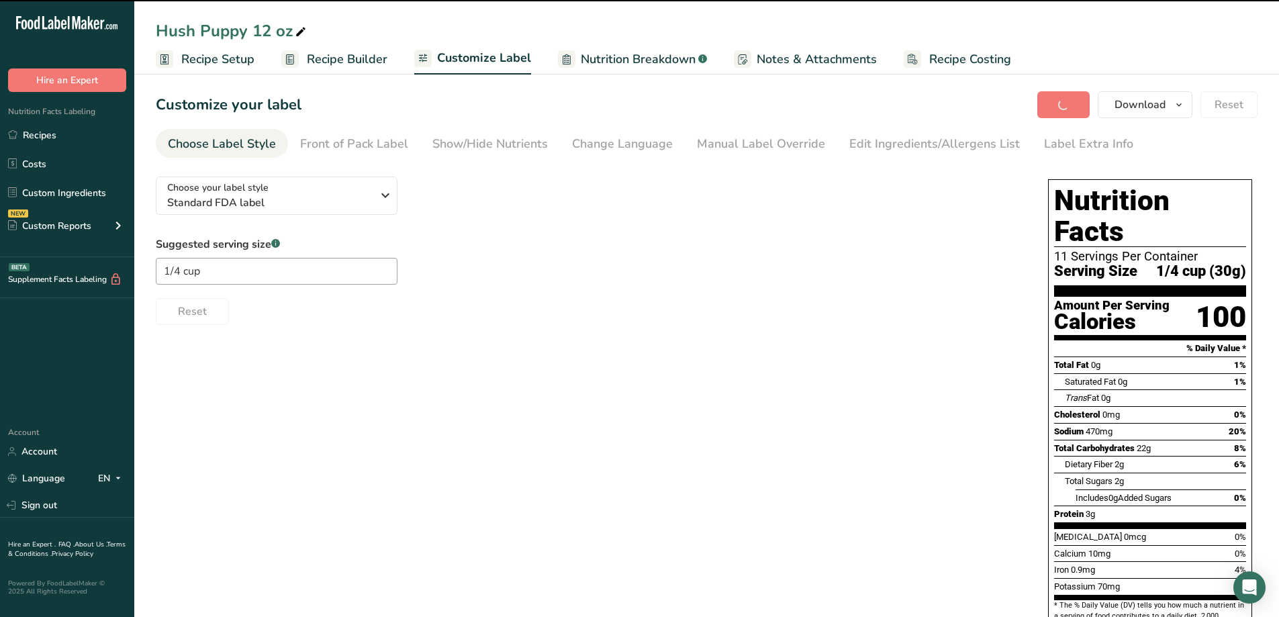
click at [352, 62] on span "Recipe Builder" at bounding box center [347, 59] width 81 height 18
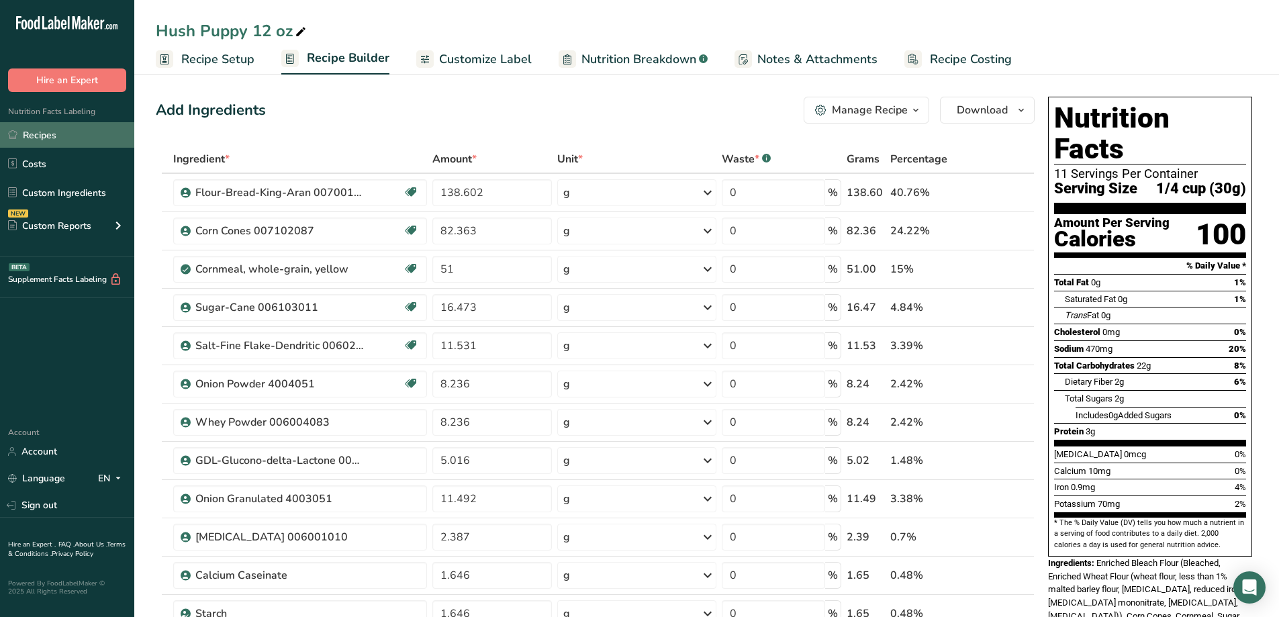
click at [27, 134] on link "Recipes" at bounding box center [67, 135] width 134 height 26
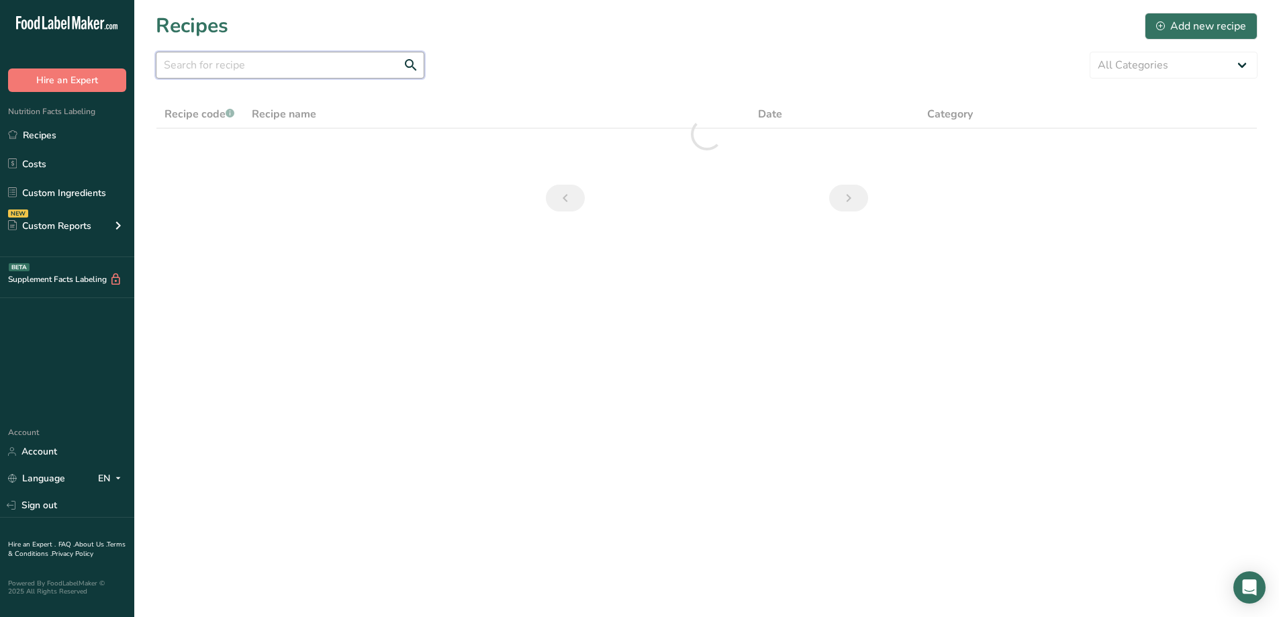
click at [286, 71] on input "text" at bounding box center [290, 65] width 268 height 27
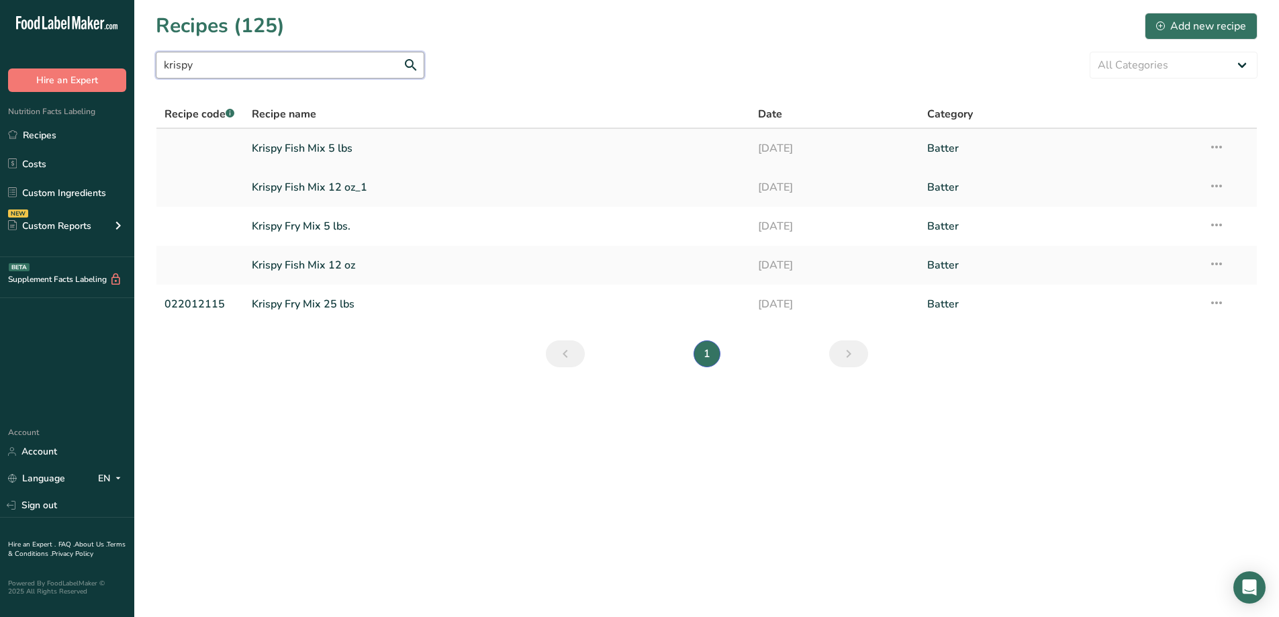
type input "krispy"
click at [324, 154] on link "Krispy Fish Mix 5 lbs" at bounding box center [497, 148] width 491 height 28
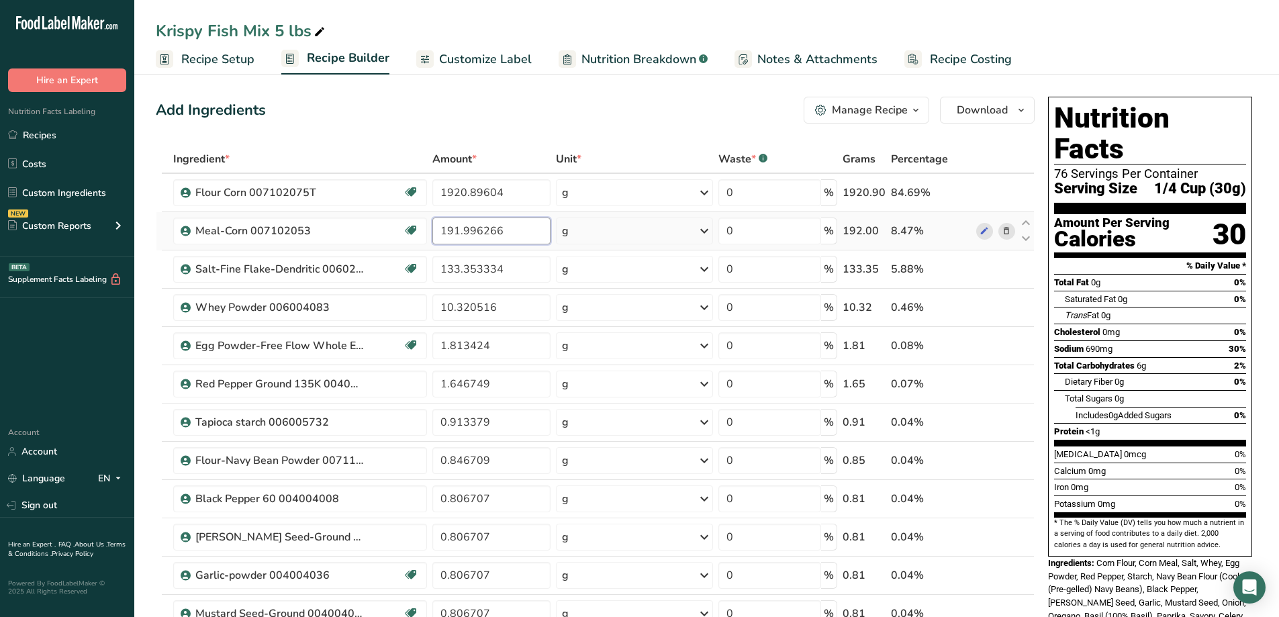
click at [499, 231] on input "191.996266" at bounding box center [491, 230] width 119 height 27
type input "191.9962"
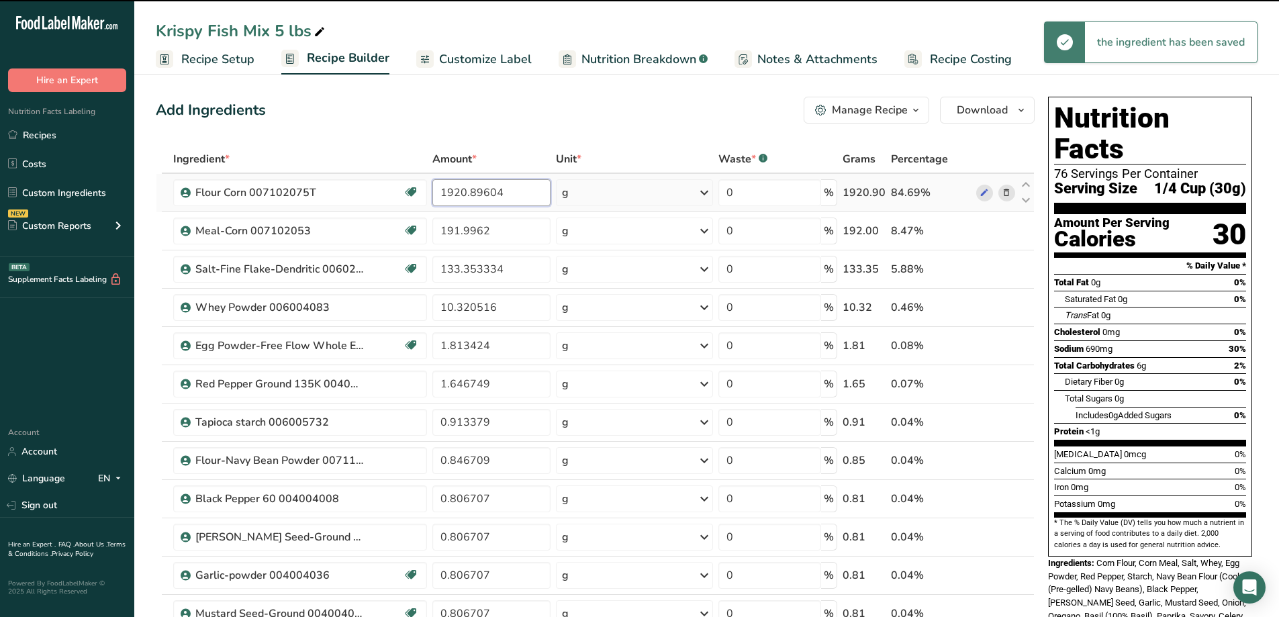
click at [521, 192] on input "1920.89604" at bounding box center [491, 192] width 119 height 27
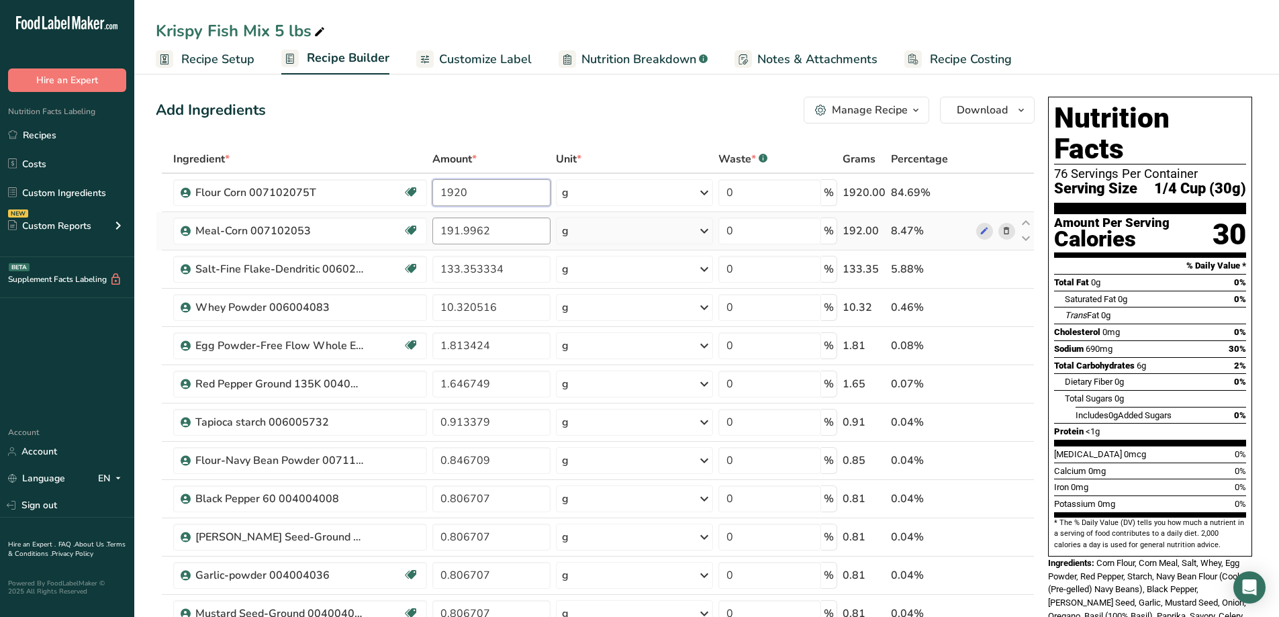
type input "1920"
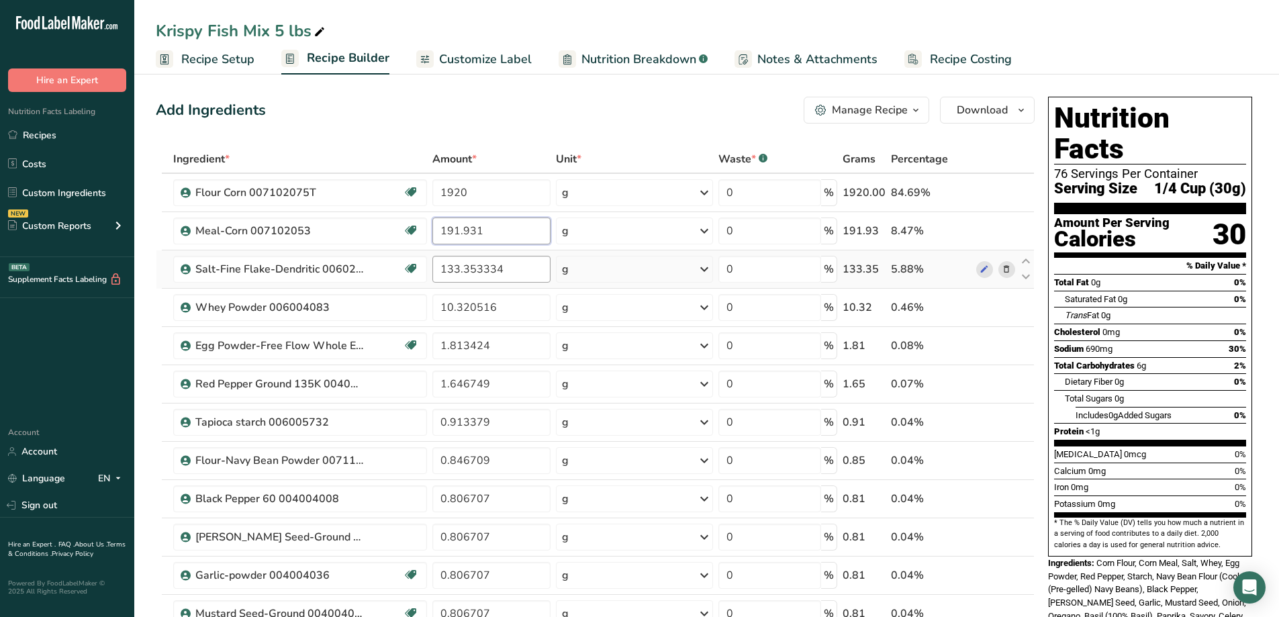
type input "191.931"
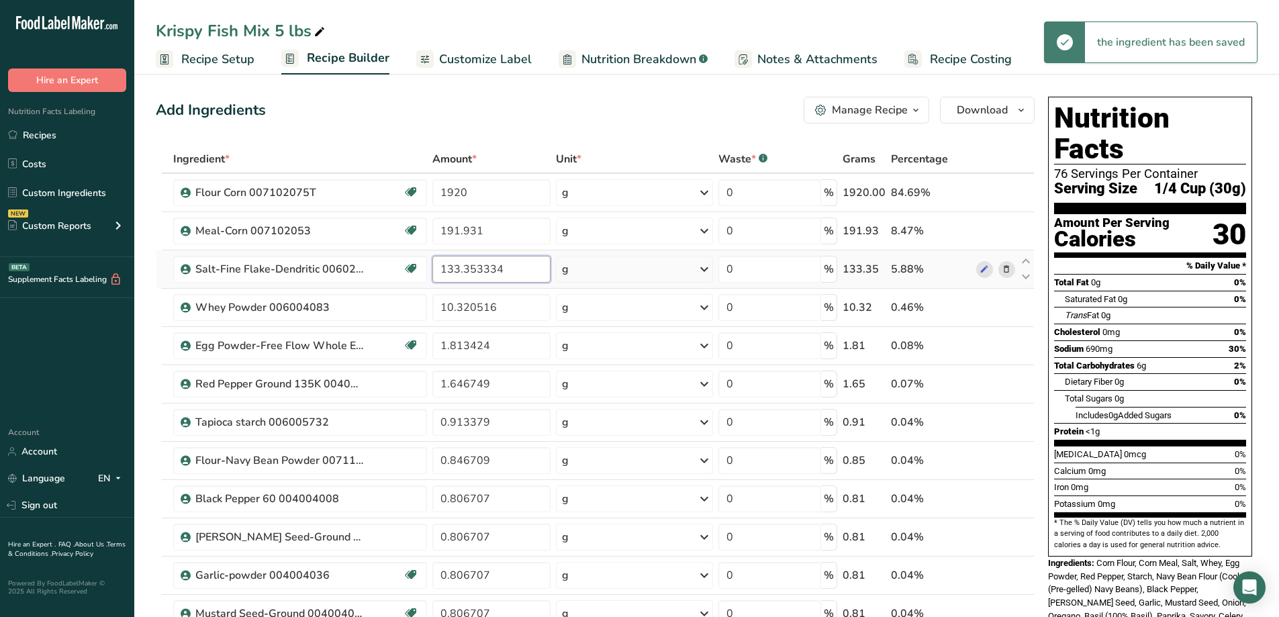
drag, startPoint x: 522, startPoint y: 266, endPoint x: 438, endPoint y: 281, distance: 85.1
click at [440, 281] on input "133.353334" at bounding box center [491, 269] width 119 height 27
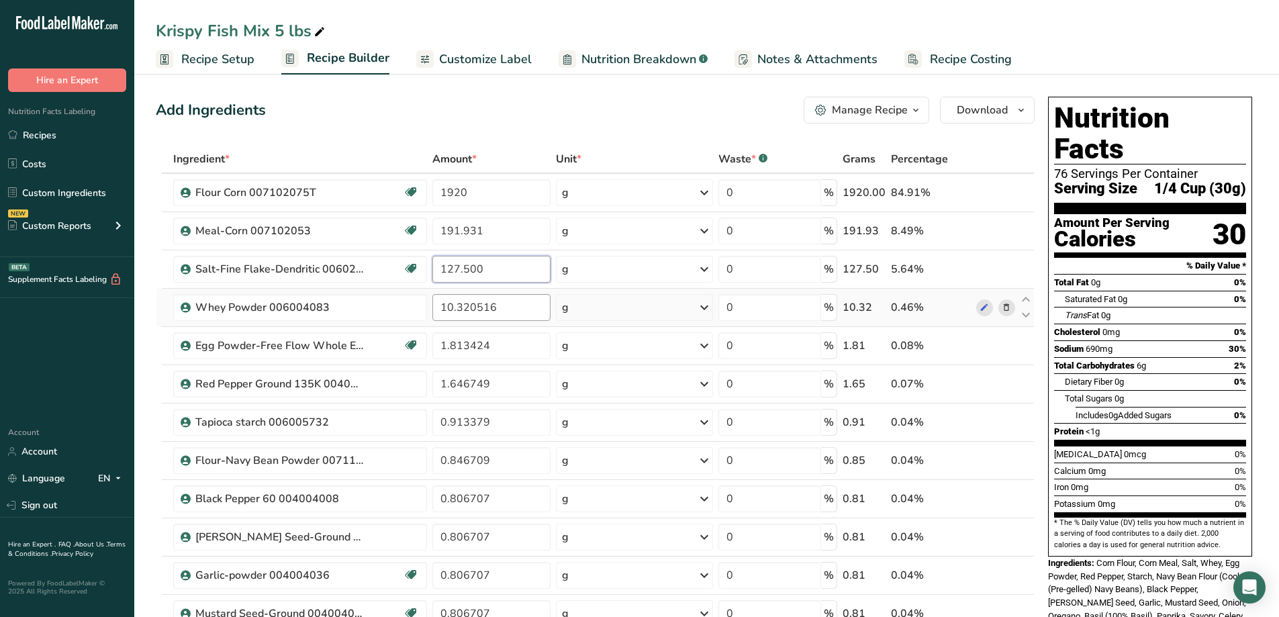
type input "127.500"
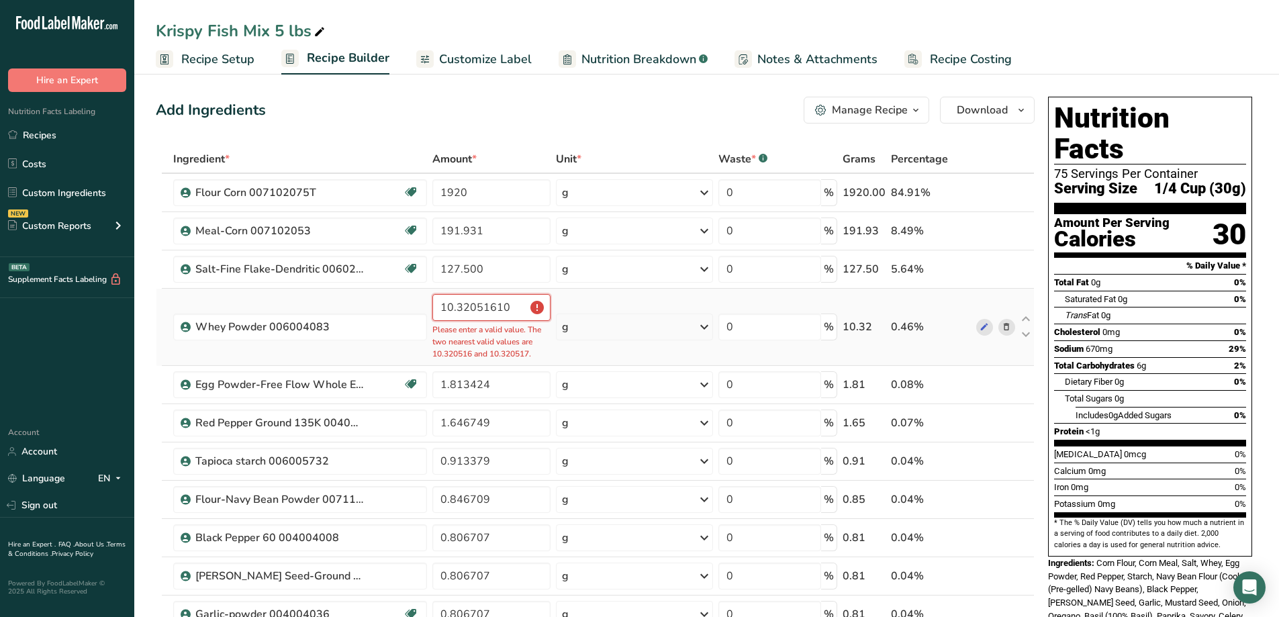
click at [530, 301] on input "10.32051610" at bounding box center [491, 307] width 119 height 27
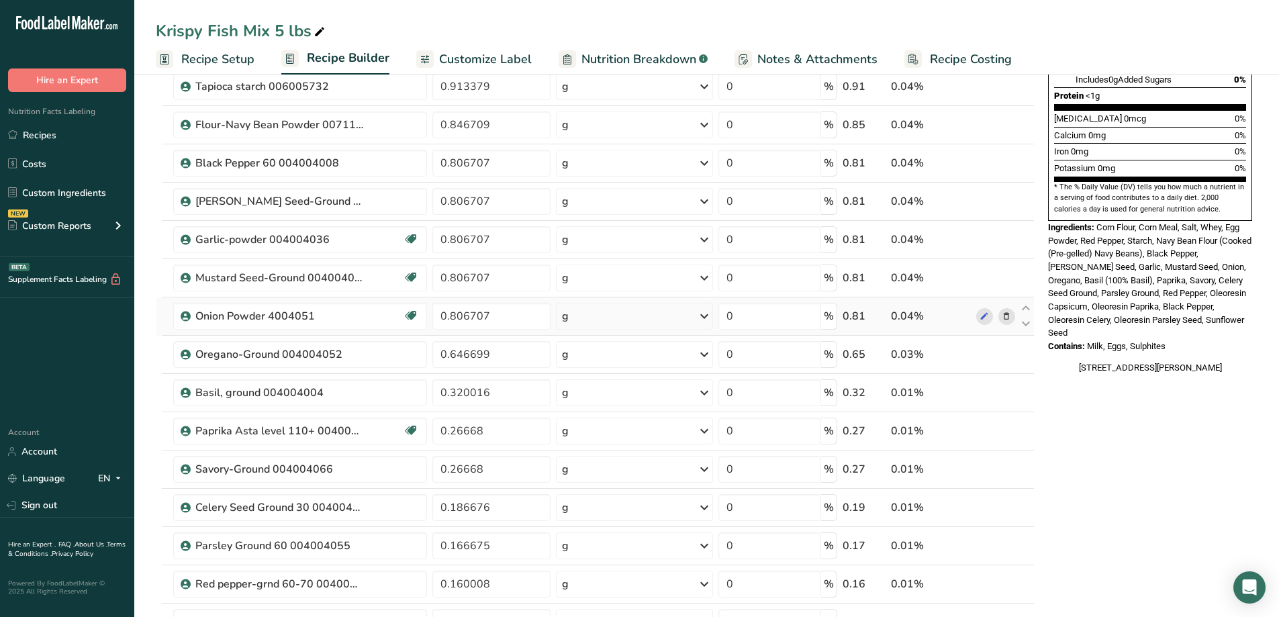
scroll to position [134, 0]
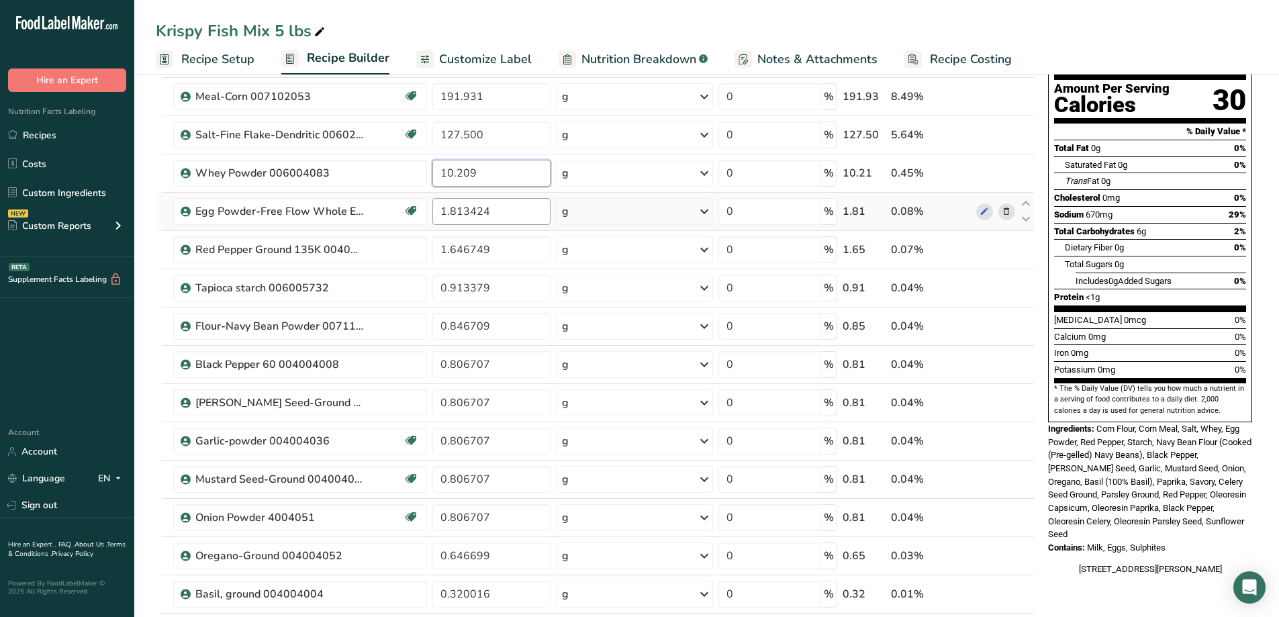
type input "10.209"
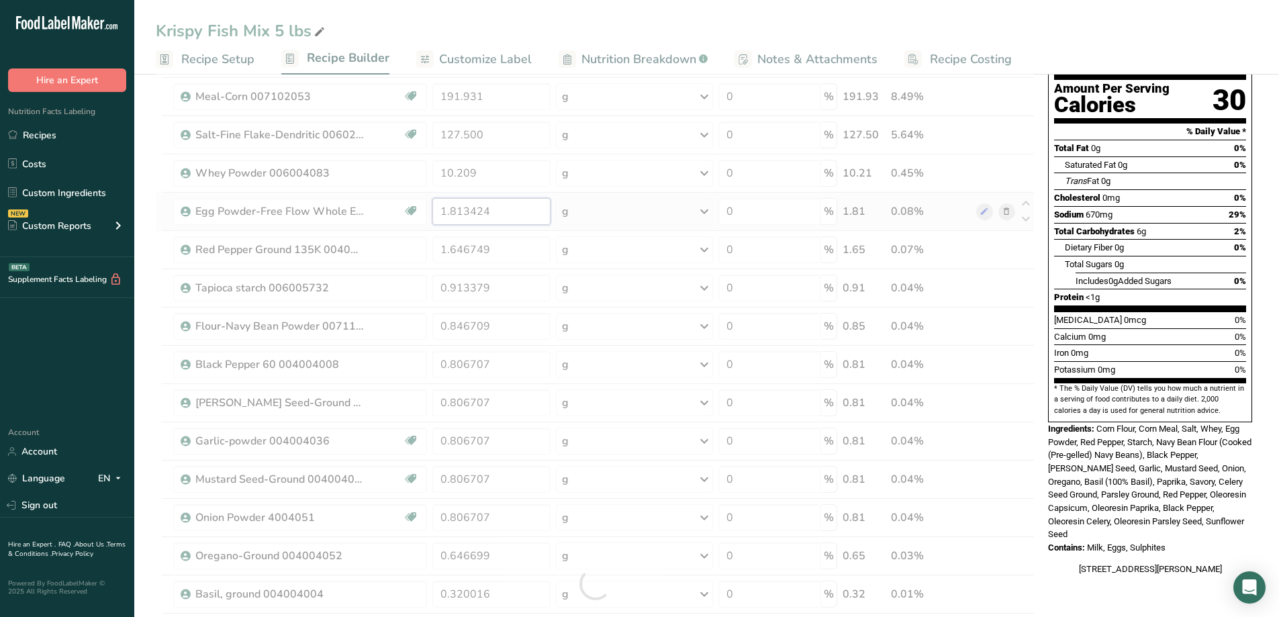
click at [508, 213] on div "Ingredient * Amount * Unit * Waste * .a-a{fill:#347362;}.b-a{fill:#fff;} Grams …" at bounding box center [595, 584] width 879 height 1146
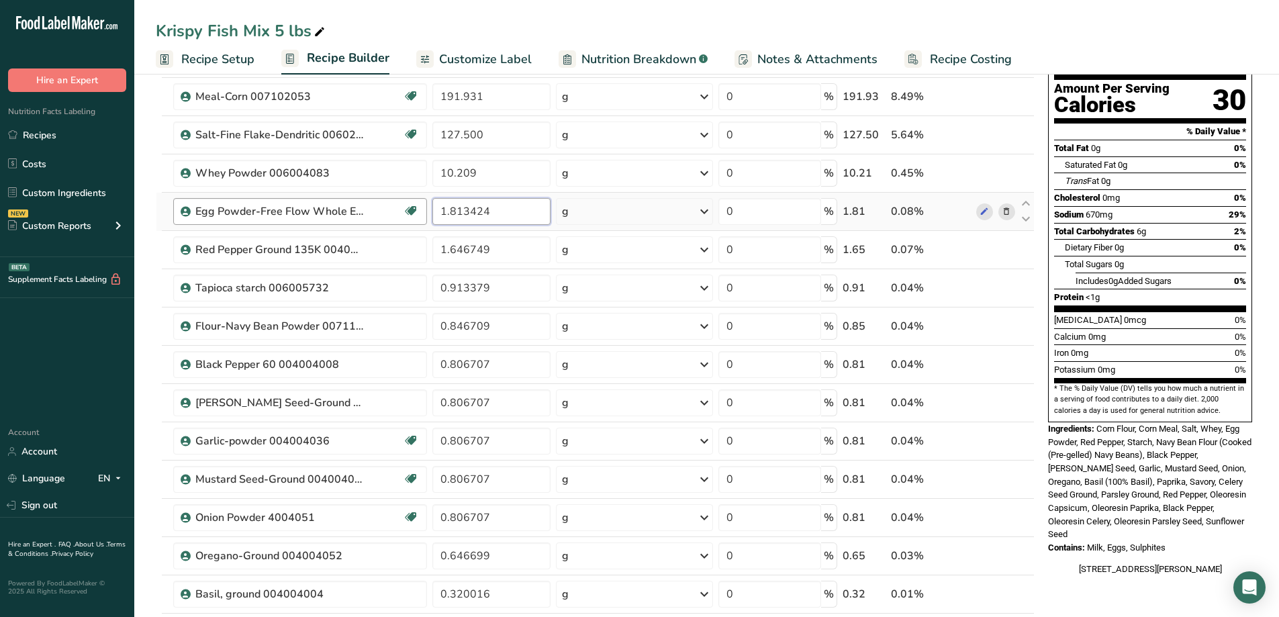
drag, startPoint x: 489, startPoint y: 210, endPoint x: 425, endPoint y: 208, distance: 64.5
click at [425, 208] on tr "Egg Powder-Free Flow Whole Egg 6042341 USA 1.813424 g Weight Units g kg mg See …" at bounding box center [594, 212] width 877 height 38
type input "1.815"
click at [511, 253] on div "Ingredient * Amount * Unit * Waste * .a-a{fill:#347362;}.b-a{fill:#fff;} Grams …" at bounding box center [595, 584] width 879 height 1146
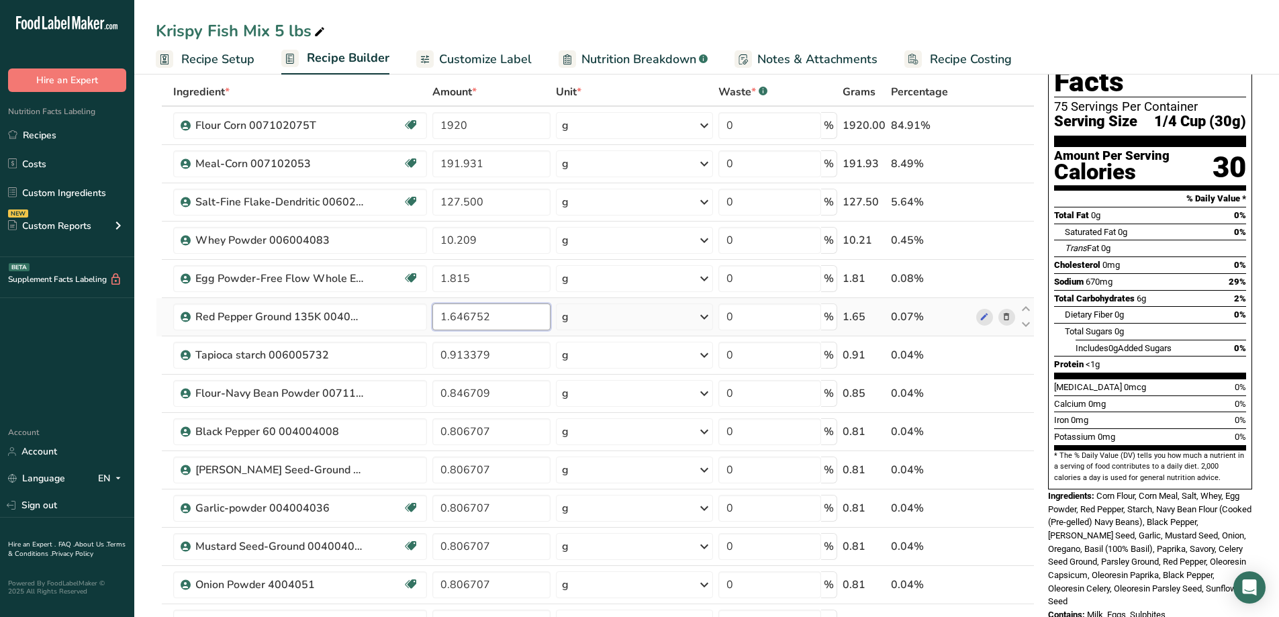
scroll to position [0, 0]
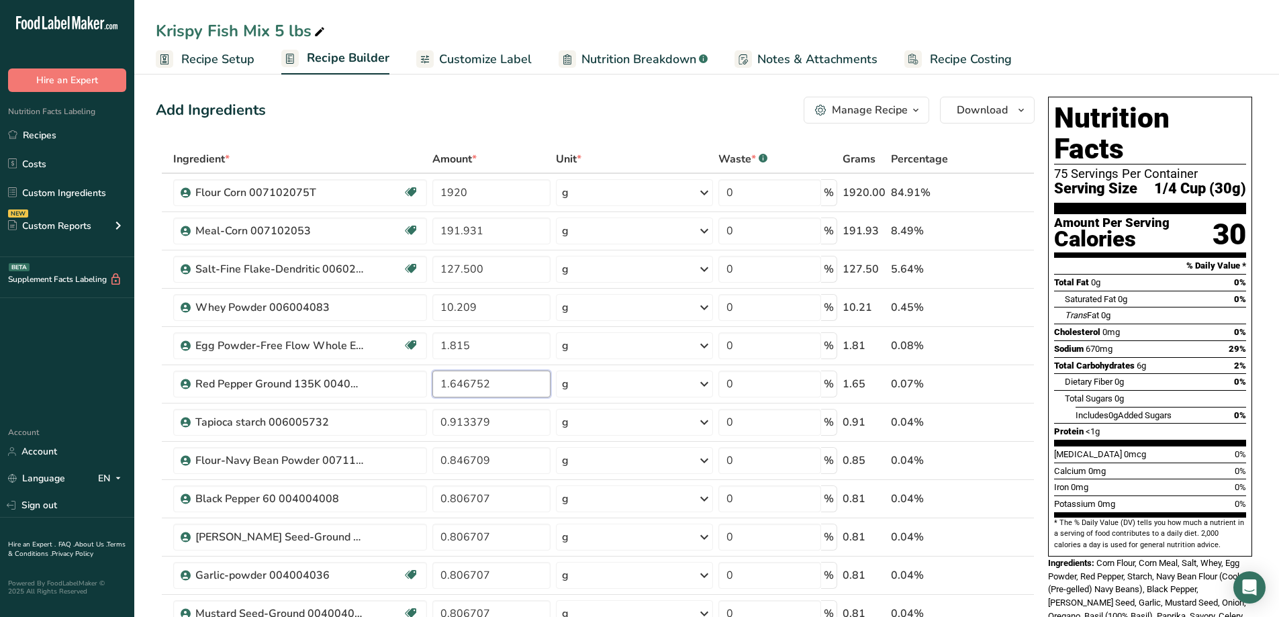
type input "1.646752"
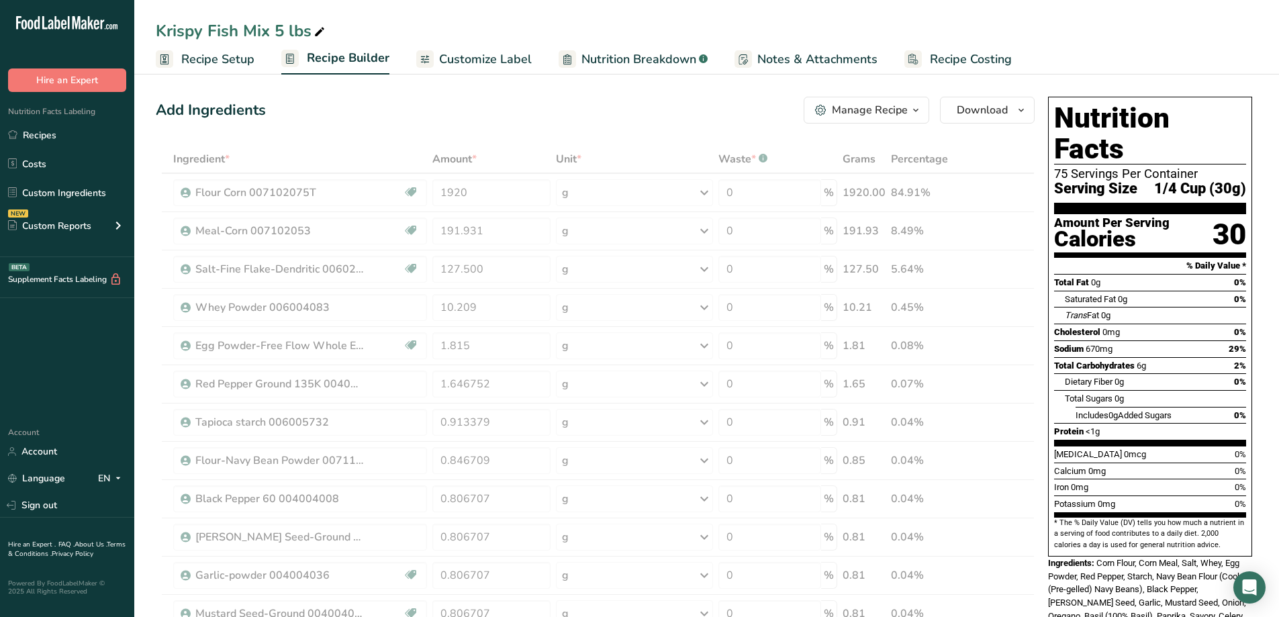
click at [693, 31] on div "Krispy Fish Mix 5 lbs" at bounding box center [706, 31] width 1144 height 24
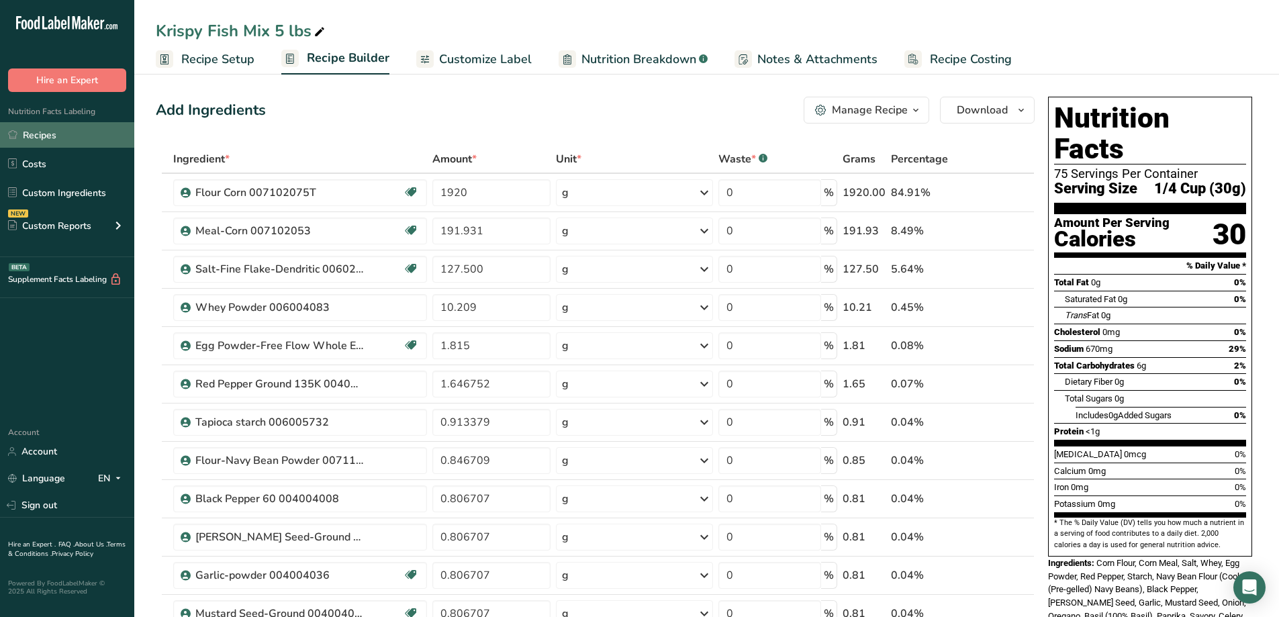
click at [34, 139] on link "Recipes" at bounding box center [67, 135] width 134 height 26
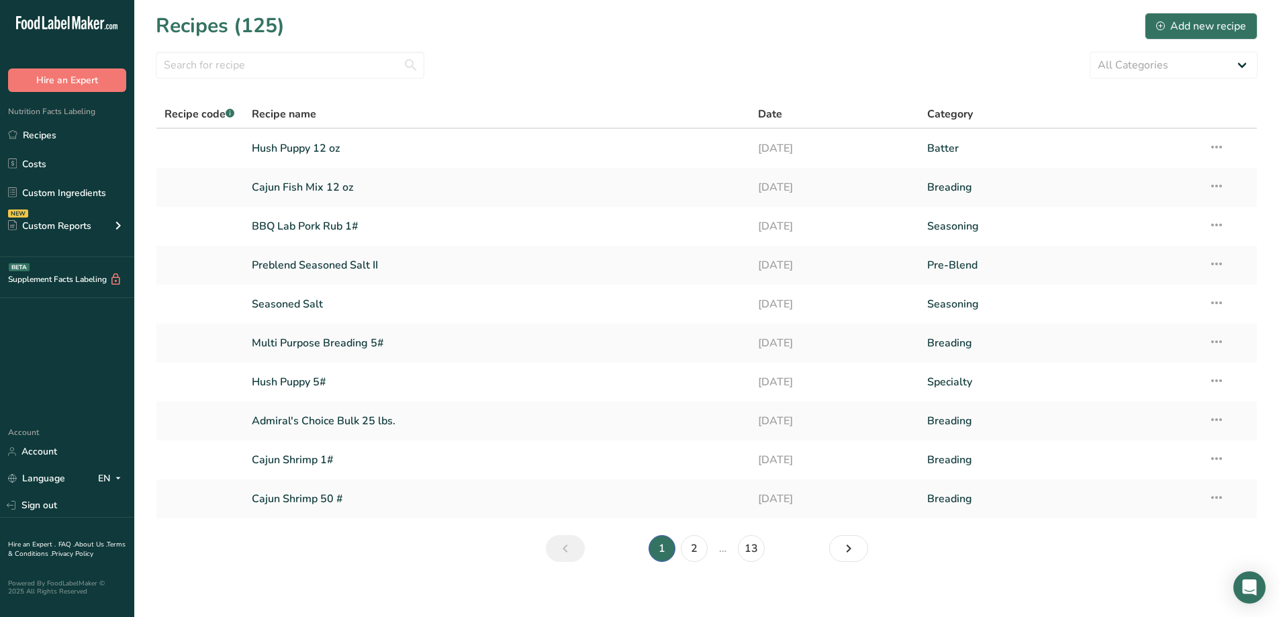
click at [249, 83] on section "Recipes (125) Add new recipe All Categories Baked Goods Batter [GEOGRAPHIC_DATA…" at bounding box center [706, 291] width 1144 height 583
click at [244, 70] on input "text" at bounding box center [290, 65] width 268 height 27
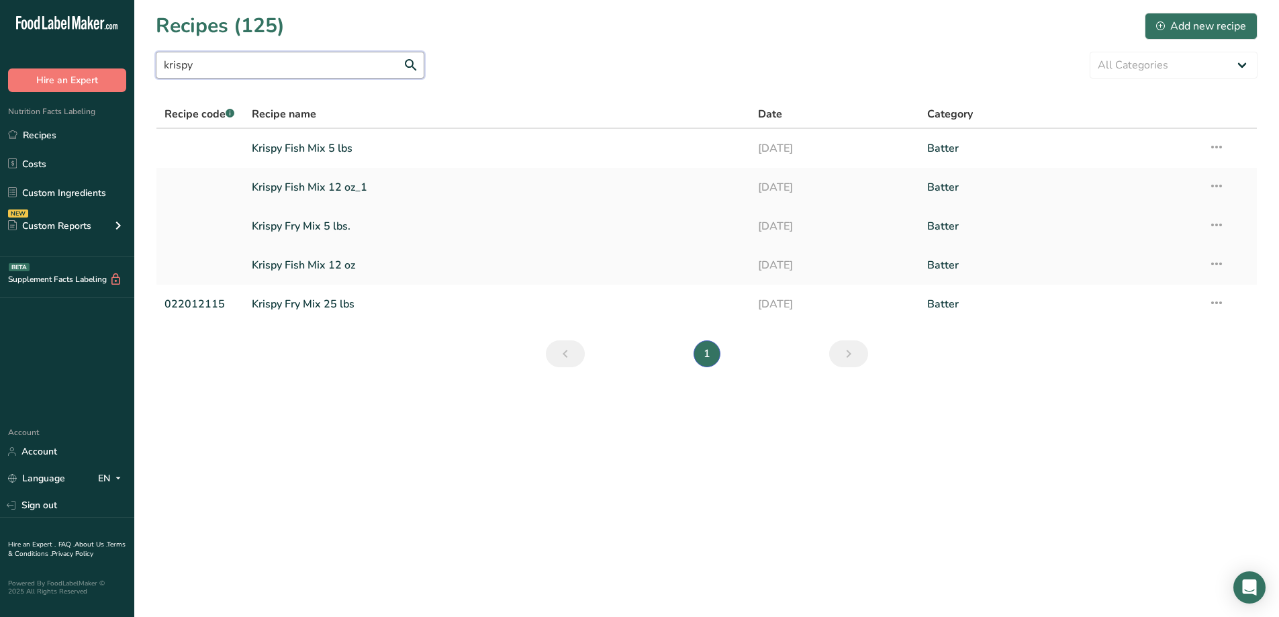
type input "krispy"
click at [328, 232] on link "Krispy Fry Mix 5 lbs." at bounding box center [497, 226] width 491 height 28
